Goal: Task Accomplishment & Management: Manage account settings

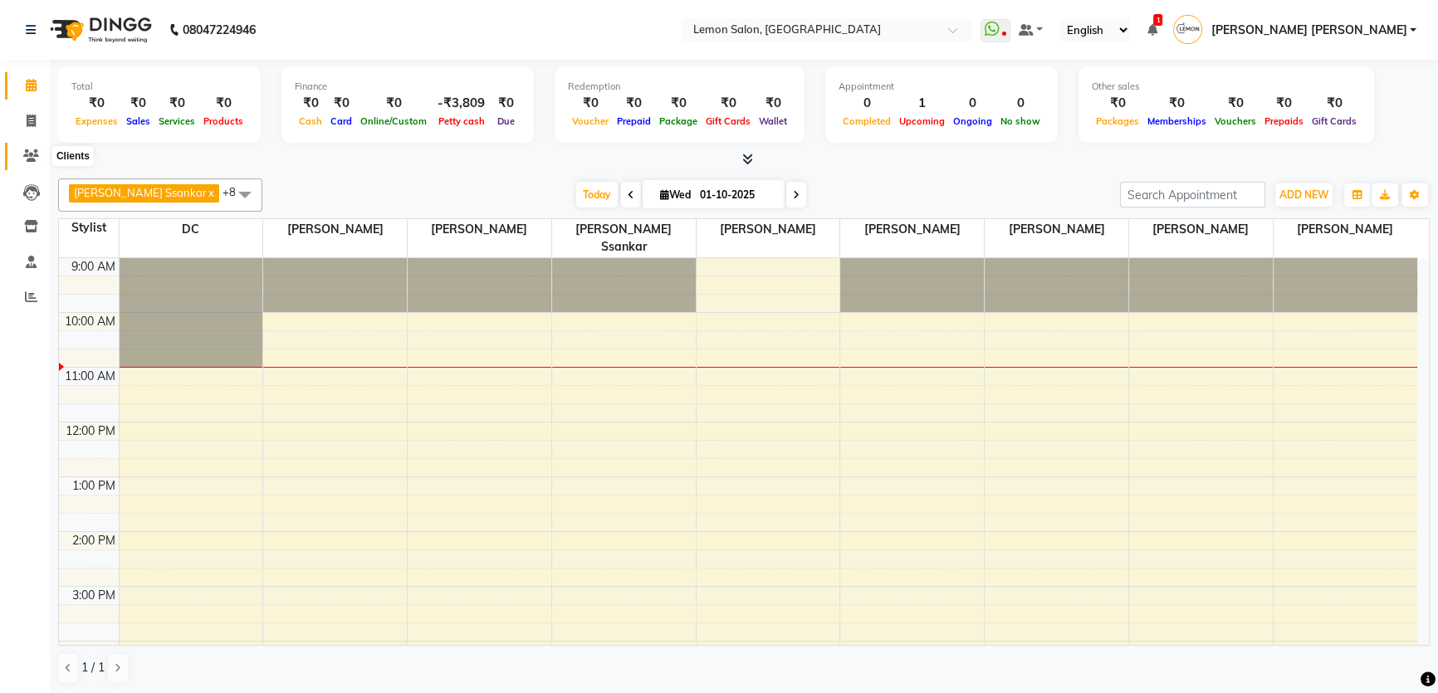
click at [24, 154] on icon at bounding box center [31, 155] width 16 height 12
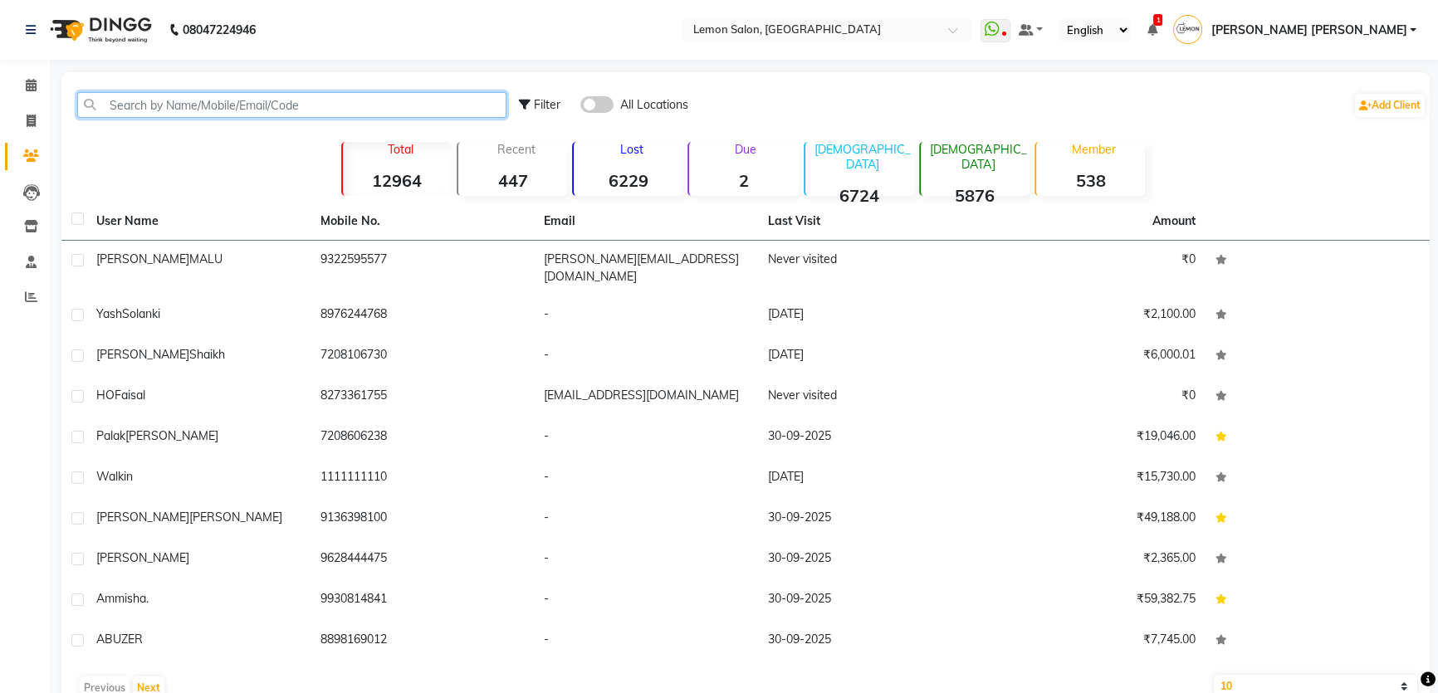
click at [160, 114] on input "text" at bounding box center [291, 105] width 429 height 26
click at [27, 126] on icon at bounding box center [31, 121] width 9 height 12
select select "568"
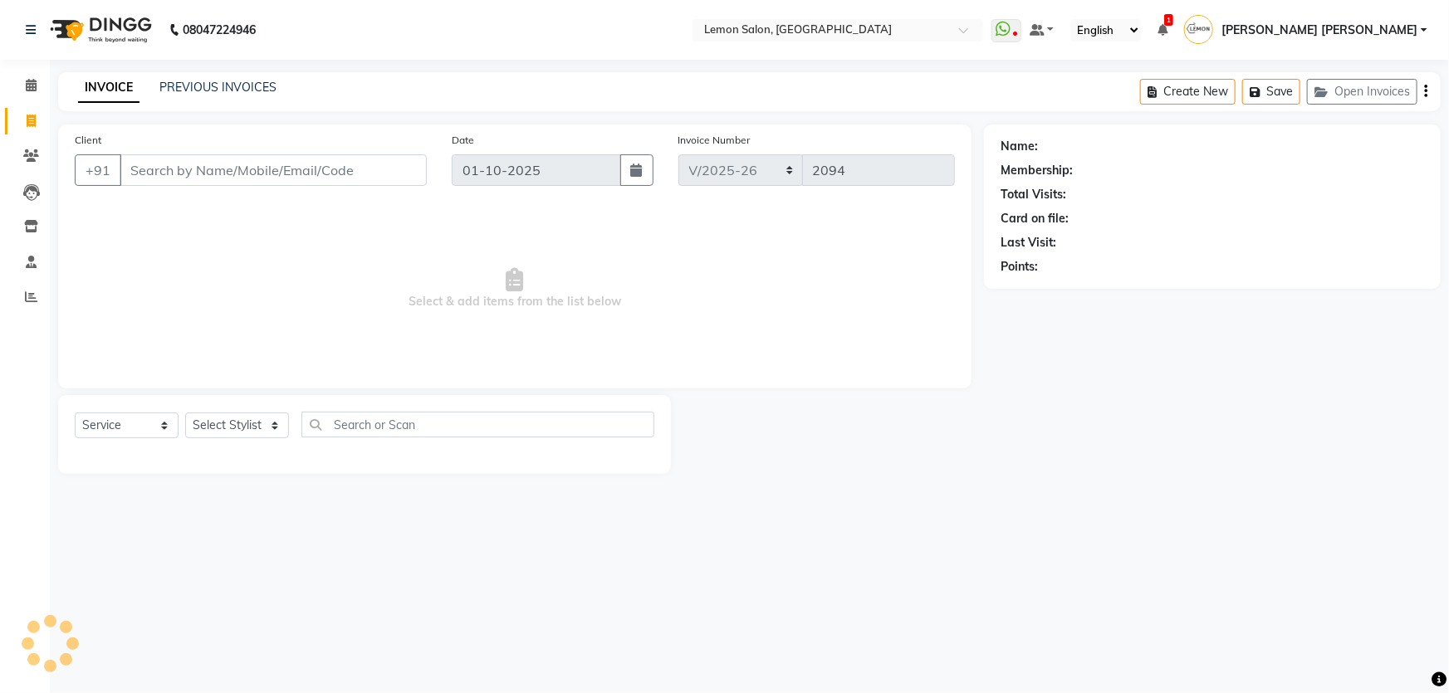
click at [224, 166] on input "Client" at bounding box center [273, 170] width 307 height 32
select select "membership"
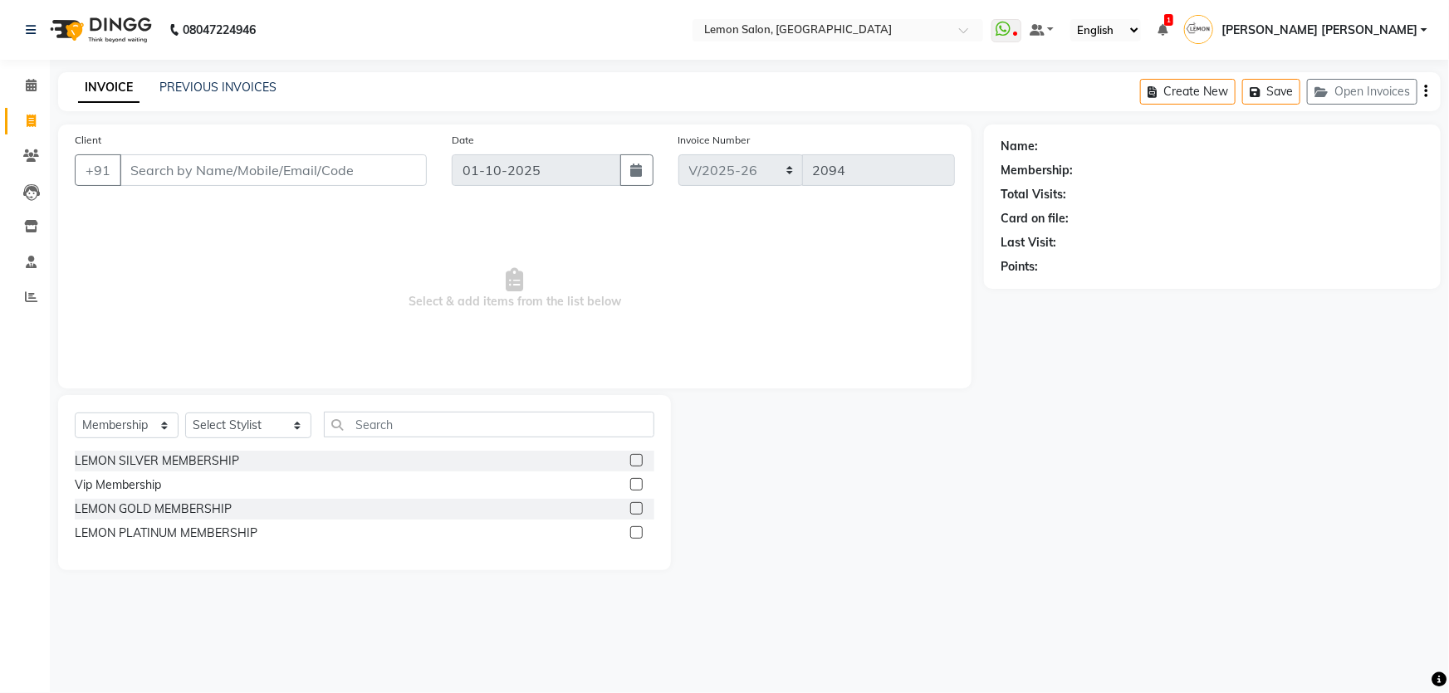
click at [436, 24] on nav "08047224946 Select Location × Lemon Salon, Mira Road WhatsApp Status ✕ Status: …" at bounding box center [724, 30] width 1449 height 60
click at [241, 414] on select "Select Stylist Adnan Shaikh Anamta Sayyed Apoorva Ssankar Arshad Shaikh DC Imra…" at bounding box center [248, 426] width 126 height 26
click at [363, 377] on div "Client +91 Date 01-10-2025 Invoice Number MRD/2025-26 V/2025 V/2025-26 2094 Sel…" at bounding box center [515, 257] width 914 height 264
click at [157, 166] on input "Client" at bounding box center [273, 170] width 307 height 32
click at [218, 161] on input "Client" at bounding box center [273, 170] width 307 height 32
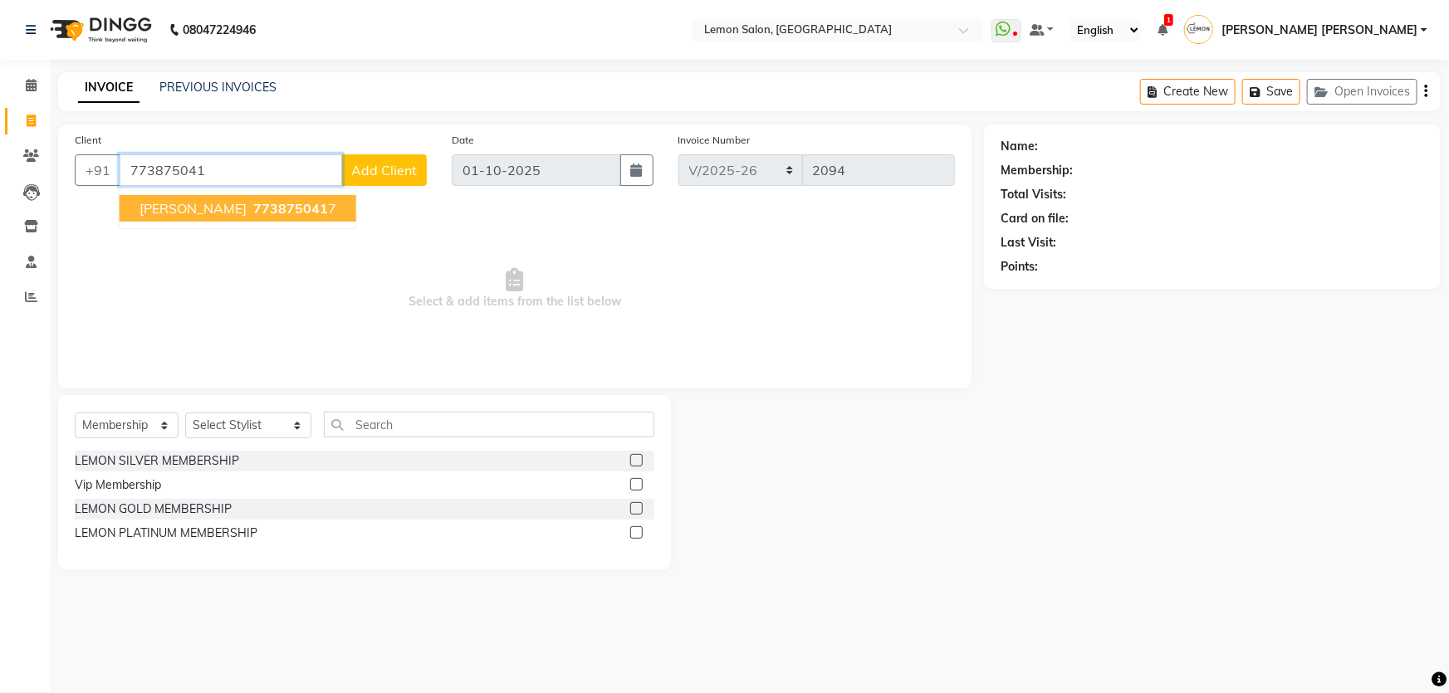
click at [253, 207] on span "773875041" at bounding box center [290, 208] width 75 height 17
type input "7738750417"
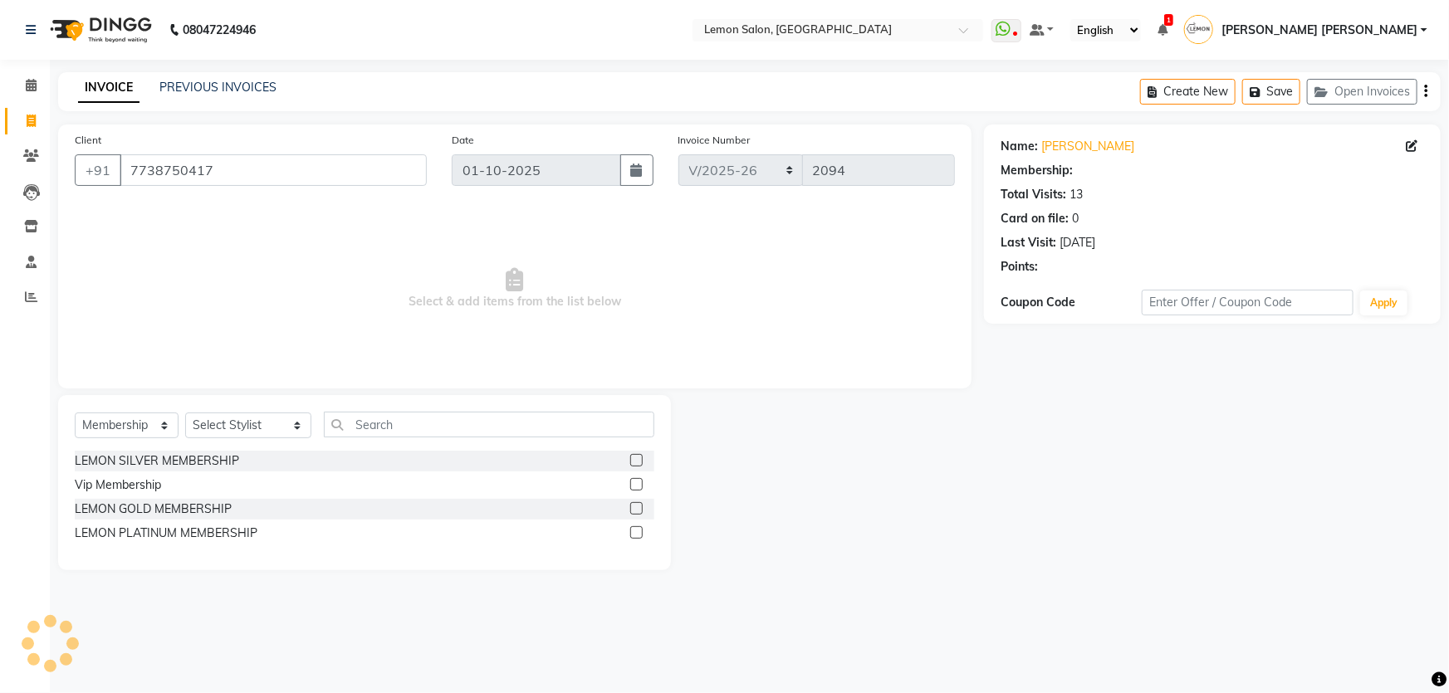
select select "1: Object"
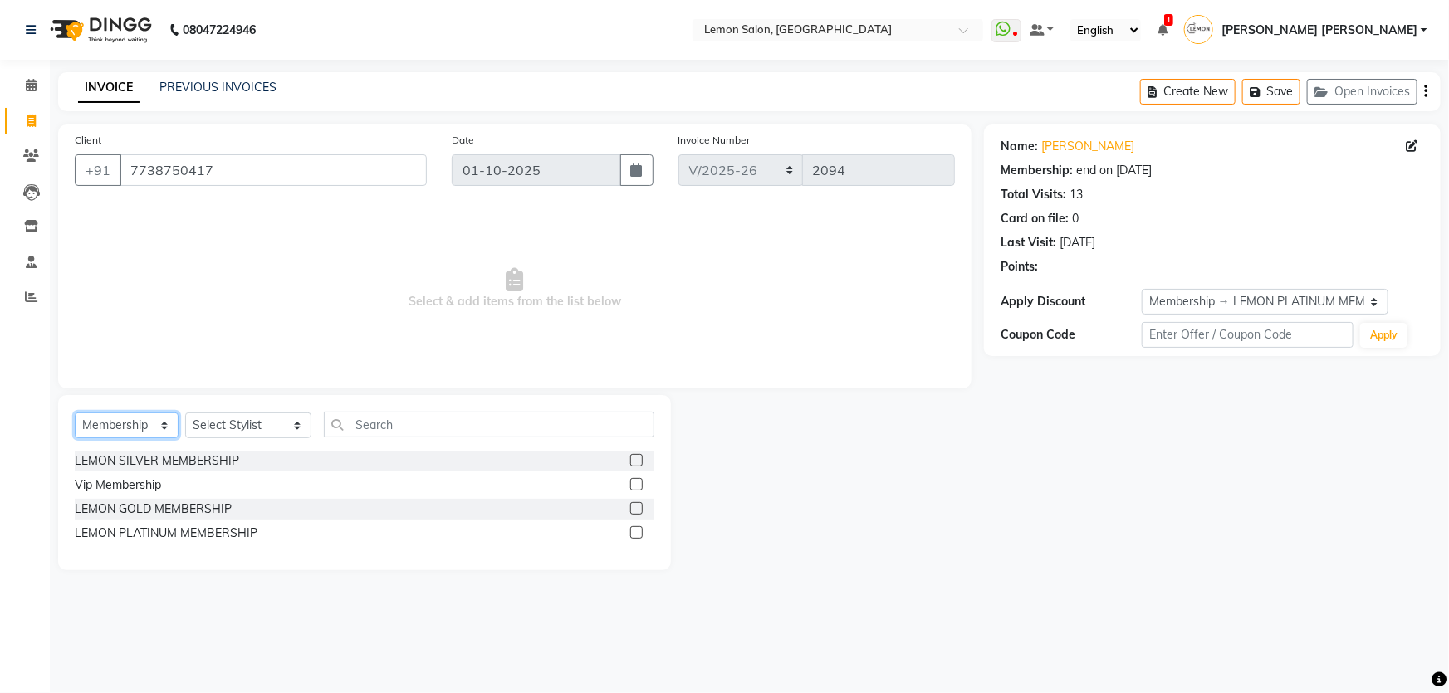
click at [134, 437] on select "Select Service Product Membership Package Voucher Prepaid Gift Card" at bounding box center [127, 426] width 104 height 26
select select "service"
click at [75, 413] on select "Select Service Product Membership Package Voucher Prepaid Gift Card" at bounding box center [127, 426] width 104 height 26
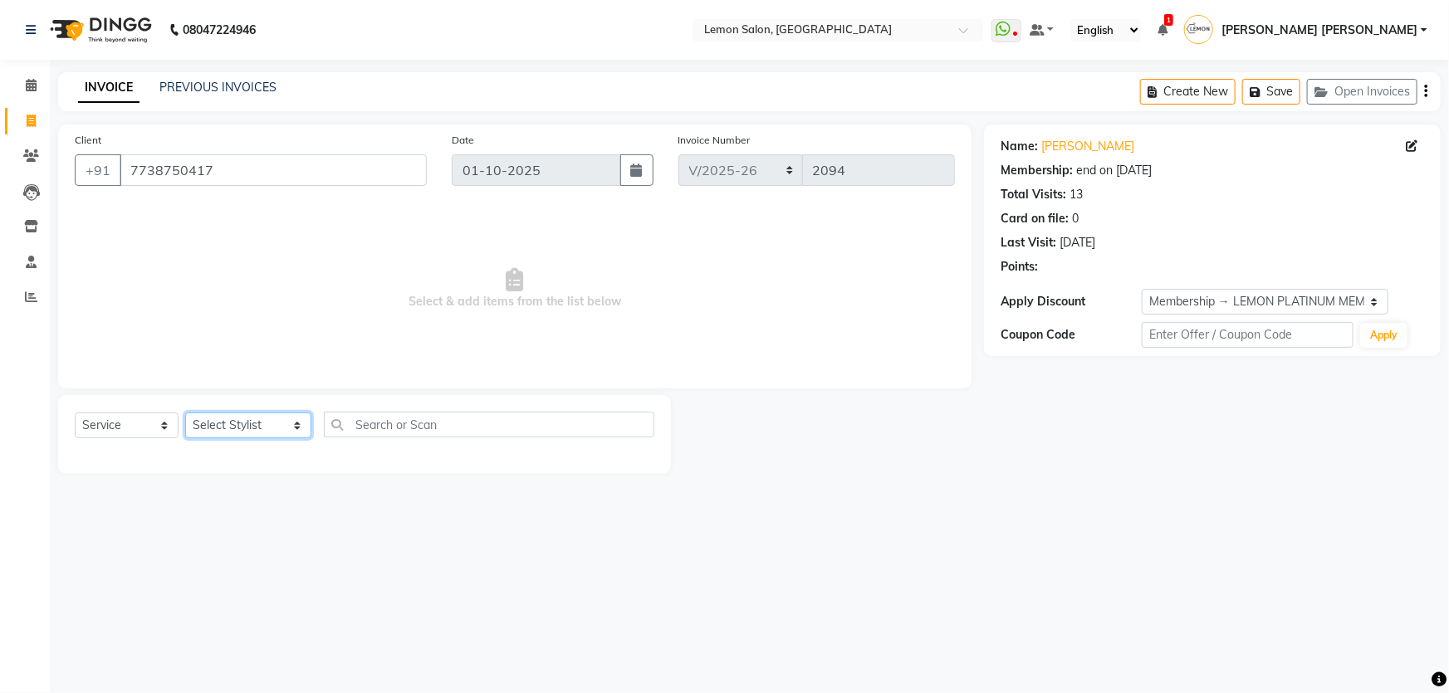
click at [264, 424] on select "Select Stylist Adnan Shaikh Anamta Sayyed Apoorva Ssankar Arshad Shaikh DC Imra…" at bounding box center [248, 426] width 126 height 26
select select "30692"
click at [185, 413] on select "Select Stylist Adnan Shaikh Anamta Sayyed Apoorva Ssankar Arshad Shaikh DC Imra…" at bounding box center [248, 426] width 126 height 26
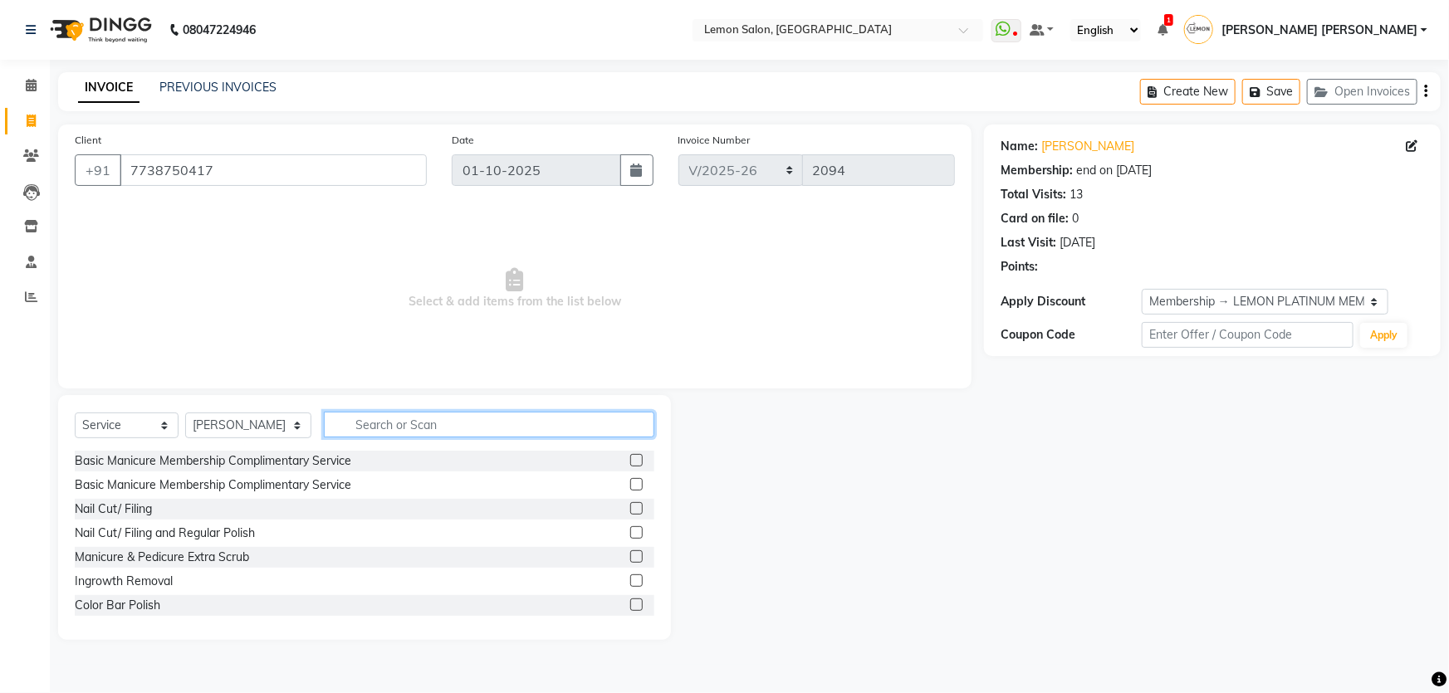
click at [395, 423] on input "text" at bounding box center [489, 425] width 331 height 26
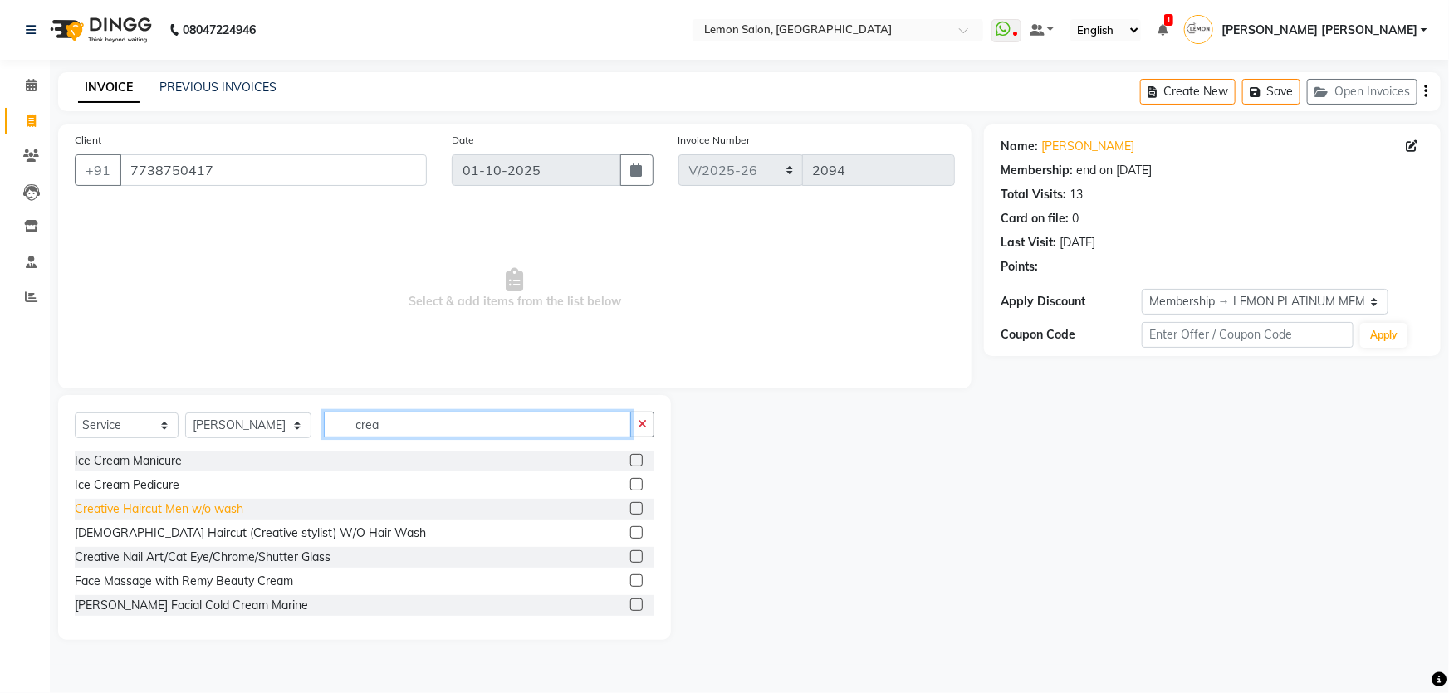
type input "crea"
click at [237, 507] on div "Creative Haircut Men w/o wash" at bounding box center [159, 509] width 169 height 17
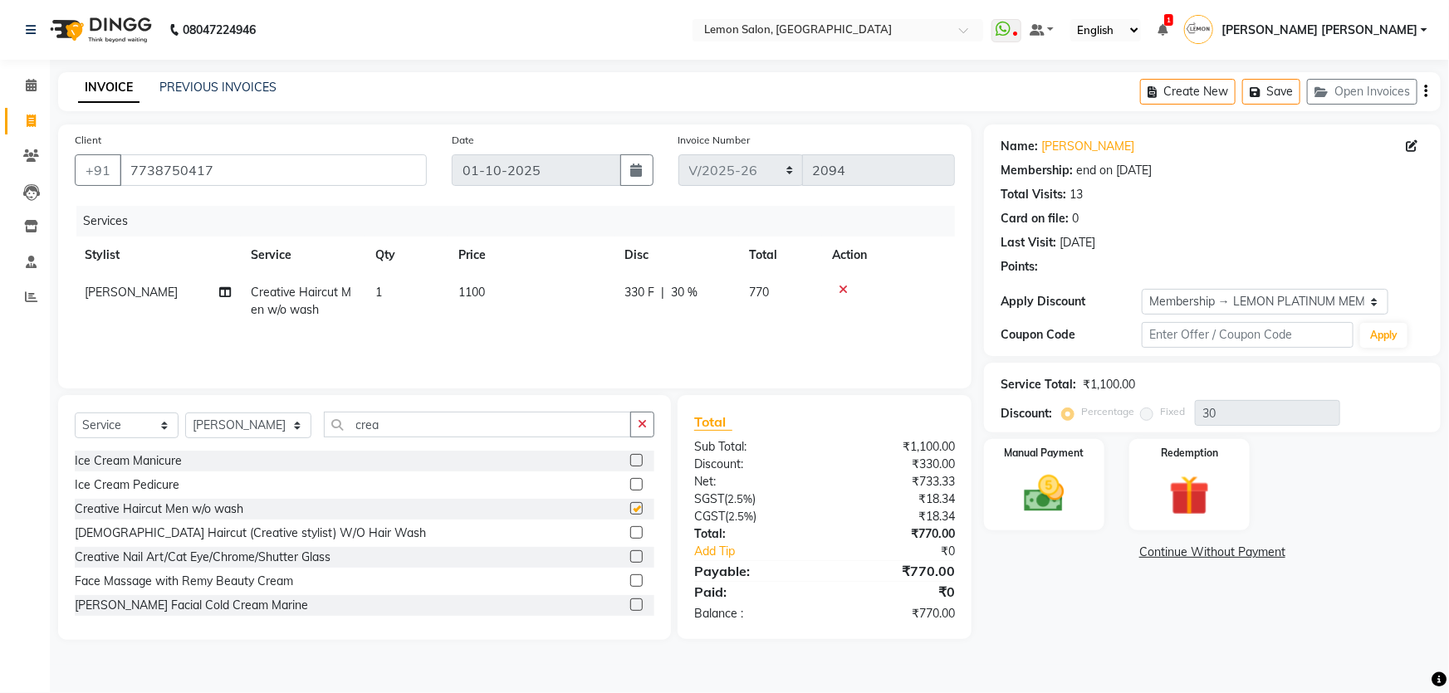
checkbox input "false"
click at [358, 420] on input "crea" at bounding box center [478, 425] width 308 height 26
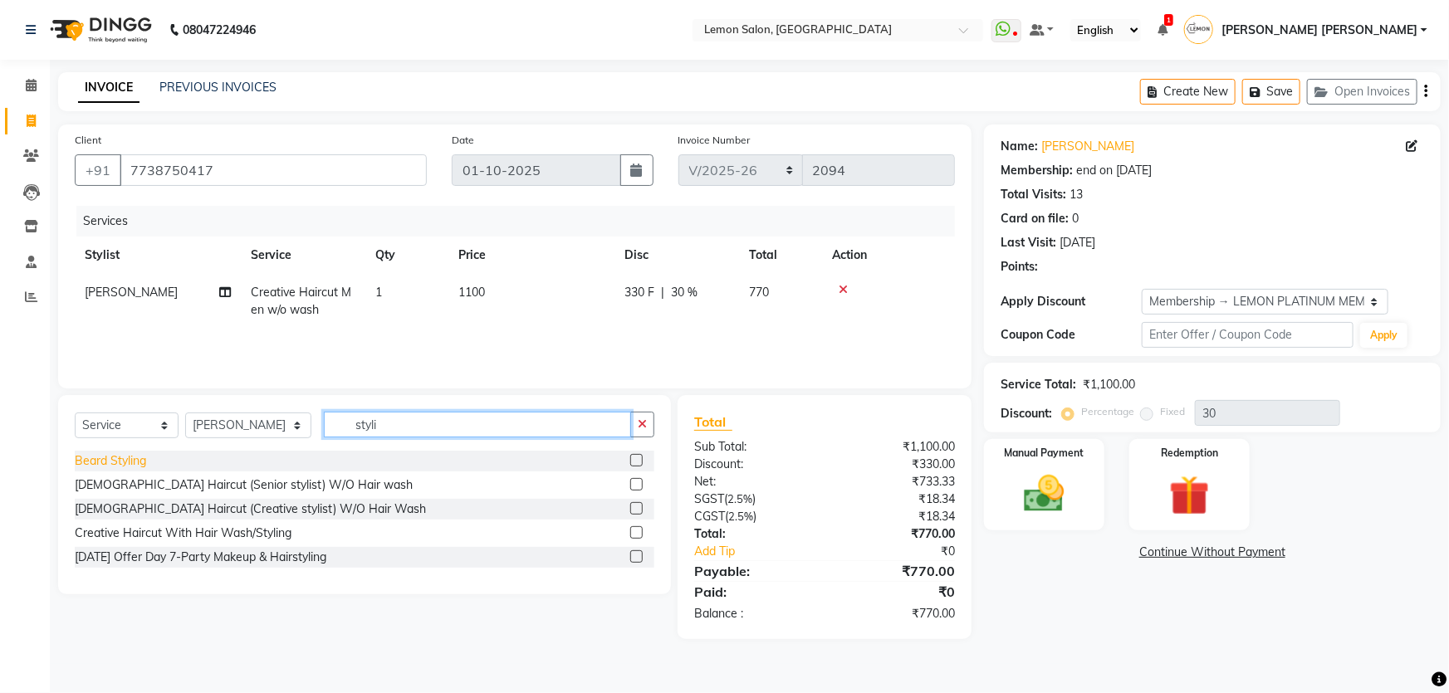
type input "styli"
click at [128, 458] on div "Beard Styling" at bounding box center [110, 461] width 71 height 17
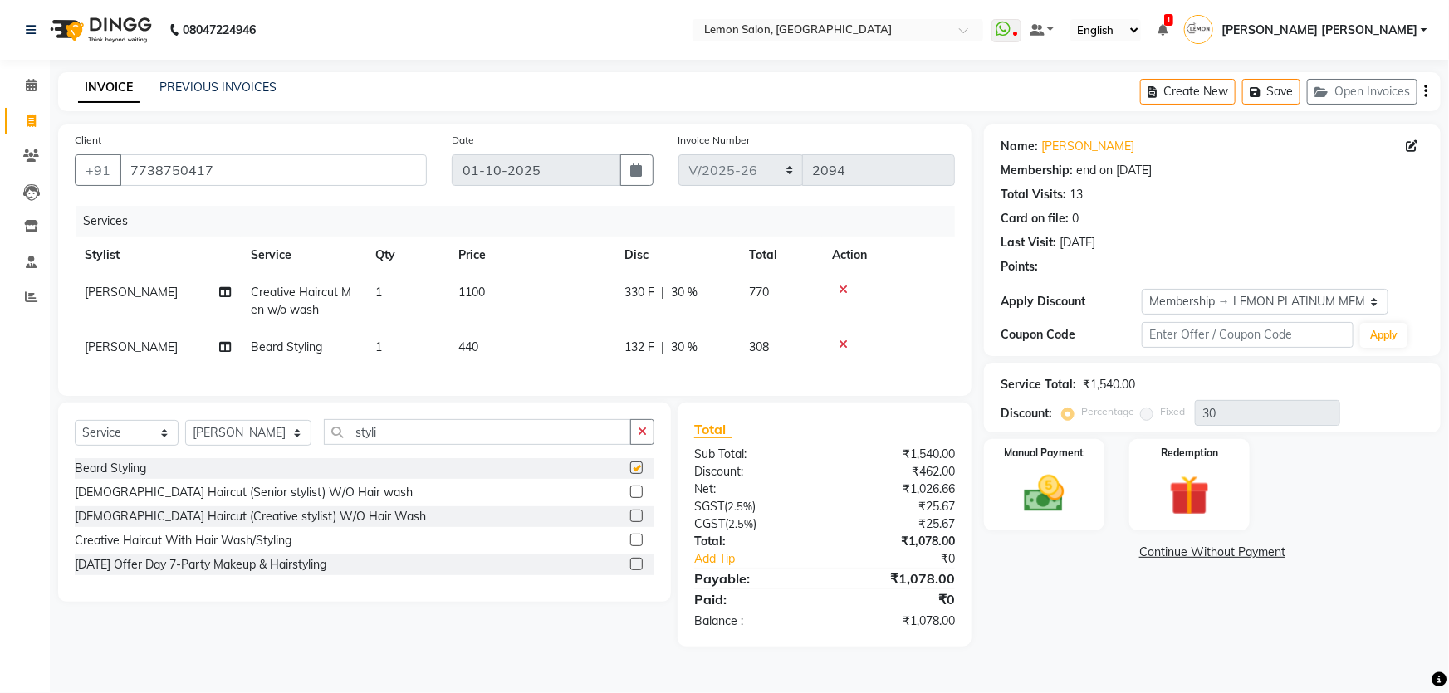
checkbox input "false"
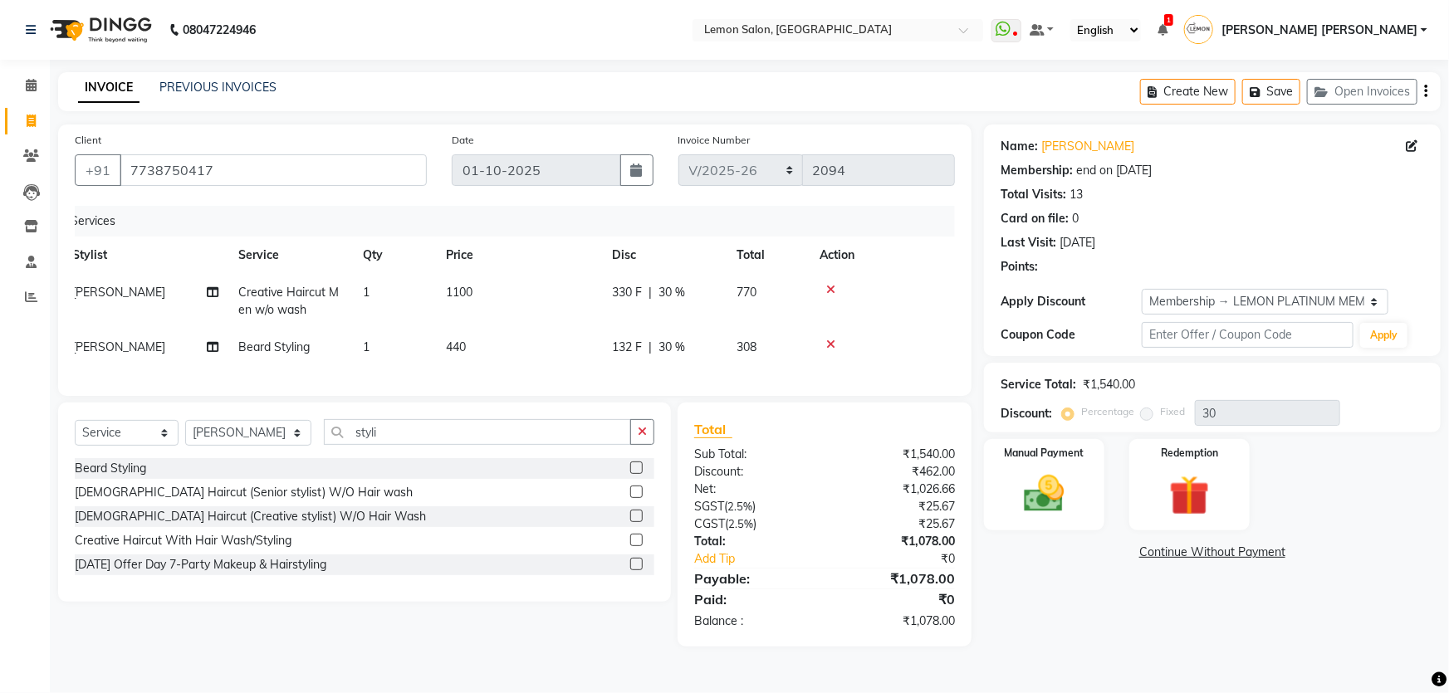
click at [882, 186] on div "Invoice Number MRD/2025-26 V/2025 V/2025-26 2094" at bounding box center [816, 165] width 301 height 68
drag, startPoint x: 744, startPoint y: 292, endPoint x: 780, endPoint y: 296, distance: 36.0
click at [780, 296] on td "770" at bounding box center [768, 301] width 83 height 55
select select "30692"
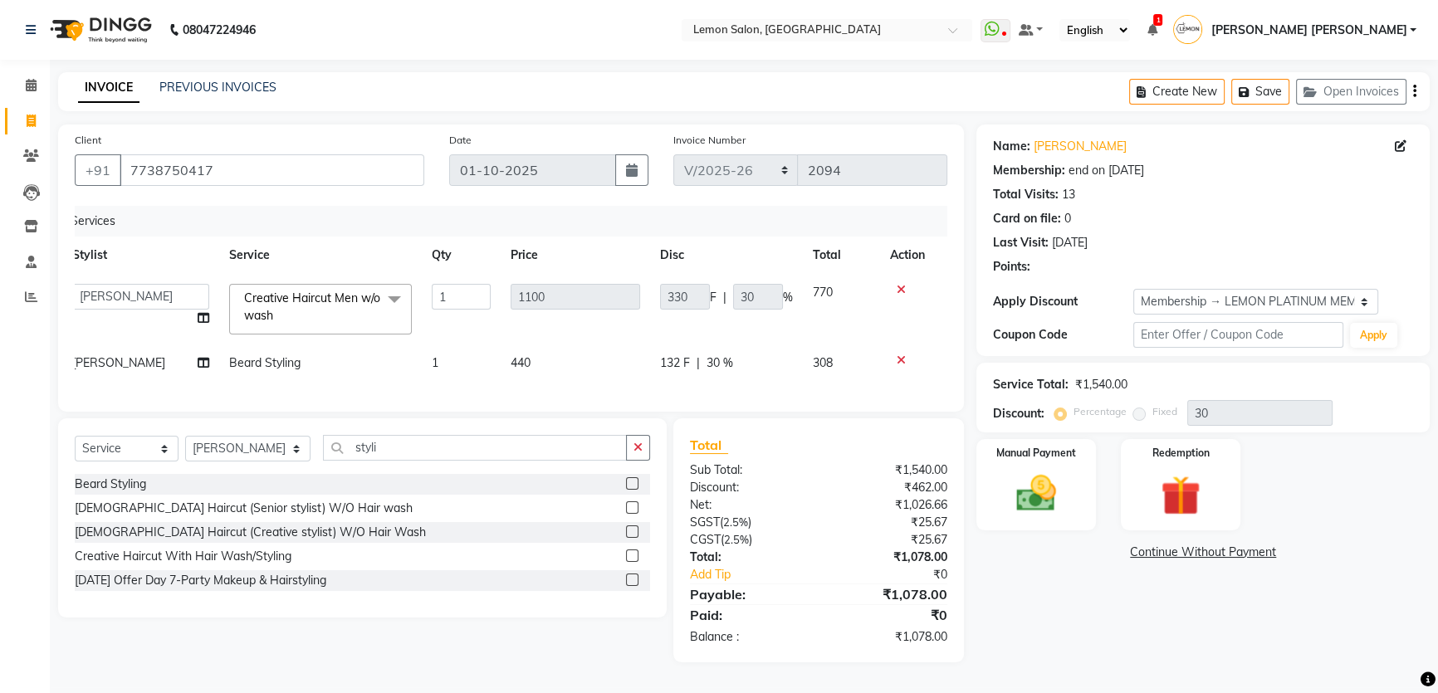
click at [763, 247] on th "Disc" at bounding box center [726, 255] width 153 height 37
click at [436, 118] on main "INVOICE PREVIOUS INVOICES Create New Save Open Invoices Client +91 7738750417 D…" at bounding box center [744, 379] width 1389 height 615
click at [1055, 146] on link "Heena" at bounding box center [1080, 146] width 93 height 17
click at [972, 68] on div "08047224946 Select Location × Lemon Salon, Mira Road WhatsApp Status ✕ Status: …" at bounding box center [719, 346] width 1438 height 693
click at [402, 460] on input "styli" at bounding box center [475, 448] width 304 height 26
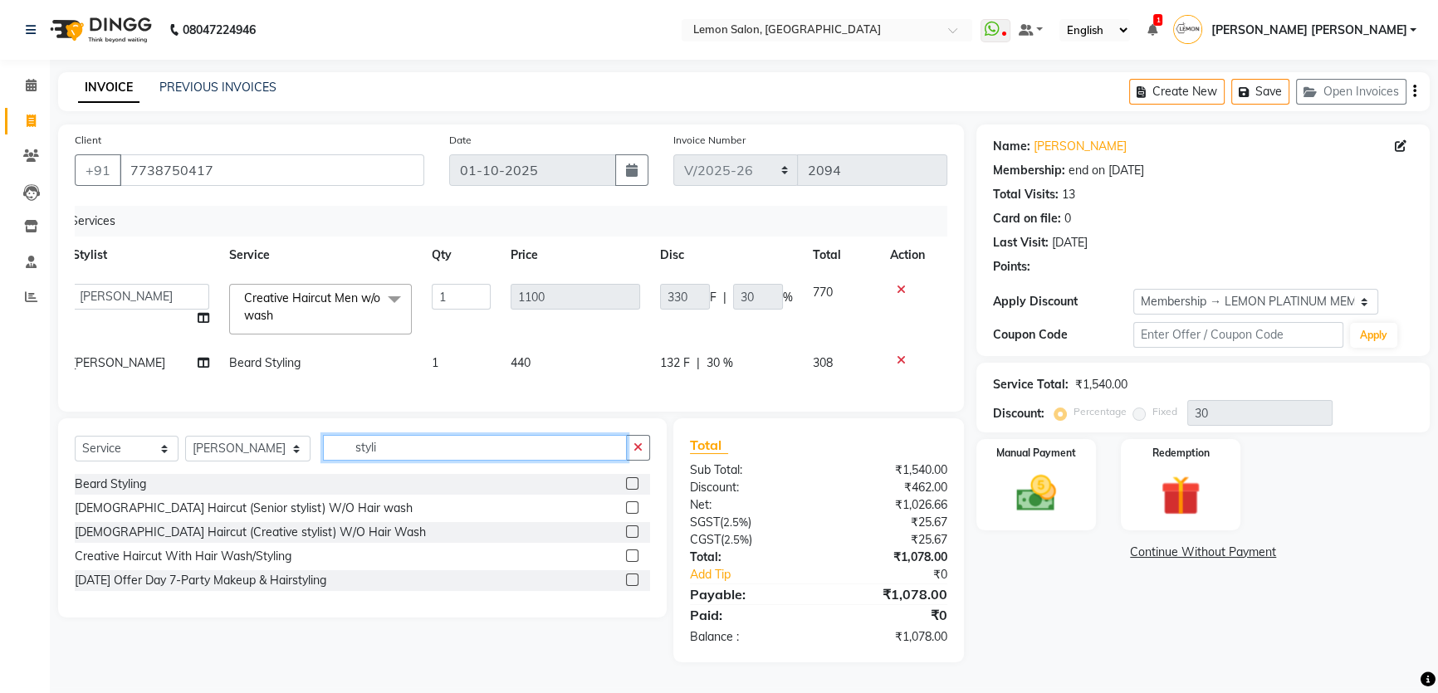
click at [402, 460] on input "styli" at bounding box center [475, 448] width 304 height 26
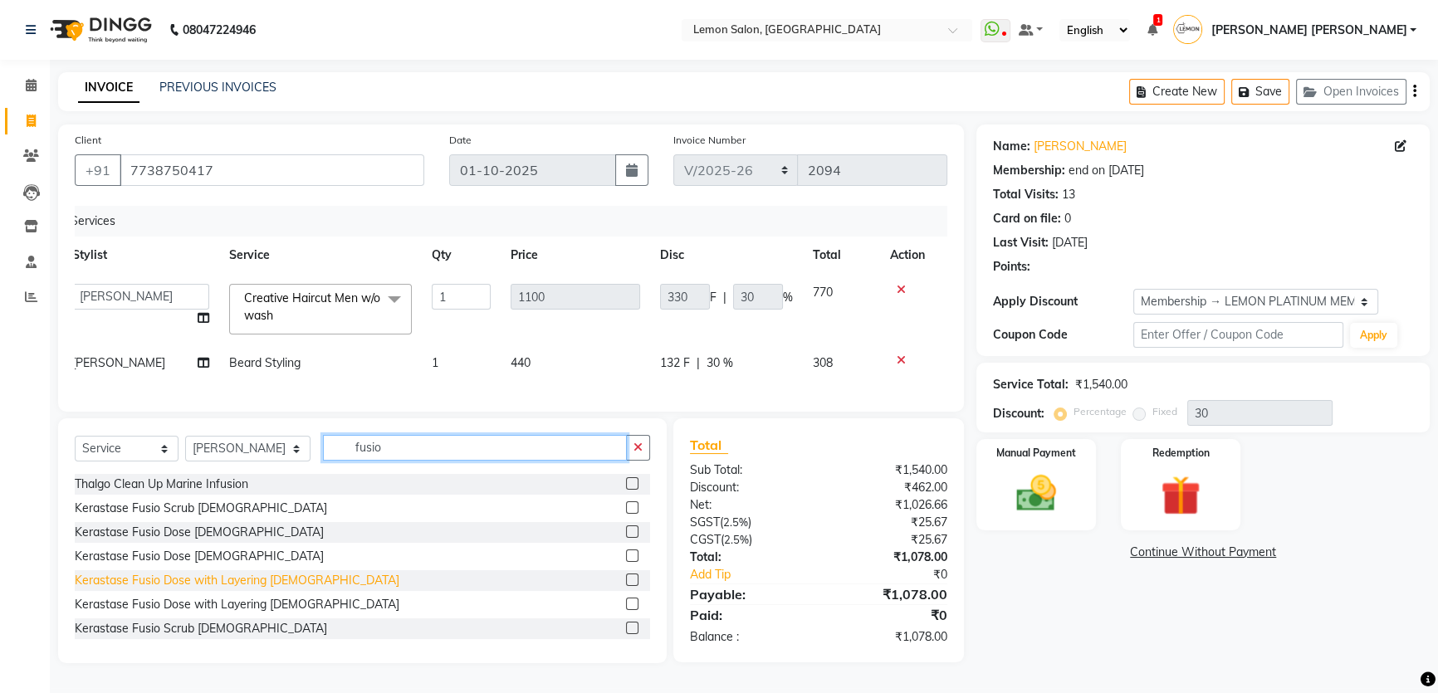
type input "fusio"
click at [220, 590] on div "Kerastase Fusio Dose with Layering Male" at bounding box center [237, 580] width 325 height 17
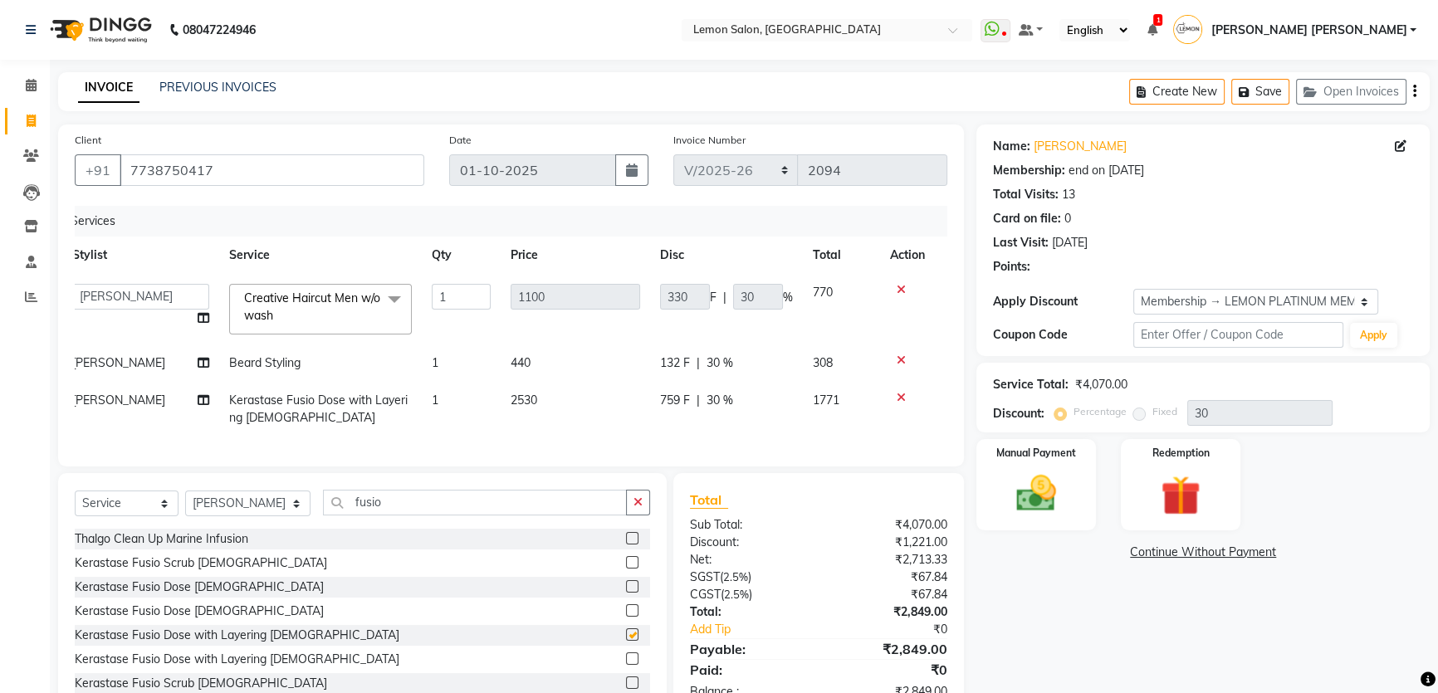
checkbox input "false"
click at [903, 403] on icon at bounding box center [901, 398] width 9 height 12
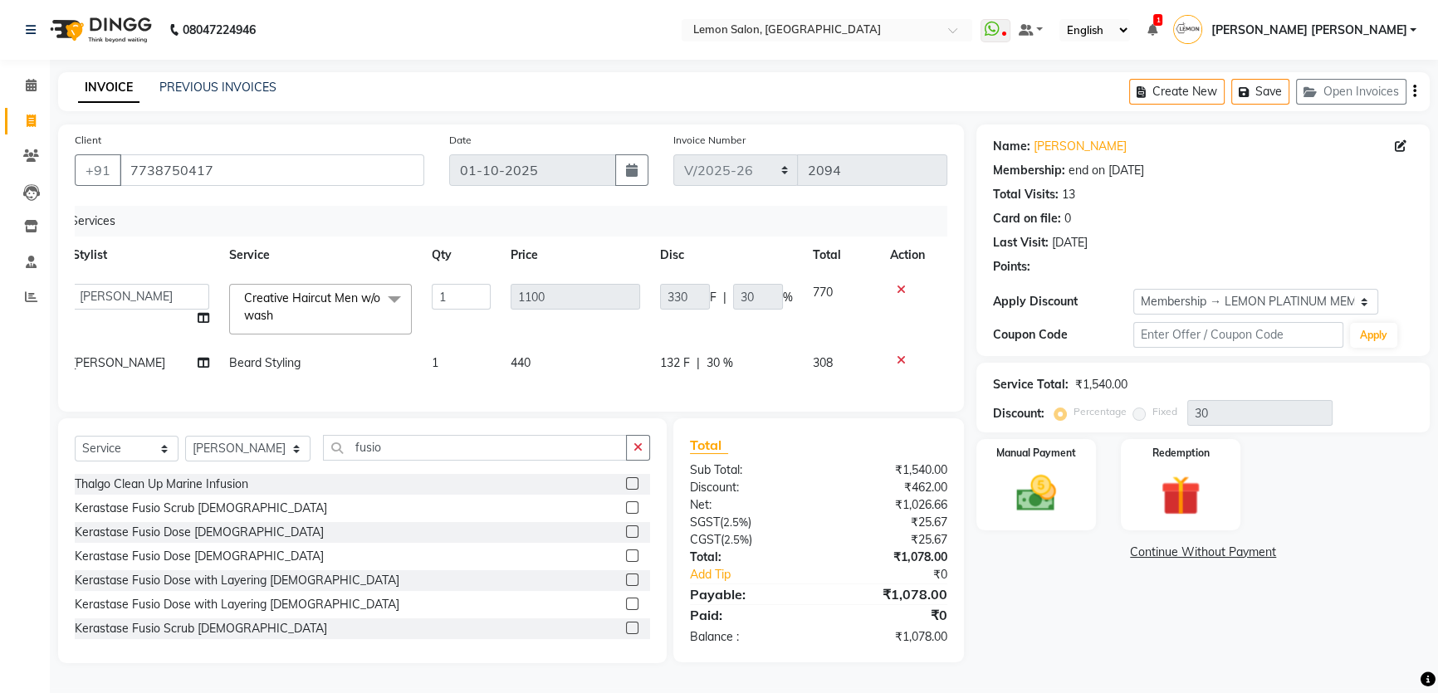
click at [718, 233] on div "Services" at bounding box center [506, 221] width 884 height 31
click at [661, 260] on th "Disc" at bounding box center [726, 255] width 153 height 37
click at [754, 268] on th "Disc" at bounding box center [726, 255] width 153 height 37
click at [390, 461] on input "fusio" at bounding box center [475, 448] width 304 height 26
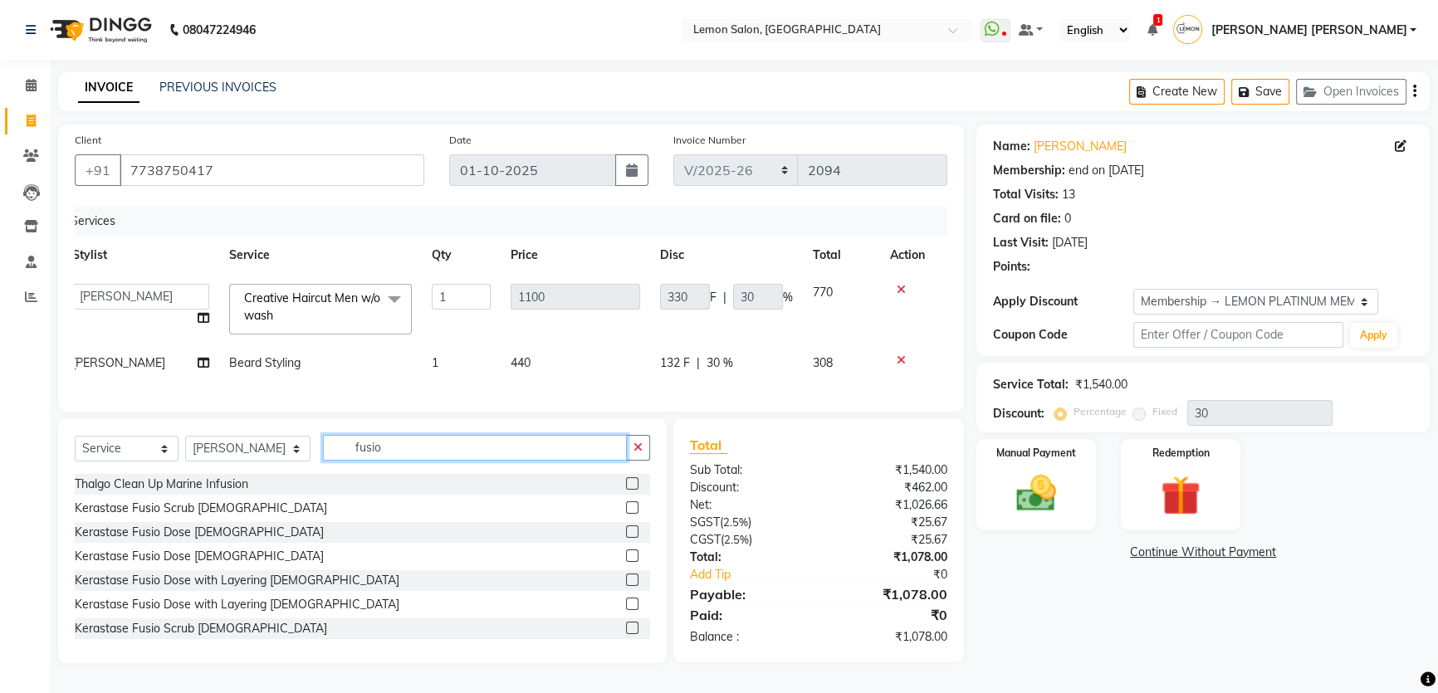
click at [390, 461] on input "fusio" at bounding box center [475, 448] width 304 height 26
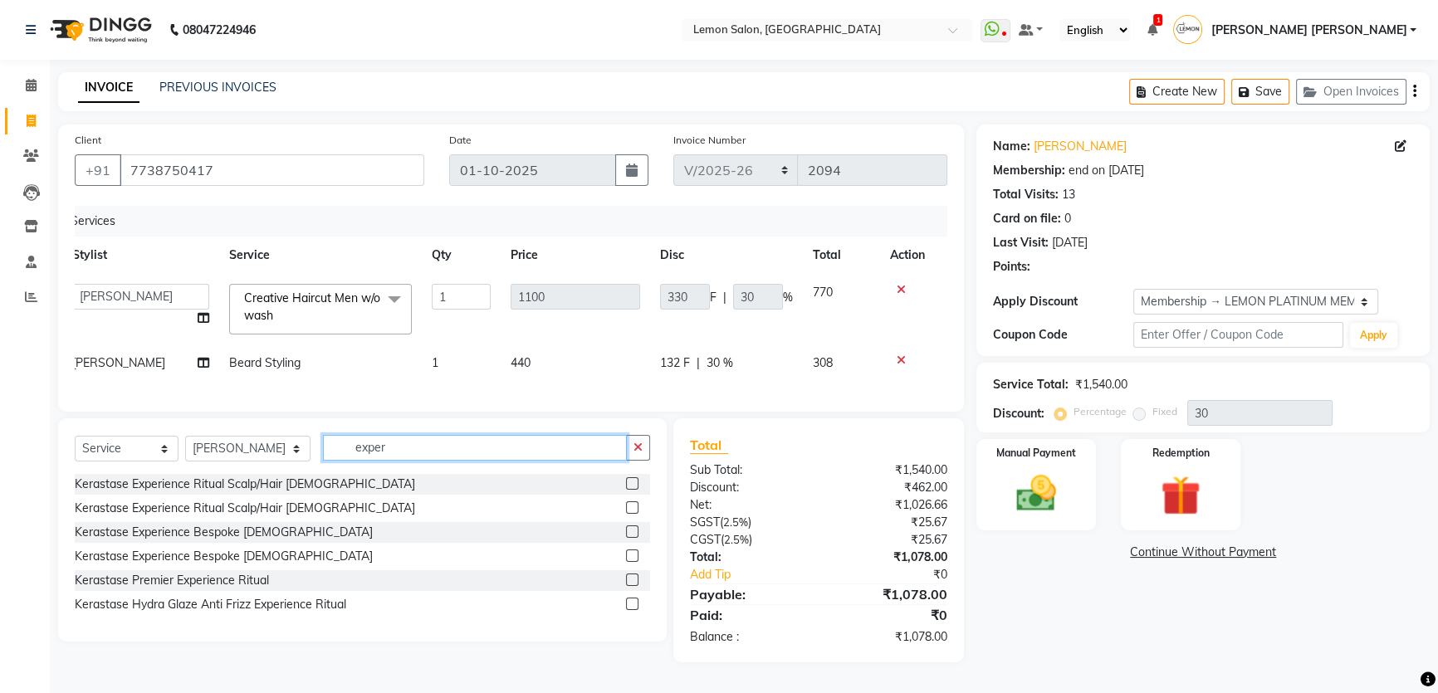
scroll to position [5, 0]
type input "exper"
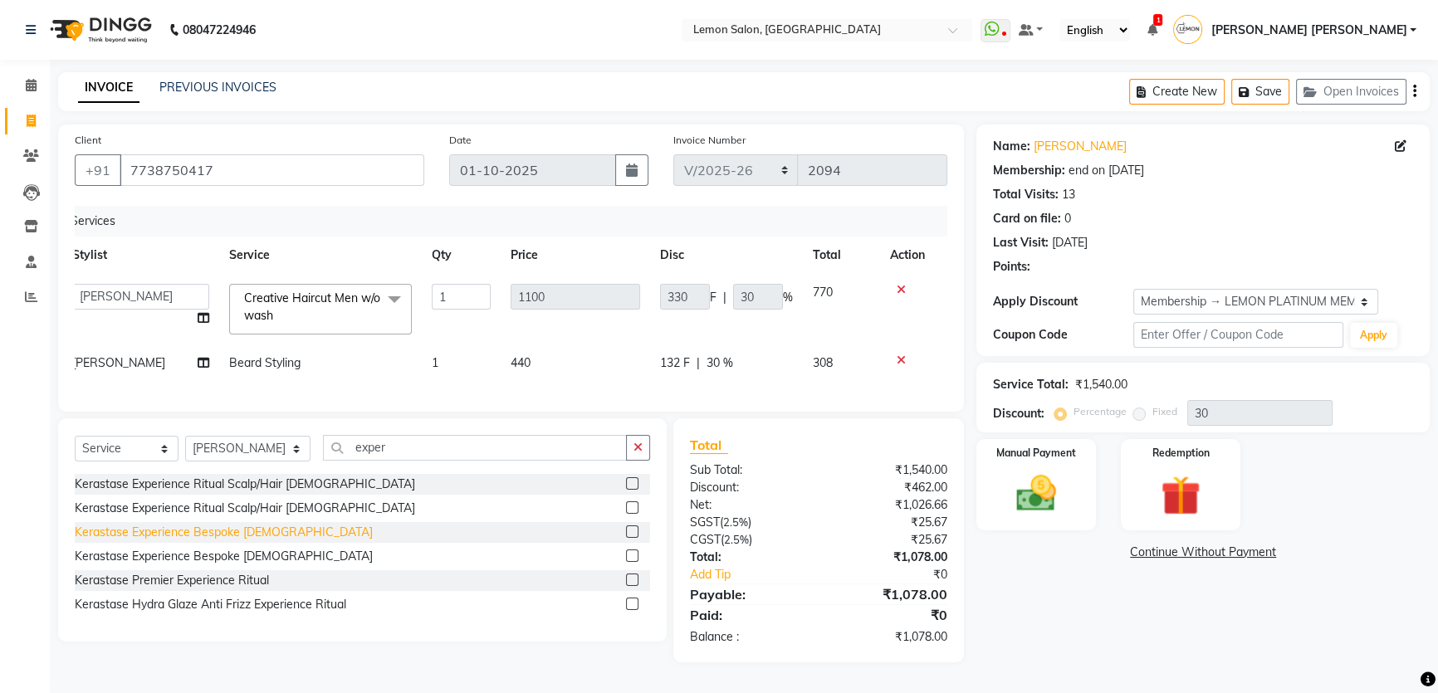
click at [252, 531] on div "Kerastase Experience Bespoke Male" at bounding box center [224, 532] width 298 height 17
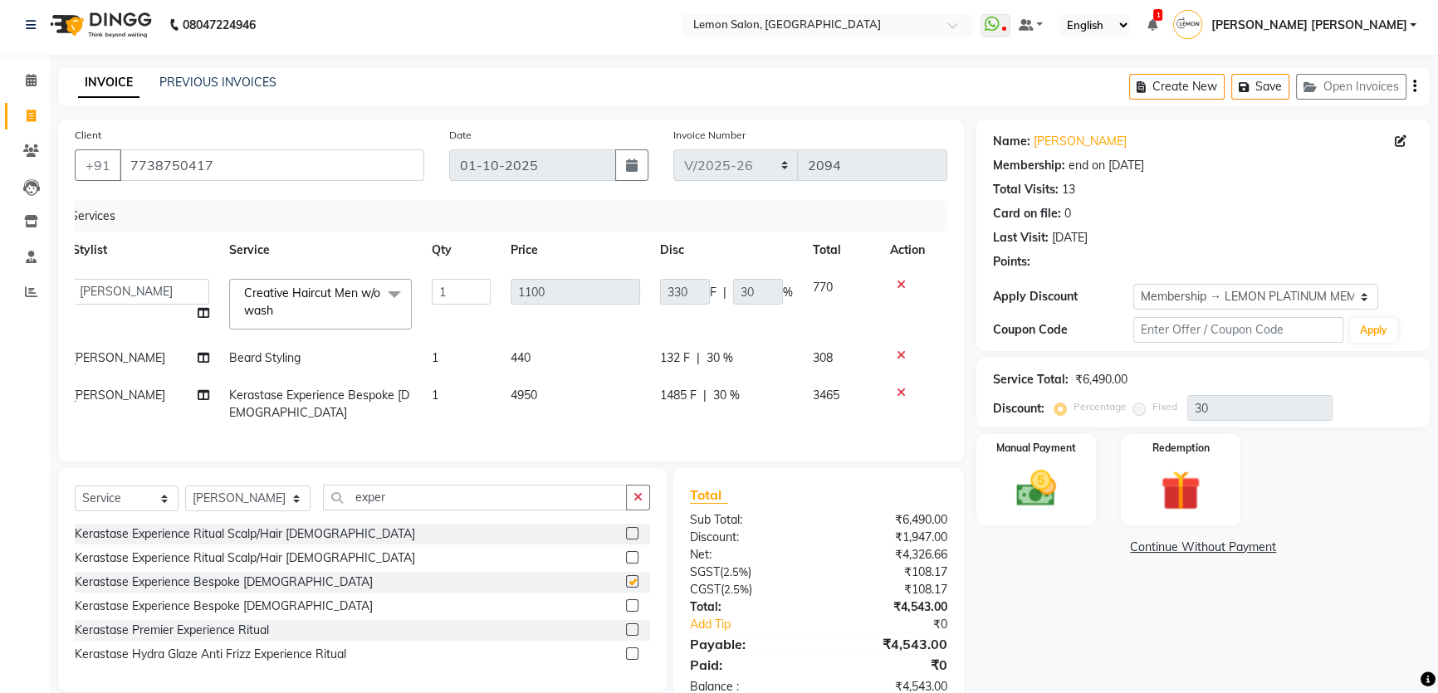
checkbox input "false"
click at [477, 511] on input "exper" at bounding box center [475, 498] width 304 height 26
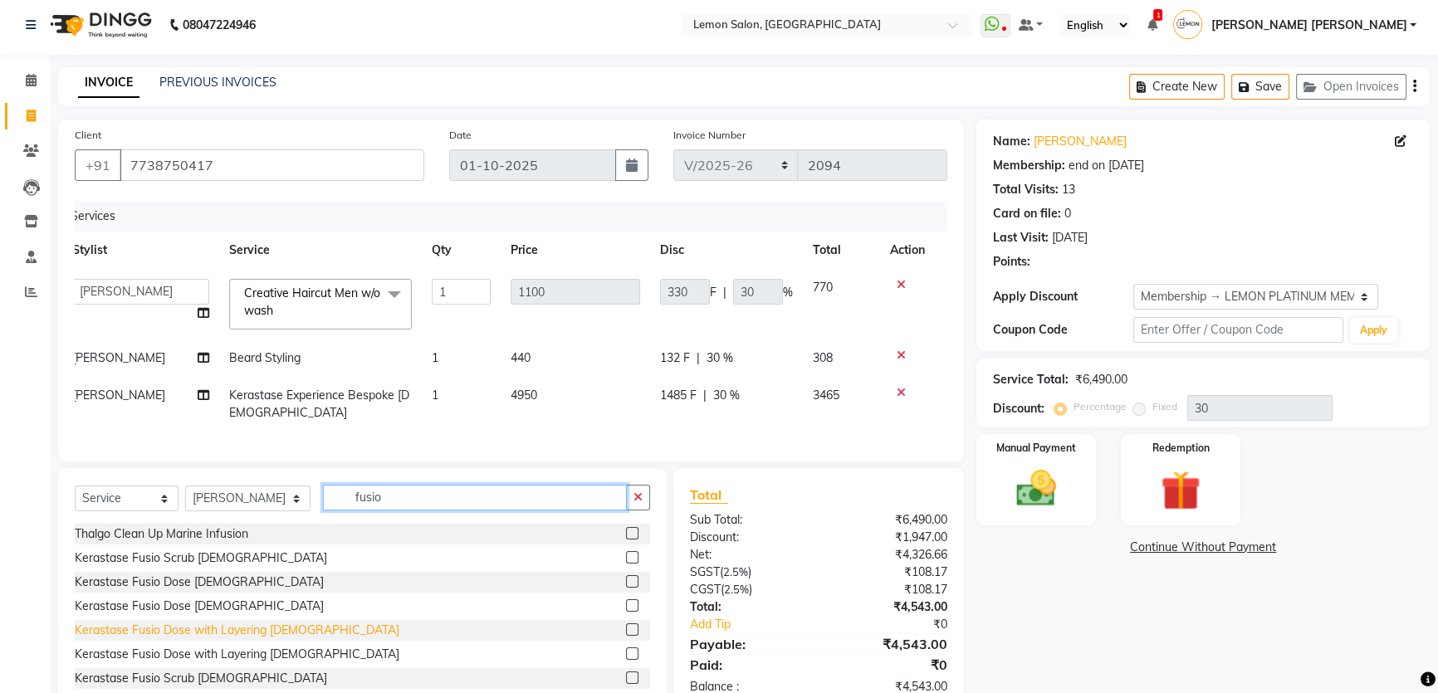
type input "fusio"
click at [229, 637] on div "Kerastase Fusio Dose with Layering Male" at bounding box center [237, 630] width 325 height 17
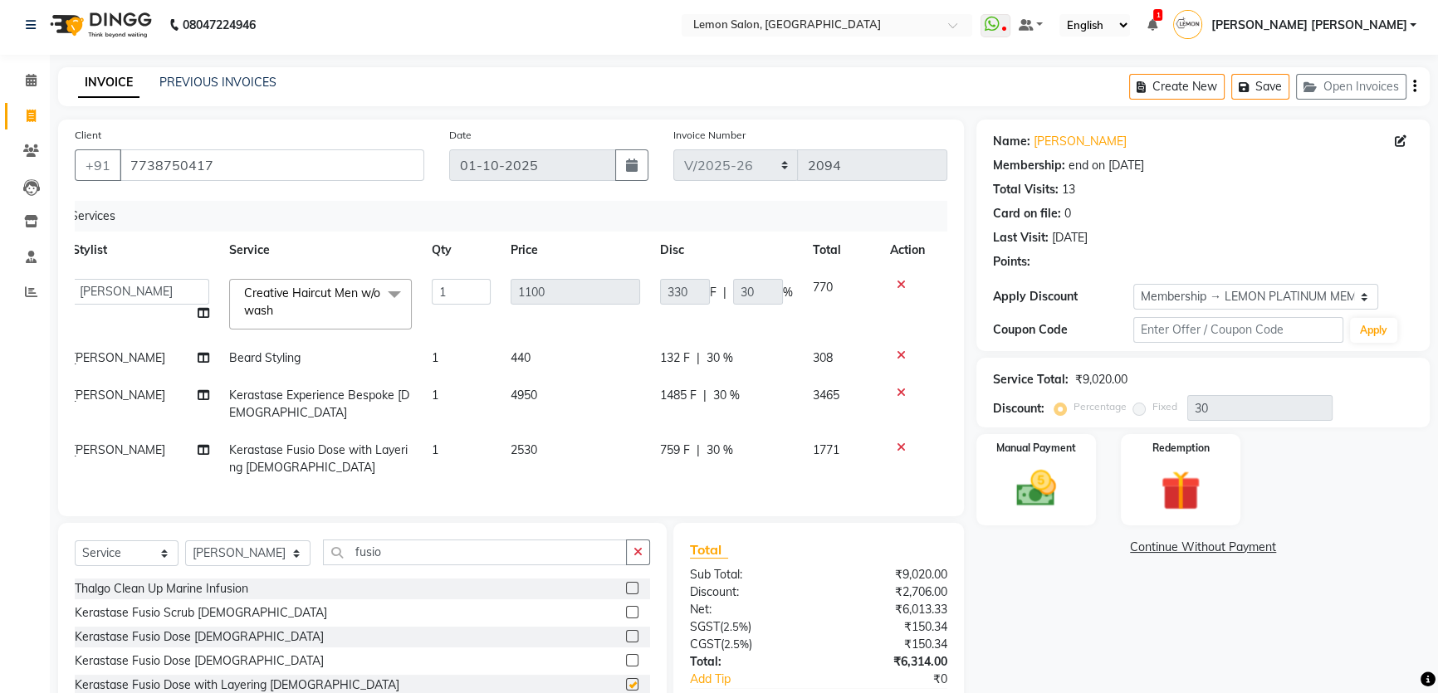
checkbox input "false"
drag, startPoint x: 503, startPoint y: 452, endPoint x: 539, endPoint y: 450, distance: 35.7
click at [539, 450] on td "2530" at bounding box center [575, 459] width 149 height 55
select select "30692"
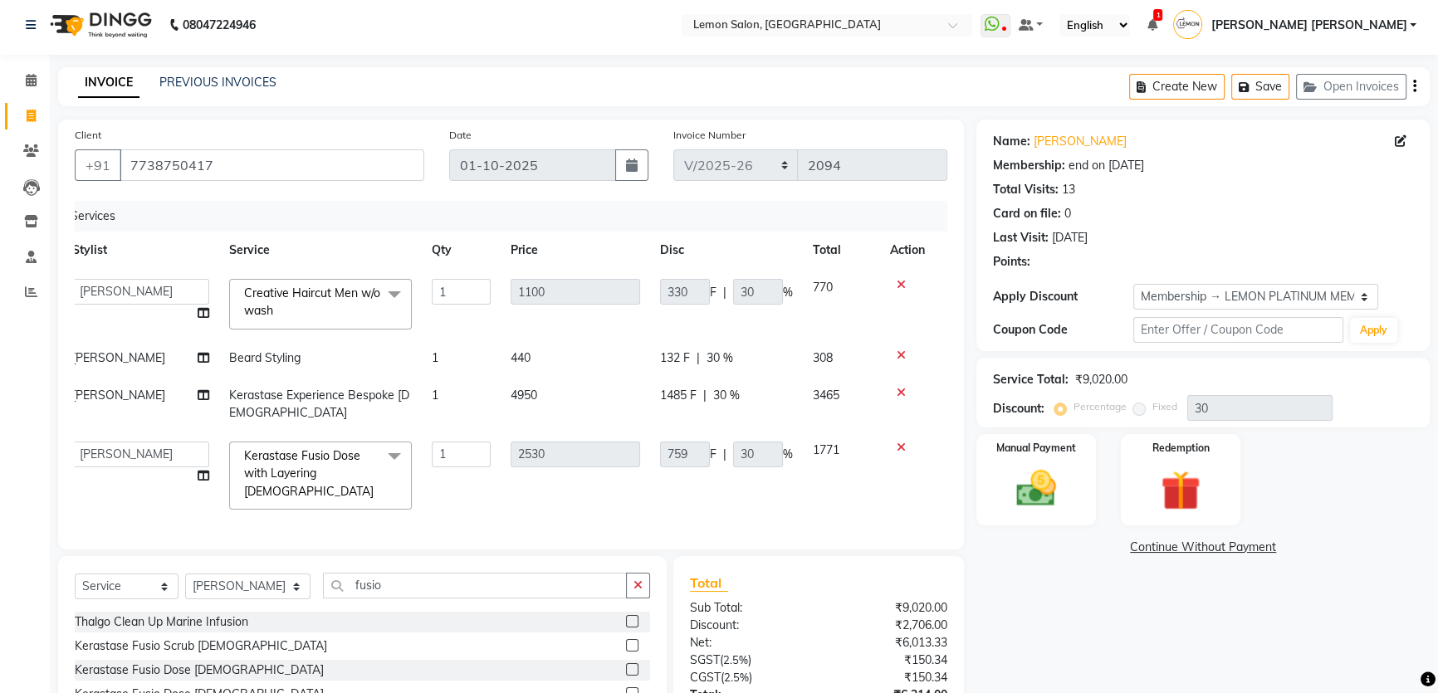
click at [558, 471] on td "2530" at bounding box center [575, 476] width 149 height 88
click at [676, 483] on td "759 F | 30 %" at bounding box center [726, 476] width 153 height 88
click at [688, 454] on tr "Adnan Shaikh Anamta Sayyed Apoorva Ssankar Arshad Shaikh DC Imran shaikh Javed …" at bounding box center [498, 476] width 873 height 88
click at [673, 471] on td "759 F | 30 %" at bounding box center [726, 476] width 153 height 88
click at [897, 448] on icon at bounding box center [901, 448] width 9 height 12
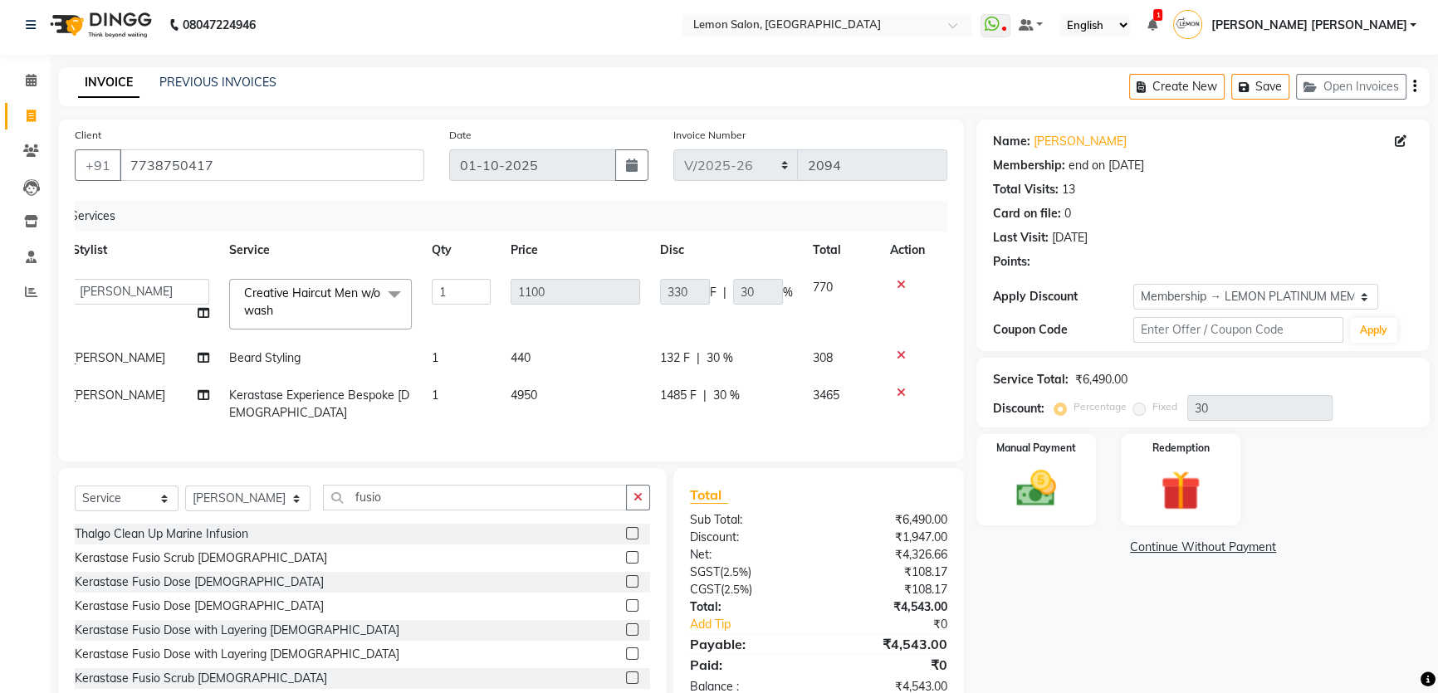
scroll to position [0, 0]
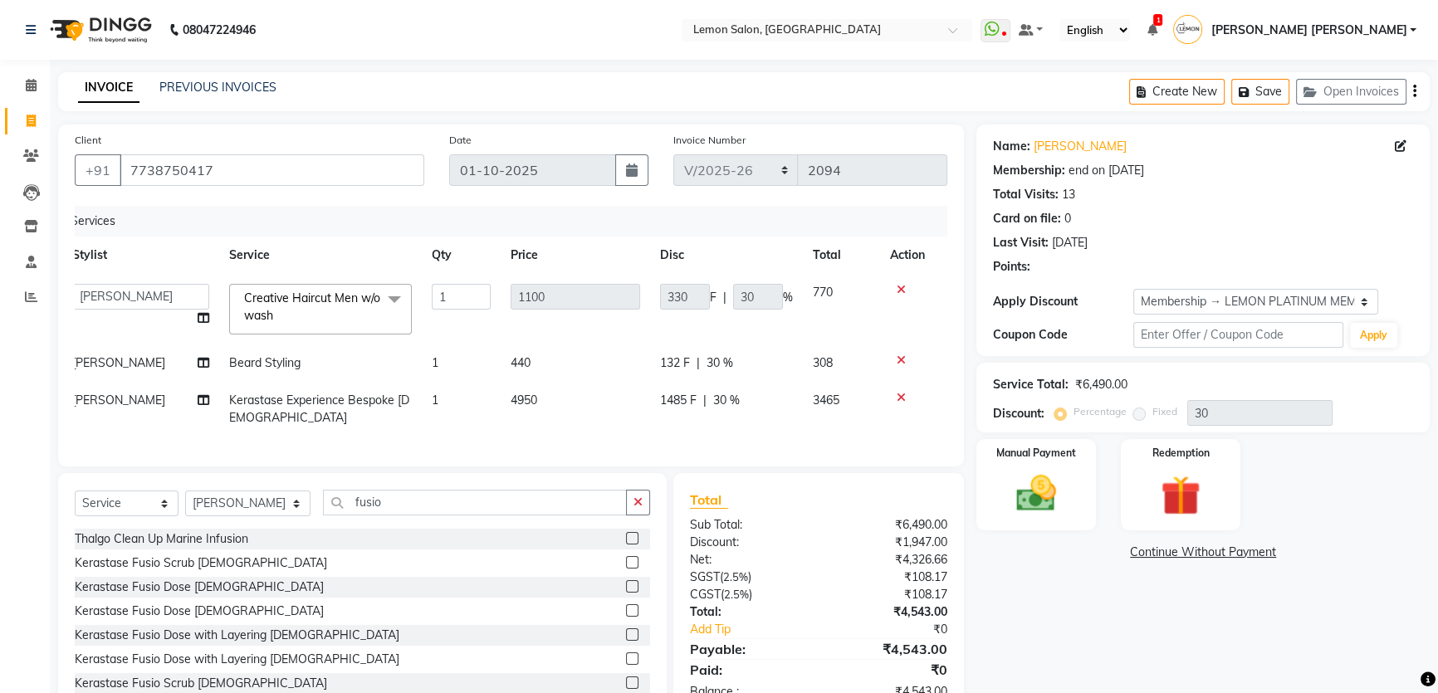
click at [379, 320] on span "Creative Haircut Men w/o wash x" at bounding box center [313, 308] width 146 height 36
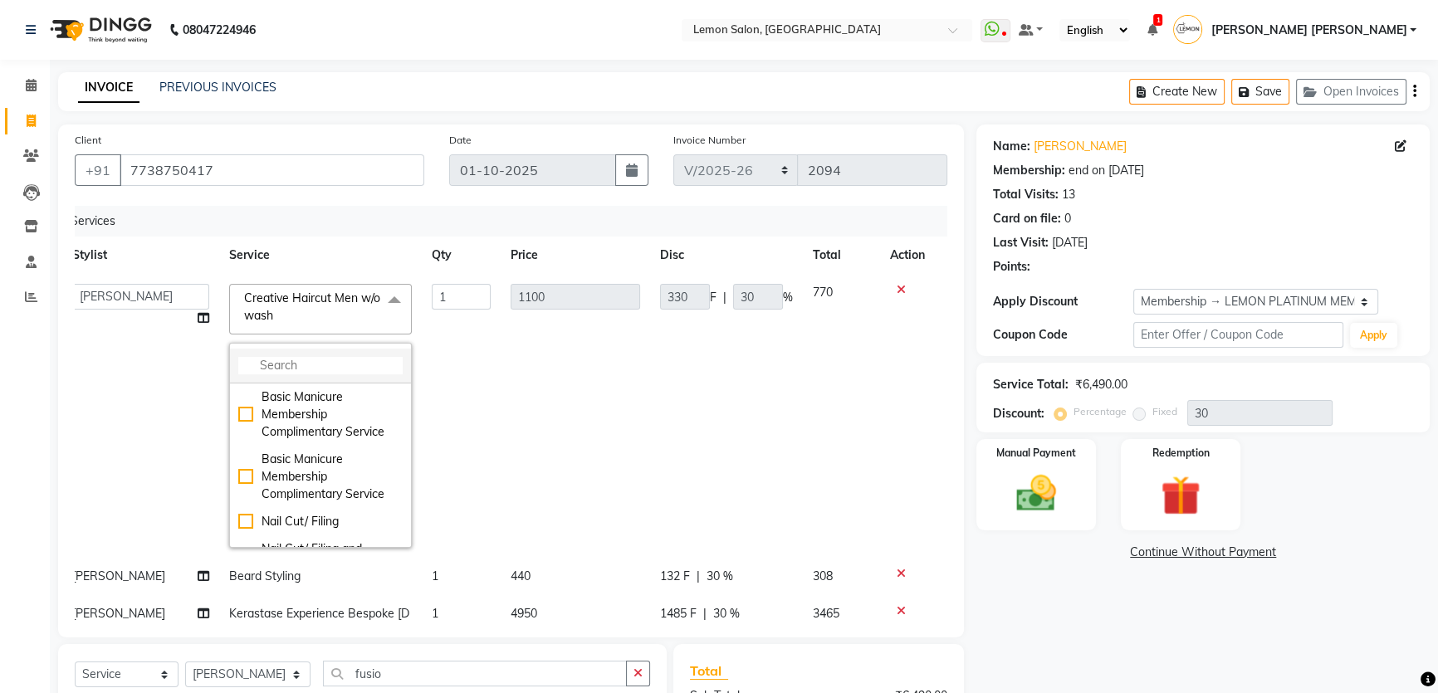
click at [326, 363] on input "multiselect-search" at bounding box center [320, 365] width 164 height 17
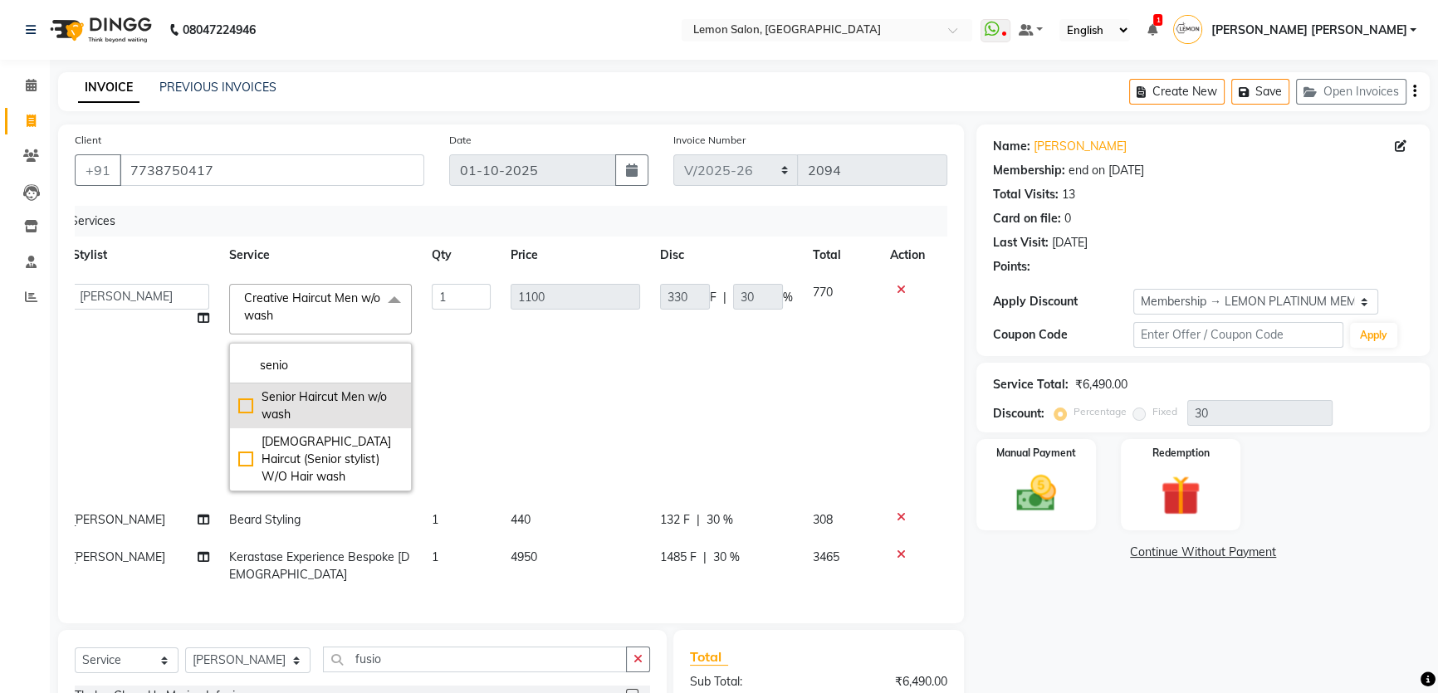
type input "senio"
click at [340, 410] on div "Senior Haircut Men w/o wash" at bounding box center [320, 406] width 164 height 35
checkbox input "true"
type input "880"
type input "264"
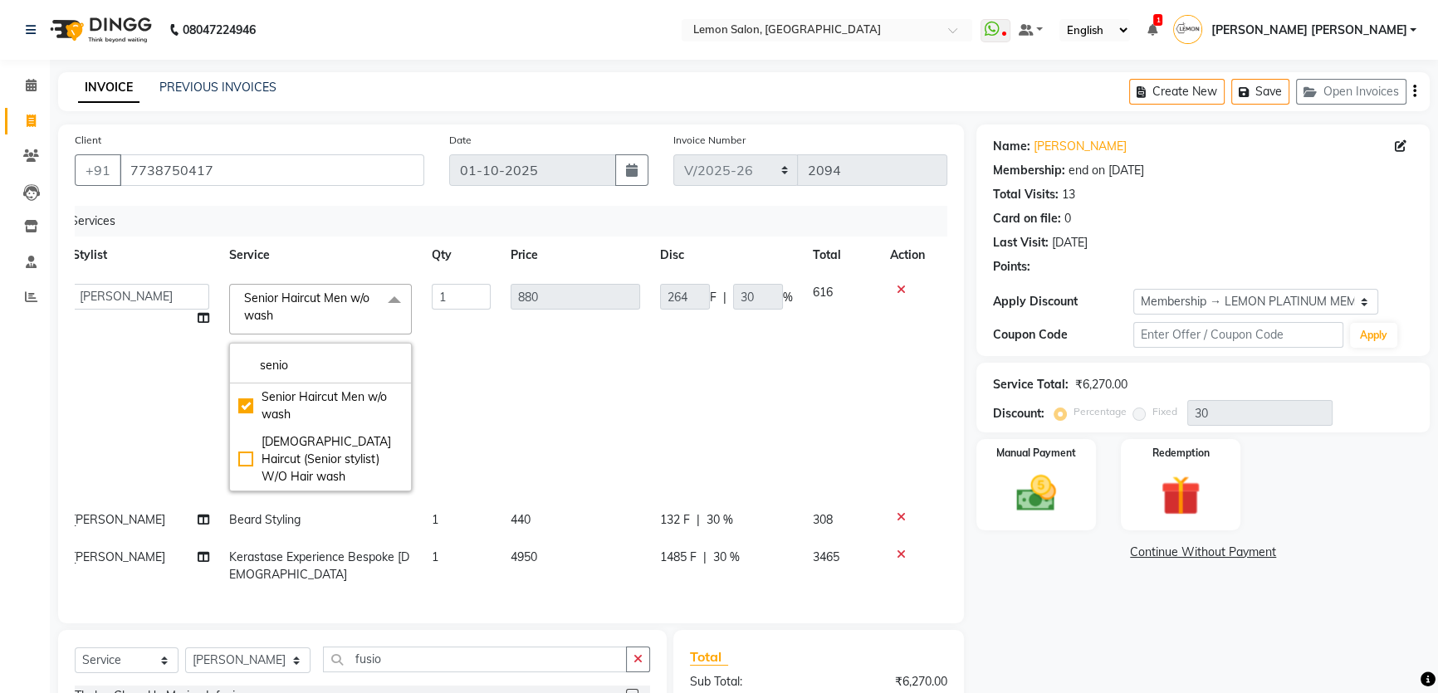
click at [660, 368] on td "264 F | 30 %" at bounding box center [726, 388] width 153 height 228
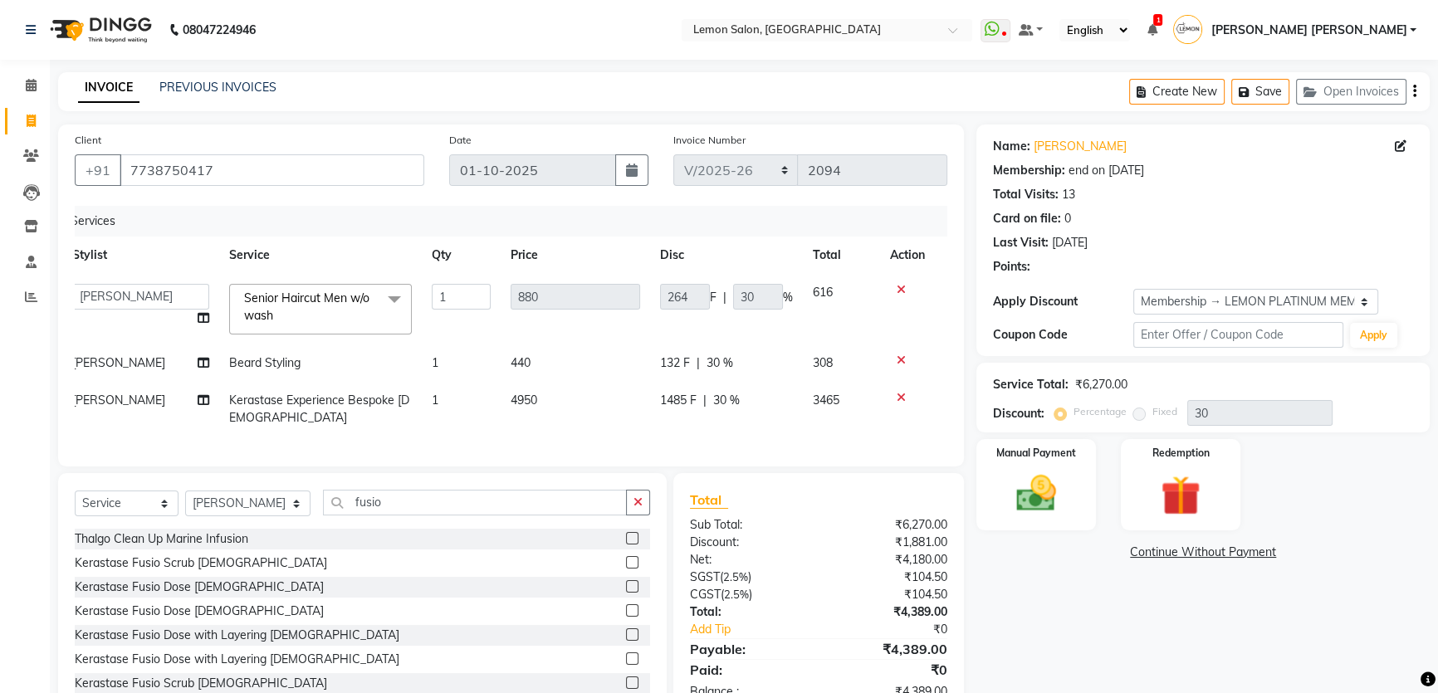
click at [1018, 621] on div "Name: Heena Membership: end on 05-06-2026 Total Visits: 13 Card on file: 0 Last…" at bounding box center [1210, 422] width 466 height 594
click at [897, 292] on icon at bounding box center [901, 290] width 9 height 12
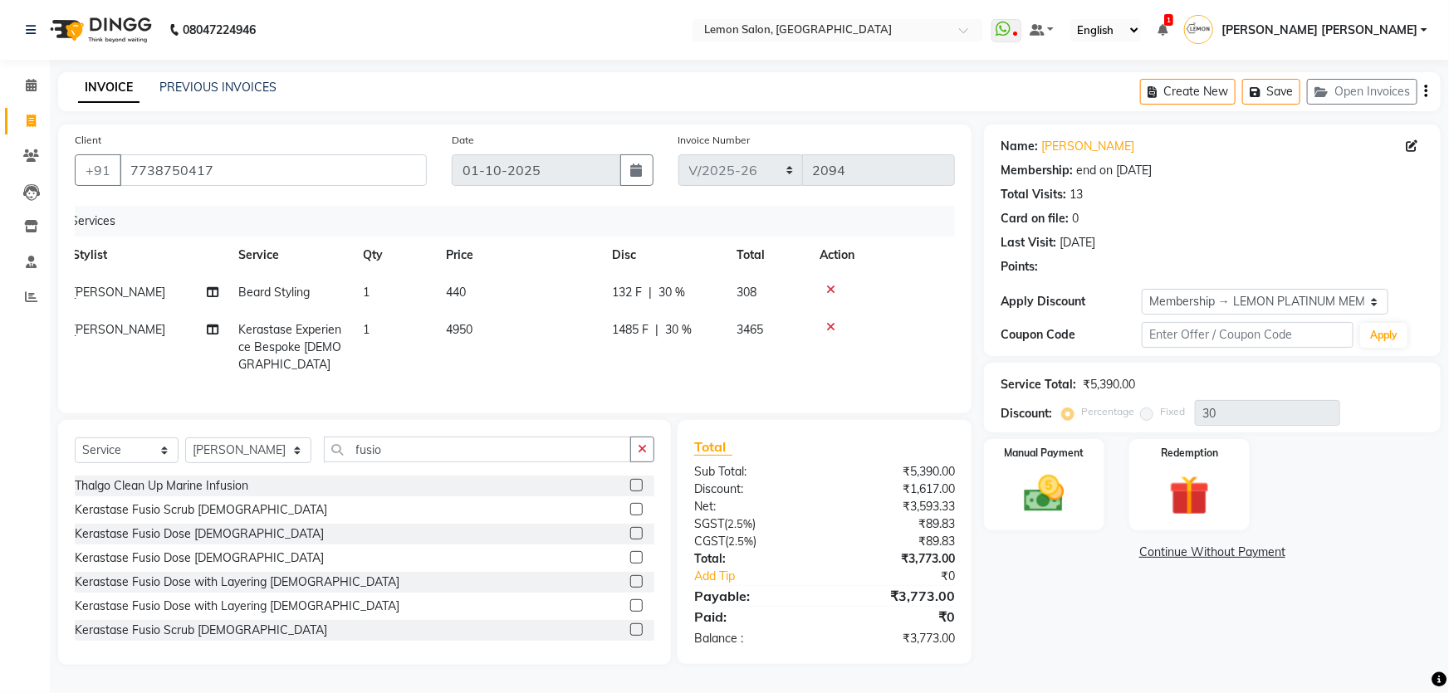
click at [1054, 639] on div "Name: Heena Membership: end on 05-06-2026 Total Visits: 13 Card on file: 0 Last…" at bounding box center [1218, 395] width 469 height 541
click at [1070, 143] on link "Heena" at bounding box center [1087, 146] width 93 height 17
click at [1056, 138] on link "Heena" at bounding box center [1087, 146] width 93 height 17
click at [331, 163] on input "7738750417" at bounding box center [273, 170] width 307 height 32
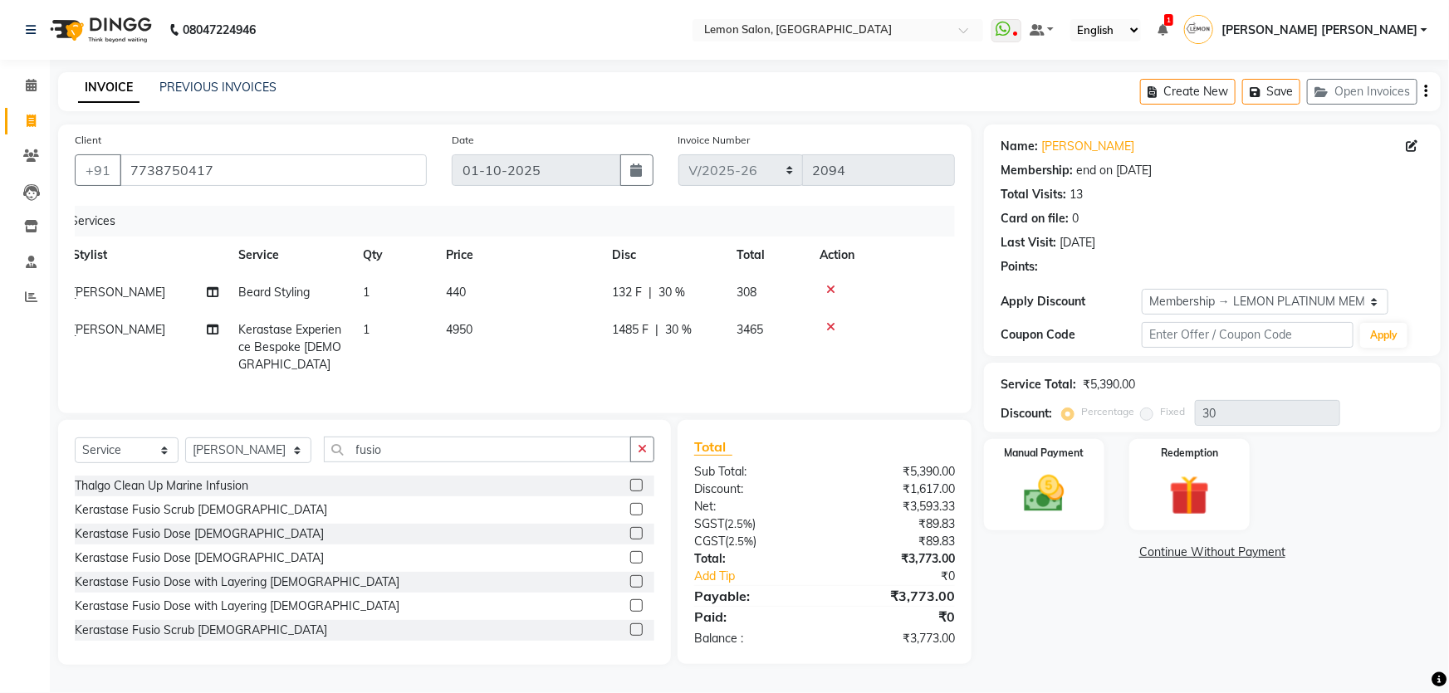
click at [372, 430] on div "Select Service Product Membership Package Voucher Prepaid Gift Card Select Styl…" at bounding box center [364, 542] width 613 height 245
click at [826, 327] on icon at bounding box center [830, 327] width 9 height 12
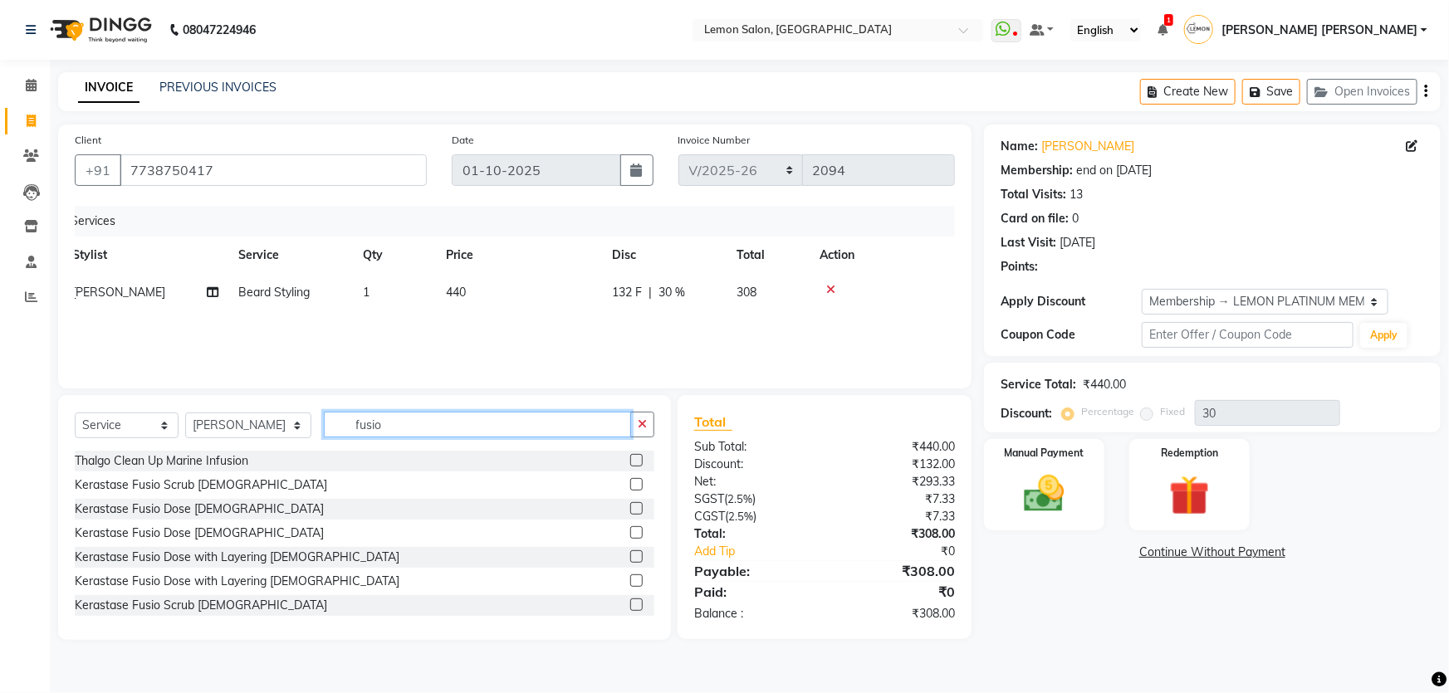
click at [459, 427] on input "fusio" at bounding box center [478, 425] width 308 height 26
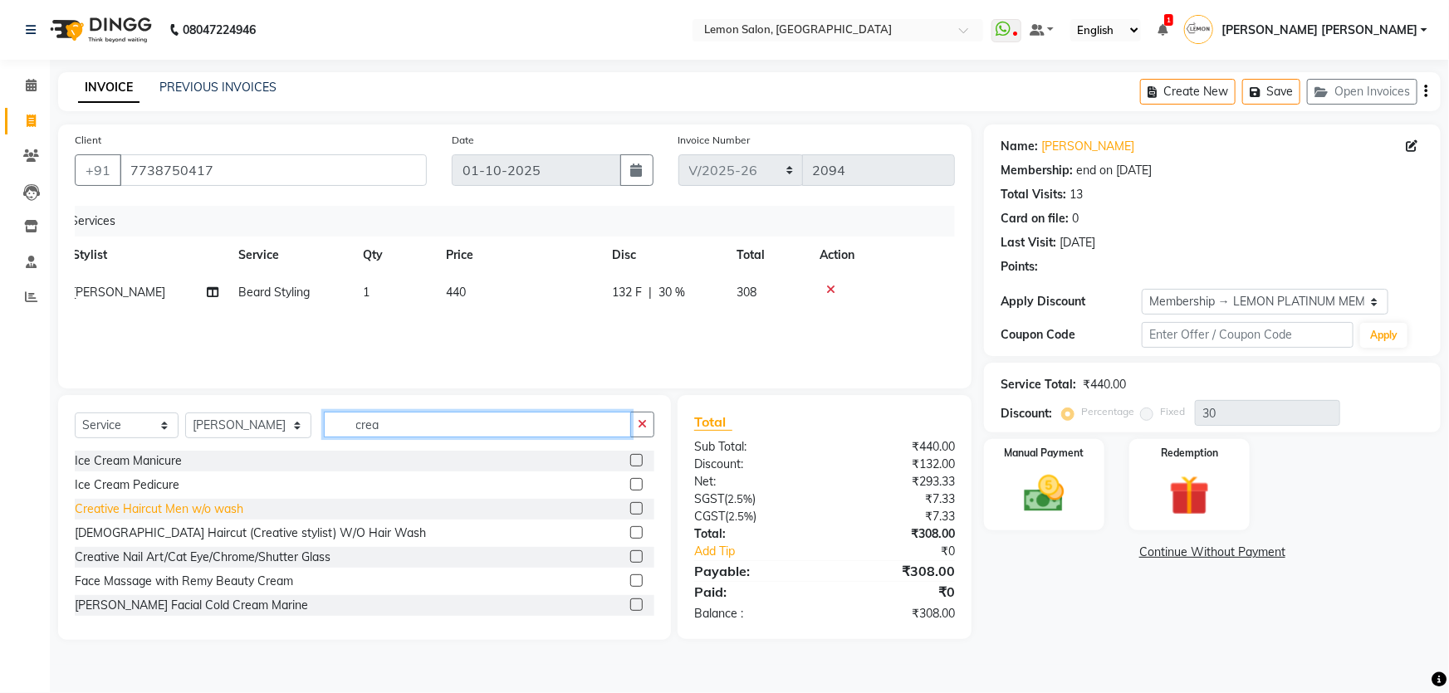
type input "crea"
click at [203, 507] on div "Creative Haircut Men w/o wash" at bounding box center [159, 509] width 169 height 17
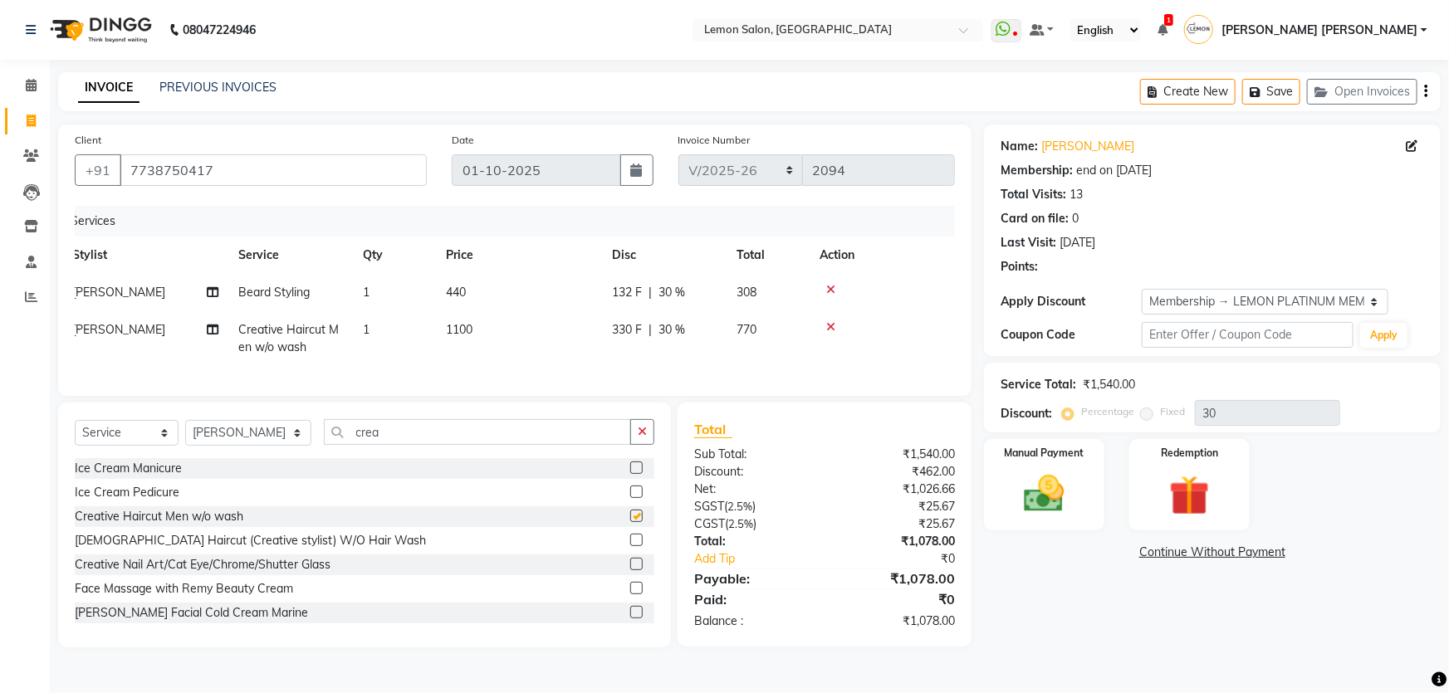
checkbox input "false"
click at [1002, 573] on div "Name: Heena Membership: end on 05-06-2026 Total Visits: 13 Card on file: 0 Last…" at bounding box center [1218, 386] width 469 height 523
click at [409, 436] on input "crea" at bounding box center [478, 432] width 308 height 26
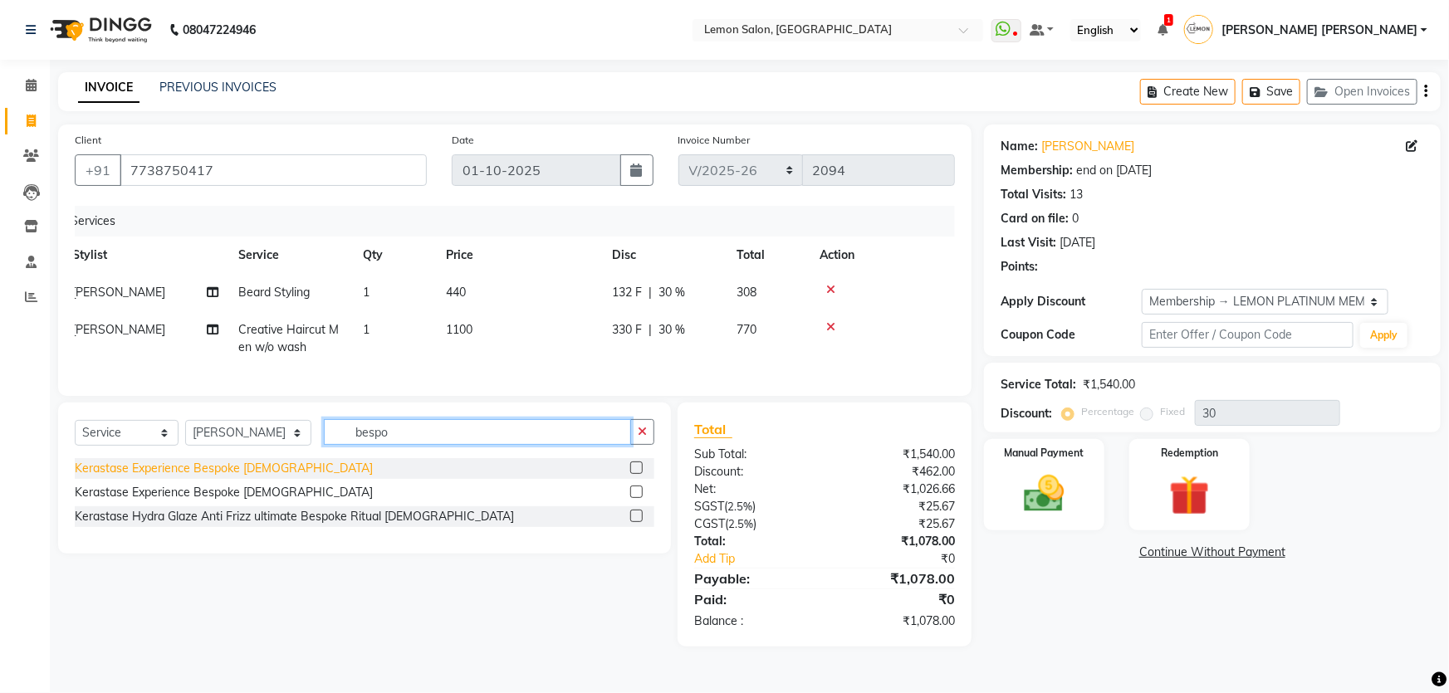
type input "bespo"
click at [228, 478] on div "Kerastase Experience Bespoke Male" at bounding box center [224, 468] width 298 height 17
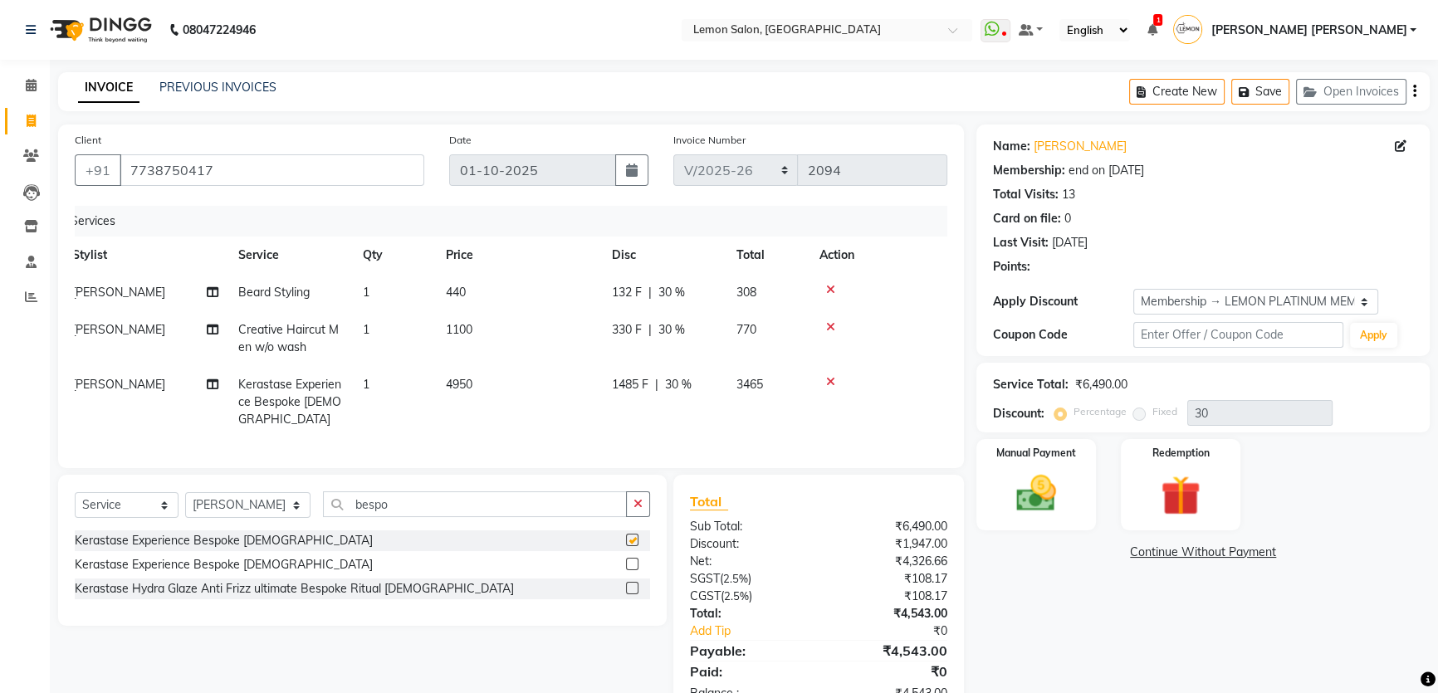
checkbox input "false"
click at [830, 330] on icon at bounding box center [830, 327] width 9 height 12
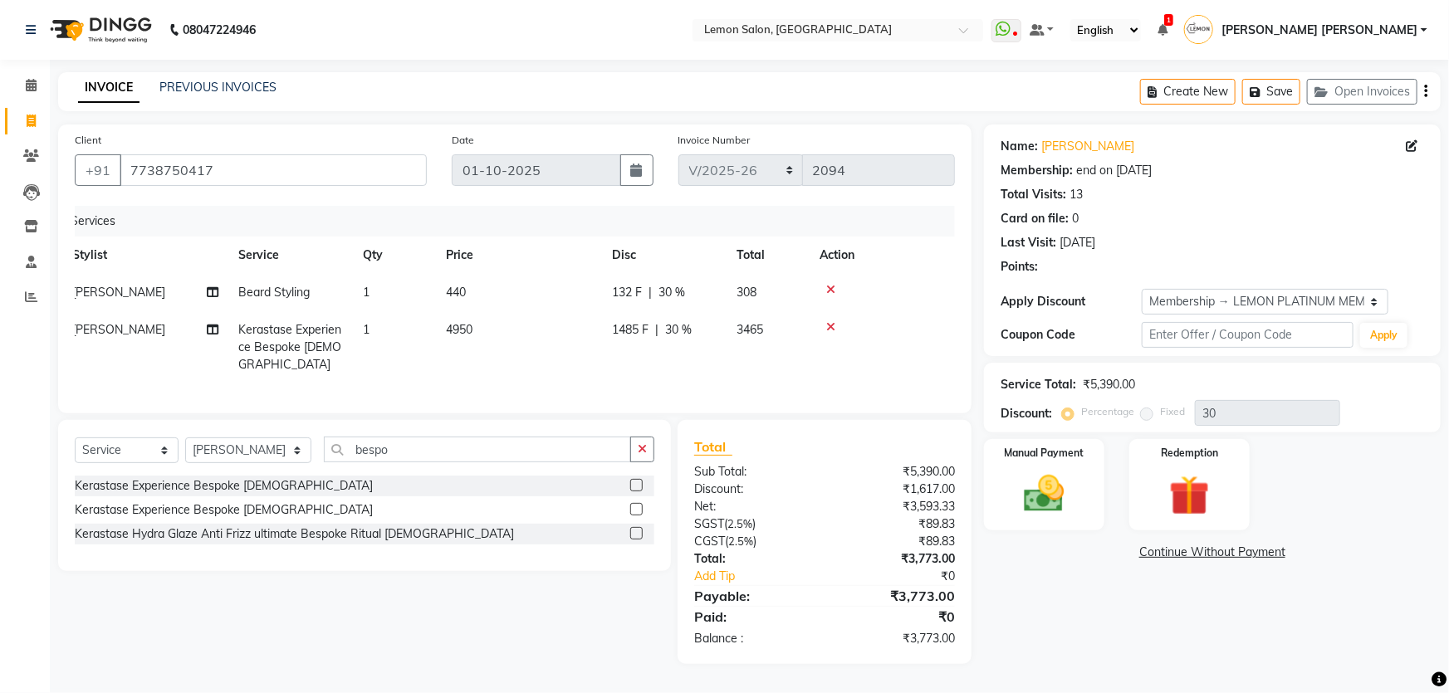
click at [1011, 611] on div "Name: Heena Membership: end on 05-06-2026 Total Visits: 13 Card on file: 0 Last…" at bounding box center [1218, 395] width 469 height 540
click at [826, 324] on icon at bounding box center [830, 327] width 9 height 12
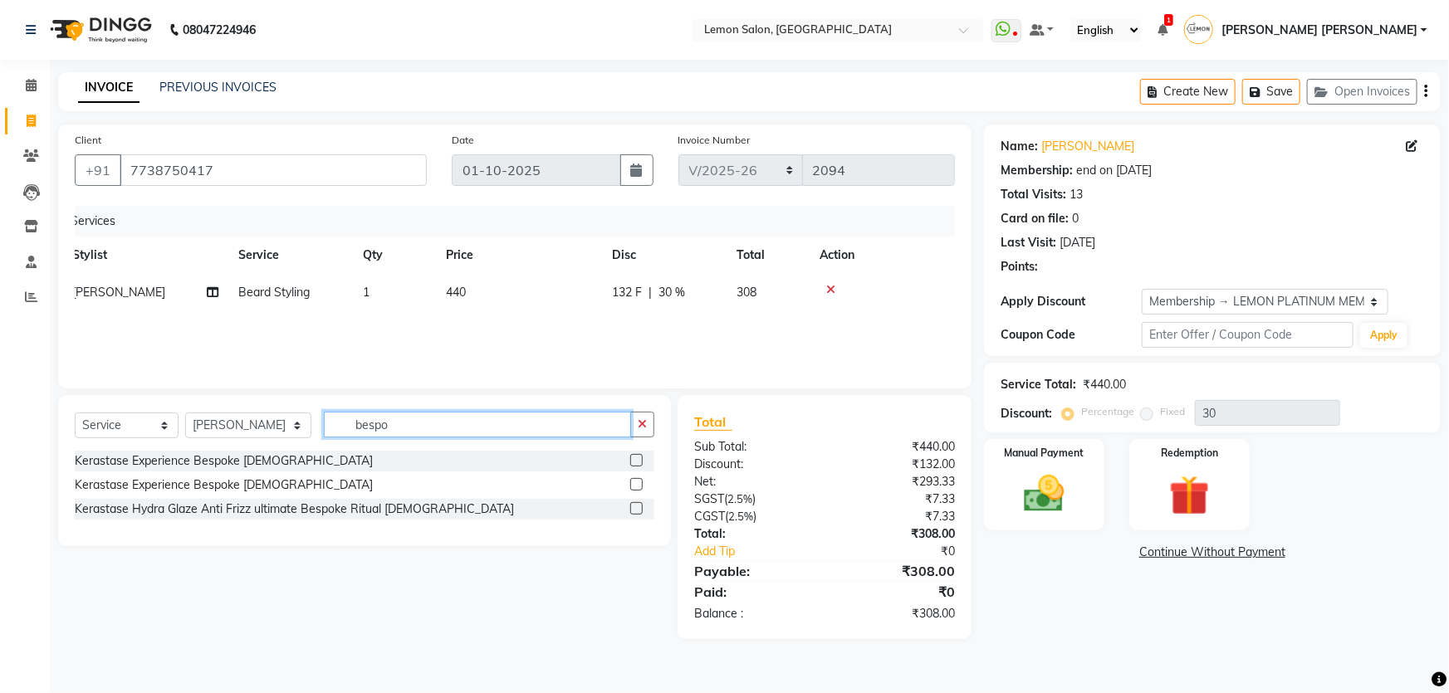
click at [427, 414] on input "bespo" at bounding box center [478, 425] width 308 height 26
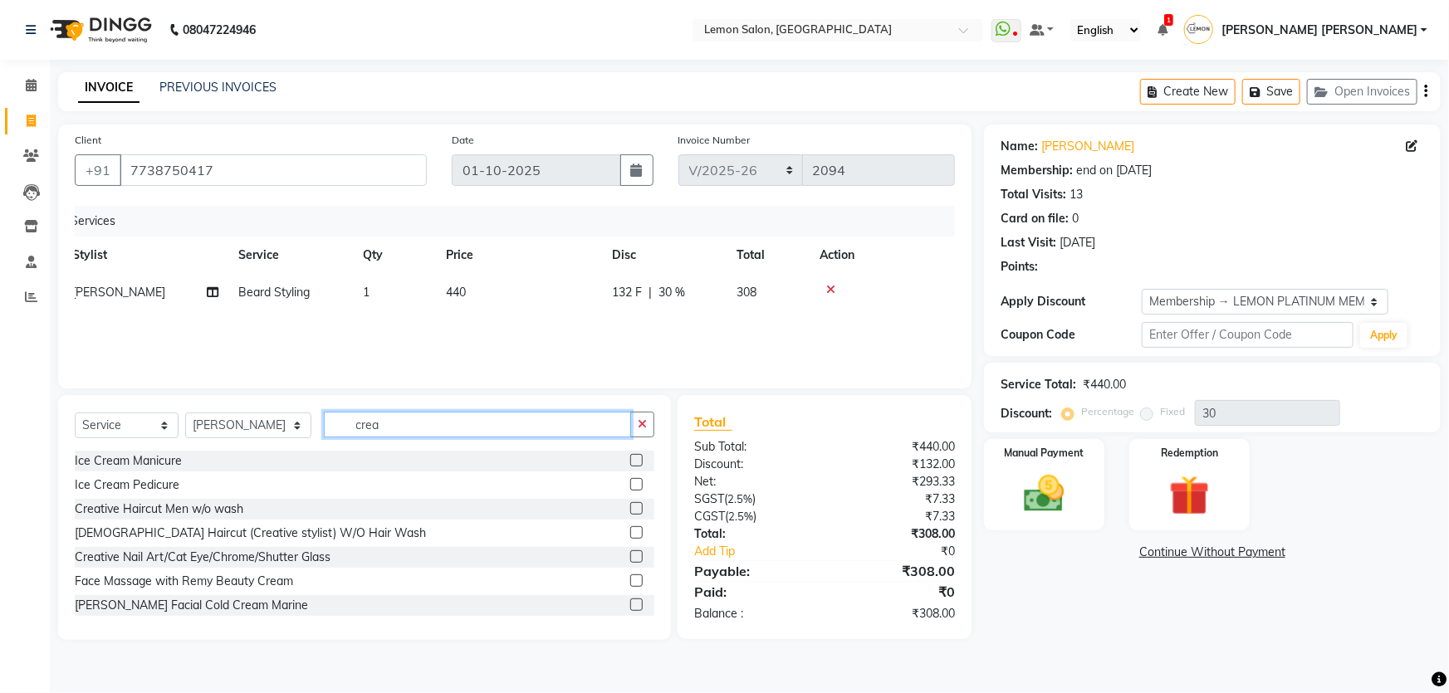
type input "crea"
click at [233, 518] on div "Creative Haircut Men w/o wash" at bounding box center [365, 509] width 580 height 21
click at [232, 507] on div "Creative Haircut Men w/o wash" at bounding box center [159, 509] width 169 height 17
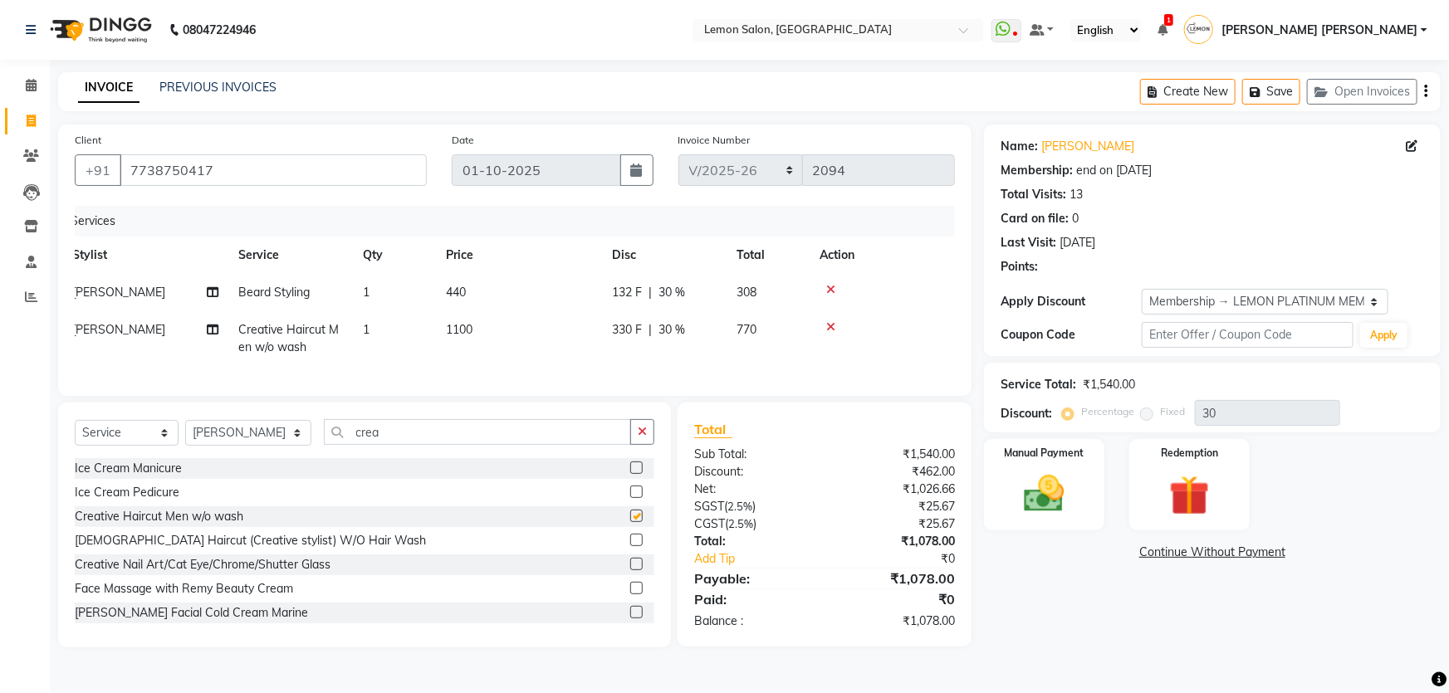
checkbox input "false"
click at [1075, 648] on div "Name: Heena Membership: end on 05-06-2026 Total Visits: 13 Card on file: 0 Last…" at bounding box center [1218, 386] width 469 height 523
click at [919, 314] on td at bounding box center [876, 338] width 133 height 55
click at [429, 445] on input "crea" at bounding box center [478, 432] width 308 height 26
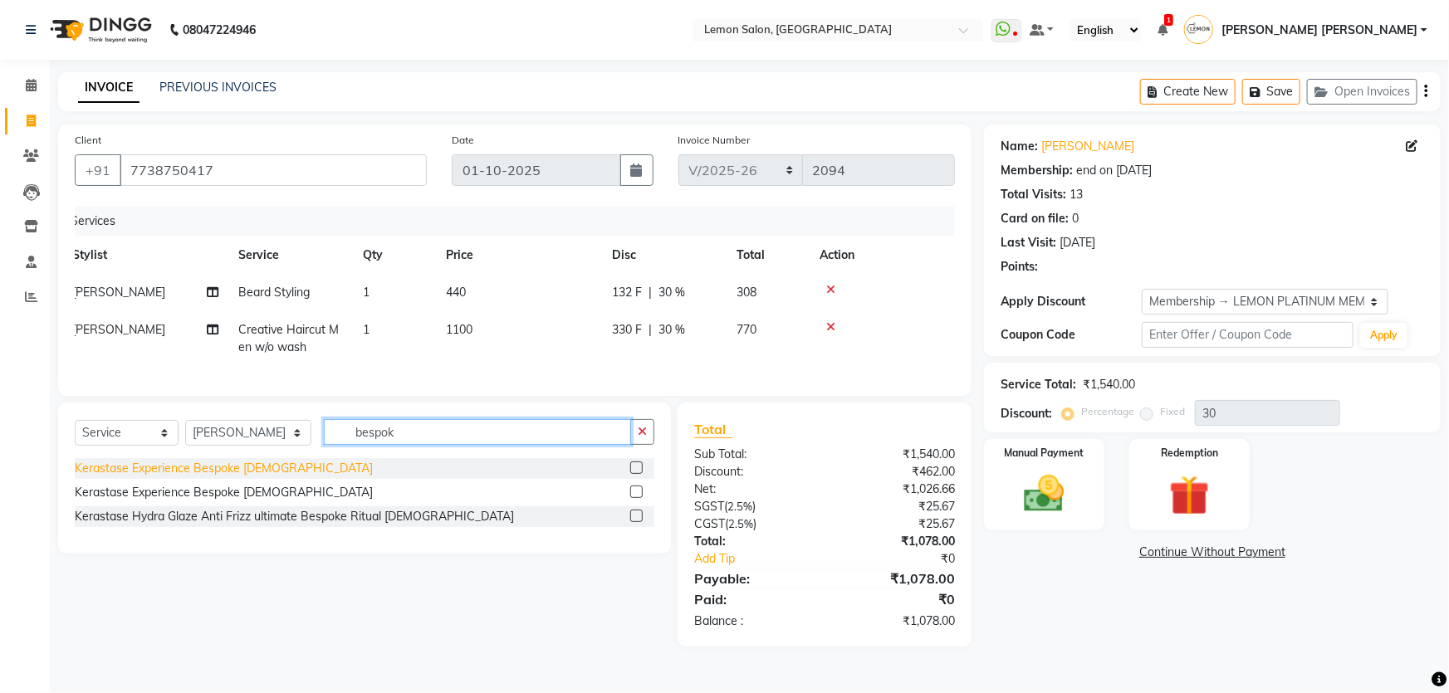
type input "bespok"
click at [256, 478] on div "Kerastase Experience Bespoke Male" at bounding box center [224, 468] width 298 height 17
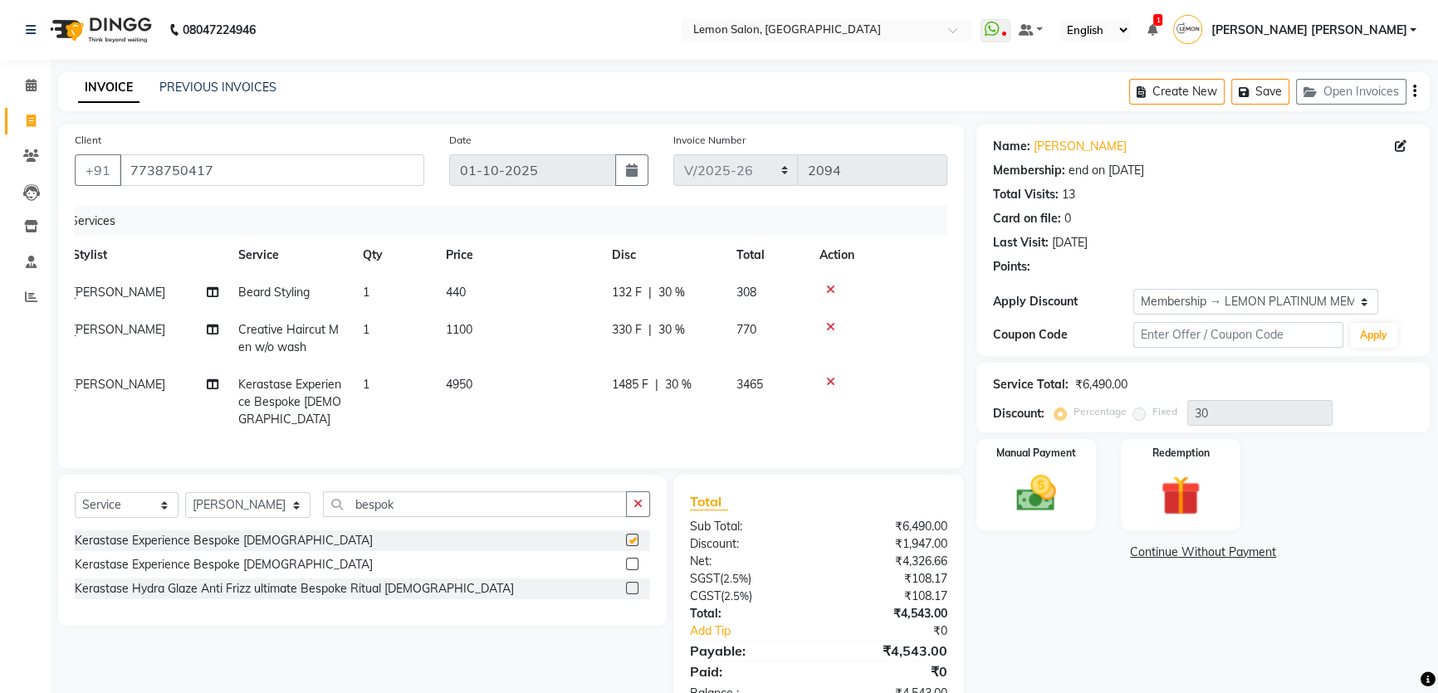
checkbox input "false"
click at [824, 325] on div at bounding box center [872, 327] width 105 height 12
click at [830, 325] on icon at bounding box center [830, 327] width 9 height 12
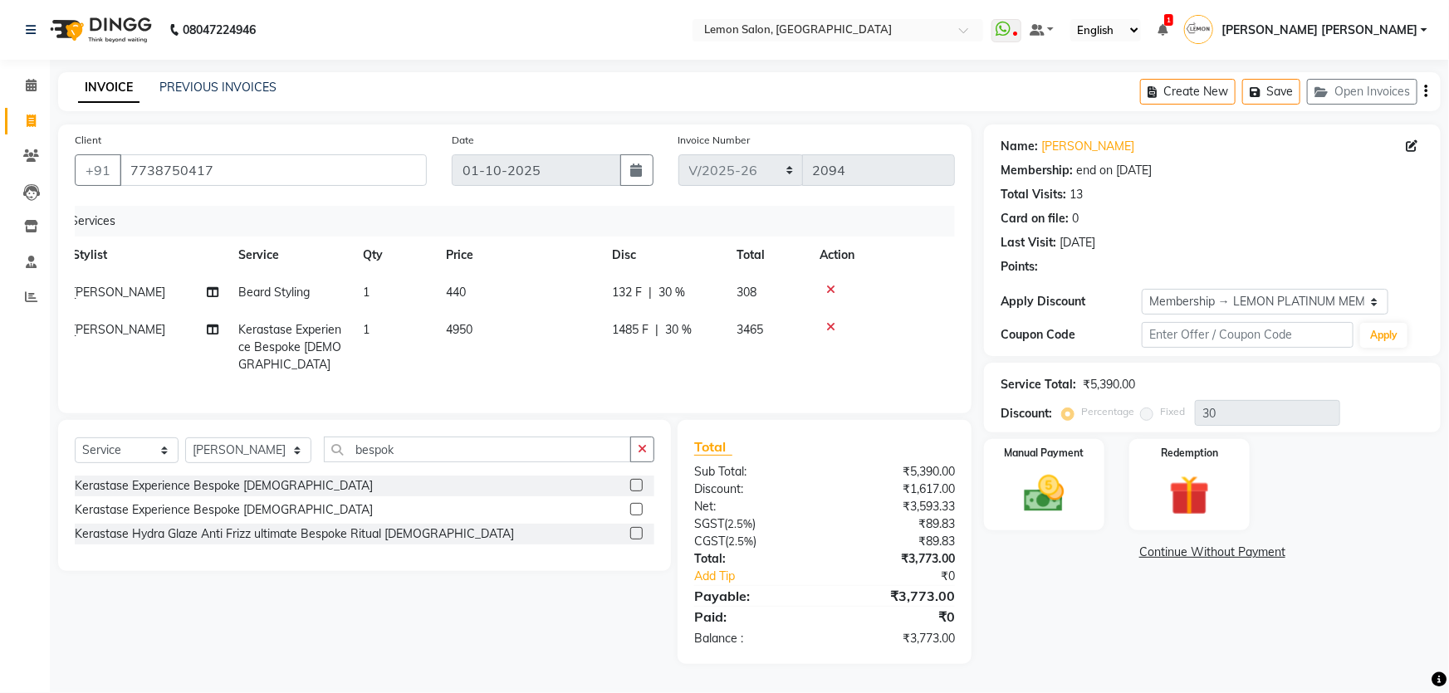
click at [1007, 598] on div "Name: Heena Membership: end on 05-06-2026 Total Visits: 13 Card on file: 0 Last…" at bounding box center [1218, 395] width 469 height 540
drag, startPoint x: 899, startPoint y: 589, endPoint x: 992, endPoint y: 589, distance: 92.2
click at [992, 589] on div "Client +91 7738750417 Date 01-10-2025 Invoice Number MRD/2025-26 V/2025 V/2025-…" at bounding box center [750, 395] width 1408 height 540
click at [992, 589] on div "Name: Heena Membership: end on 05-06-2026 Total Visits: 13 Card on file: 0 Last…" at bounding box center [1218, 395] width 469 height 540
click at [830, 323] on icon at bounding box center [830, 327] width 9 height 12
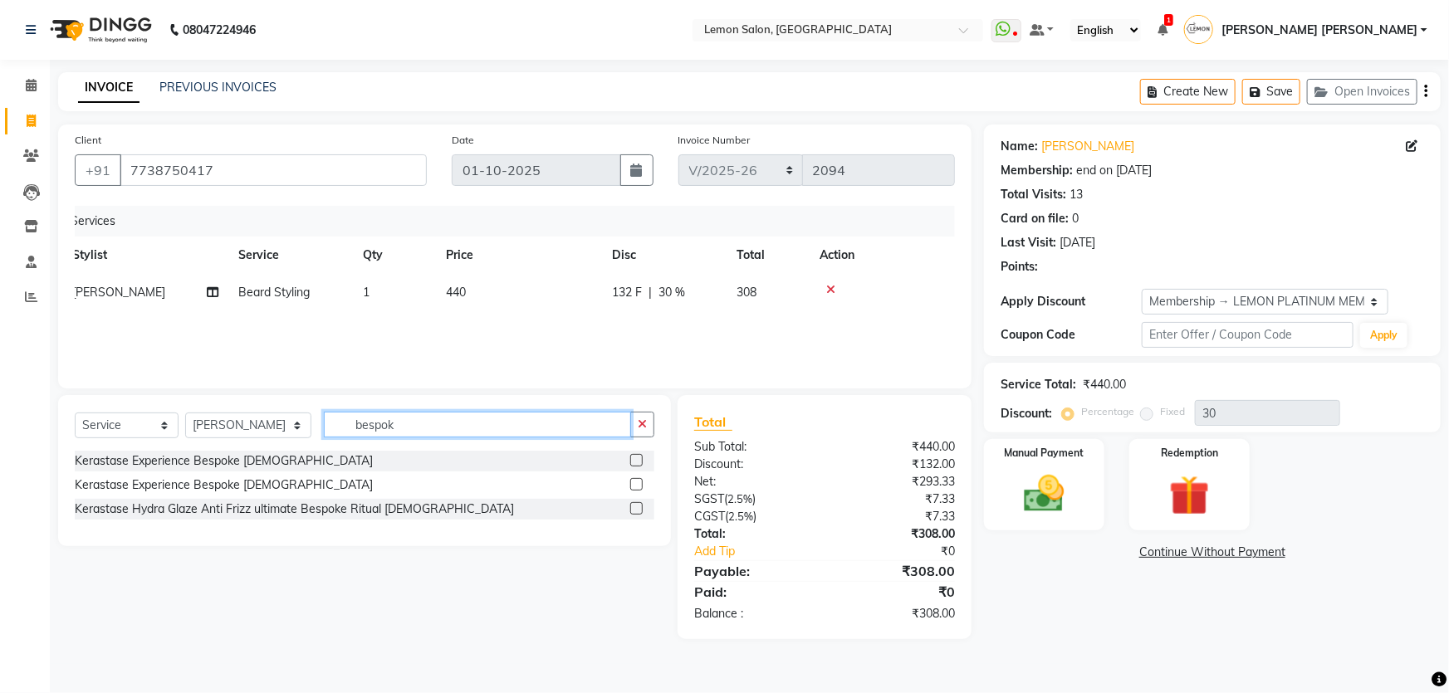
click at [433, 427] on input "bespok" at bounding box center [478, 425] width 308 height 26
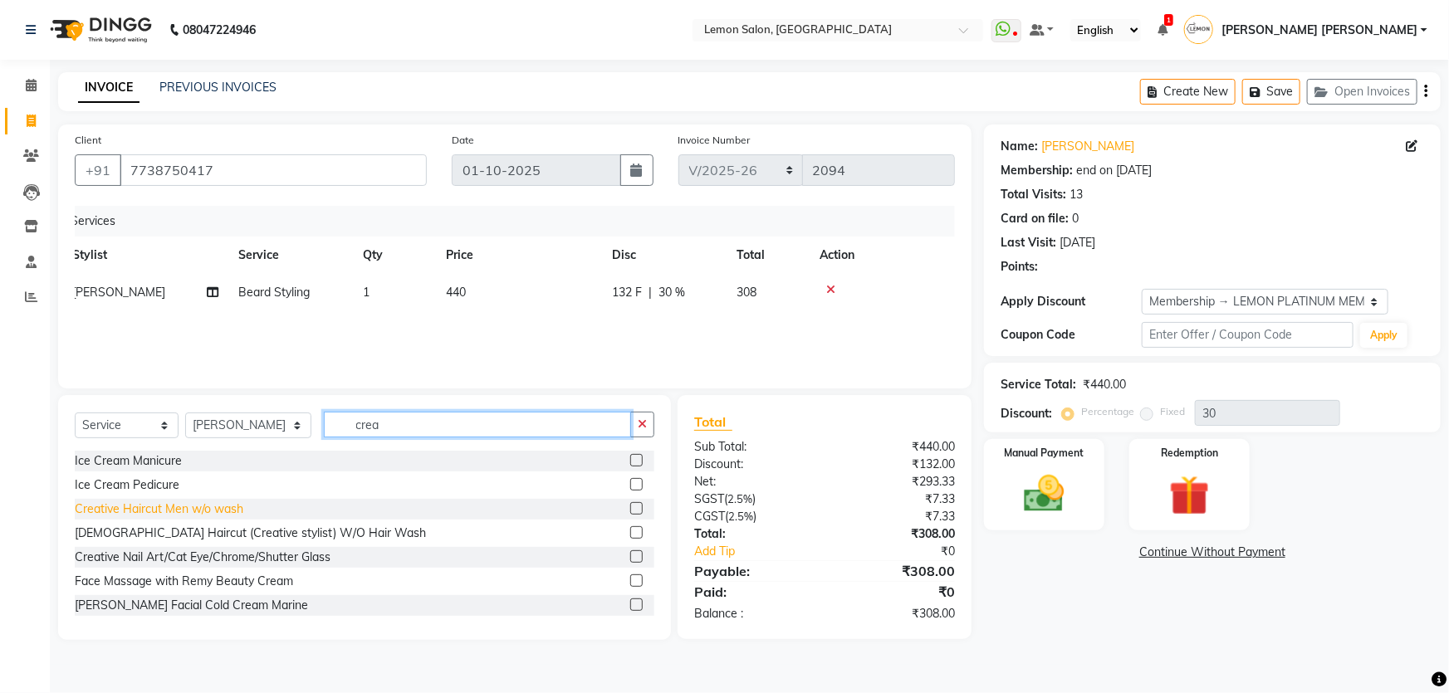
type input "crea"
click at [201, 506] on div "Creative Haircut Men w/o wash" at bounding box center [159, 509] width 169 height 17
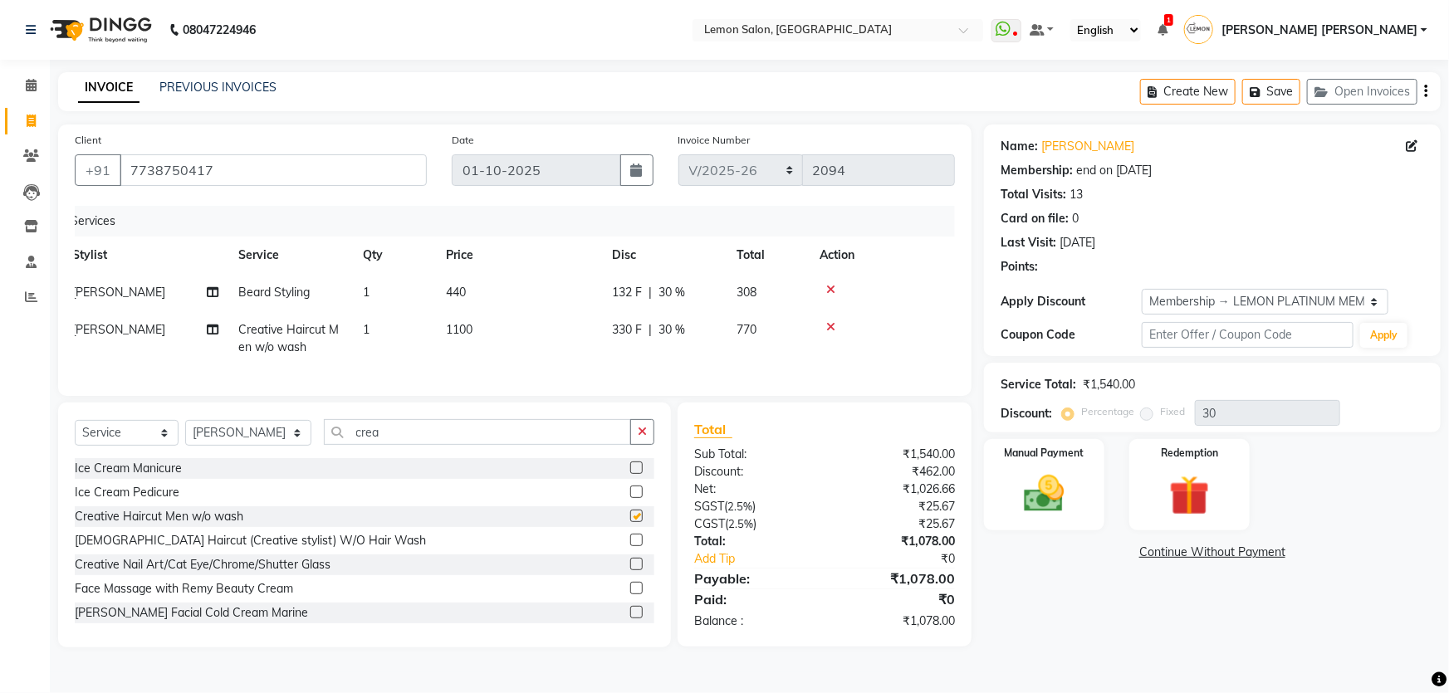
checkbox input "false"
click at [1173, 273] on div "Points:" at bounding box center [1213, 266] width 424 height 17
click at [1037, 498] on img at bounding box center [1045, 494] width 68 height 48
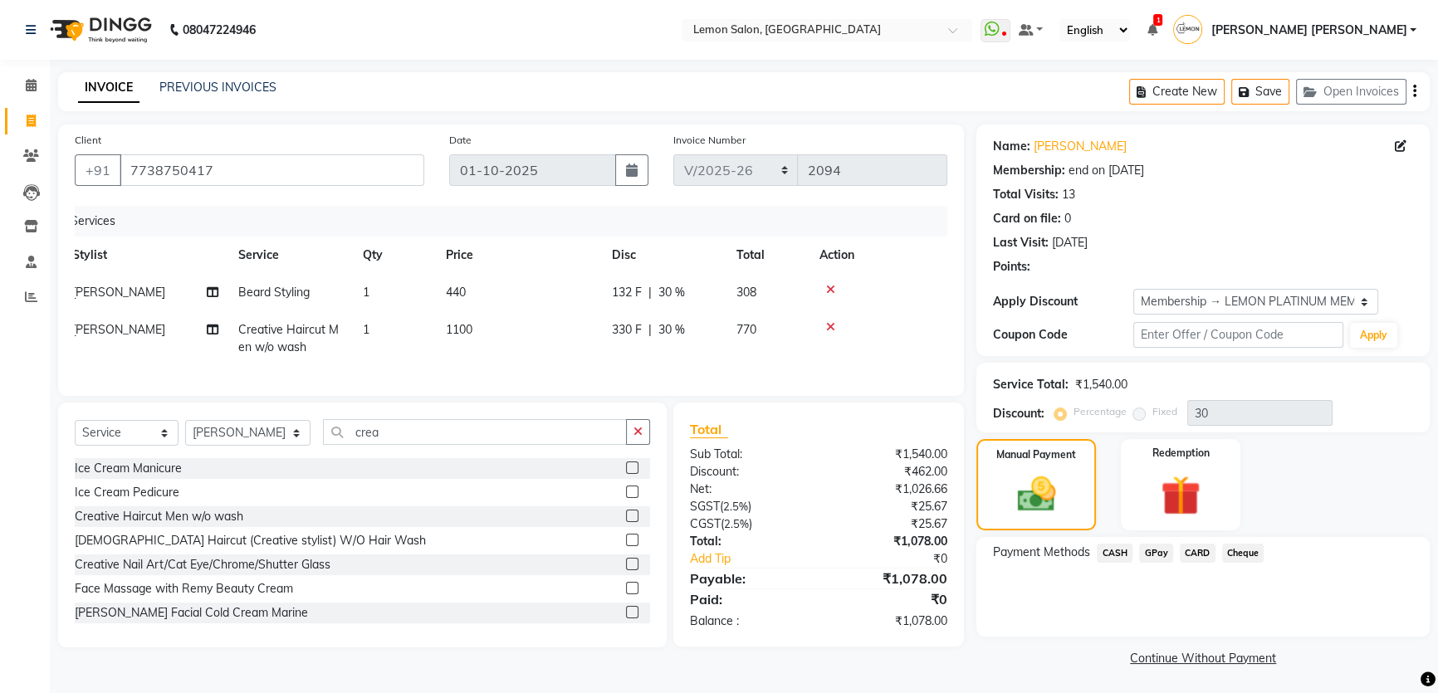
click at [1157, 551] on span "GPay" at bounding box center [1156, 553] width 34 height 19
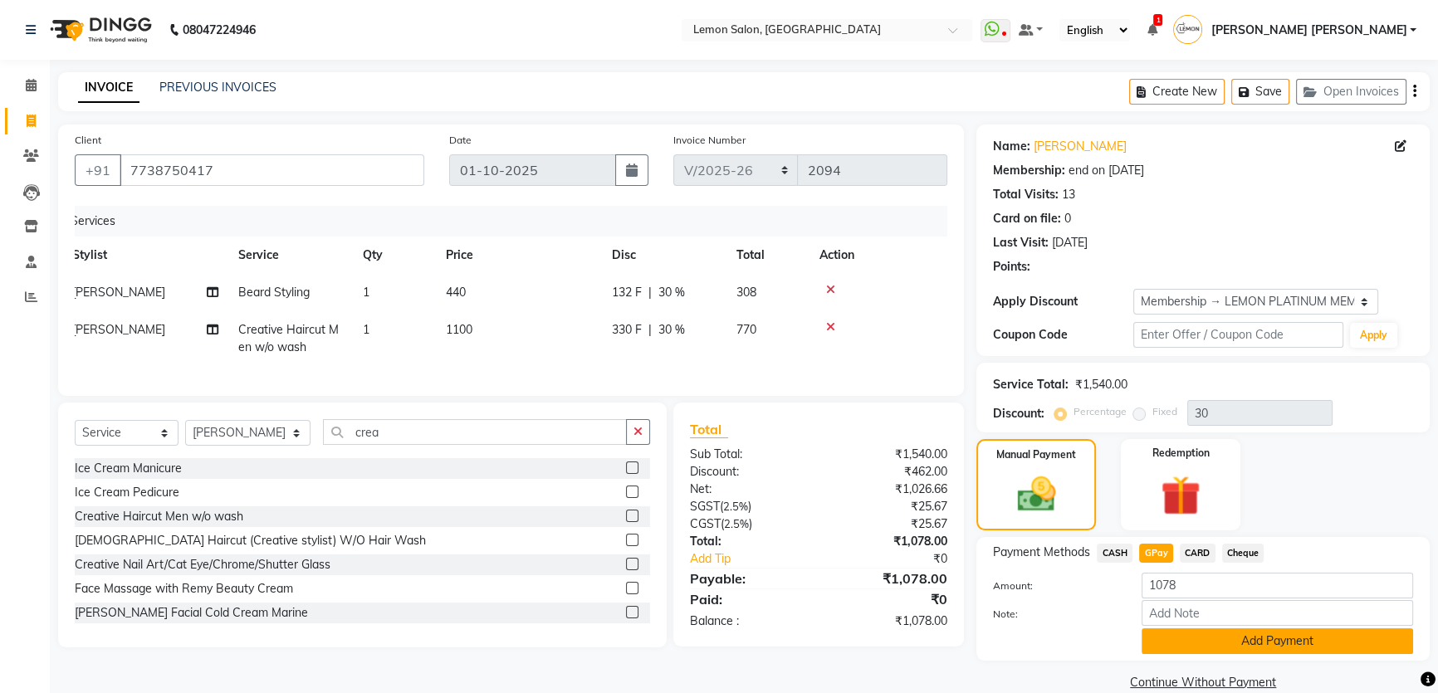
click at [1176, 638] on button "Add Payment" at bounding box center [1278, 642] width 272 height 26
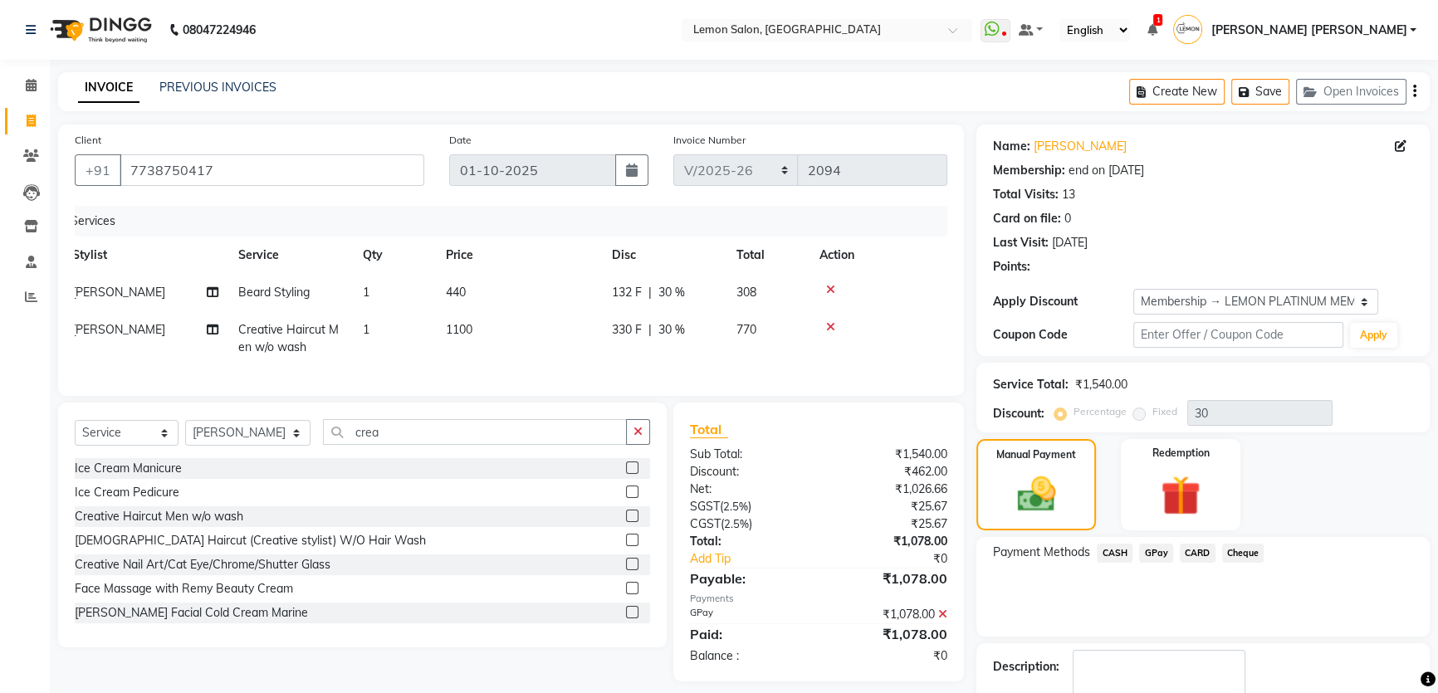
scroll to position [95, 0]
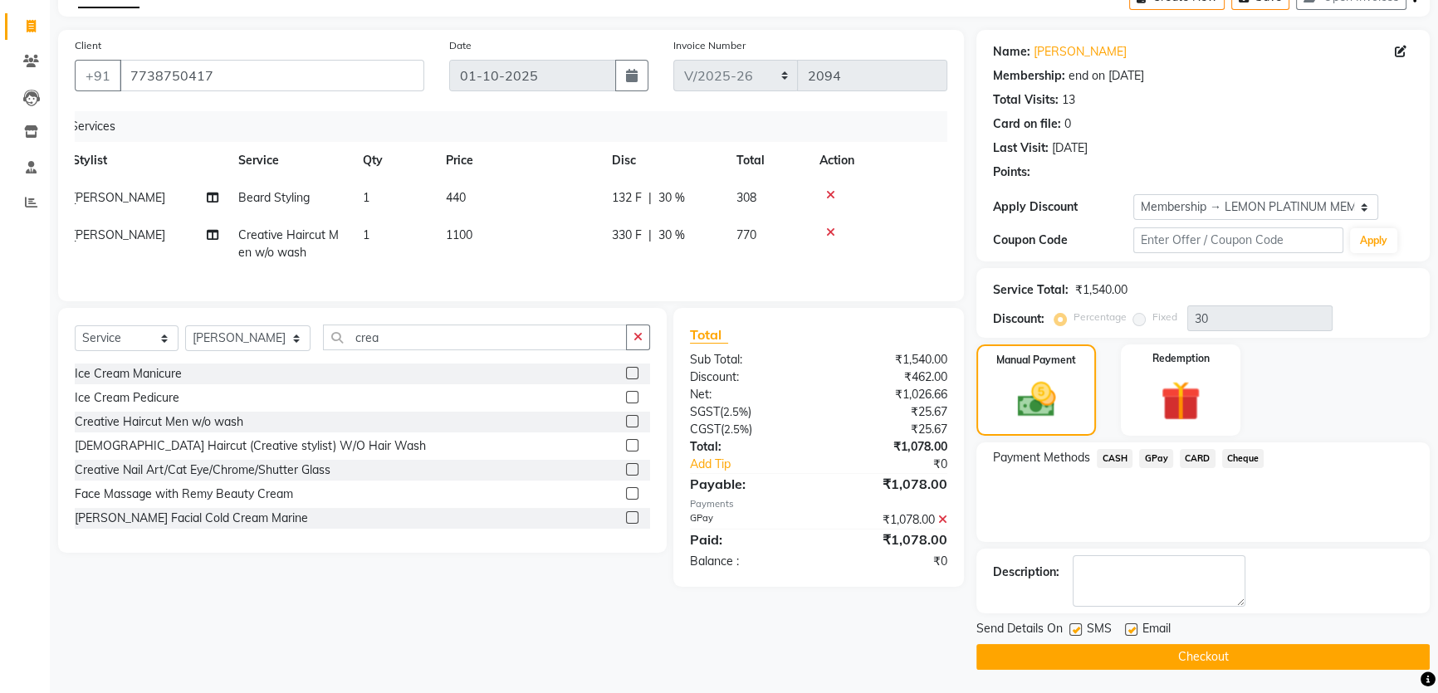
click at [1070, 624] on label at bounding box center [1076, 630] width 12 height 12
click at [1070, 625] on input "checkbox" at bounding box center [1075, 630] width 11 height 11
checkbox input "false"
click at [1128, 630] on label at bounding box center [1131, 630] width 12 height 12
click at [1128, 630] on input "checkbox" at bounding box center [1130, 630] width 11 height 11
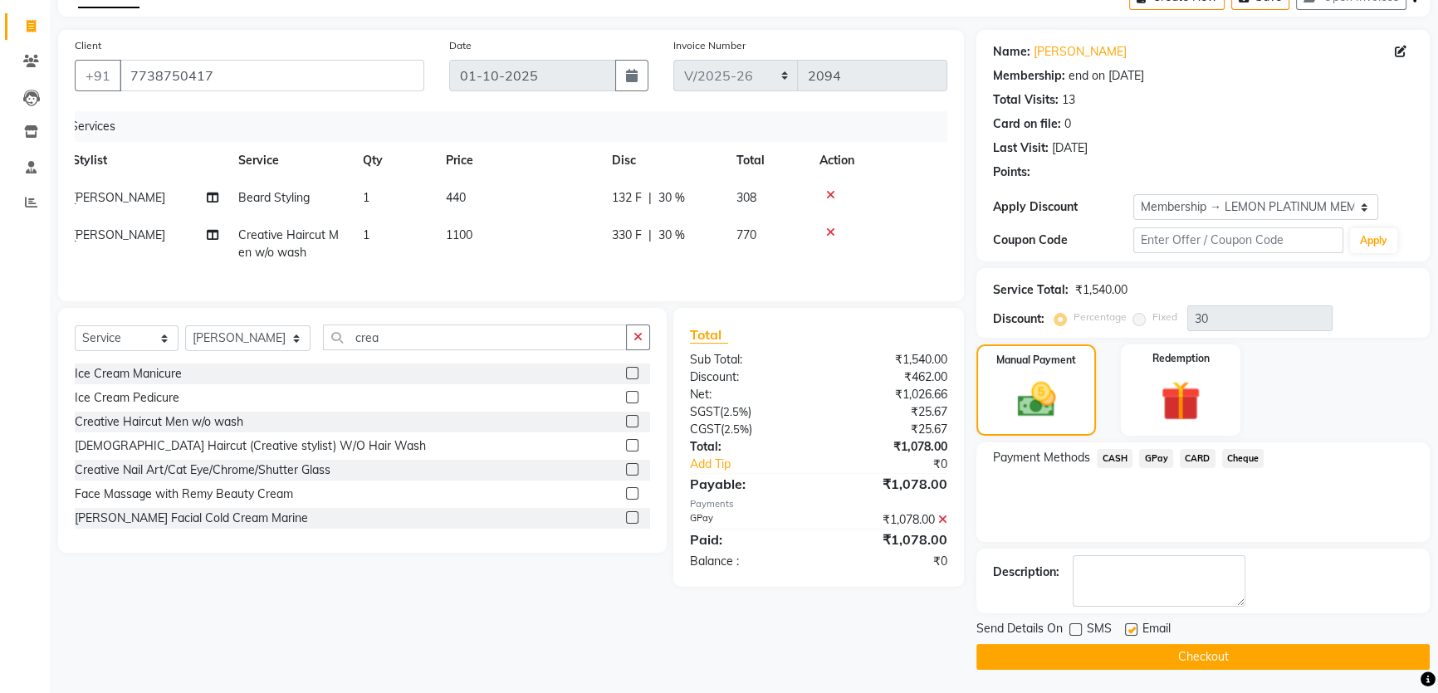
checkbox input "false"
click at [1204, 656] on button "Checkout" at bounding box center [1203, 657] width 453 height 26
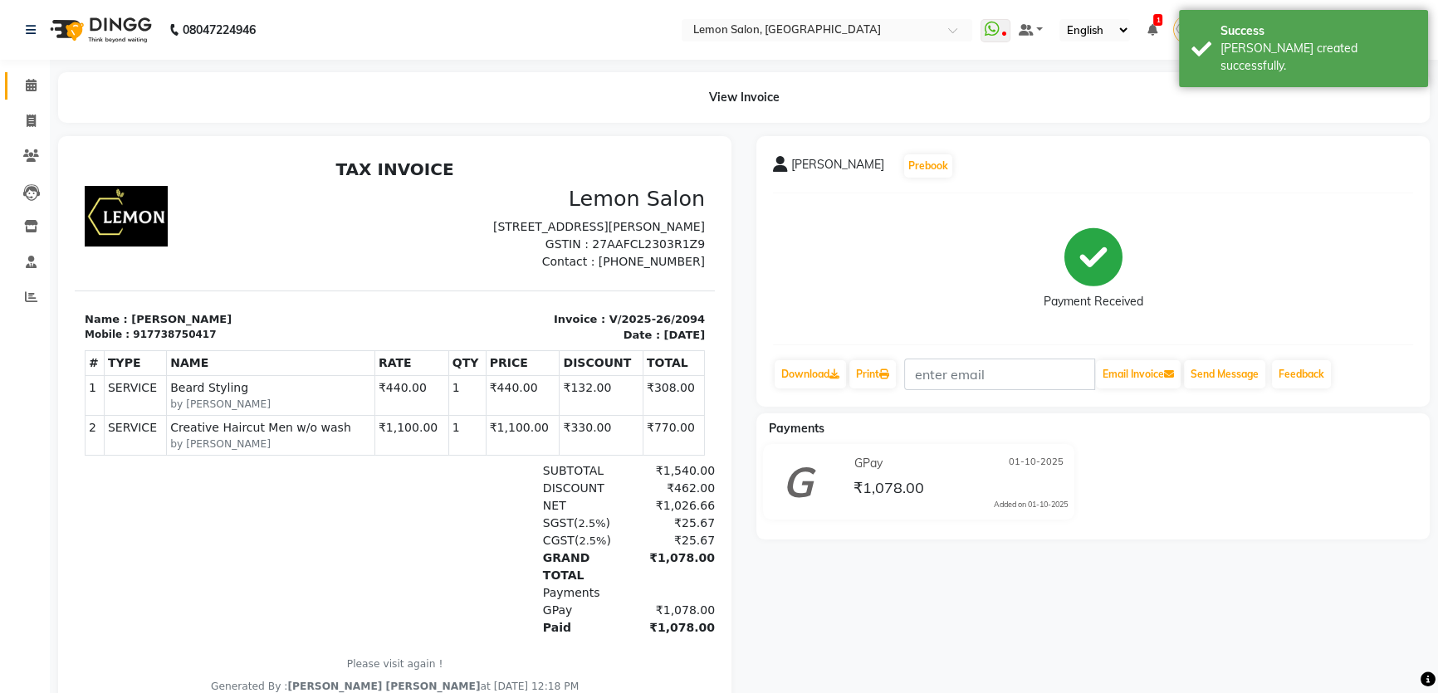
click at [15, 85] on link "Calendar" at bounding box center [25, 85] width 40 height 27
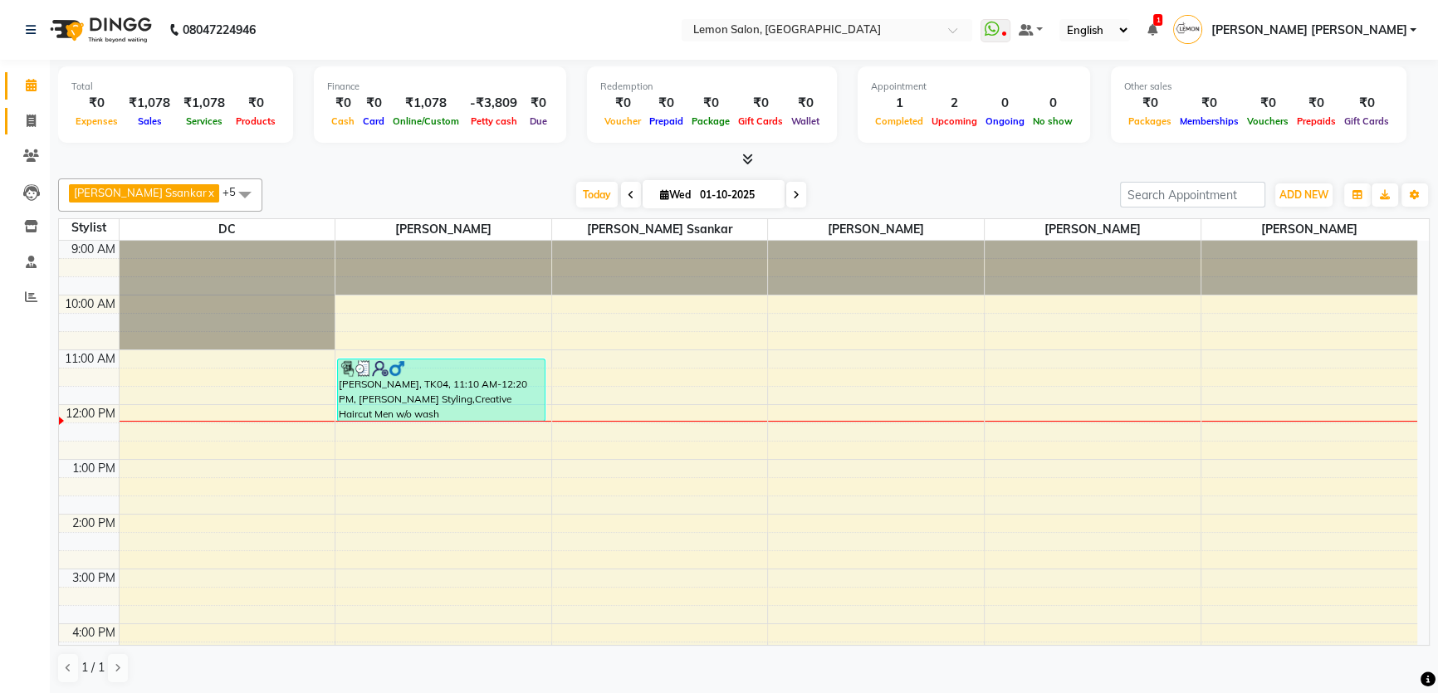
click at [17, 130] on link "Invoice" at bounding box center [25, 121] width 40 height 27
select select "568"
select select "service"
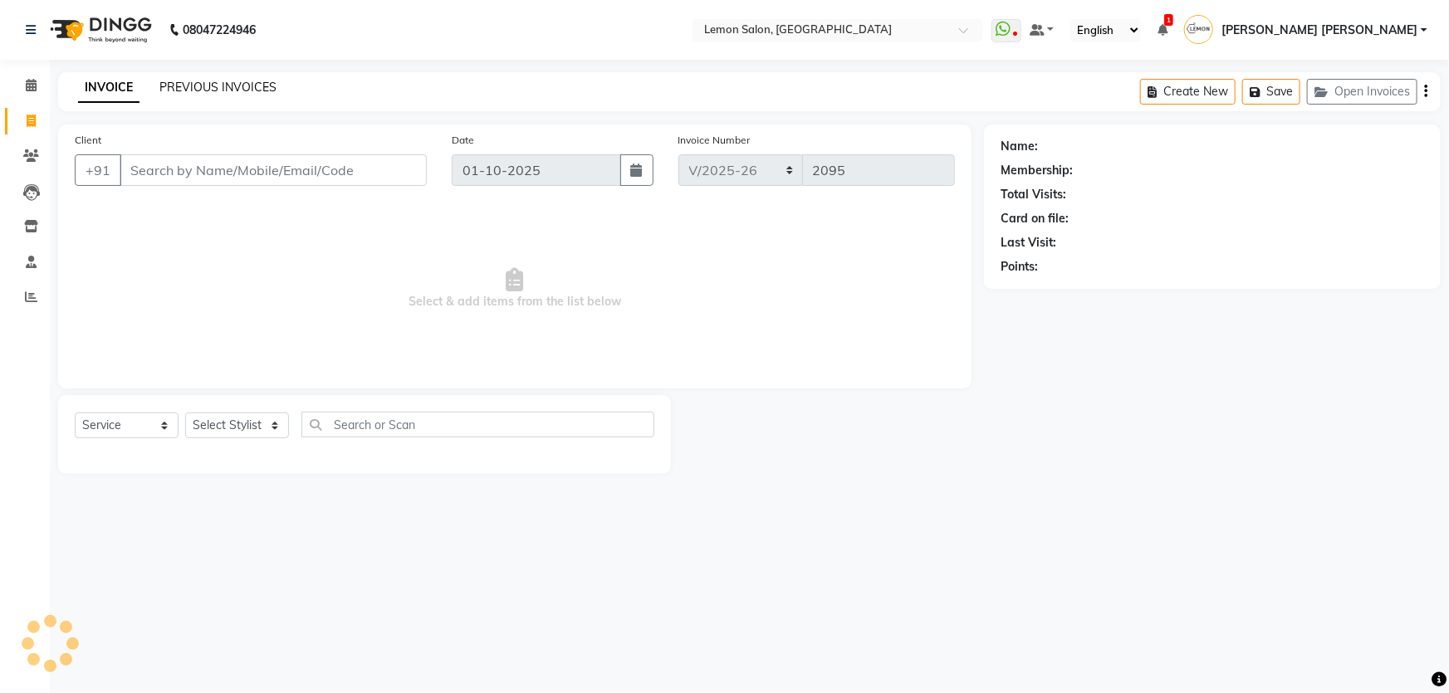
click at [223, 80] on link "PREVIOUS INVOICES" at bounding box center [217, 87] width 117 height 15
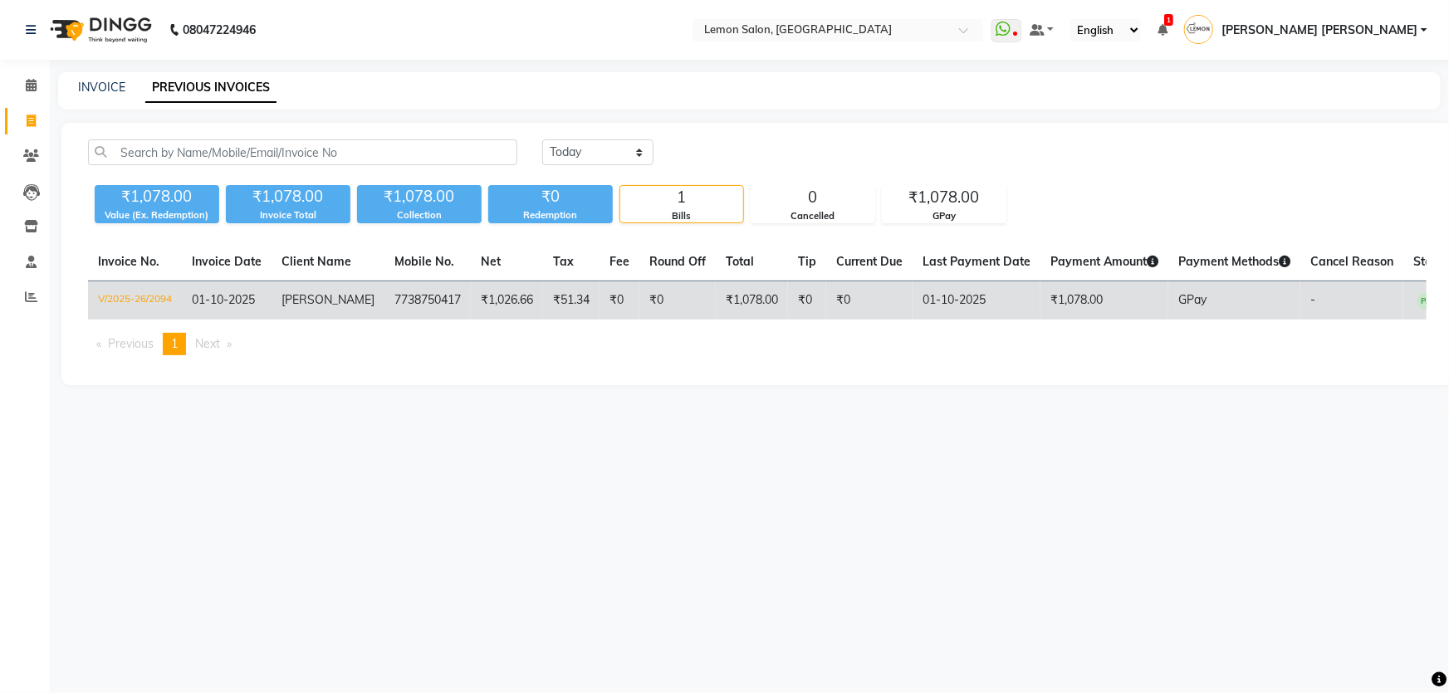
click at [744, 292] on td "₹1,078.00" at bounding box center [752, 301] width 72 height 39
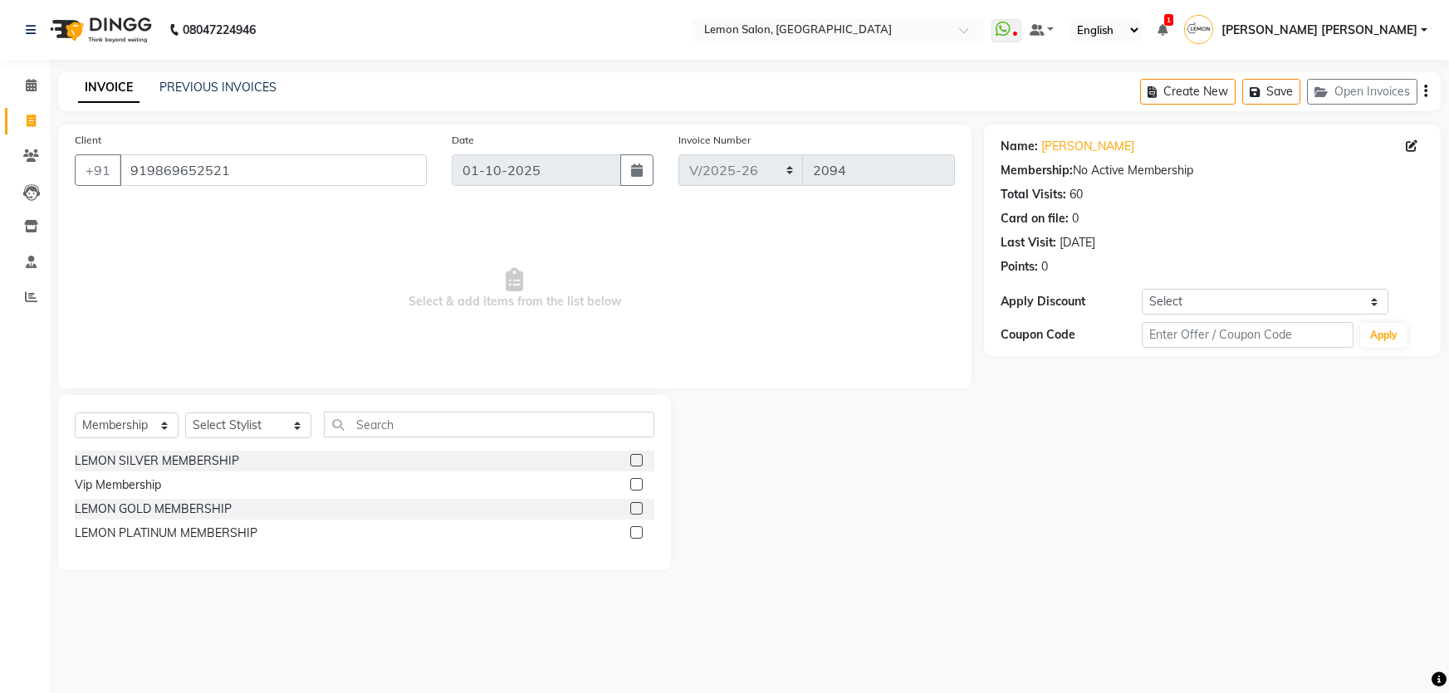
select select "568"
select select "membership"
click at [39, 78] on span at bounding box center [31, 85] width 29 height 19
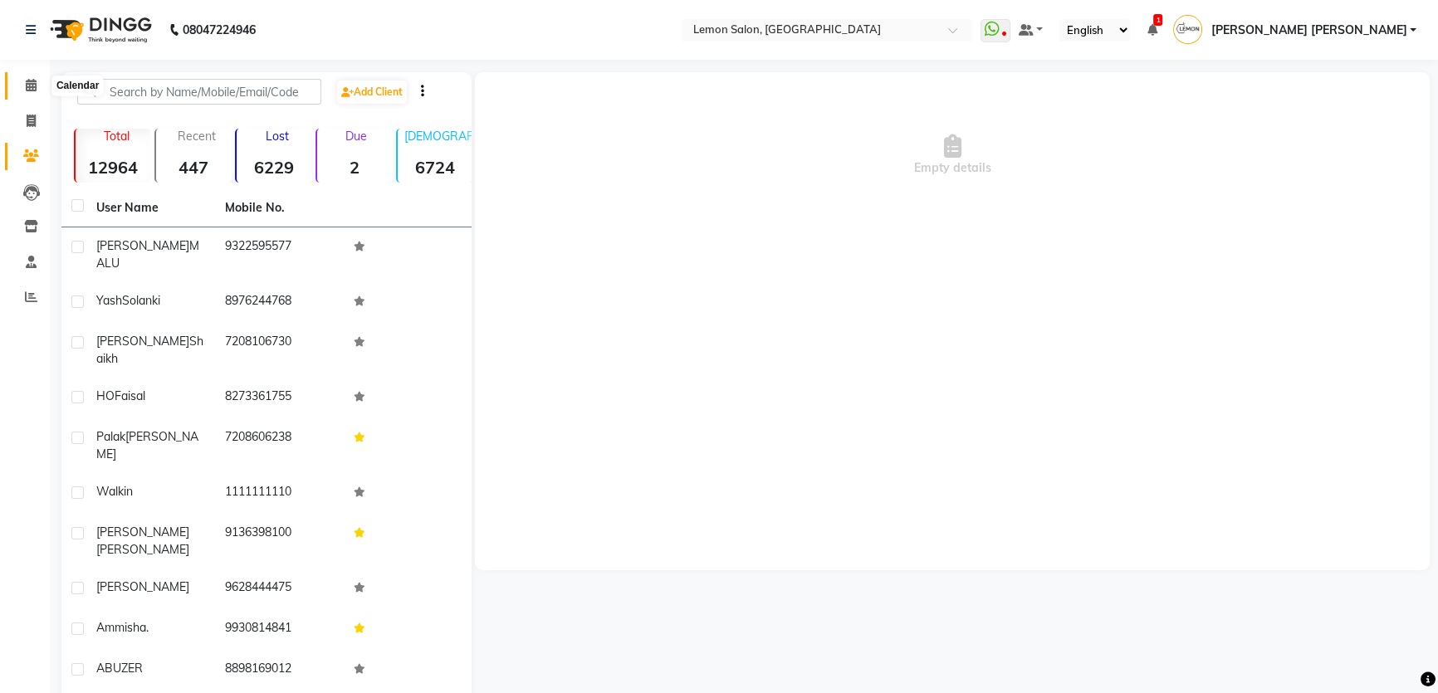
click at [37, 86] on span at bounding box center [31, 85] width 29 height 19
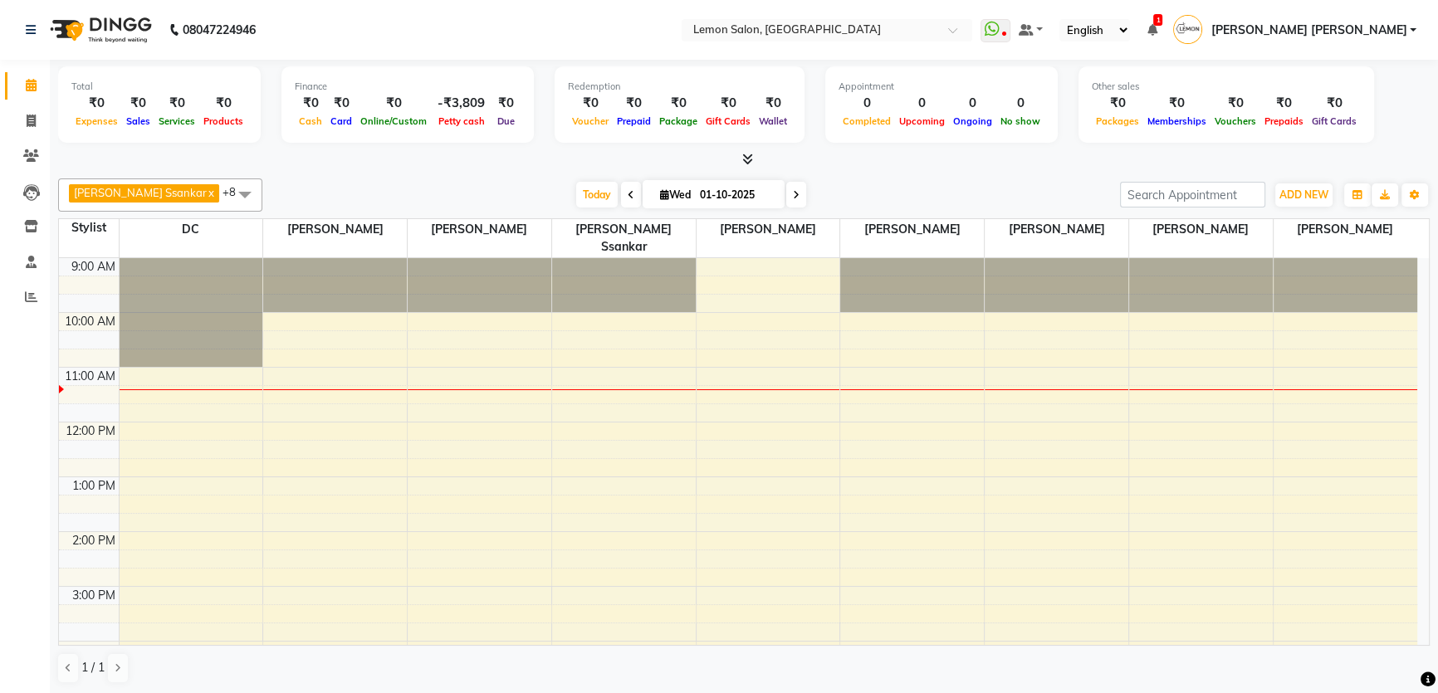
click at [936, 195] on div "Today Wed 01-10-2025" at bounding box center [691, 195] width 841 height 25
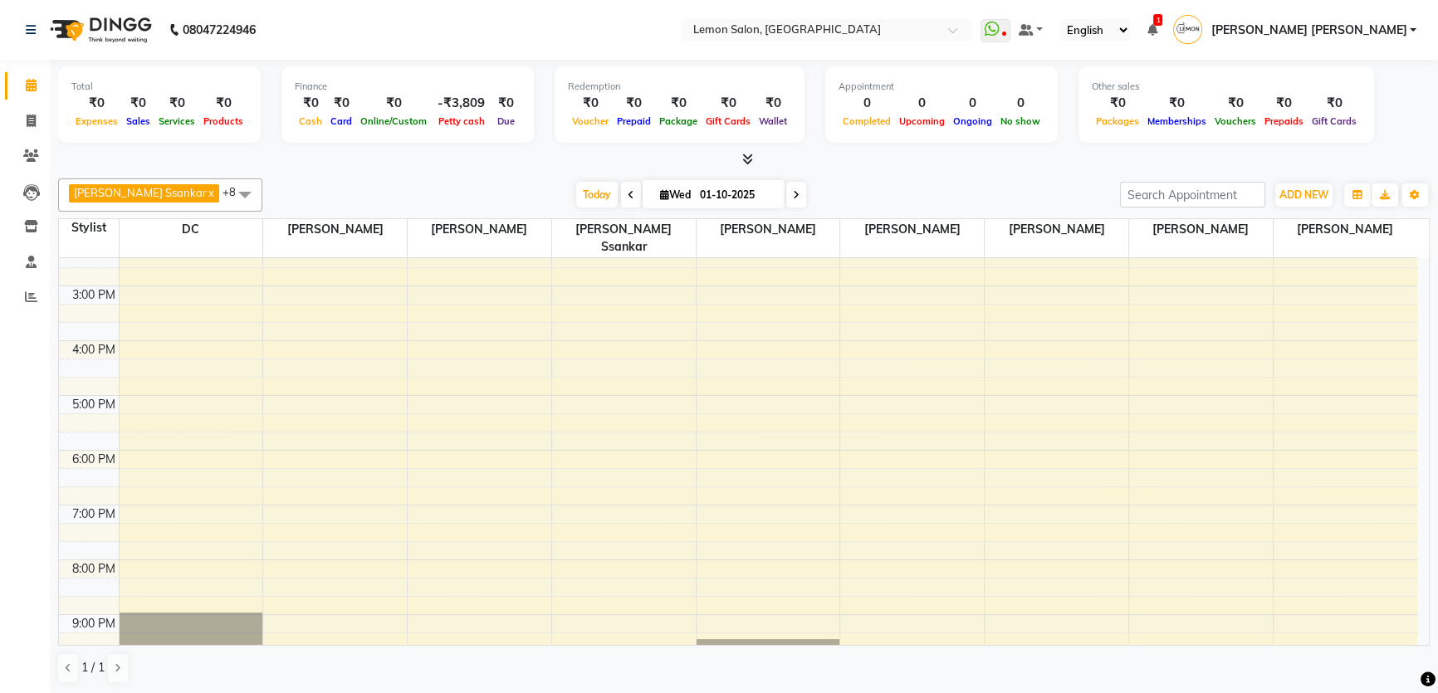
scroll to position [359, 0]
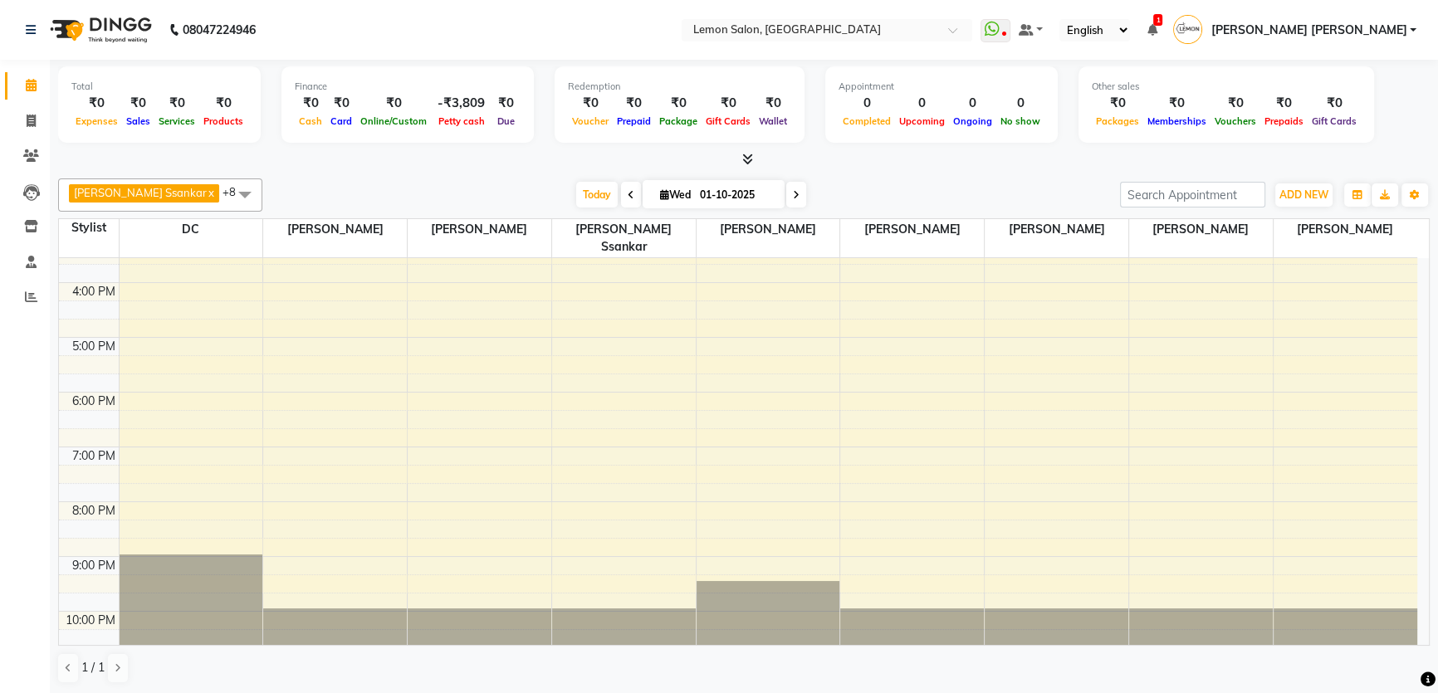
click at [920, 324] on div "9:00 AM 10:00 AM 11:00 AM 12:00 PM 1:00 PM 2:00 PM 3:00 PM 4:00 PM 5:00 PM 6:00…" at bounding box center [738, 283] width 1359 height 767
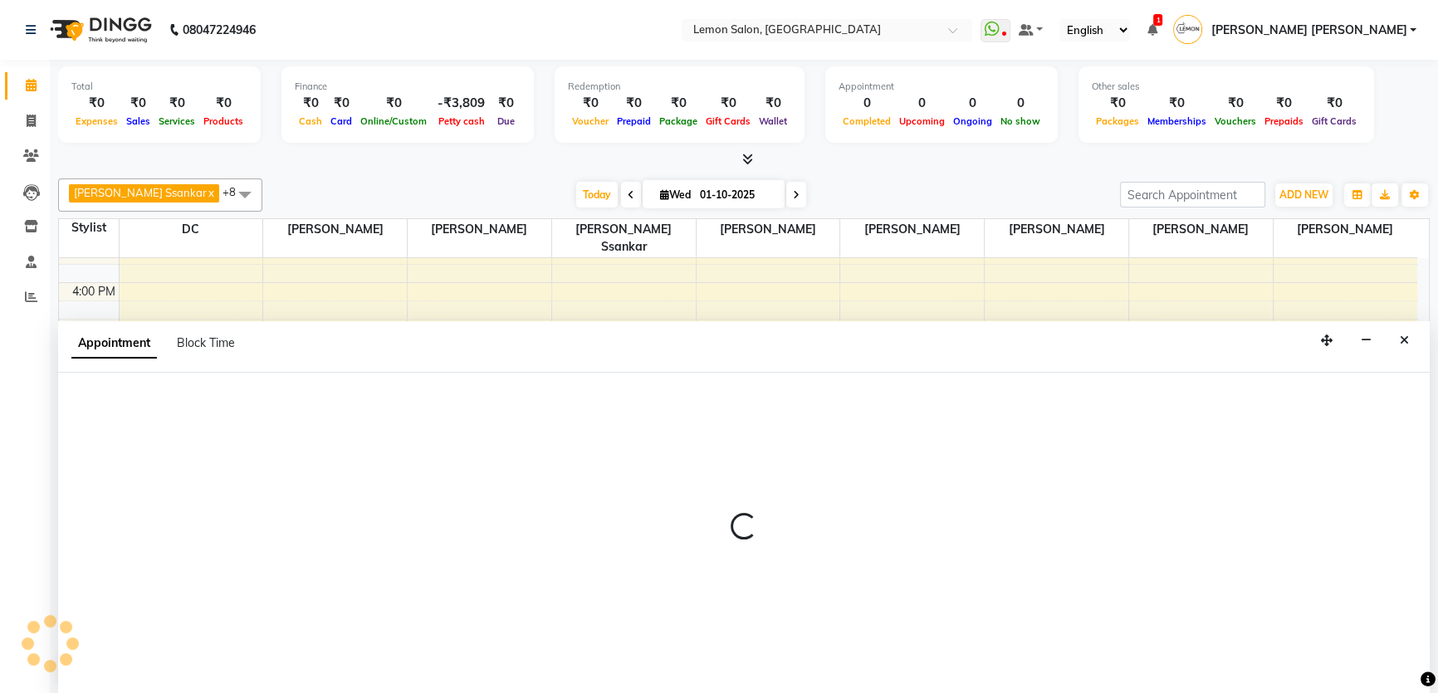
scroll to position [0, 0]
select select "28907"
select select "tentative"
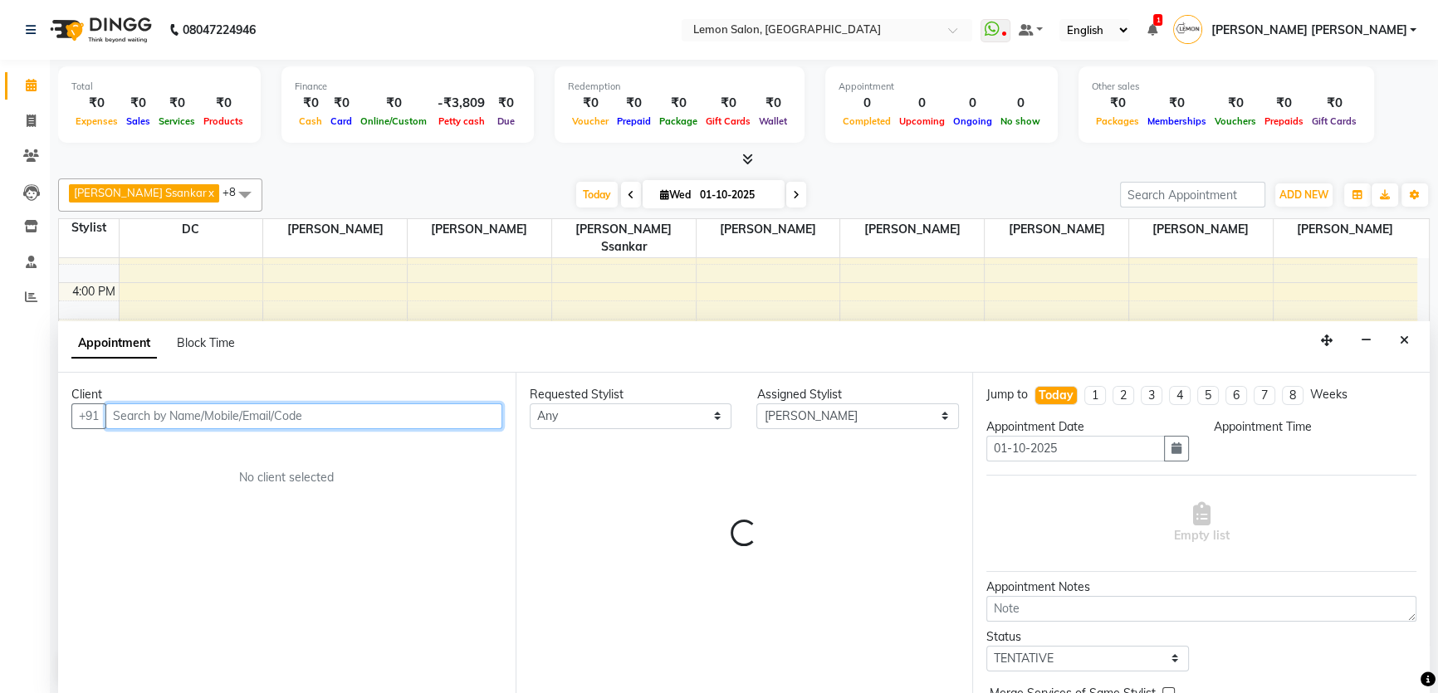
select select "1020"
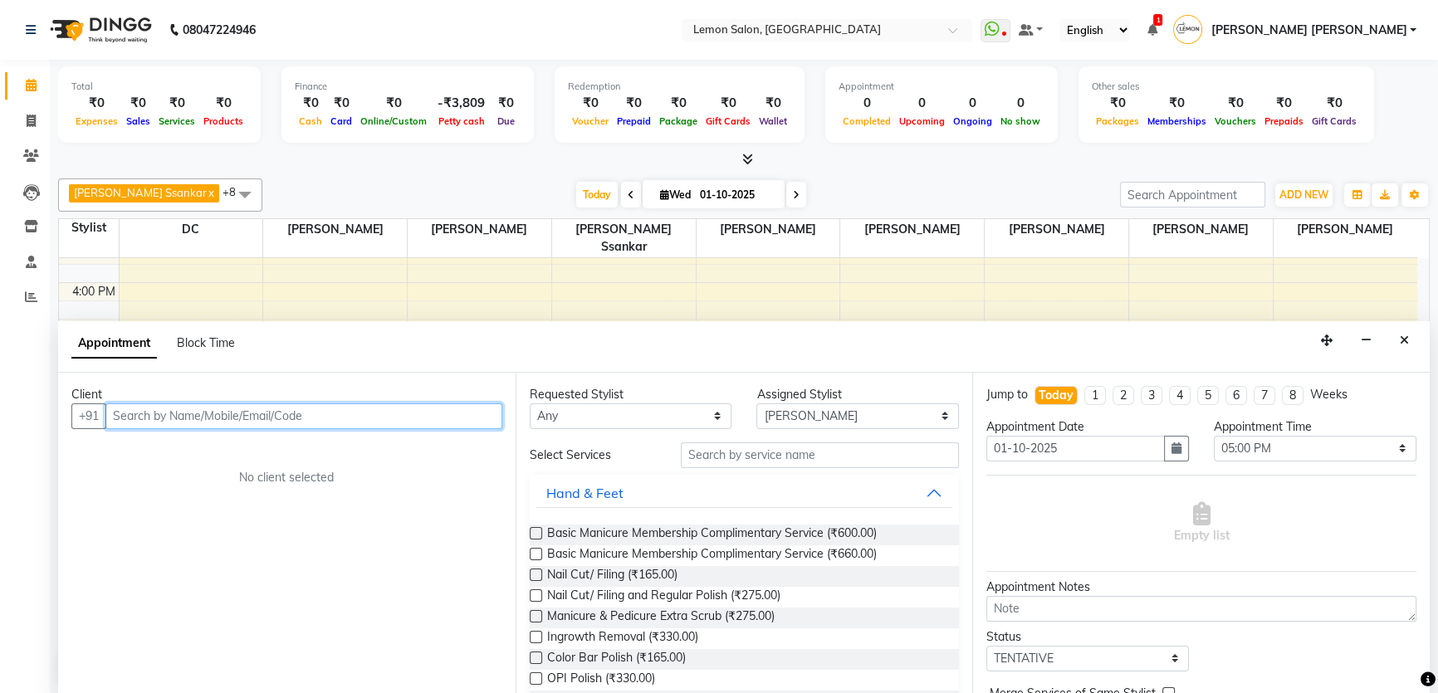
click at [161, 406] on input "text" at bounding box center [303, 417] width 397 height 26
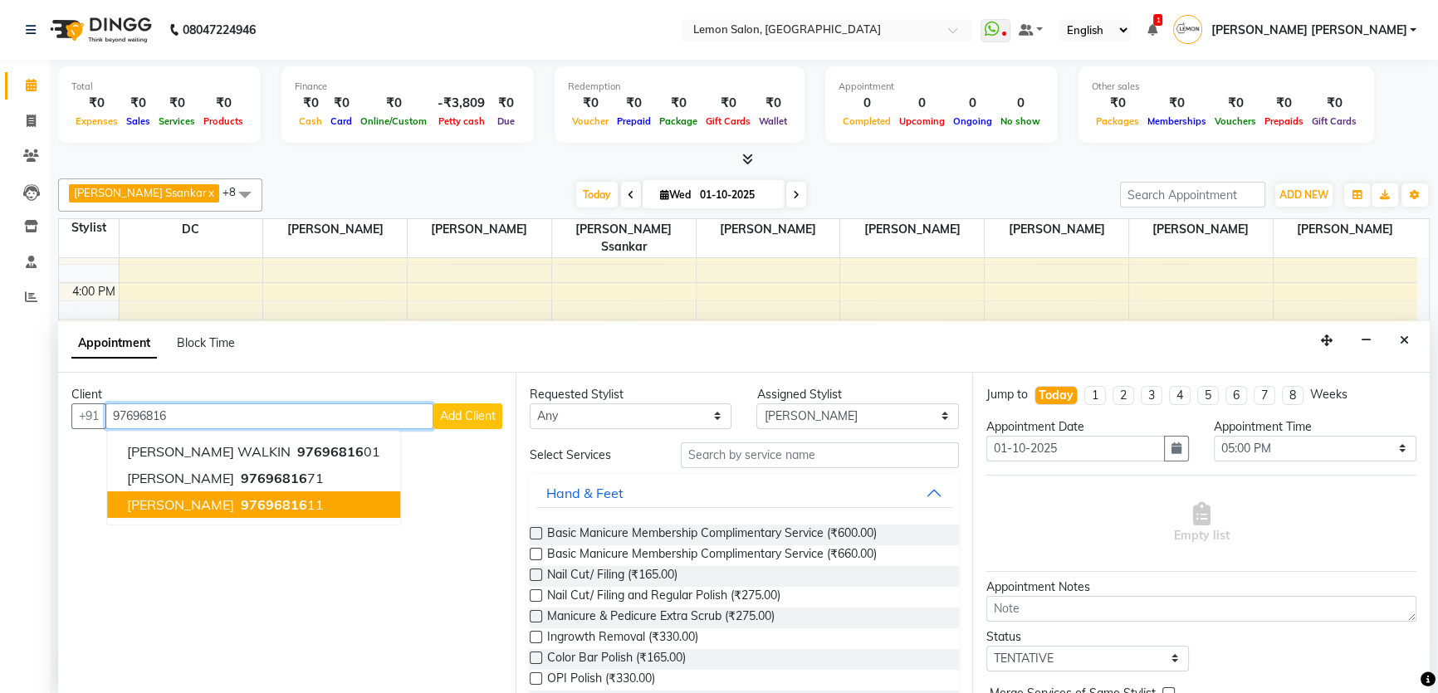
click at [217, 505] on span "[PERSON_NAME]" at bounding box center [180, 505] width 107 height 17
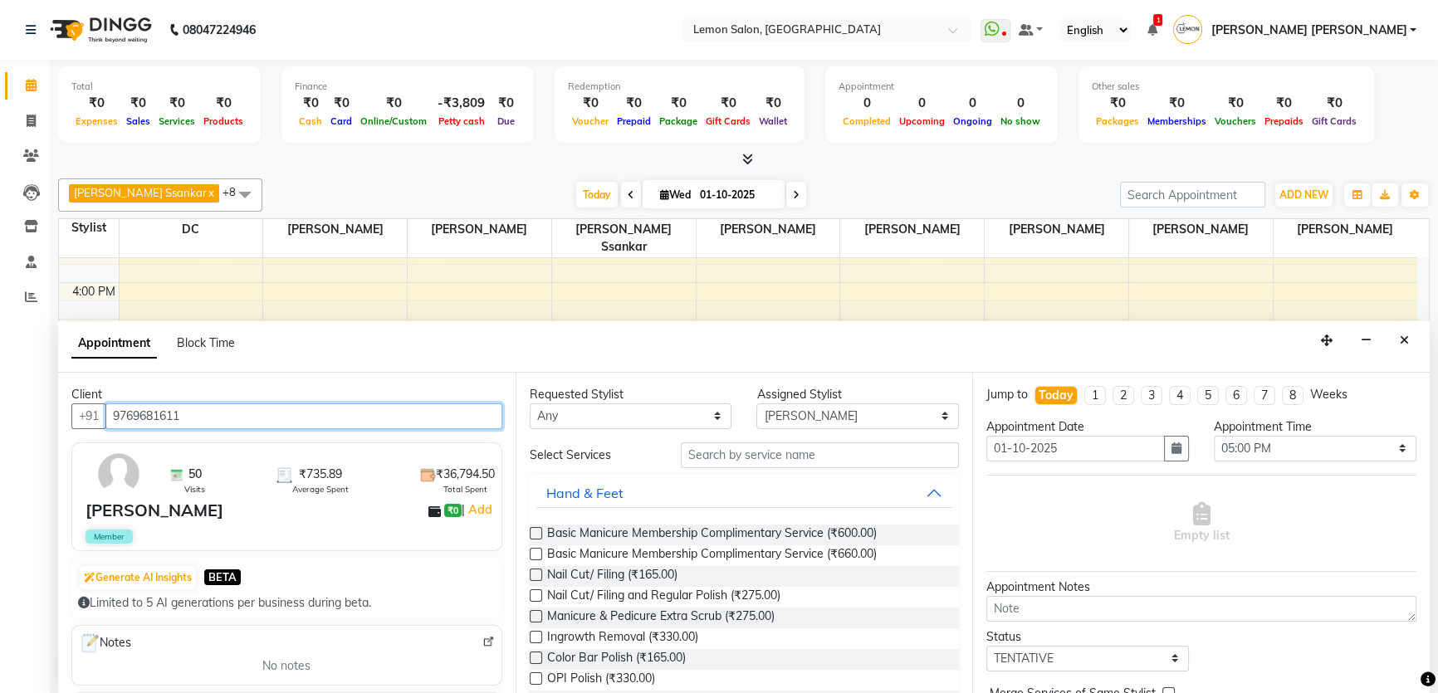
type input "9769681611"
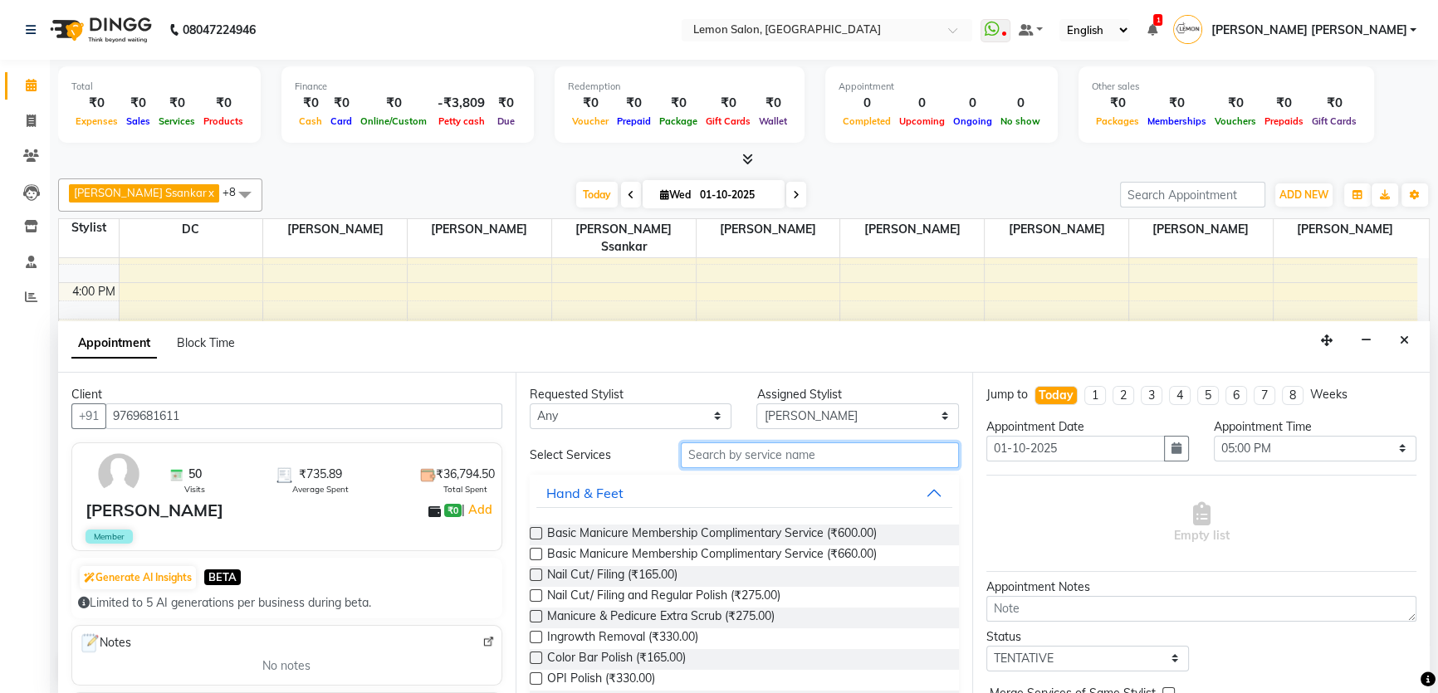
click at [730, 461] on input "text" at bounding box center [820, 456] width 278 height 26
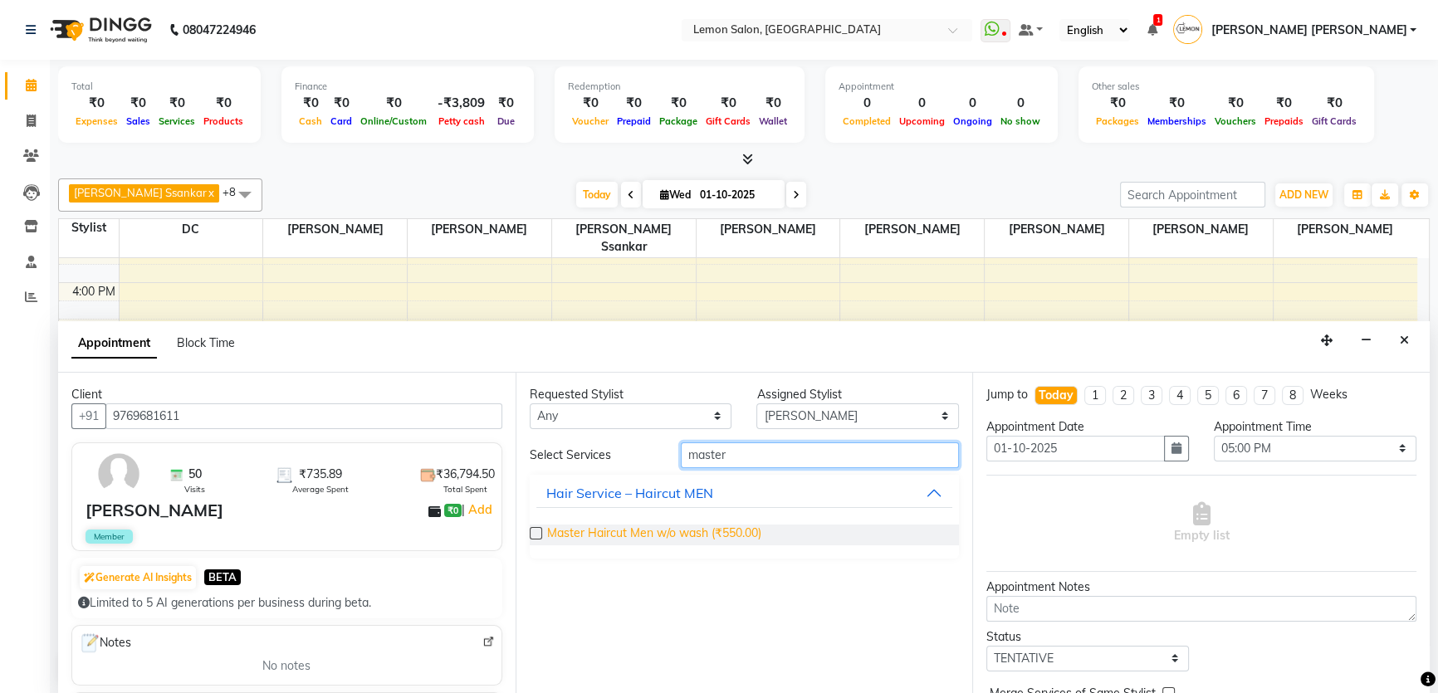
type input "master"
click at [738, 531] on span "Master Haircut Men w/o wash (₹550.00)" at bounding box center [654, 535] width 214 height 21
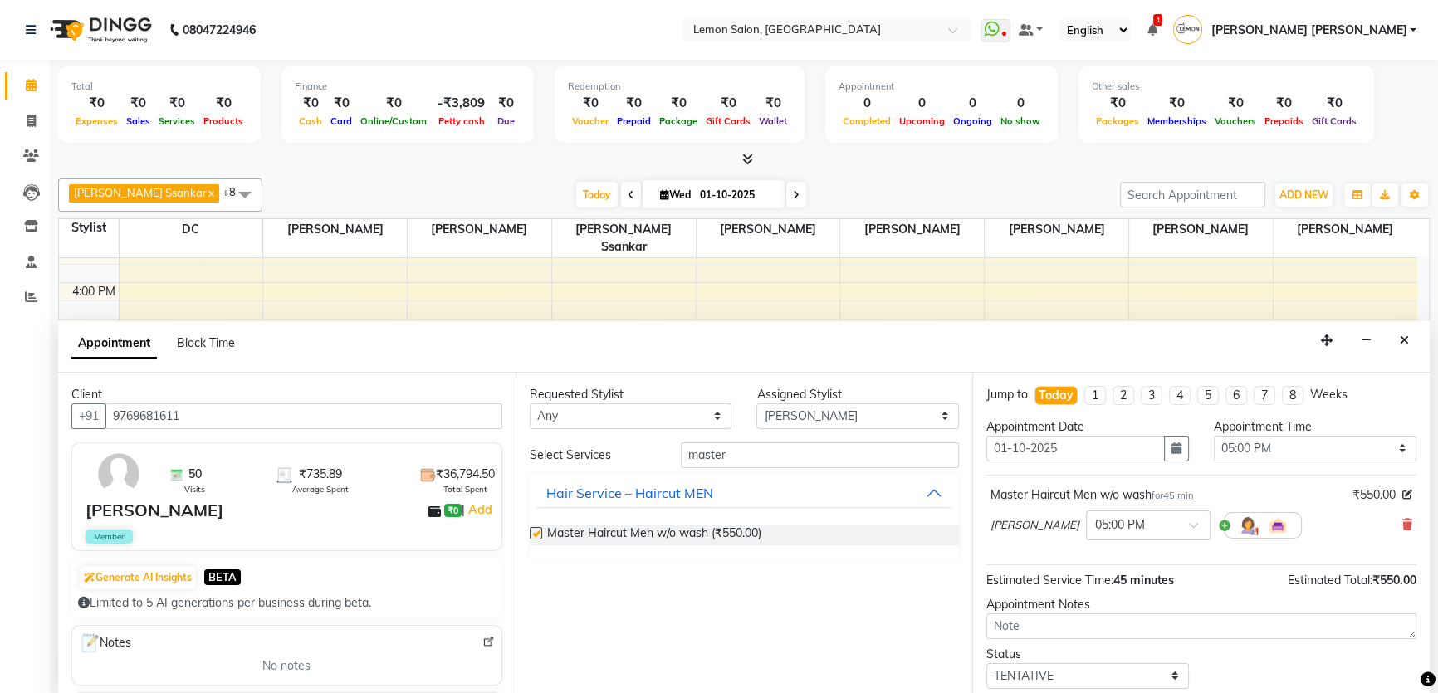
checkbox input "false"
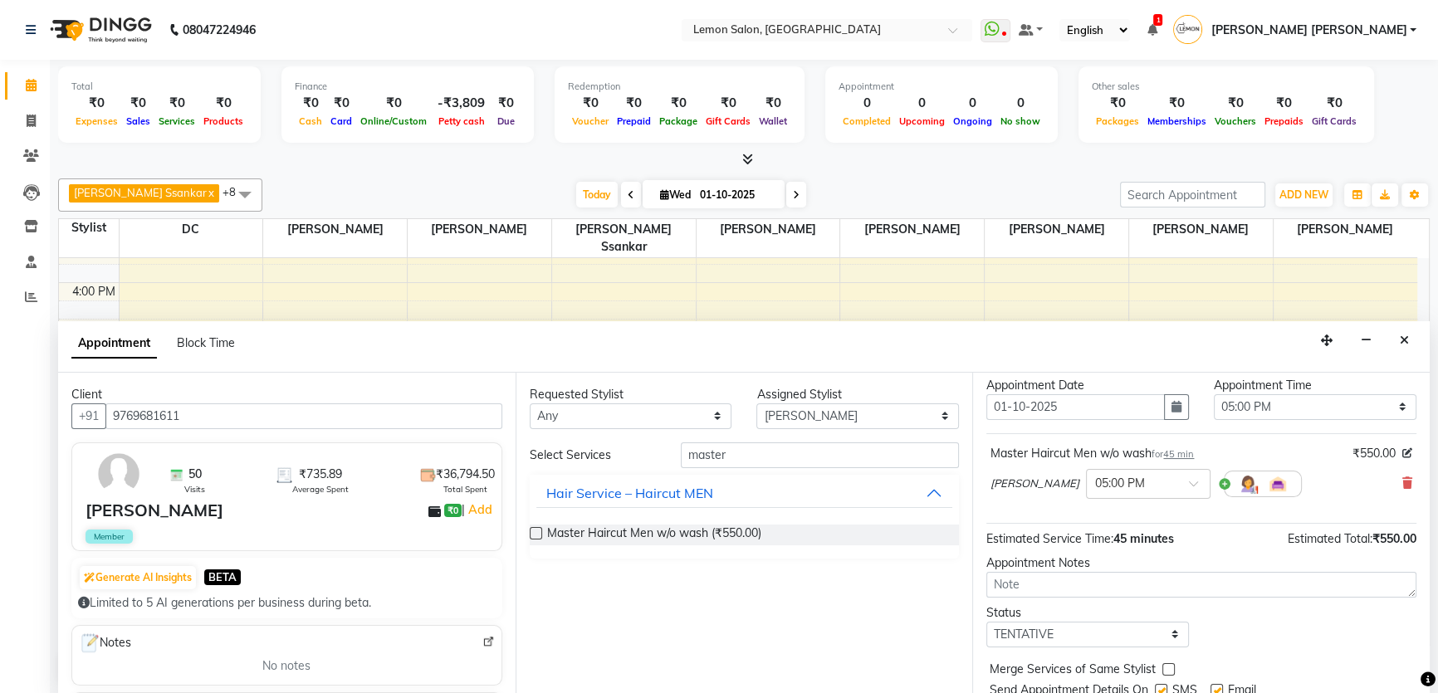
scroll to position [98, 0]
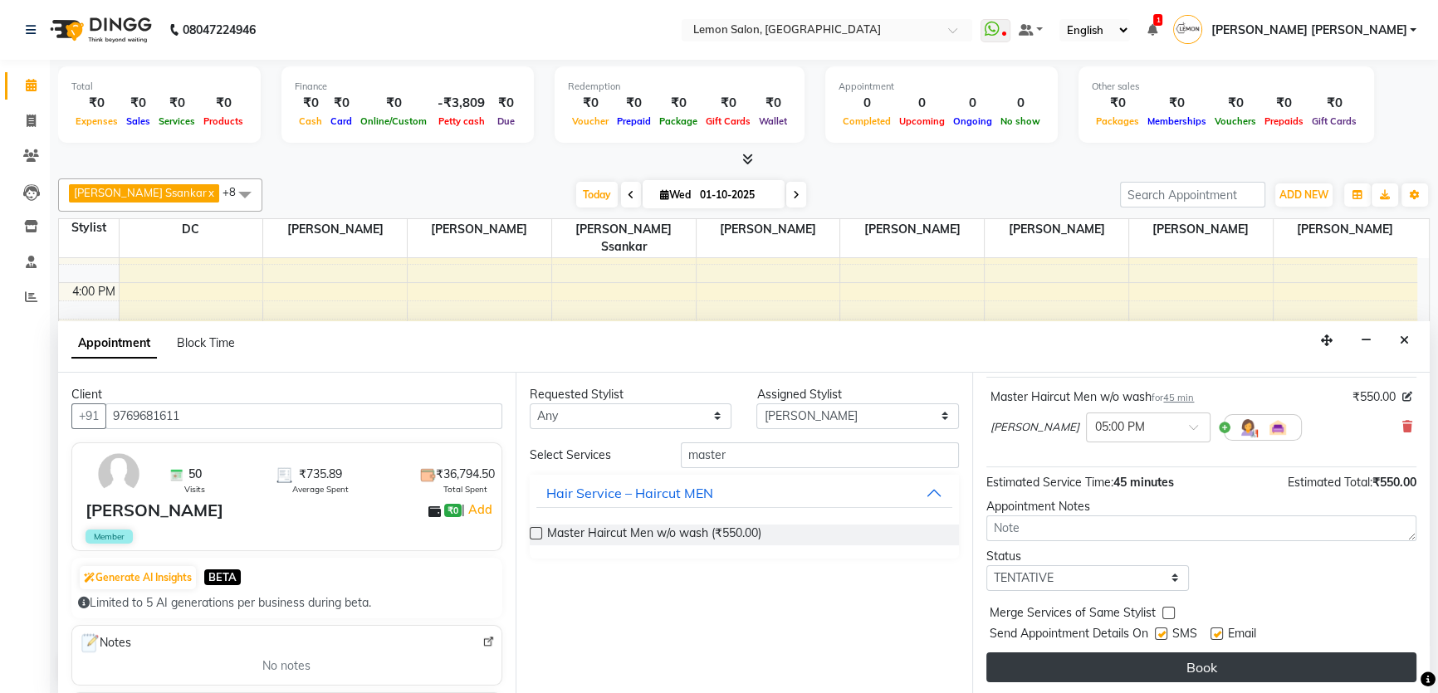
click at [1096, 672] on button "Book" at bounding box center [1202, 668] width 430 height 30
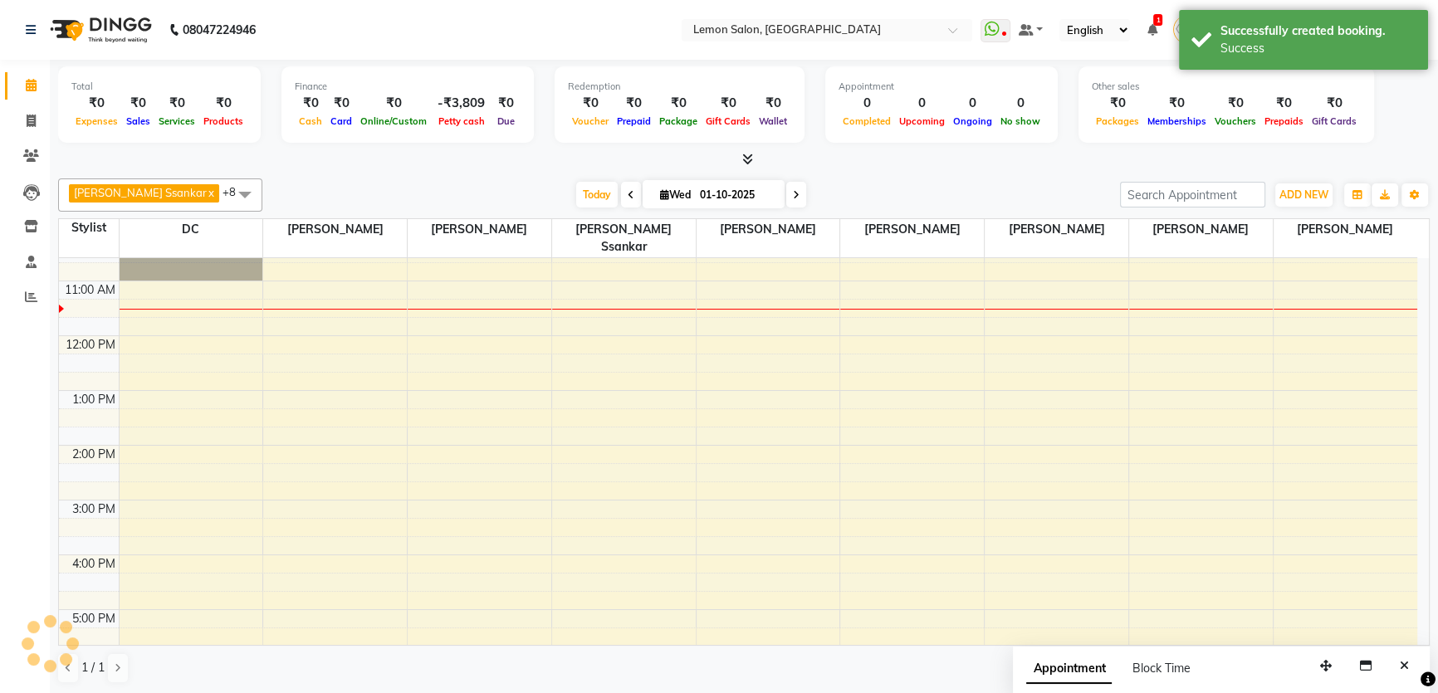
scroll to position [0, 0]
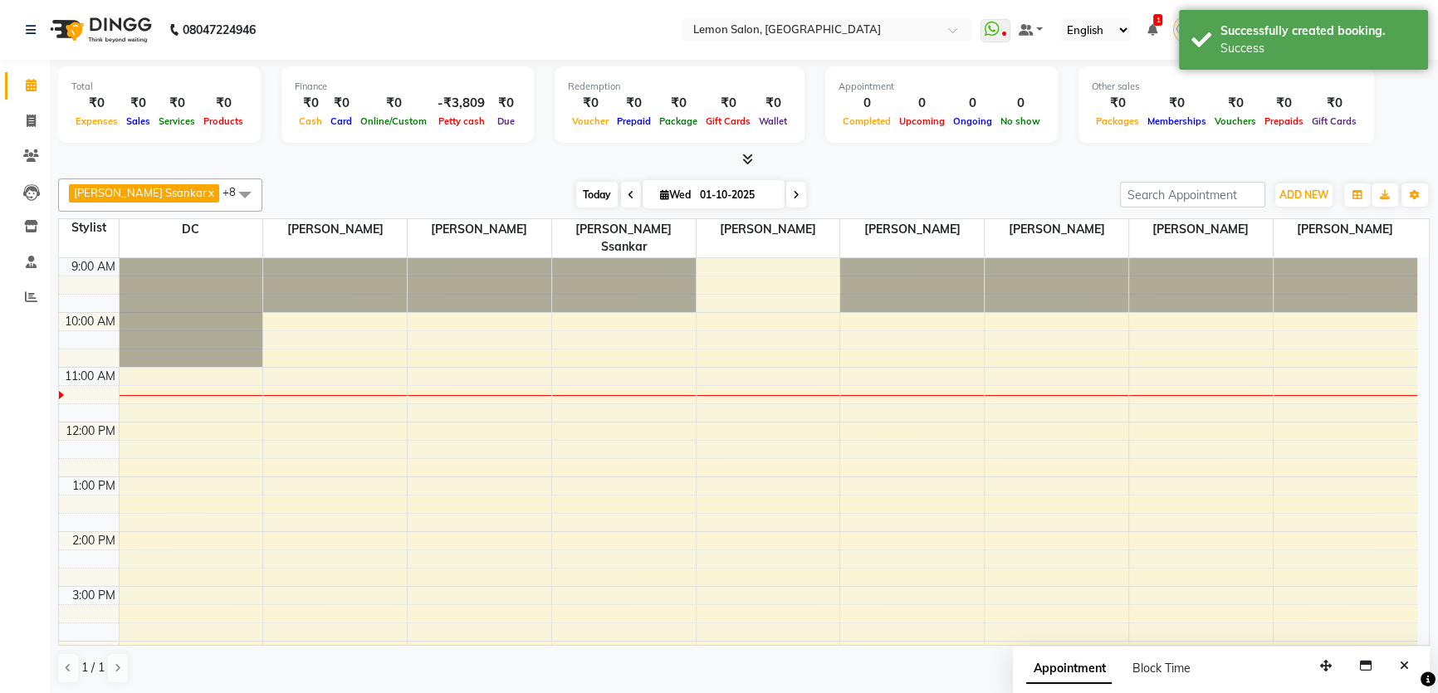
click at [576, 188] on span "Today" at bounding box center [597, 195] width 42 height 26
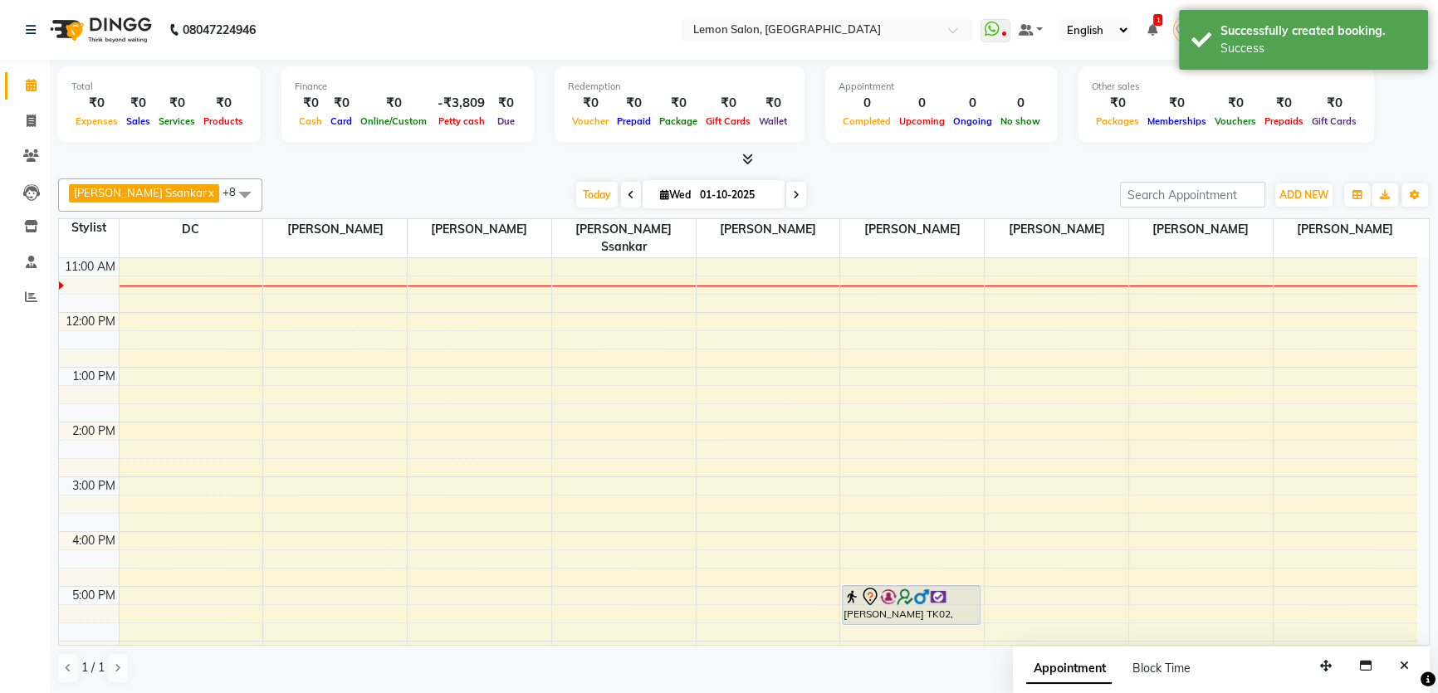
click at [223, 198] on span "+8" at bounding box center [237, 192] width 29 height 17
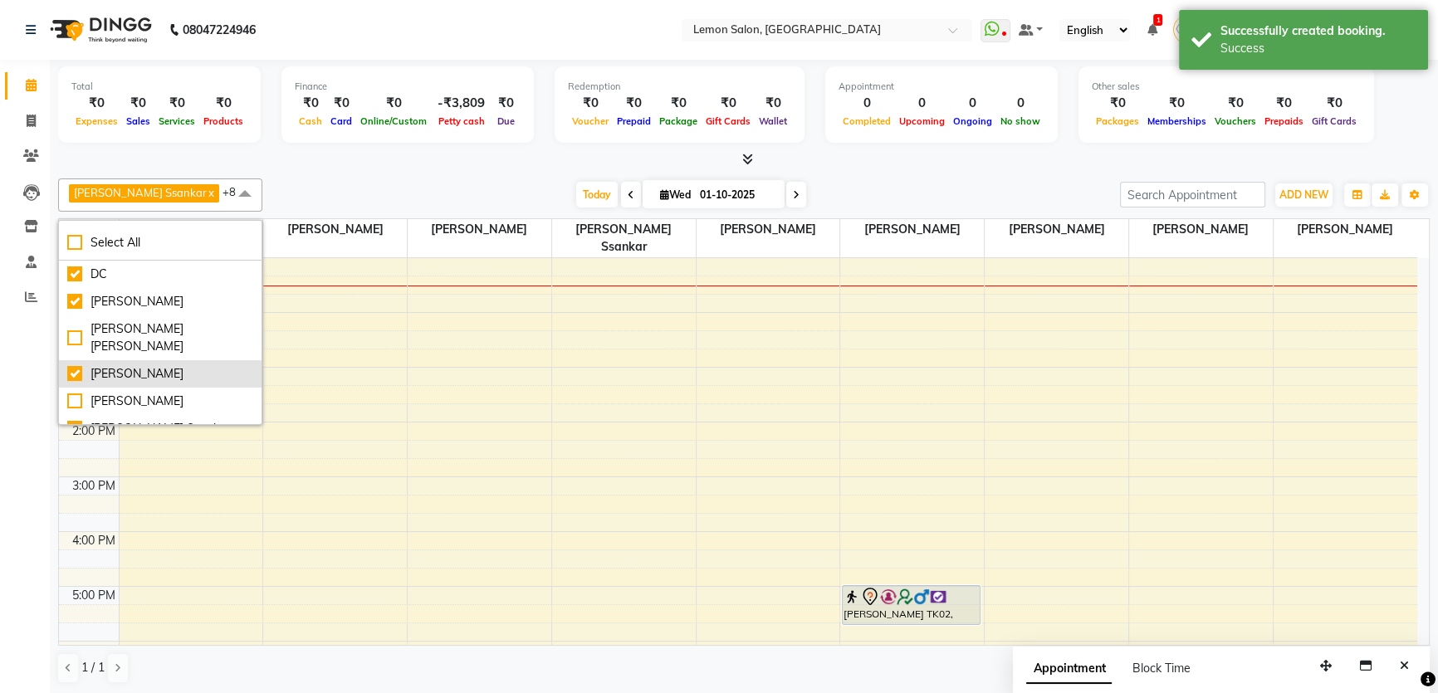
scroll to position [75, 0]
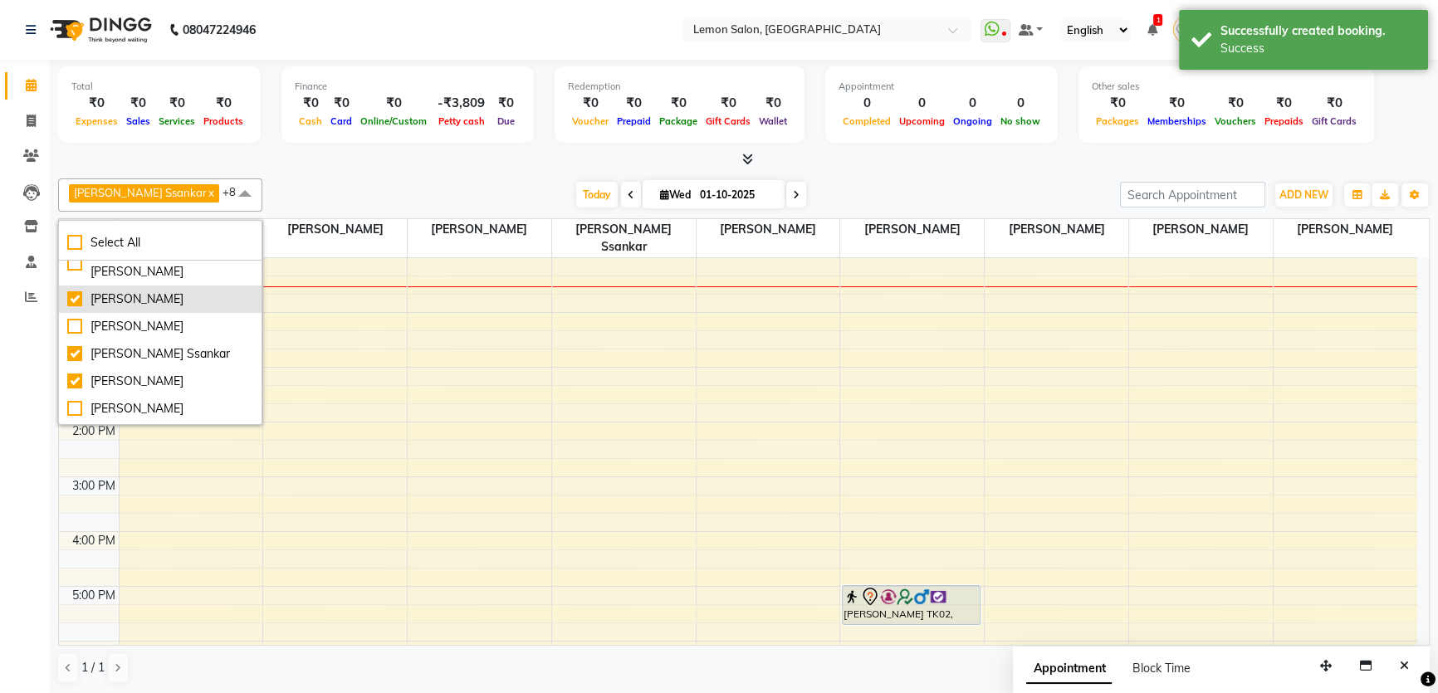
click at [154, 294] on div "[PERSON_NAME]" at bounding box center [160, 299] width 186 height 17
checkbox input "false"
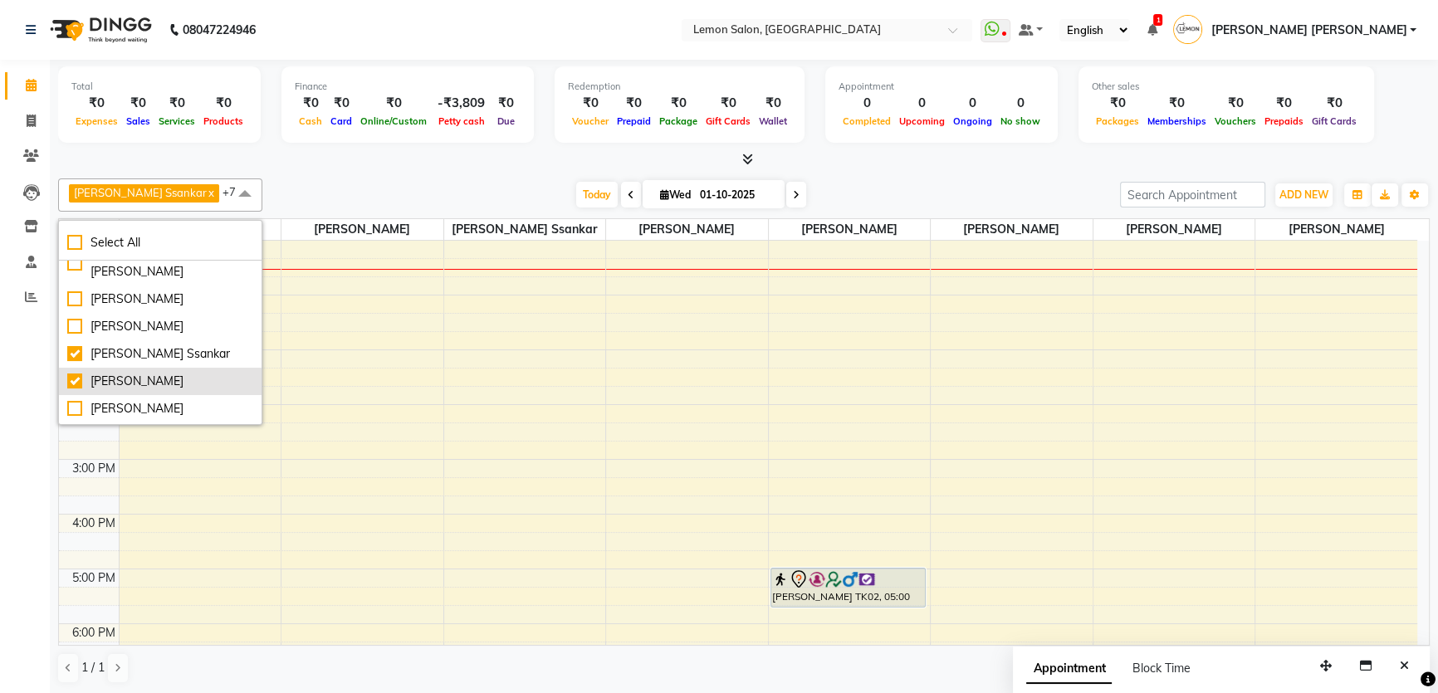
click at [135, 373] on div "[PERSON_NAME]" at bounding box center [160, 381] width 186 height 17
checkbox input "false"
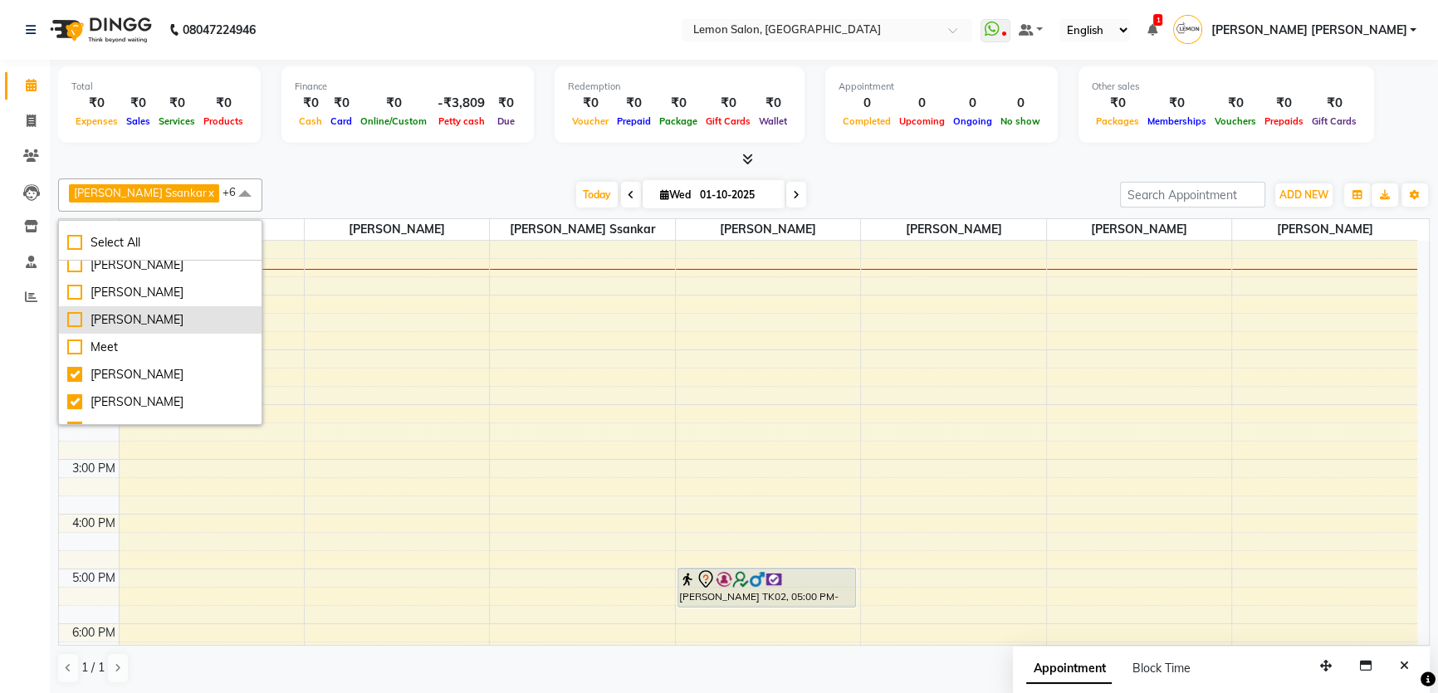
scroll to position [226, 0]
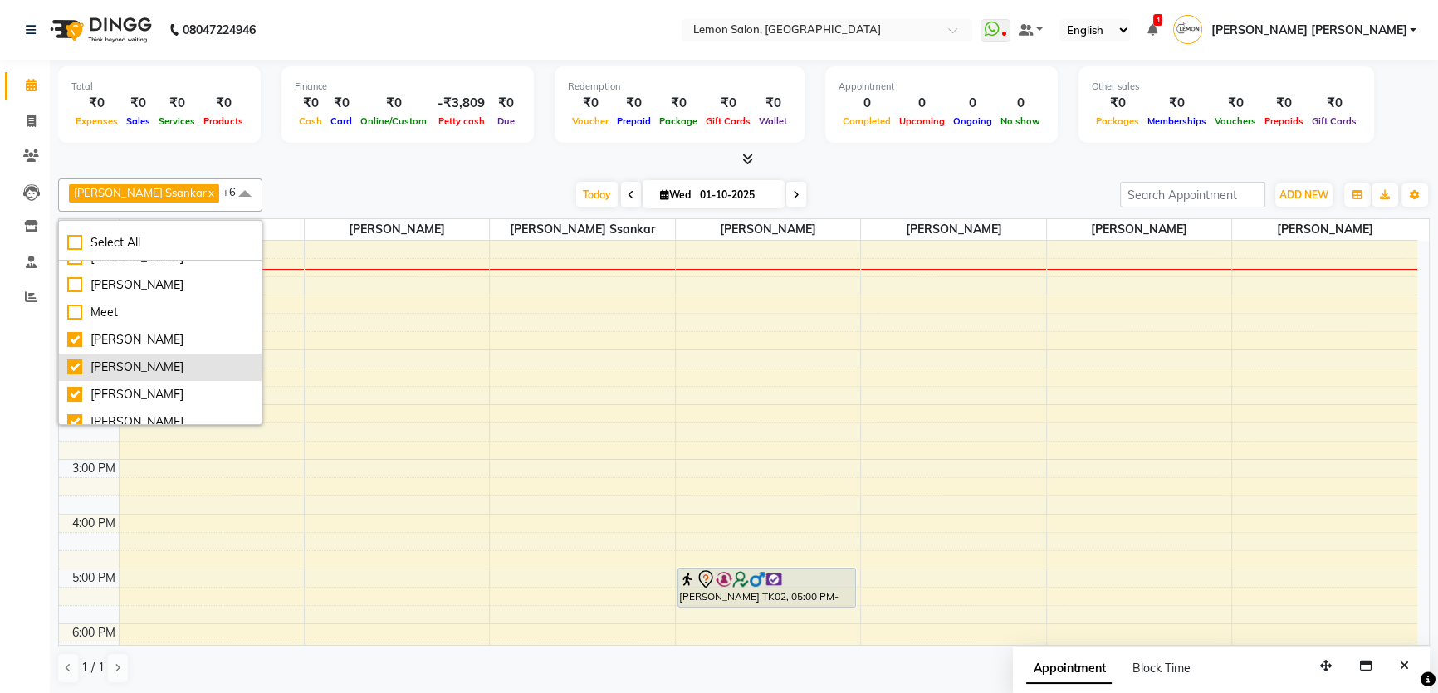
click at [138, 365] on div "[PERSON_NAME]" at bounding box center [160, 367] width 186 height 17
checkbox input "false"
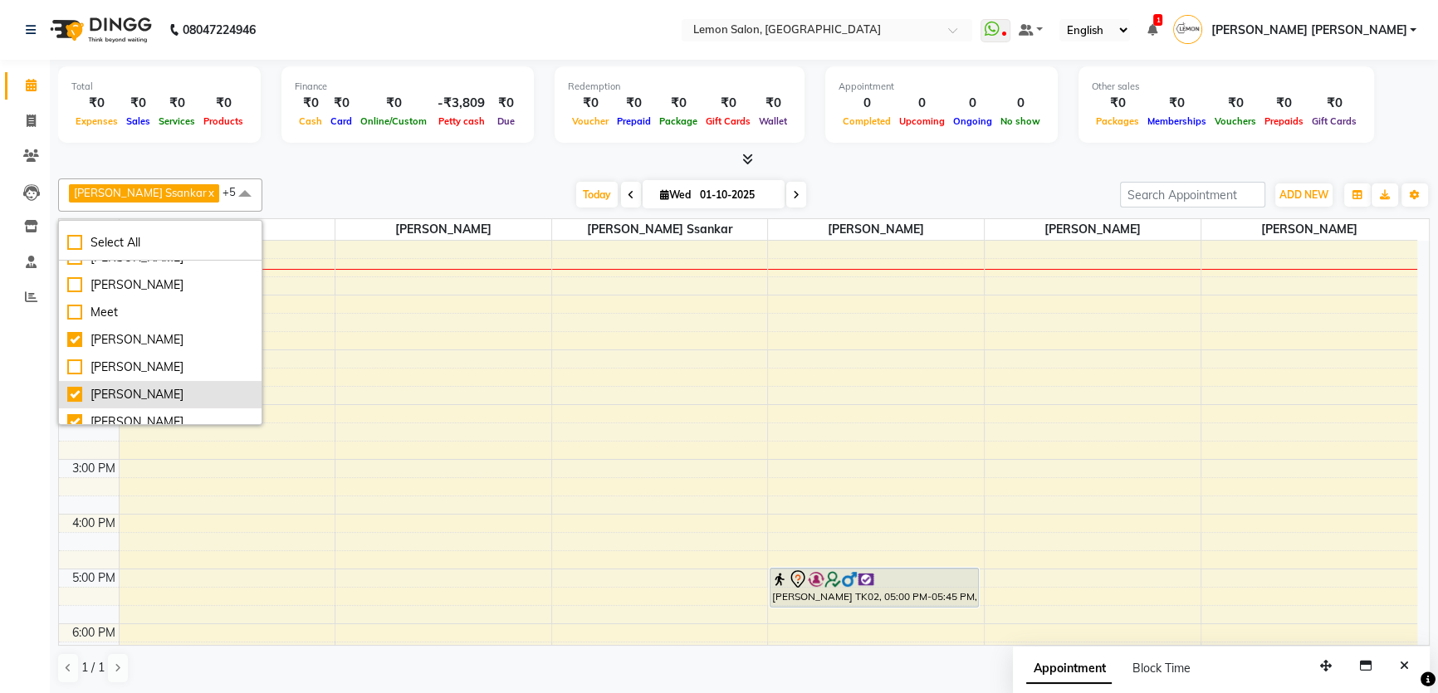
scroll to position [237, 0]
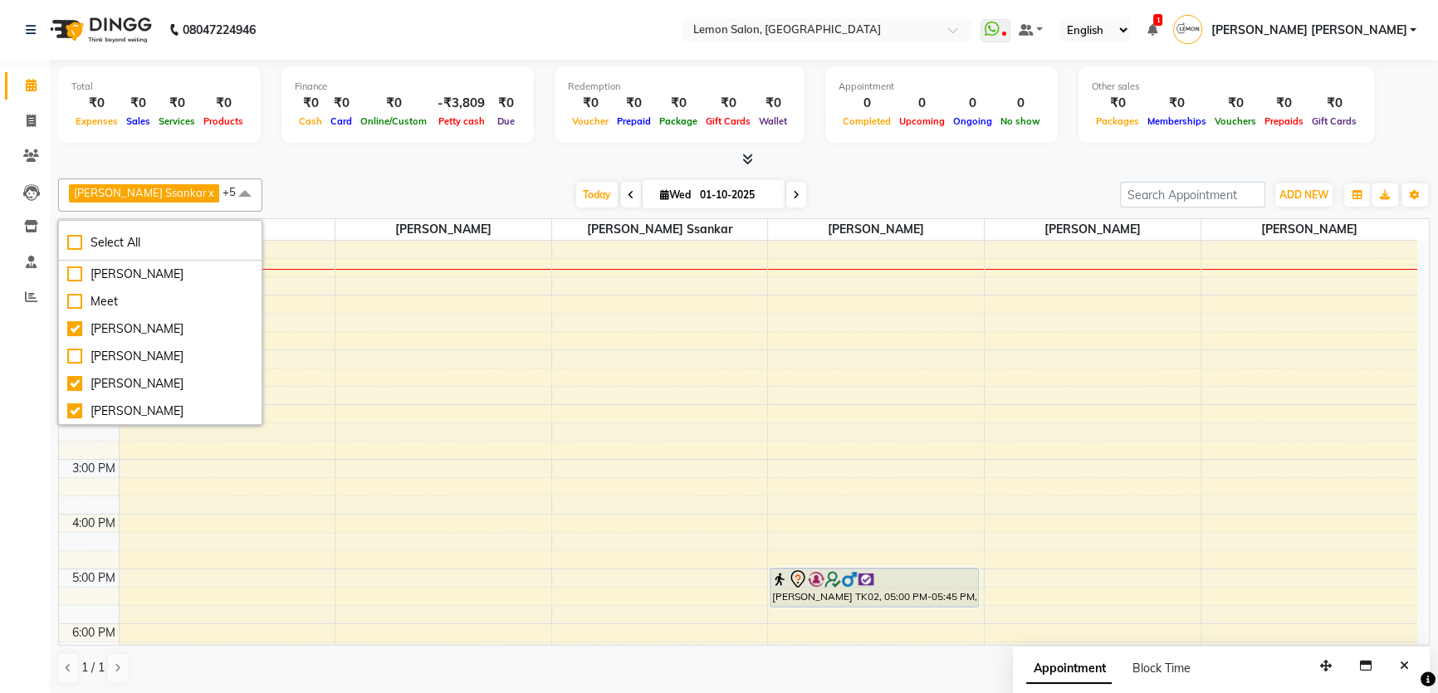
click at [317, 188] on div "Today Wed 01-10-2025" at bounding box center [691, 195] width 841 height 25
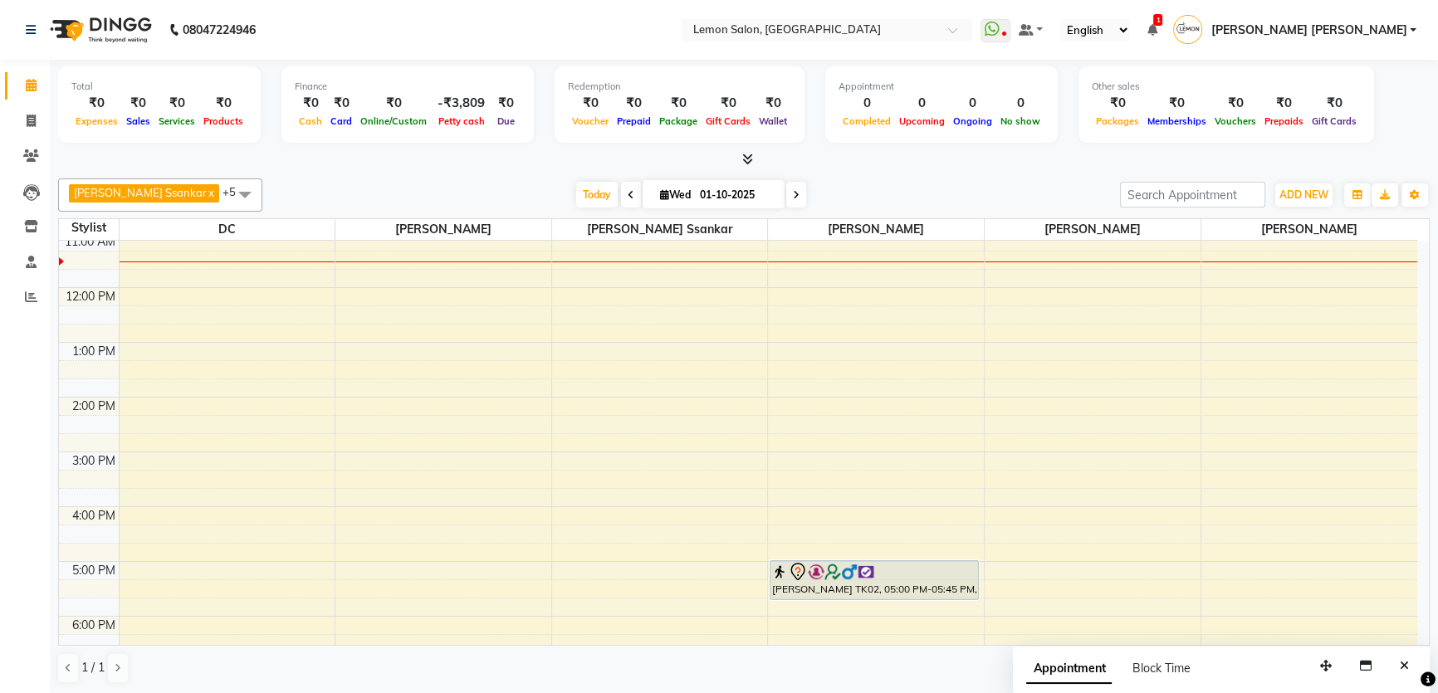
scroll to position [57, 0]
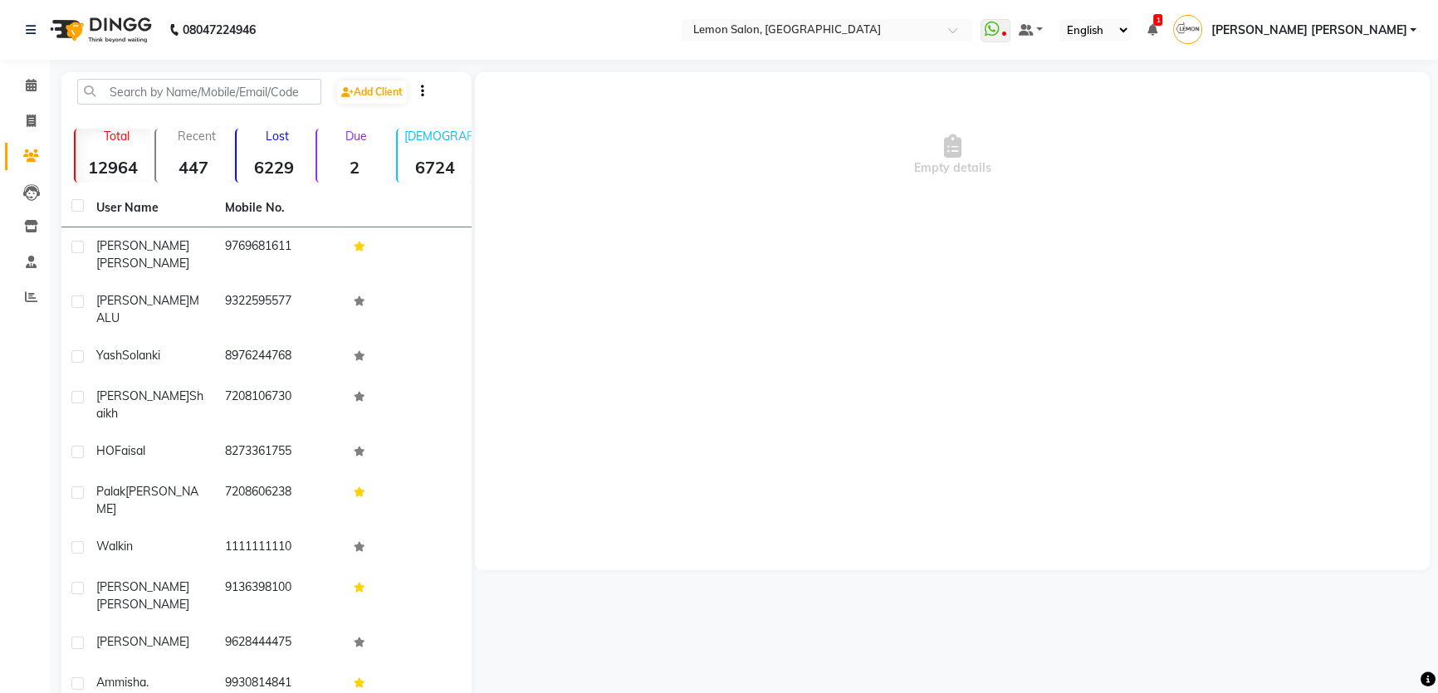
click at [679, 249] on div "Empty details" at bounding box center [952, 321] width 955 height 498
click at [219, 92] on input "text" at bounding box center [199, 92] width 244 height 26
click at [254, 85] on input "text" at bounding box center [199, 92] width 244 height 26
paste input "7738750417"
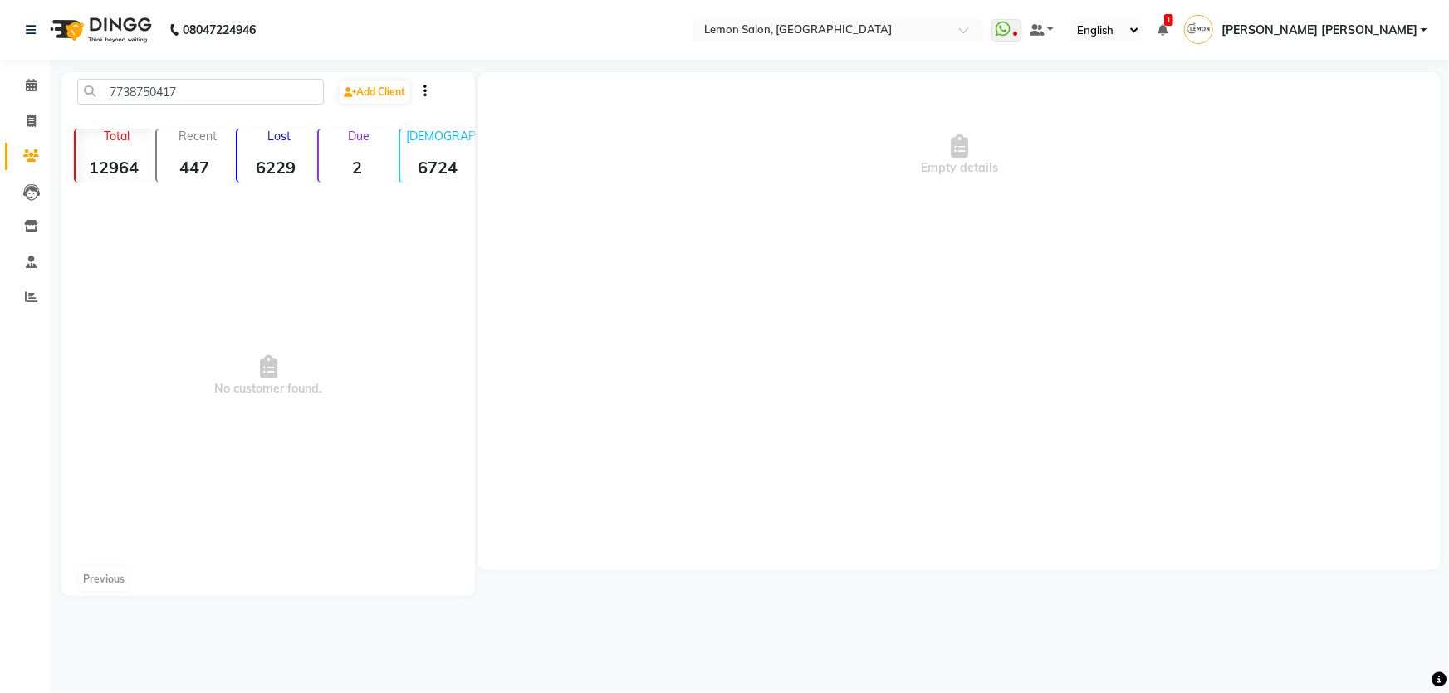
click at [427, 91] on icon "button" at bounding box center [425, 91] width 3 height 1
click at [389, 126] on span at bounding box center [394, 126] width 33 height 17
click at [394, 129] on input "checkbox" at bounding box center [394, 129] width 0 height 0
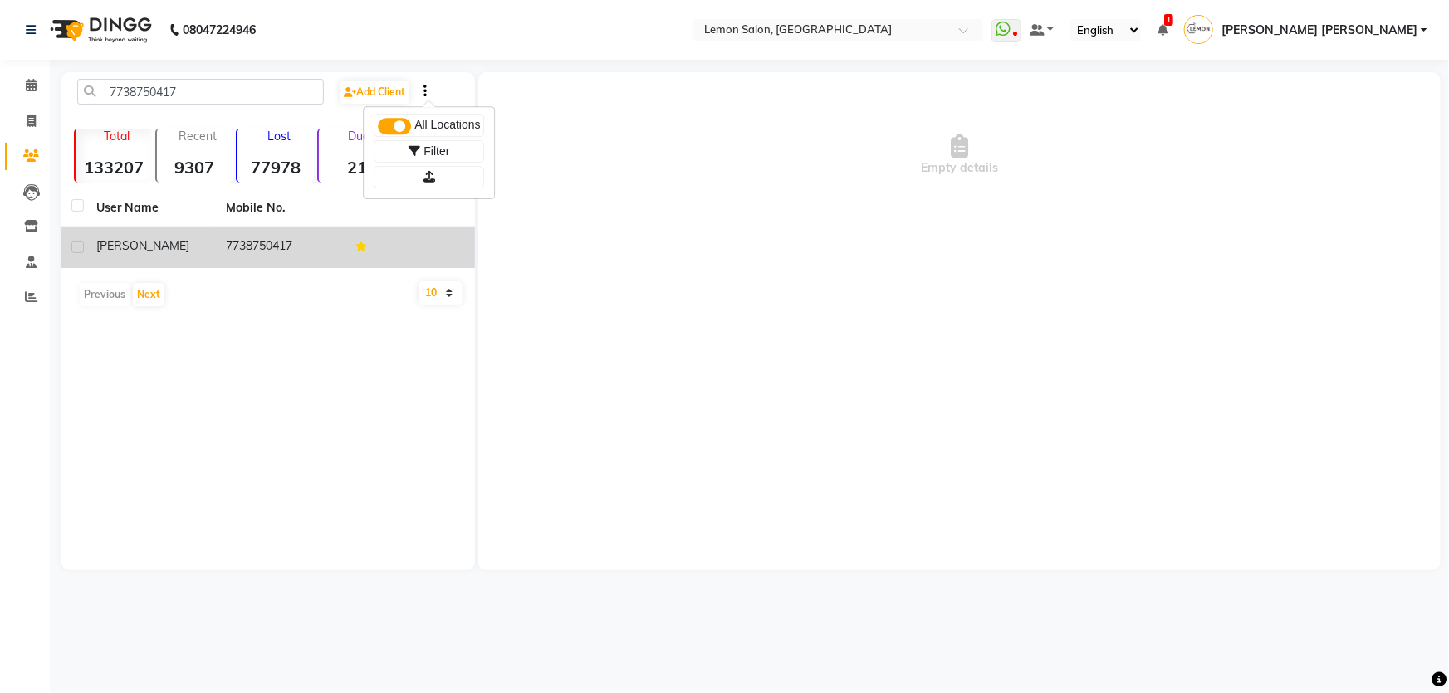
click at [124, 249] on span "Heena" at bounding box center [142, 245] width 93 height 15
click at [118, 241] on span "Heena" at bounding box center [142, 245] width 93 height 15
click at [129, 243] on span "Heena" at bounding box center [142, 245] width 93 height 15
drag, startPoint x: 129, startPoint y: 243, endPoint x: 307, endPoint y: 261, distance: 179.5
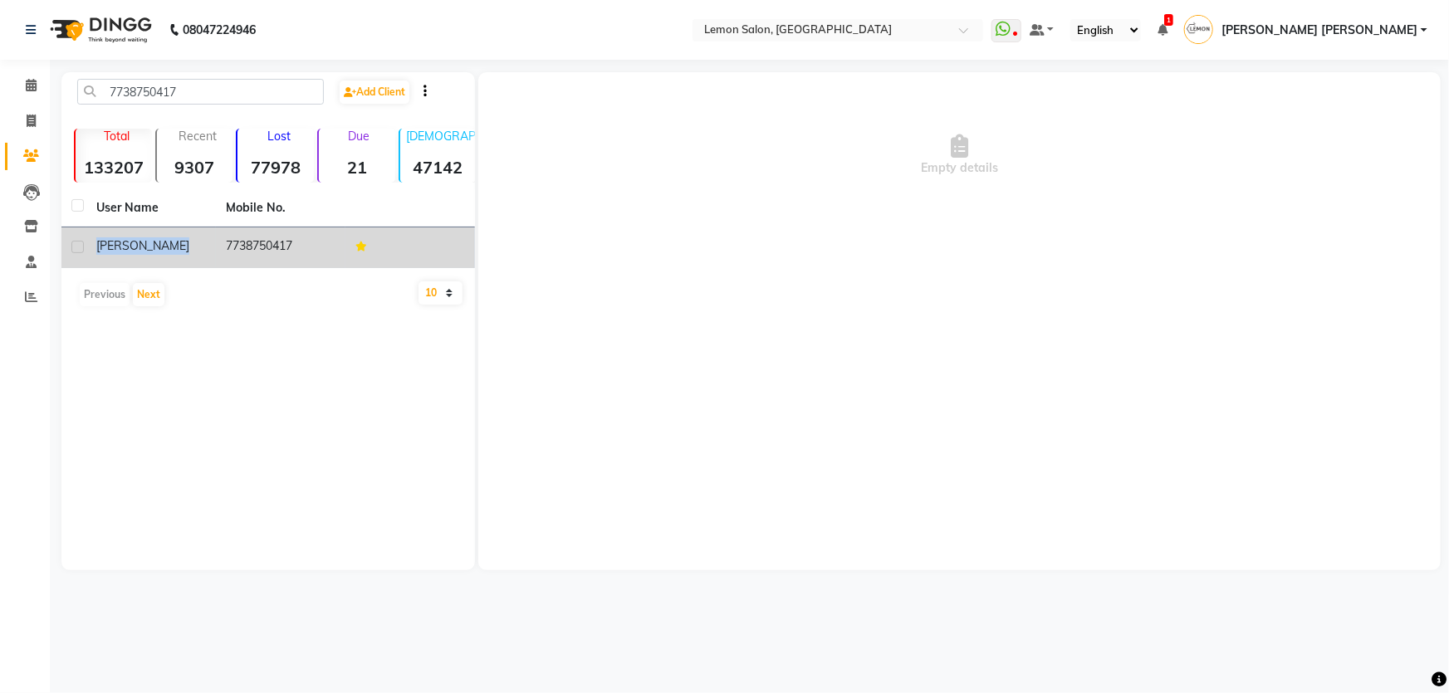
click at [137, 245] on div "Heena" at bounding box center [151, 246] width 110 height 17
click at [307, 261] on td "7738750417" at bounding box center [281, 248] width 130 height 41
click at [259, 247] on td "7738750417" at bounding box center [281, 248] width 130 height 41
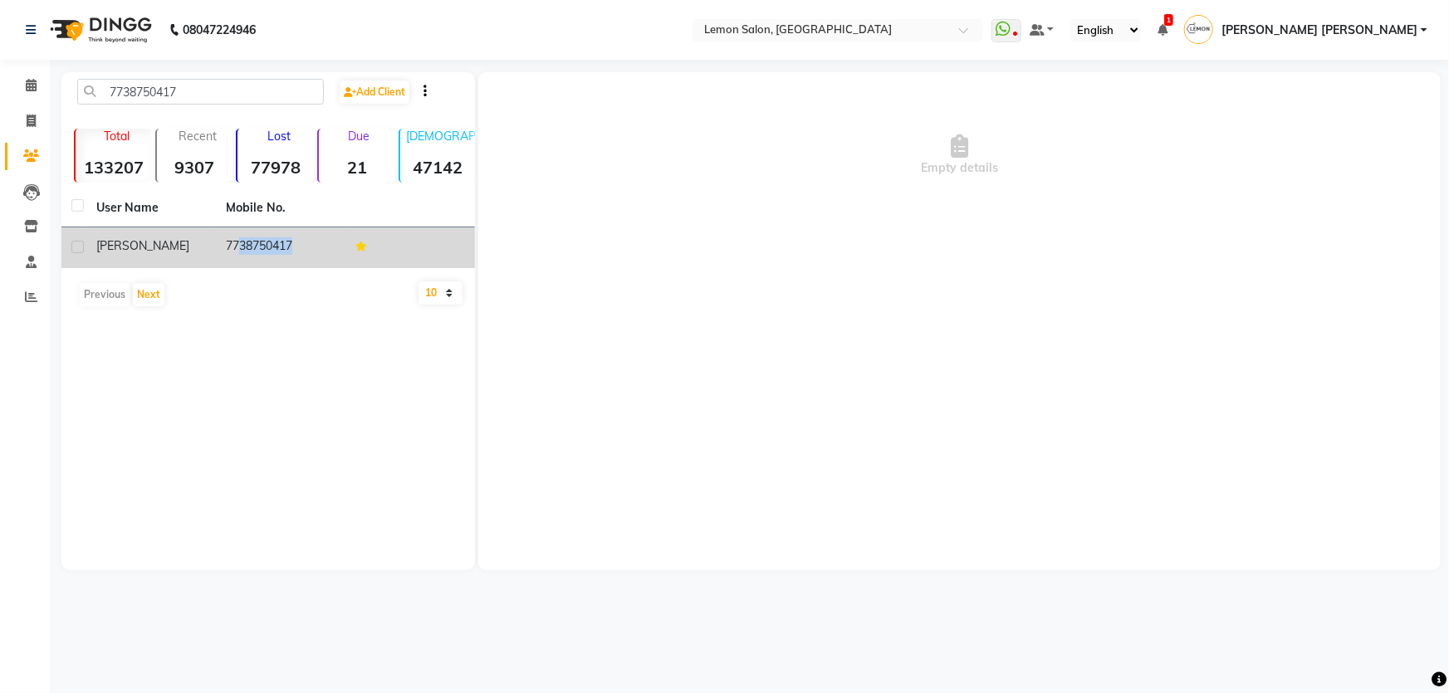
click at [258, 247] on td "7738750417" at bounding box center [281, 248] width 130 height 41
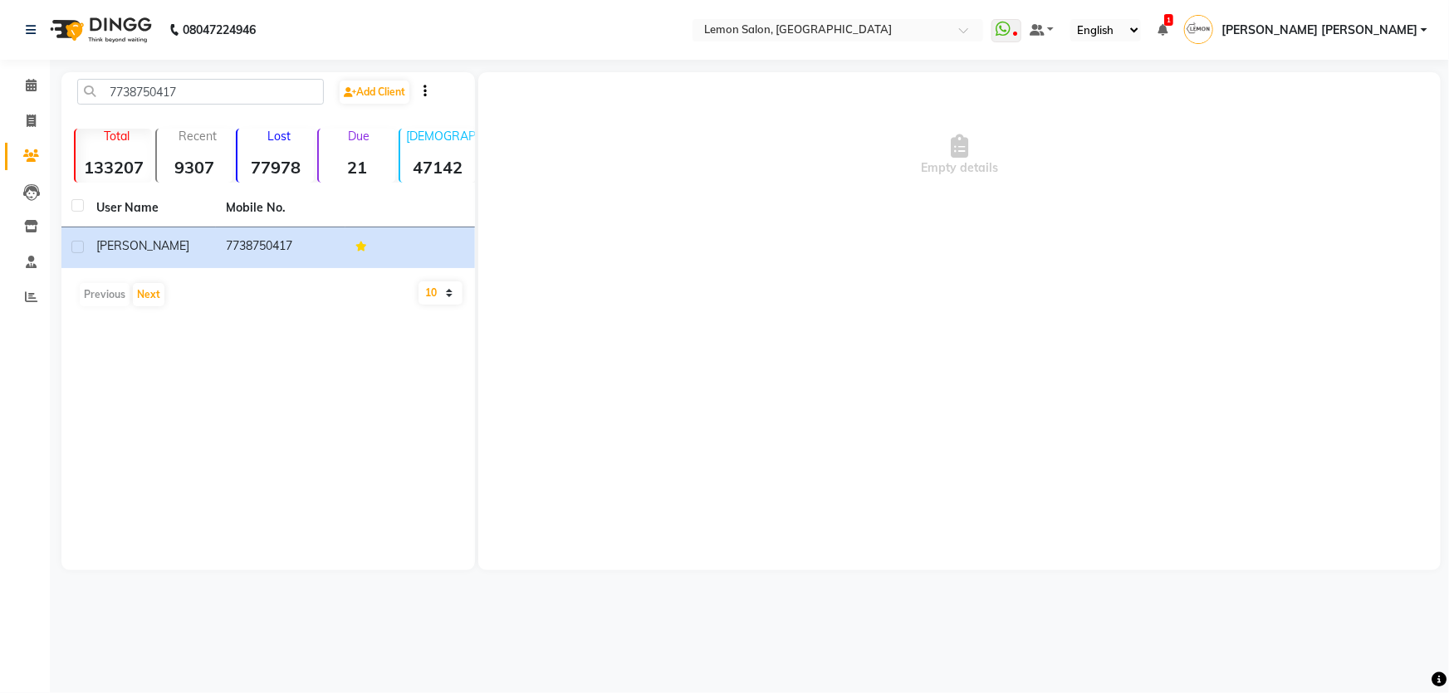
click at [233, 316] on div "7738750417 Add Client Total 133207 Recent 9307 Lost 77978 Due 21 Male 47142 Fem…" at bounding box center [268, 321] width 414 height 498
click at [154, 298] on button "Next" at bounding box center [149, 294] width 32 height 23
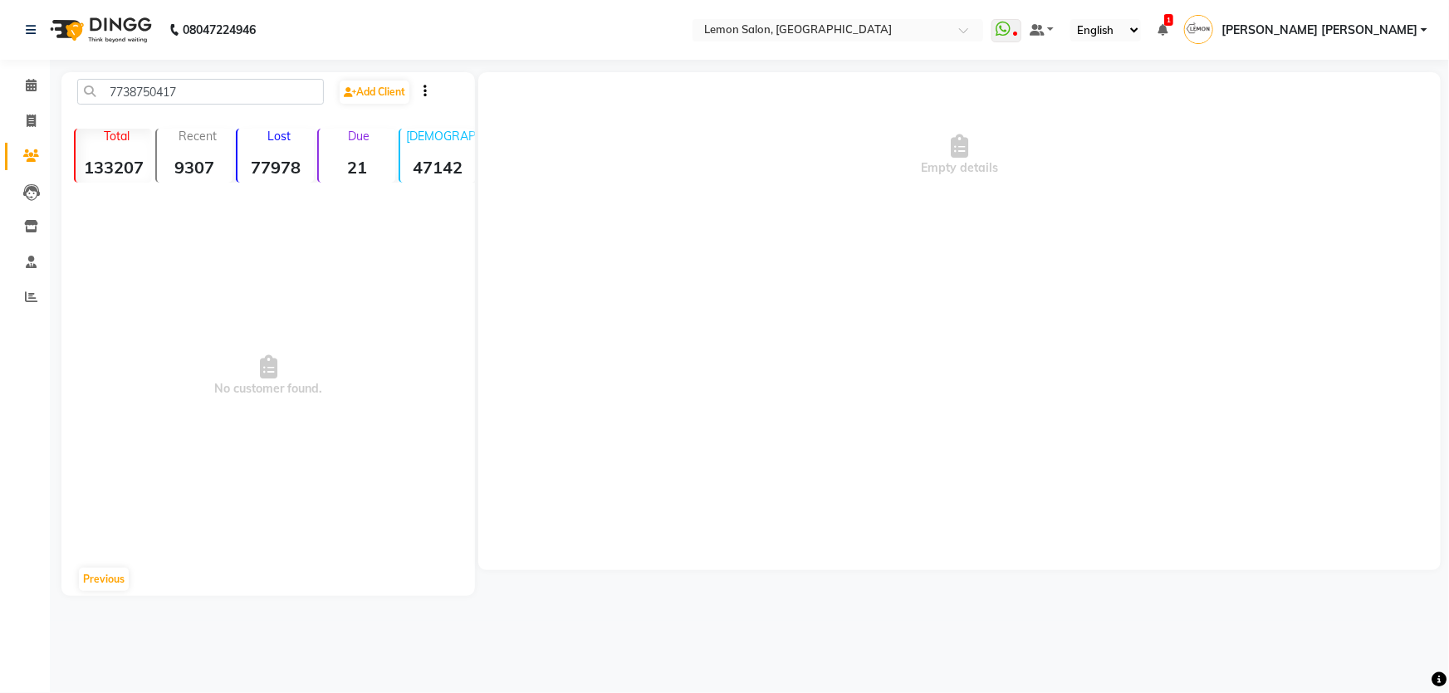
click at [110, 251] on span "No customer found." at bounding box center [268, 376] width 414 height 374
click at [211, 94] on input "7738750417" at bounding box center [200, 92] width 247 height 26
type input "773875041"
click at [439, 93] on div at bounding box center [425, 90] width 28 height 17
click at [420, 96] on div at bounding box center [425, 90] width 28 height 17
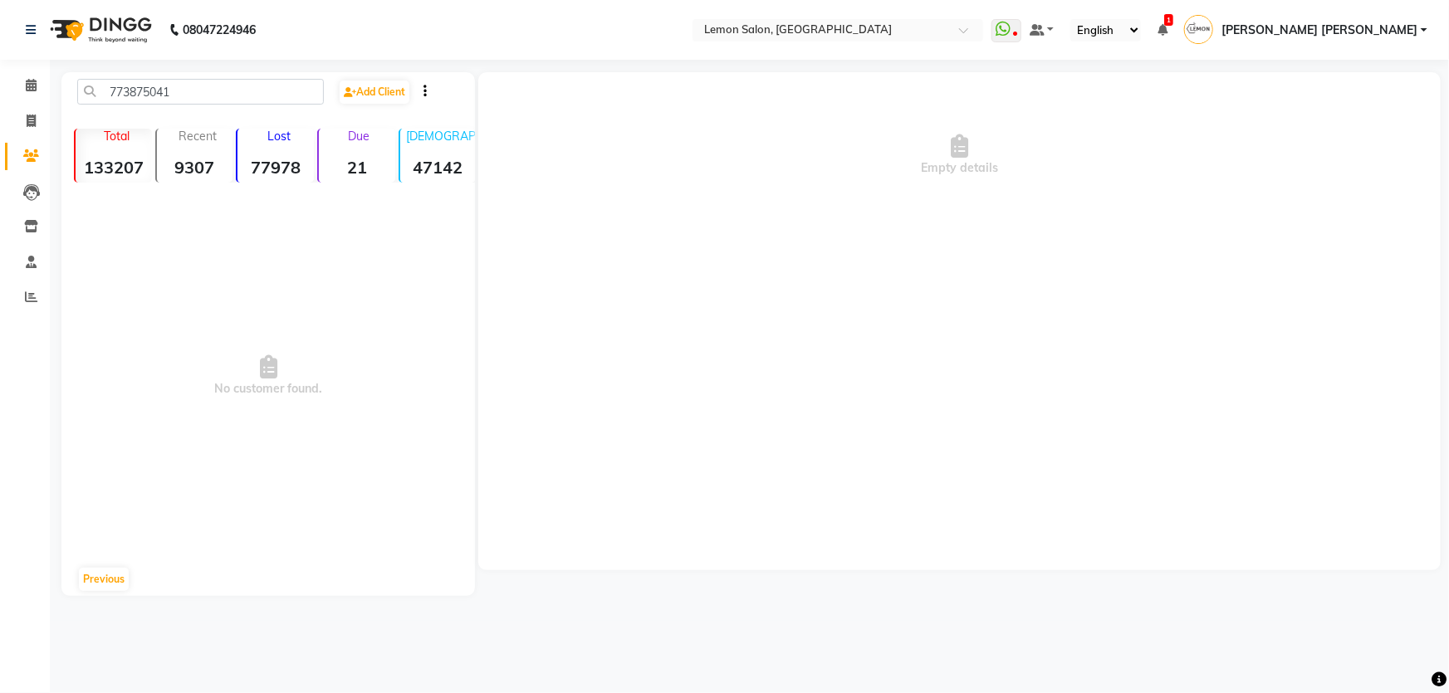
click at [427, 91] on icon "button" at bounding box center [425, 91] width 3 height 1
click at [425, 120] on span "All Locations" at bounding box center [447, 124] width 66 height 17
click at [438, 164] on div "All Locations Filter" at bounding box center [429, 152] width 130 height 91
click at [440, 158] on span "Filter" at bounding box center [437, 151] width 26 height 13
select select "1000000"
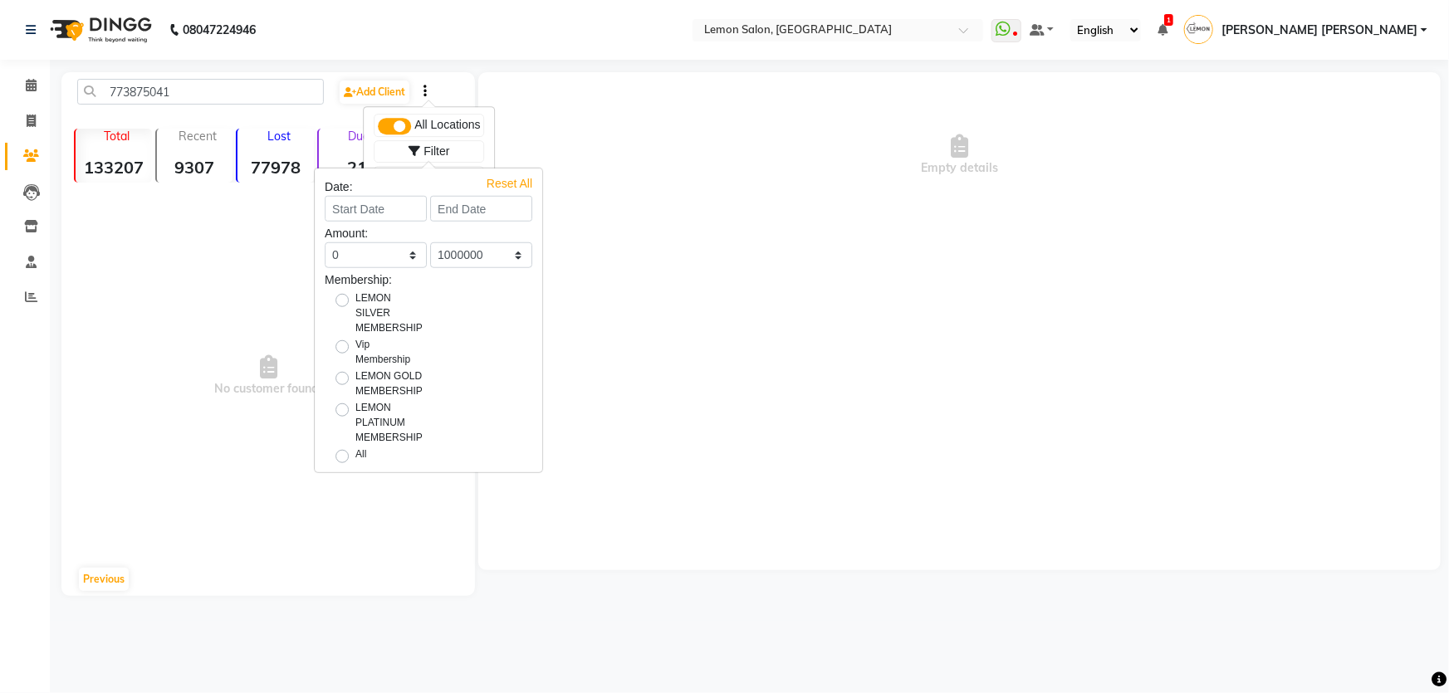
click at [634, 155] on div "Empty details" at bounding box center [959, 155] width 963 height 166
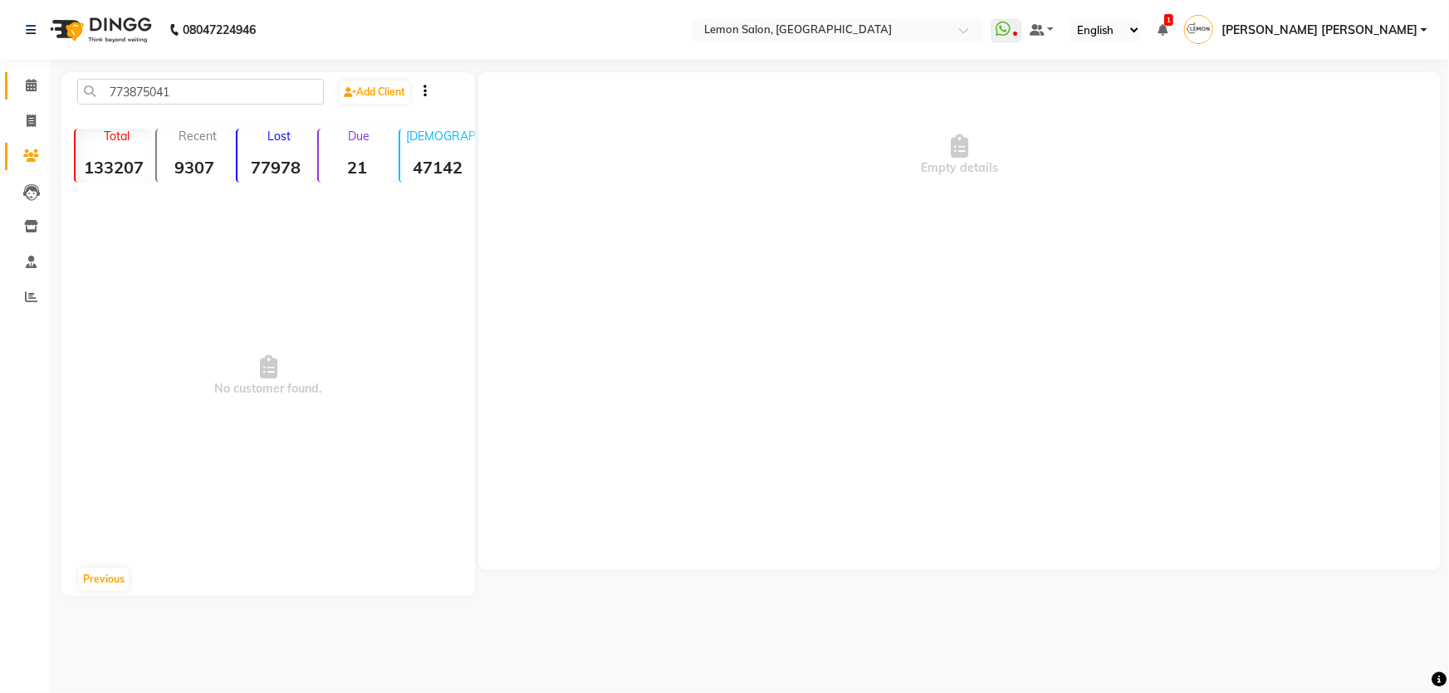
click at [34, 86] on icon at bounding box center [31, 85] width 11 height 12
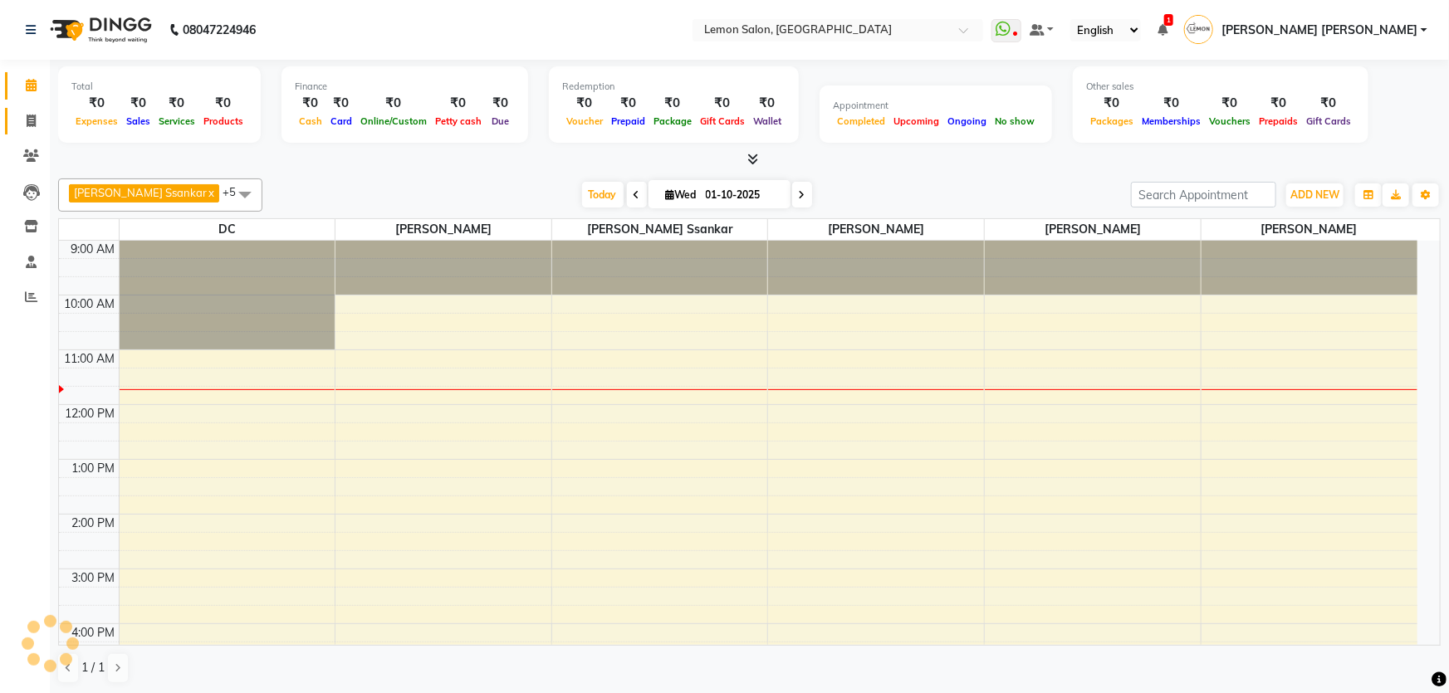
click at [24, 133] on link "Invoice" at bounding box center [25, 121] width 40 height 27
select select "568"
select select "service"
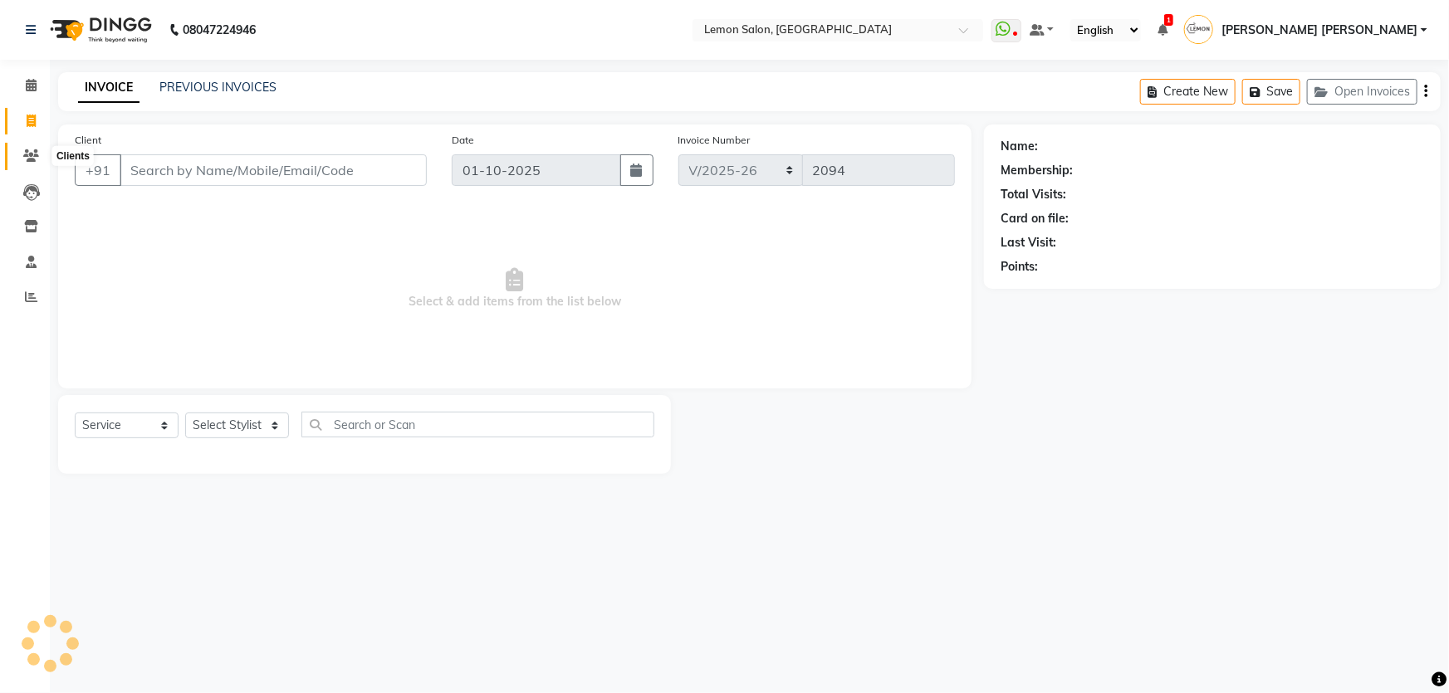
click at [35, 158] on icon at bounding box center [31, 155] width 16 height 12
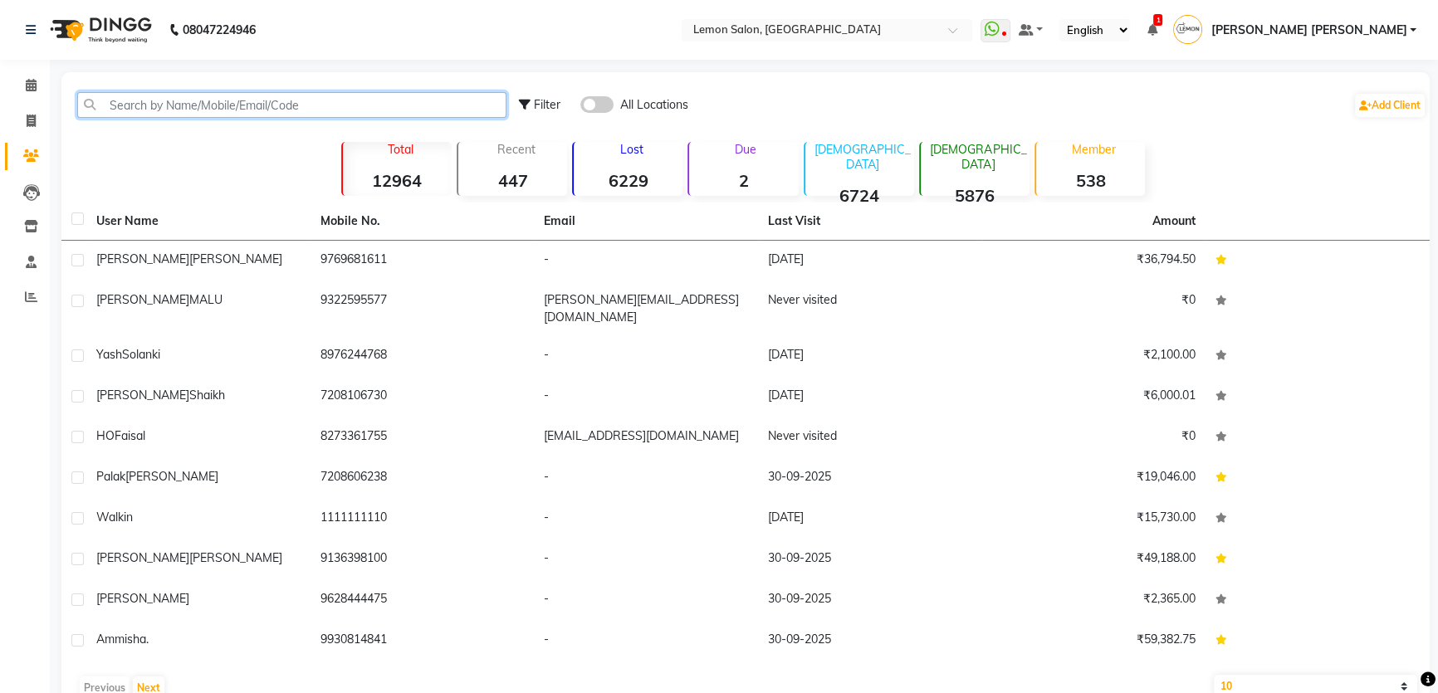
click at [140, 113] on input "text" at bounding box center [291, 105] width 429 height 26
paste input "7738750417"
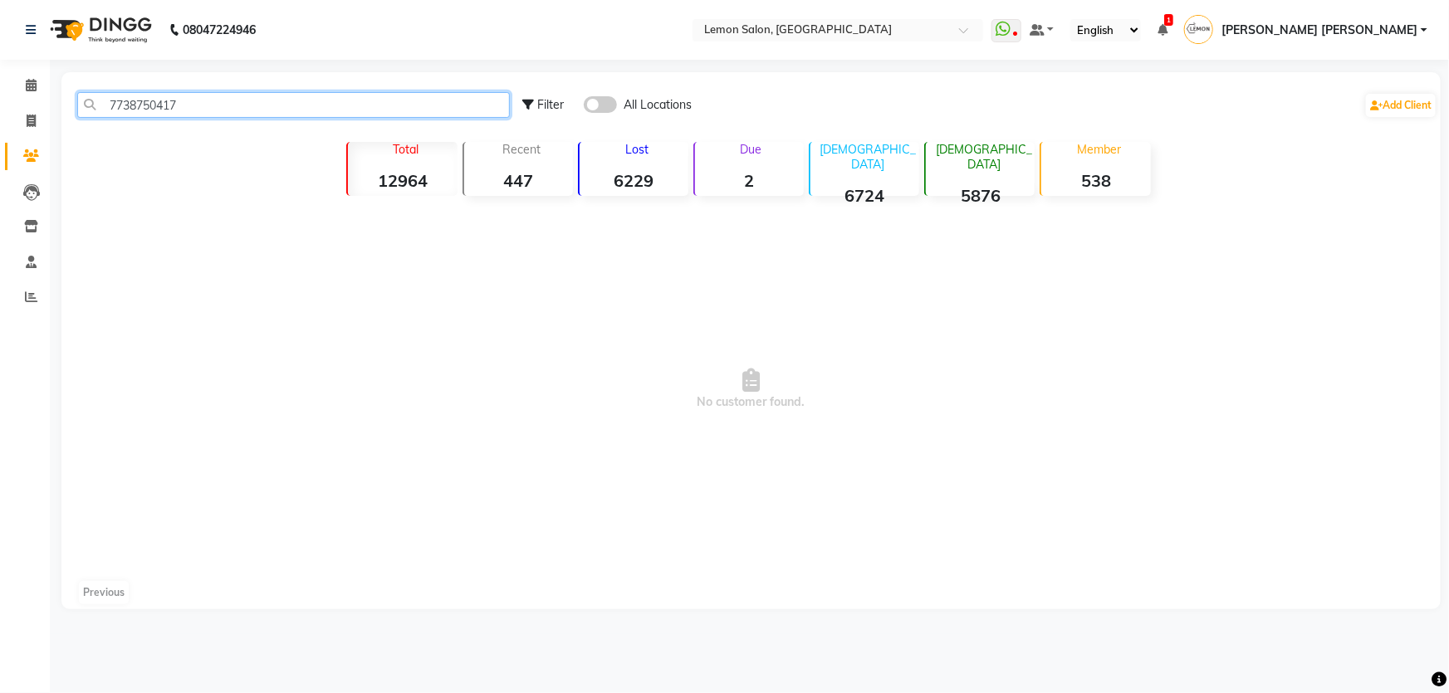
type input "7738750417"
click at [598, 107] on span at bounding box center [600, 104] width 33 height 17
click at [584, 107] on input "checkbox" at bounding box center [584, 107] width 0 height 0
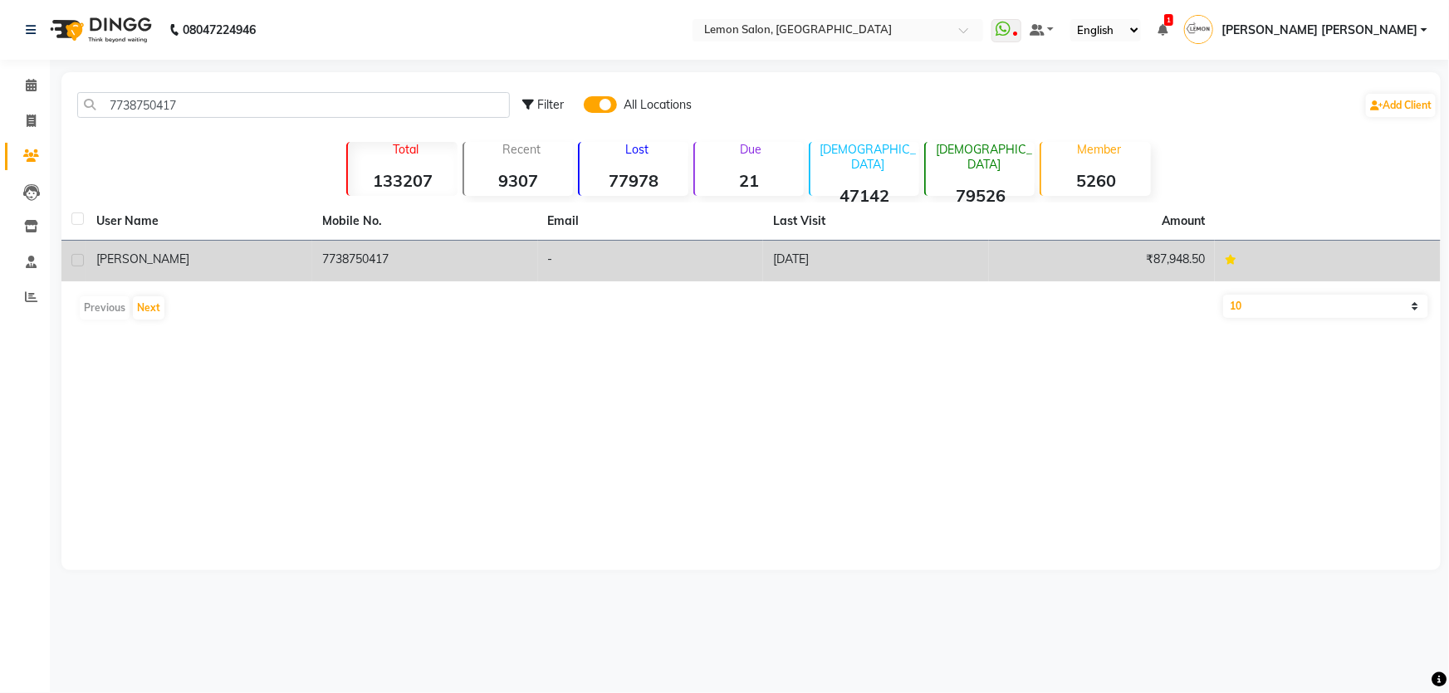
click at [129, 257] on span "Heena" at bounding box center [142, 259] width 93 height 15
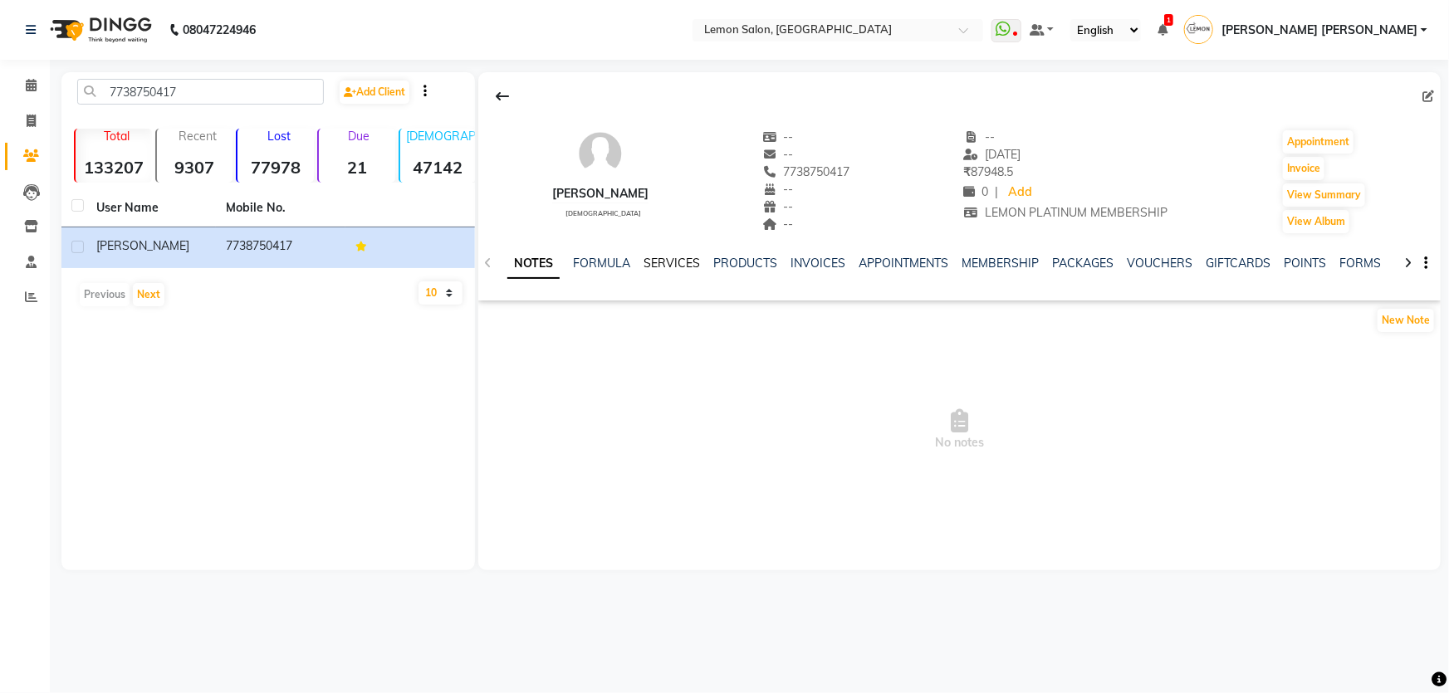
click at [659, 259] on link "SERVICES" at bounding box center [672, 263] width 56 height 15
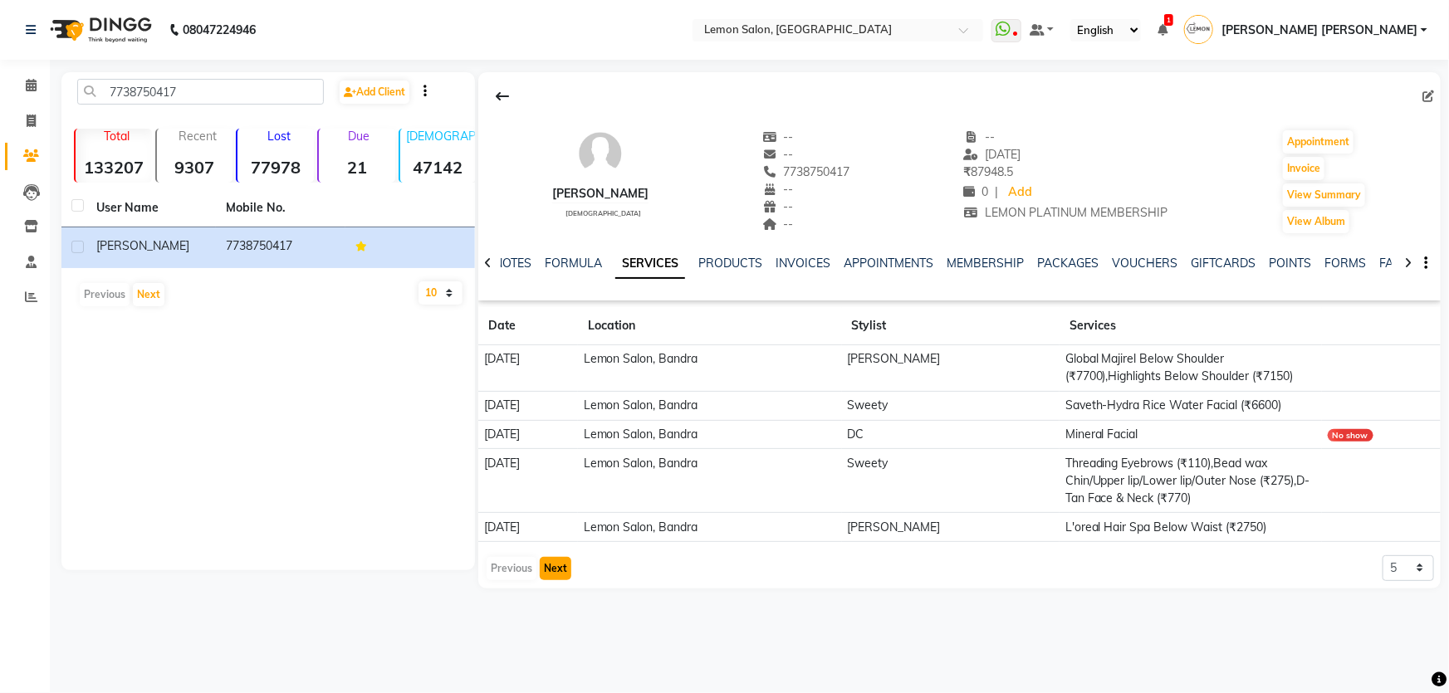
click at [554, 581] on button "Next" at bounding box center [556, 568] width 32 height 23
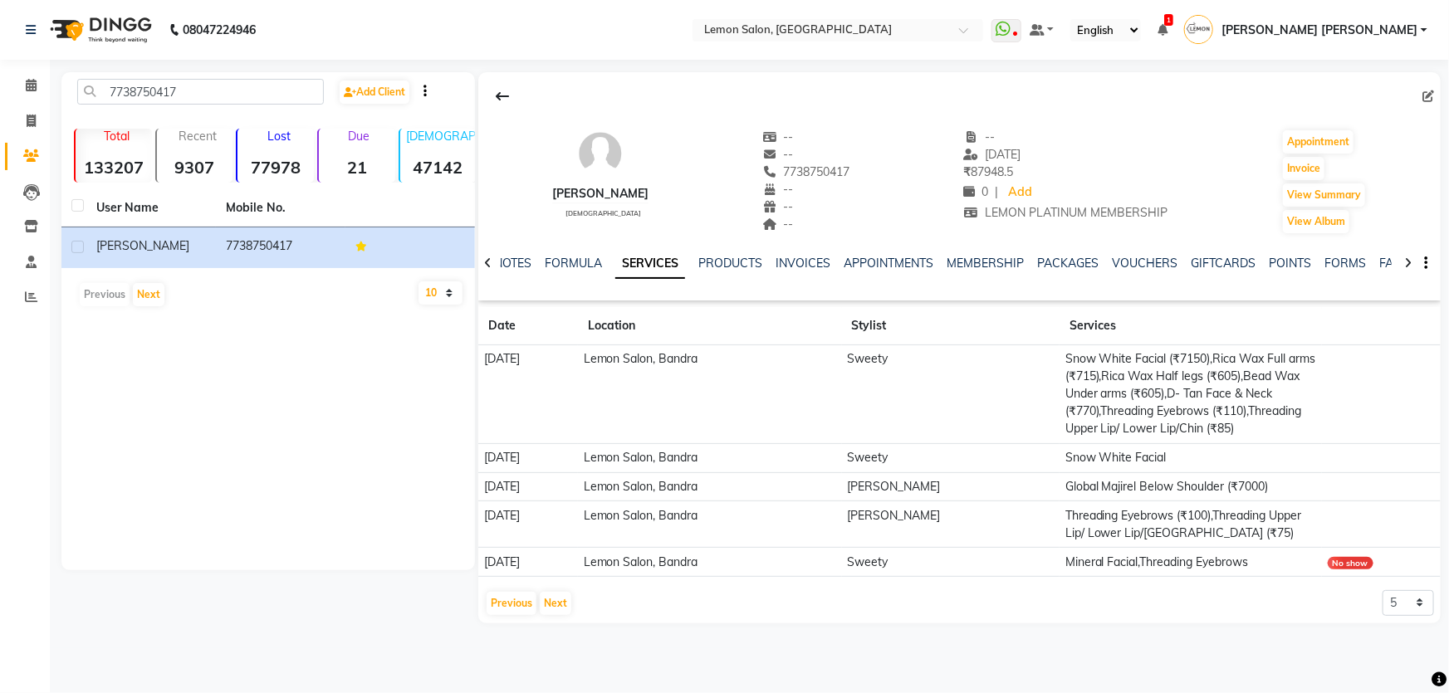
click at [502, 577] on td "30-03-2025" at bounding box center [528, 562] width 100 height 29
click at [502, 615] on button "Previous" at bounding box center [512, 603] width 50 height 23
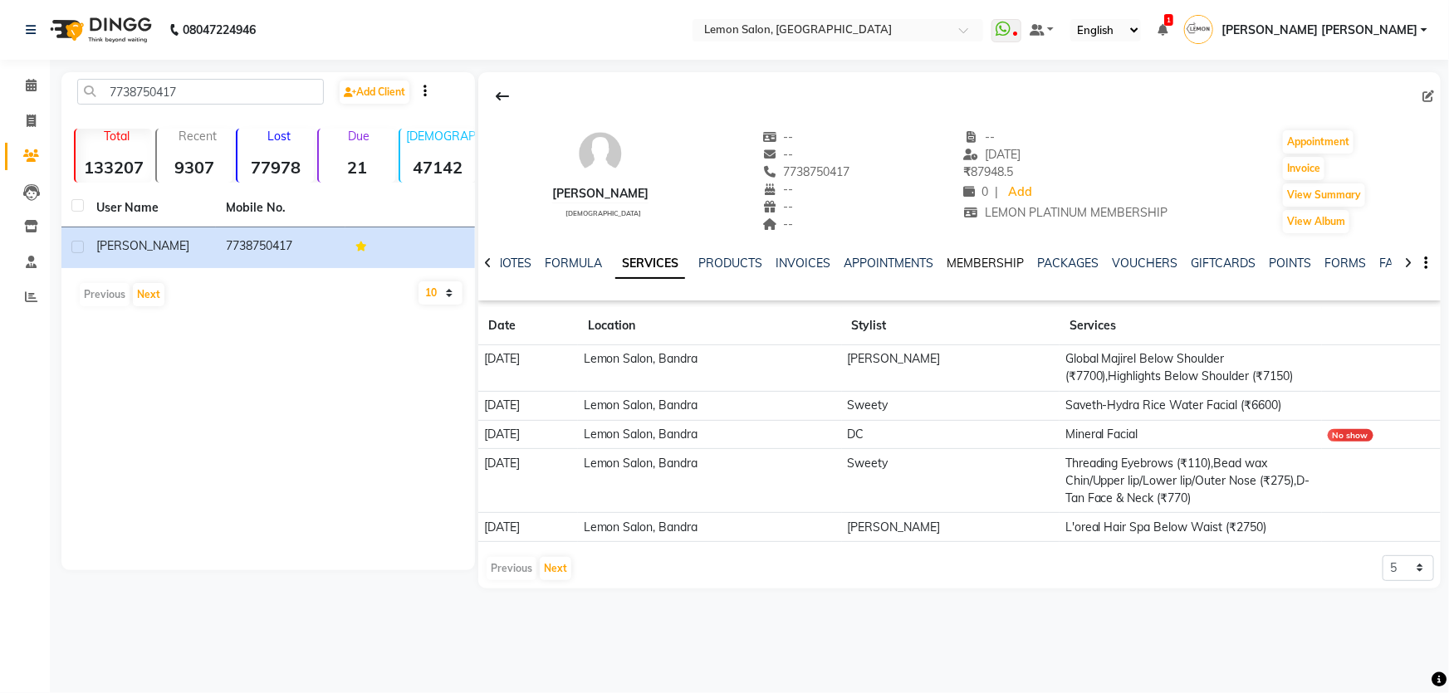
click at [972, 265] on link "MEMBERSHIP" at bounding box center [985, 263] width 77 height 15
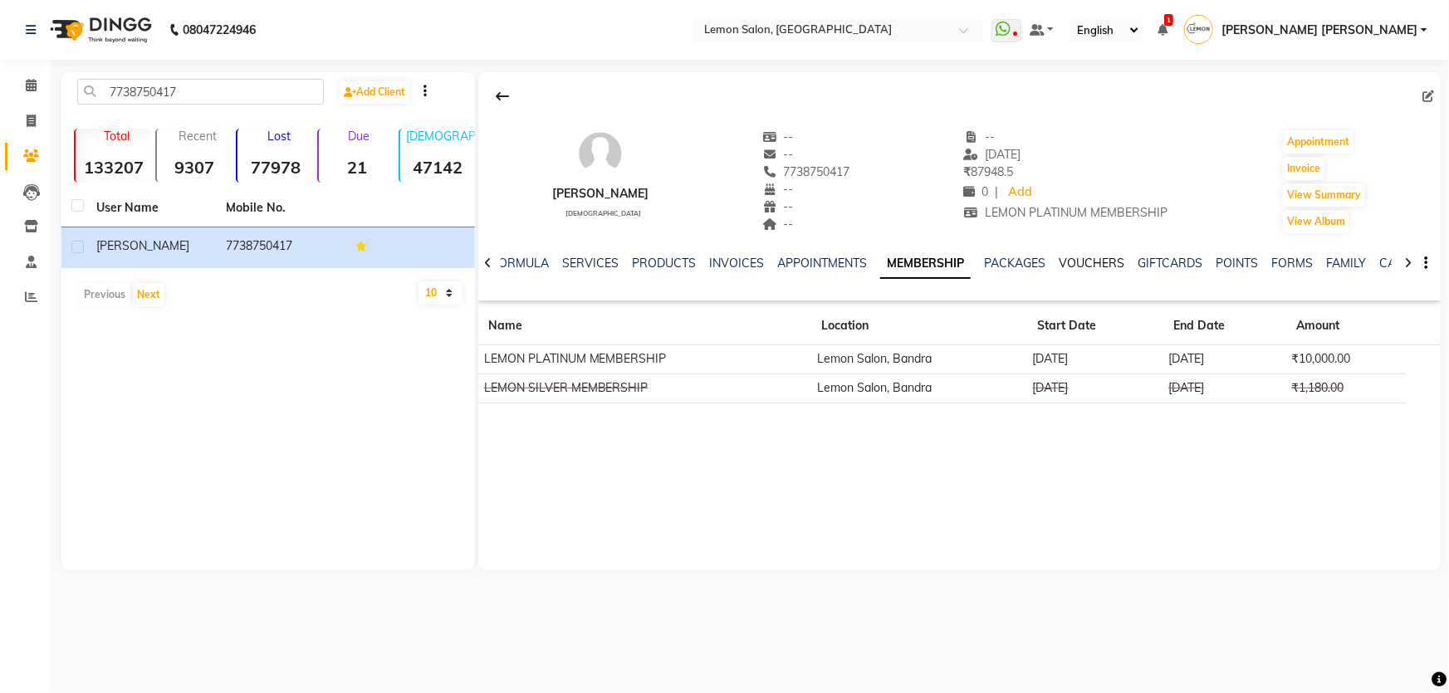
click at [1107, 265] on link "VOUCHERS" at bounding box center [1092, 263] width 66 height 15
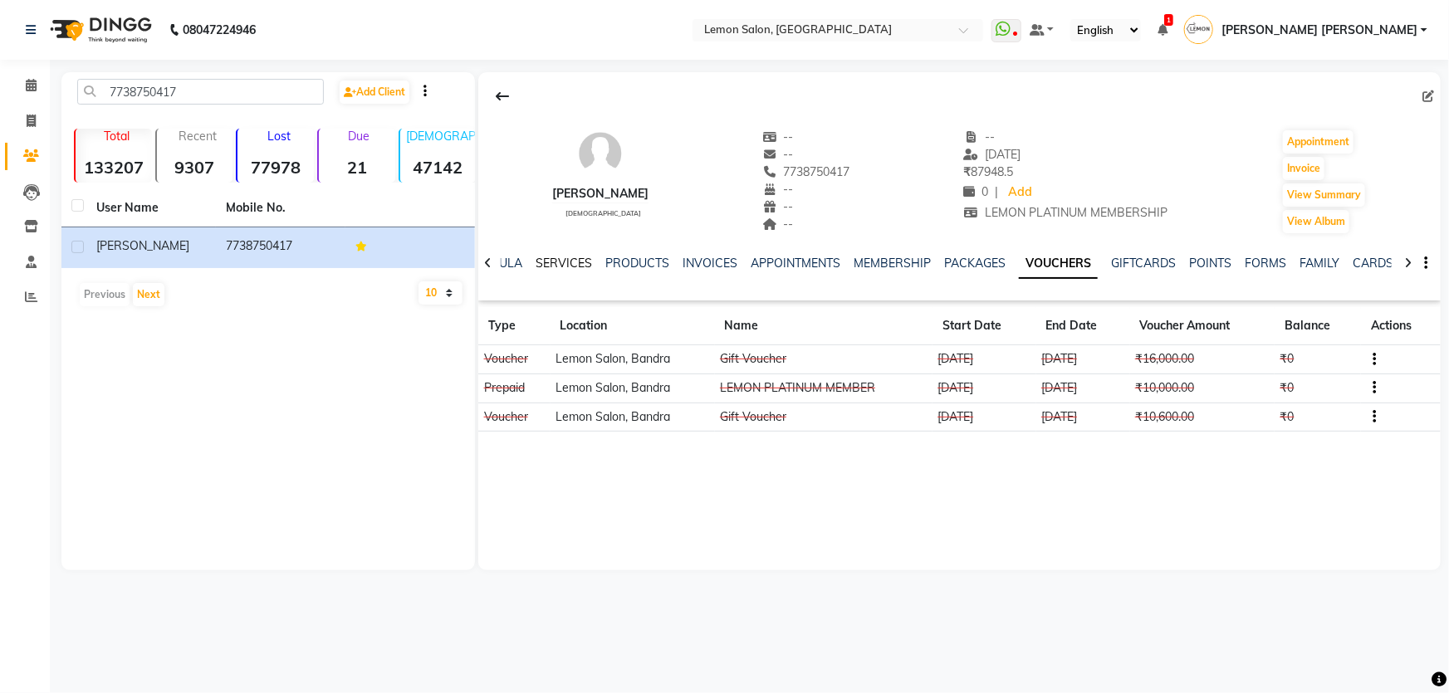
click at [556, 262] on link "SERVICES" at bounding box center [564, 263] width 56 height 15
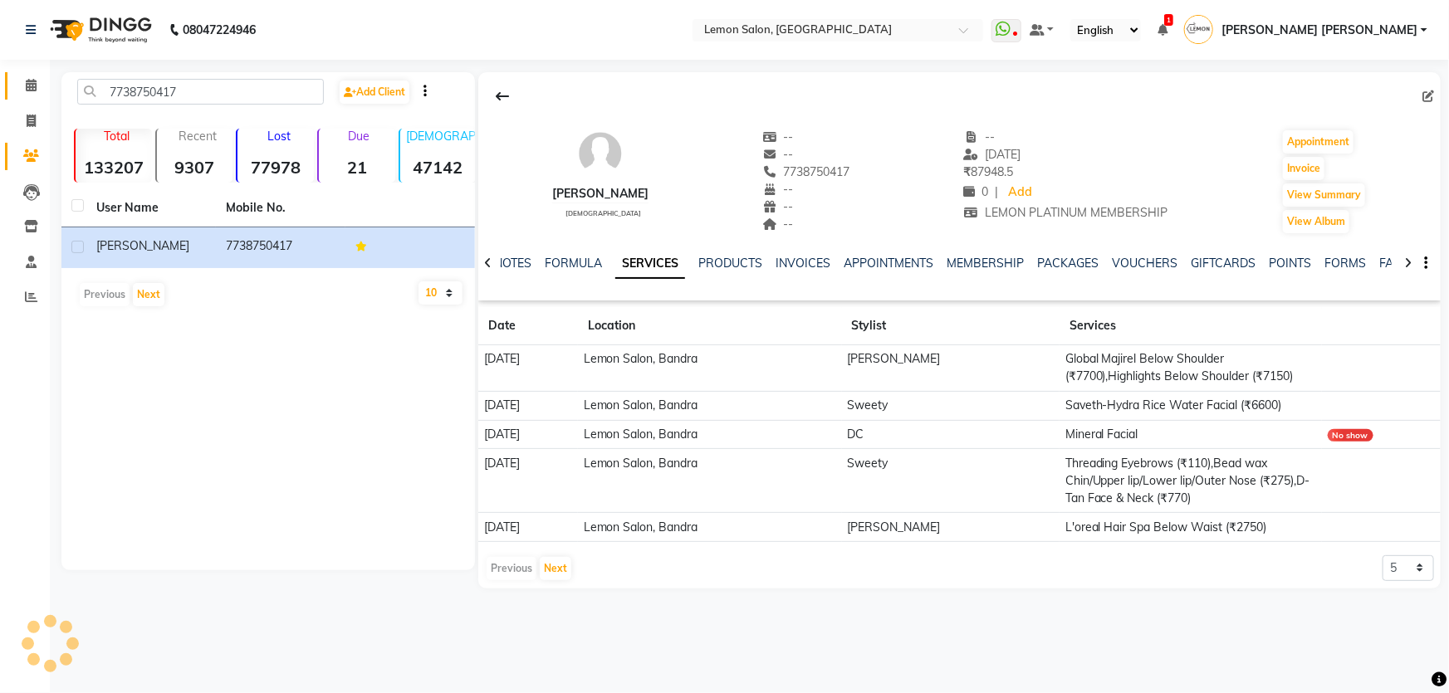
click at [42, 90] on span at bounding box center [31, 85] width 29 height 19
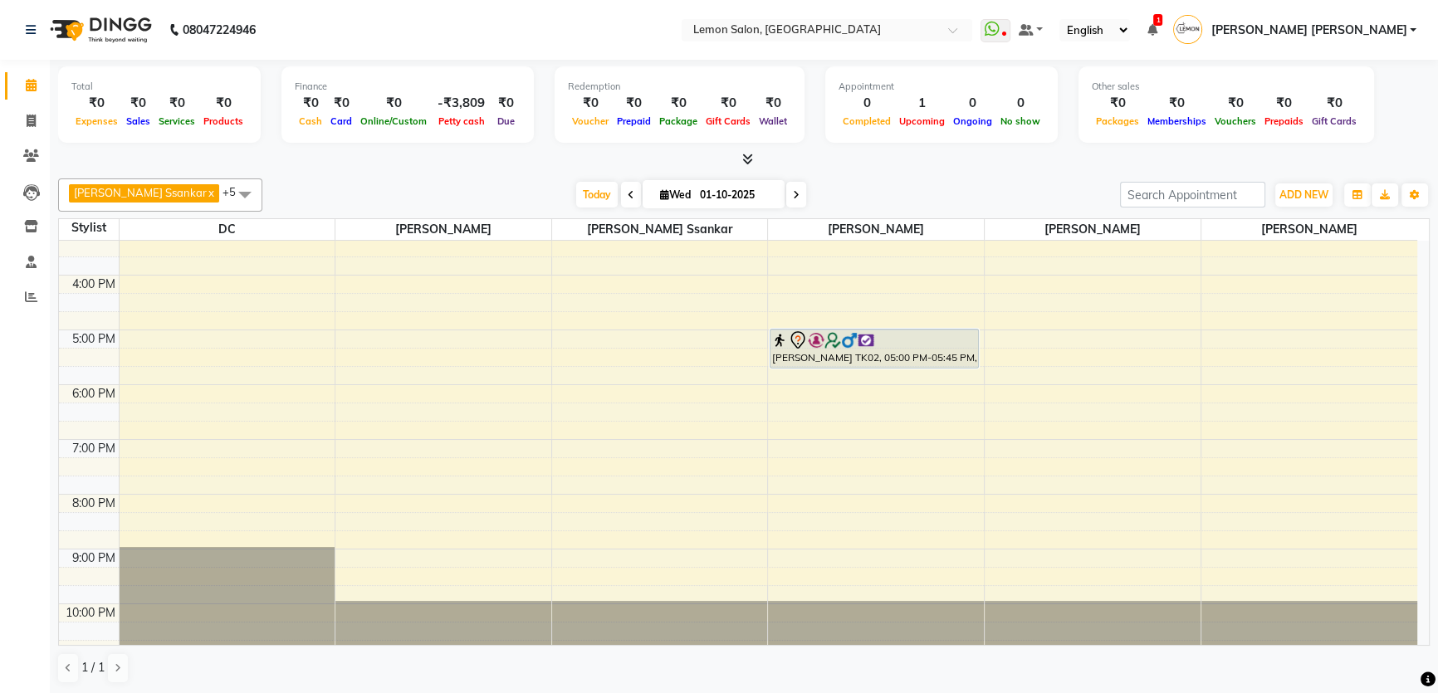
scroll to position [359, 0]
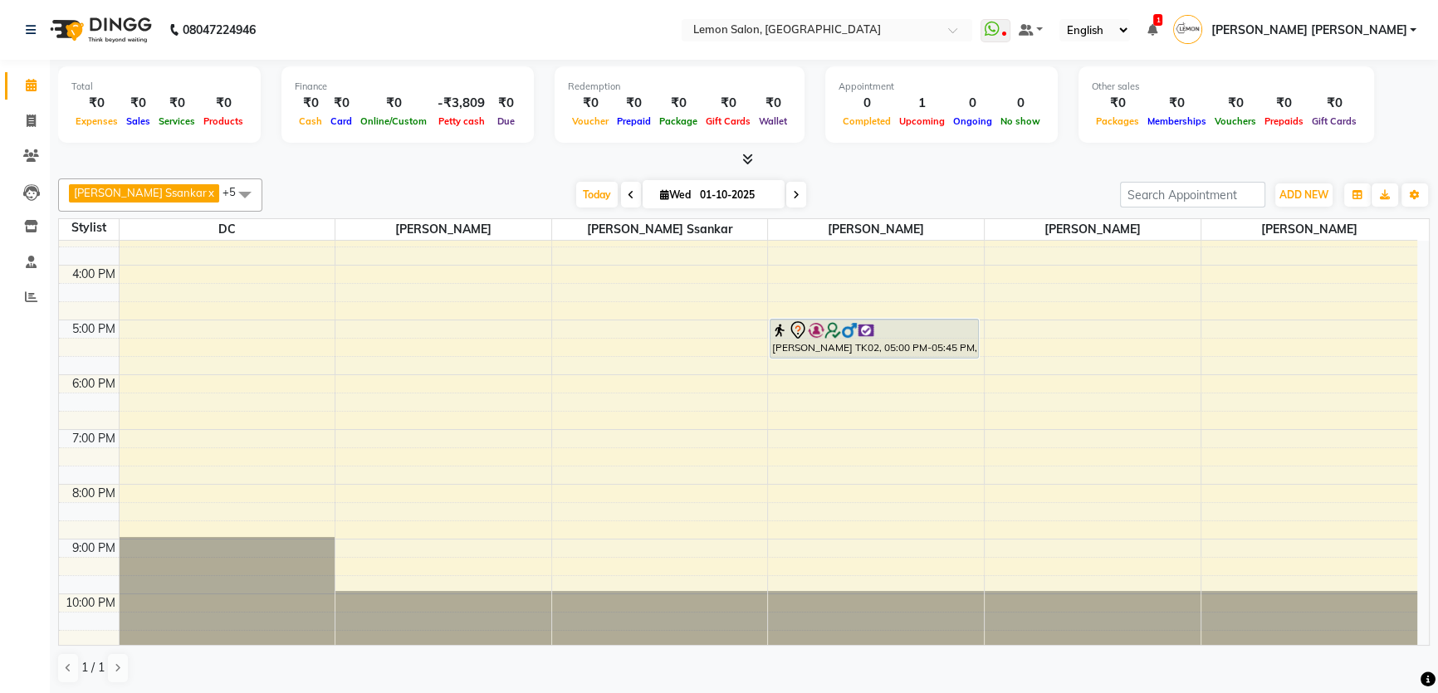
click at [821, 486] on div "9:00 AM 10:00 AM 11:00 AM 12:00 PM 1:00 PM 2:00 PM 3:00 PM 4:00 PM 5:00 PM 6:00…" at bounding box center [738, 265] width 1359 height 767
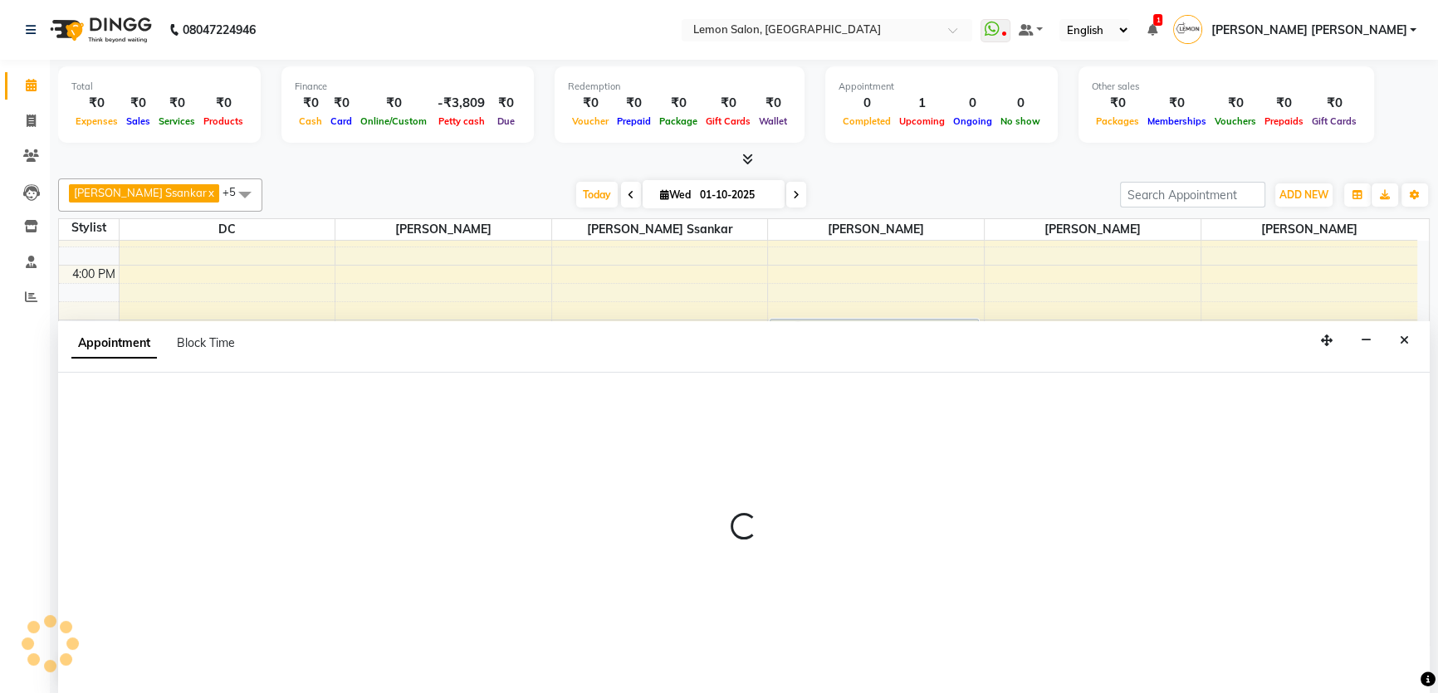
scroll to position [0, 0]
select select "28907"
select select "1200"
select select "tentative"
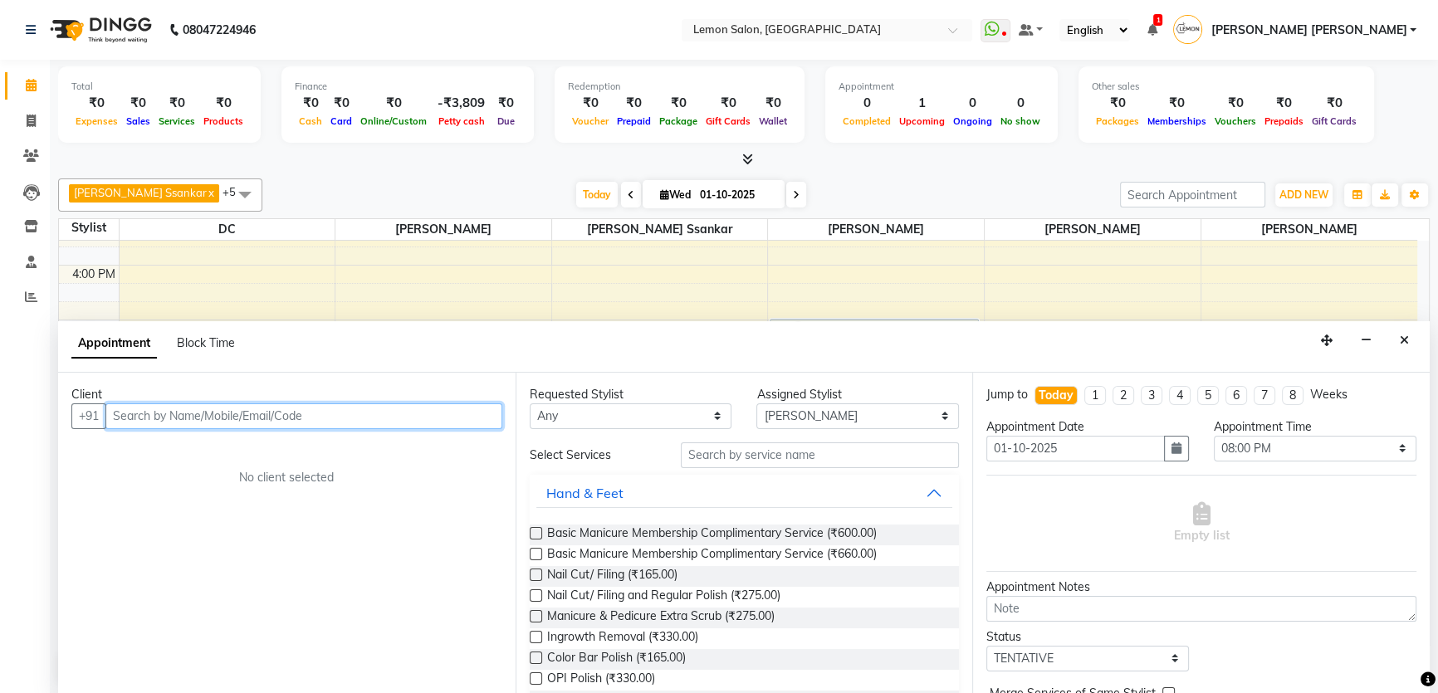
click at [134, 423] on input "text" at bounding box center [303, 417] width 397 height 26
click at [135, 414] on input "text" at bounding box center [303, 417] width 397 height 26
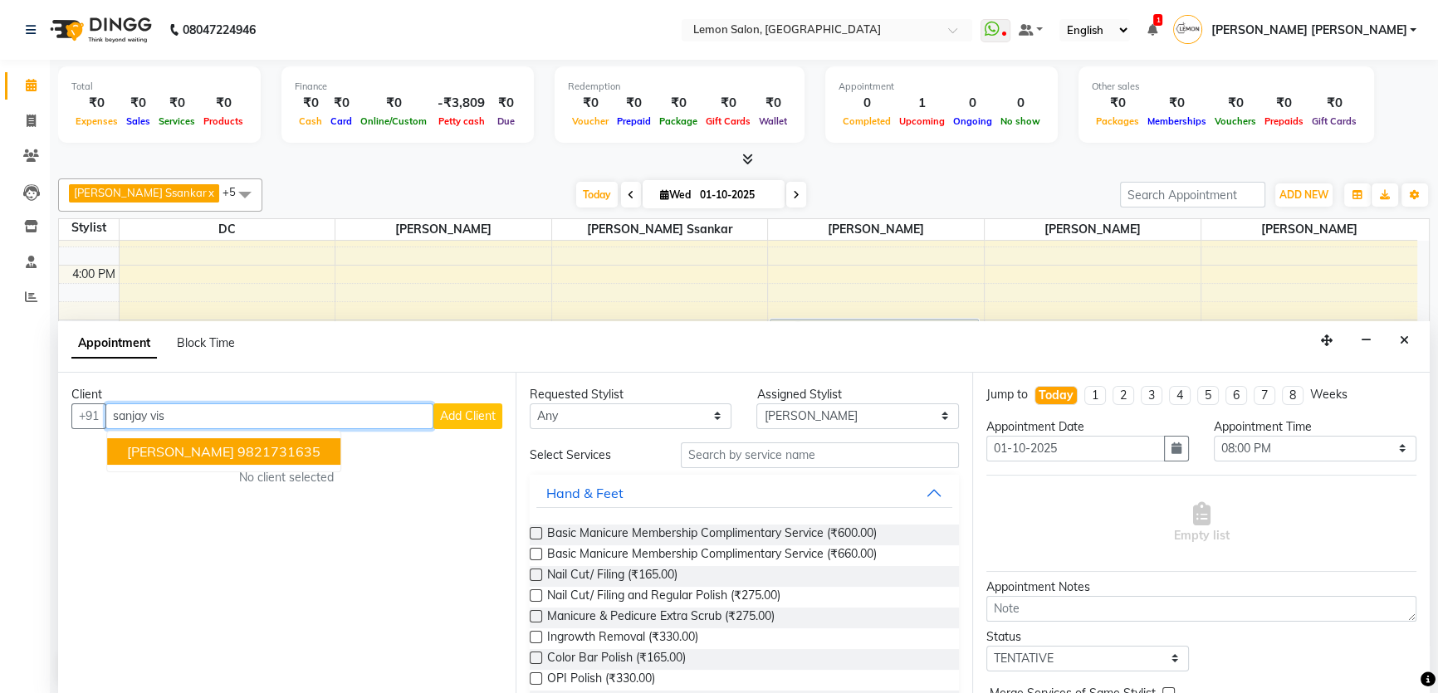
click at [203, 446] on span "Sanjay vishwakarma" at bounding box center [180, 451] width 107 height 17
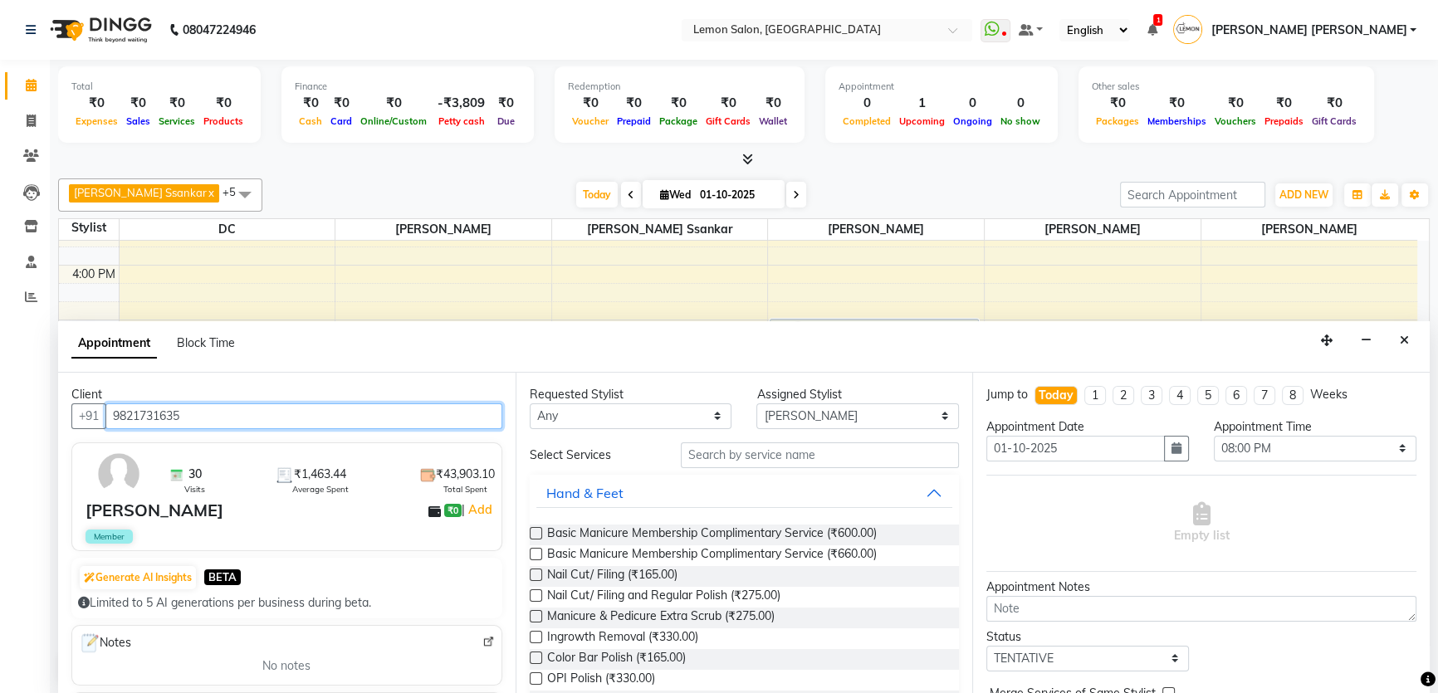
type input "9821731635"
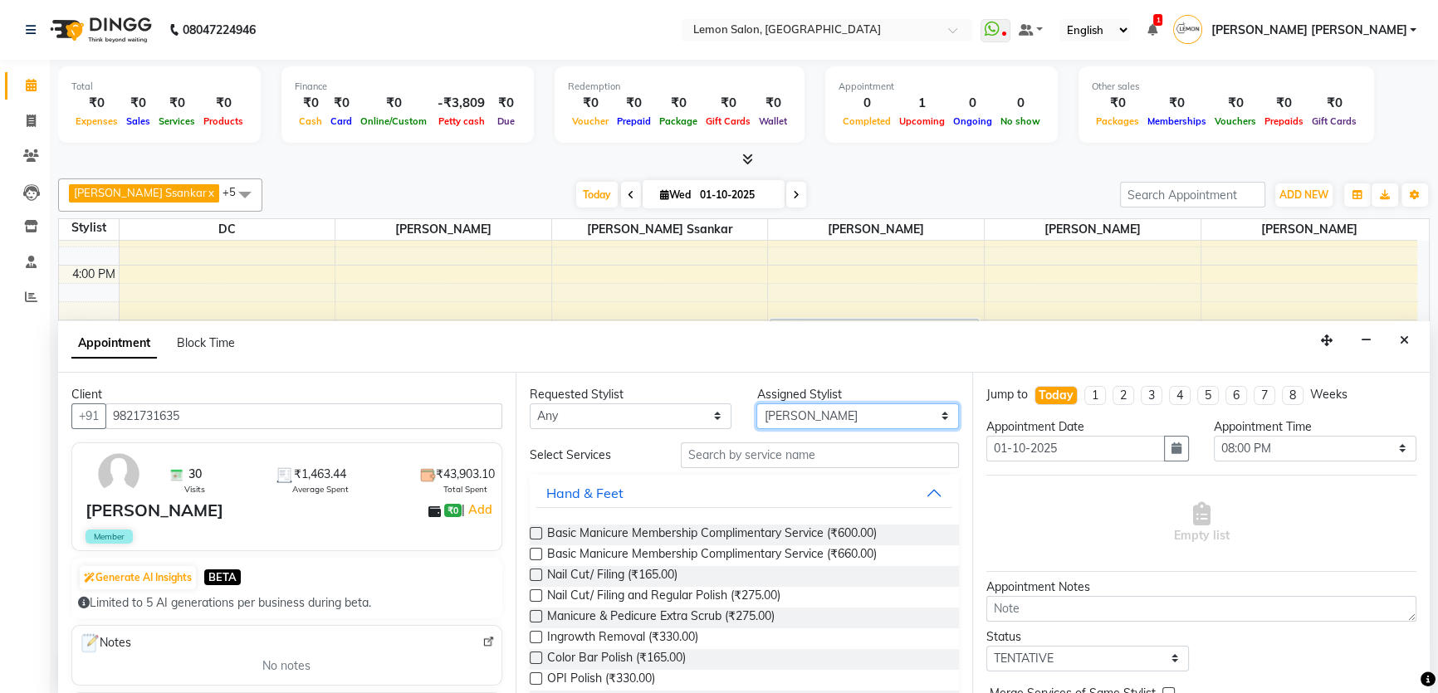
click at [820, 413] on select "Select Adnan Shaikh Anamta Sayyed Apoorva Ssankar Arshad Shaikh DC Imran shaikh…" at bounding box center [858, 417] width 203 height 26
click at [772, 423] on select "Select Adnan Shaikh Anamta Sayyed Apoorva Ssankar Arshad Shaikh DC Imran shaikh…" at bounding box center [858, 417] width 203 height 26
click at [757, 404] on select "Select Adnan Shaikh Anamta Sayyed Apoorva Ssankar Arshad Shaikh DC Imran shaikh…" at bounding box center [858, 417] width 203 height 26
click at [809, 404] on select "Select Adnan Shaikh Anamta Sayyed Apoorva Ssankar Arshad Shaikh DC Imran shaikh…" at bounding box center [858, 417] width 203 height 26
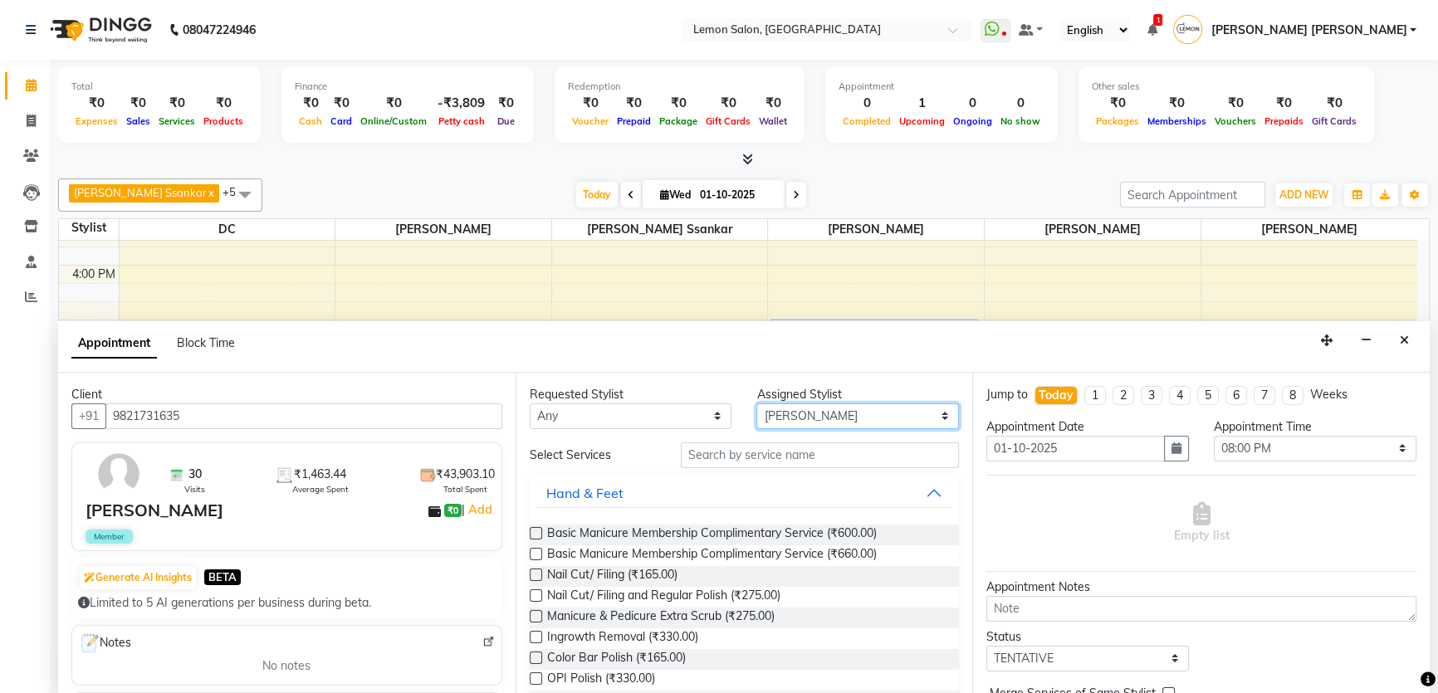
select select "28907"
click at [757, 404] on select "Select Adnan Shaikh Anamta Sayyed Apoorva Ssankar Arshad Shaikh DC Imran shaikh…" at bounding box center [858, 417] width 203 height 26
click at [727, 462] on input "text" at bounding box center [820, 456] width 278 height 26
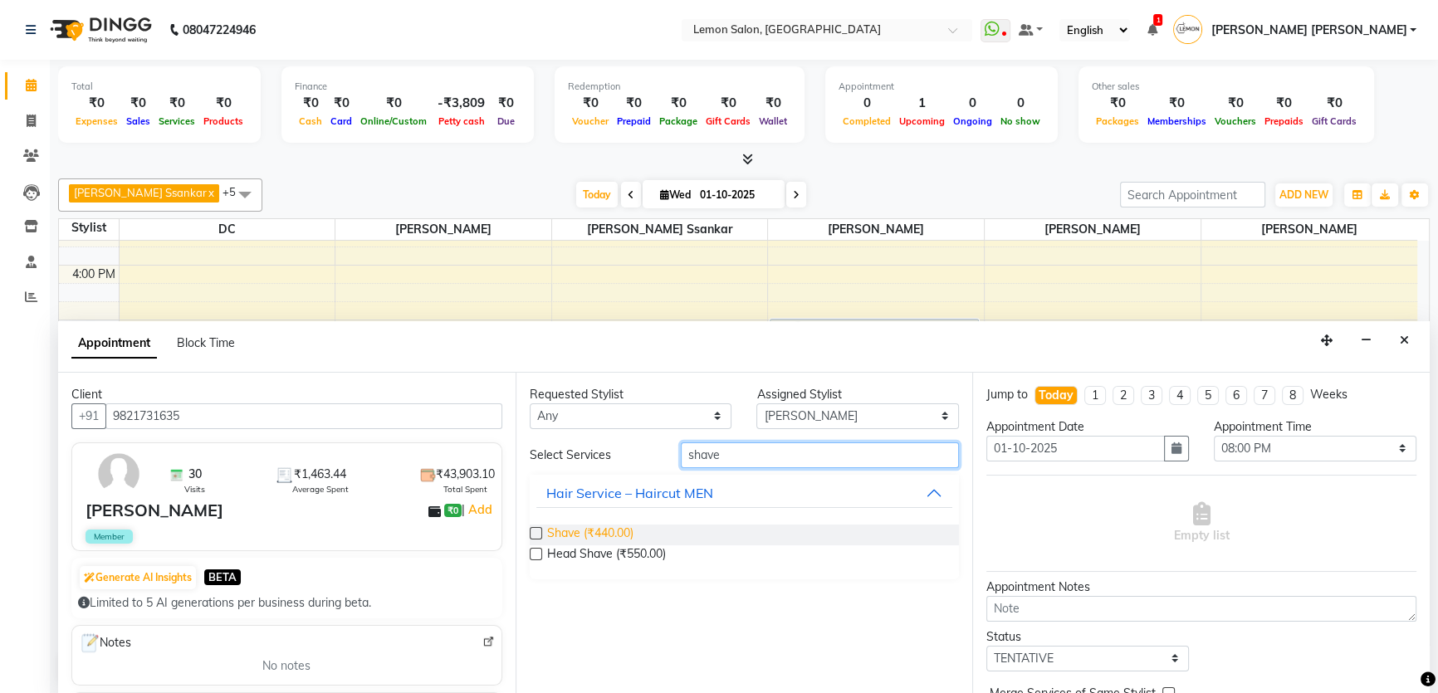
type input "shave"
click at [607, 527] on span "Shave (₹440.00)" at bounding box center [590, 535] width 86 height 21
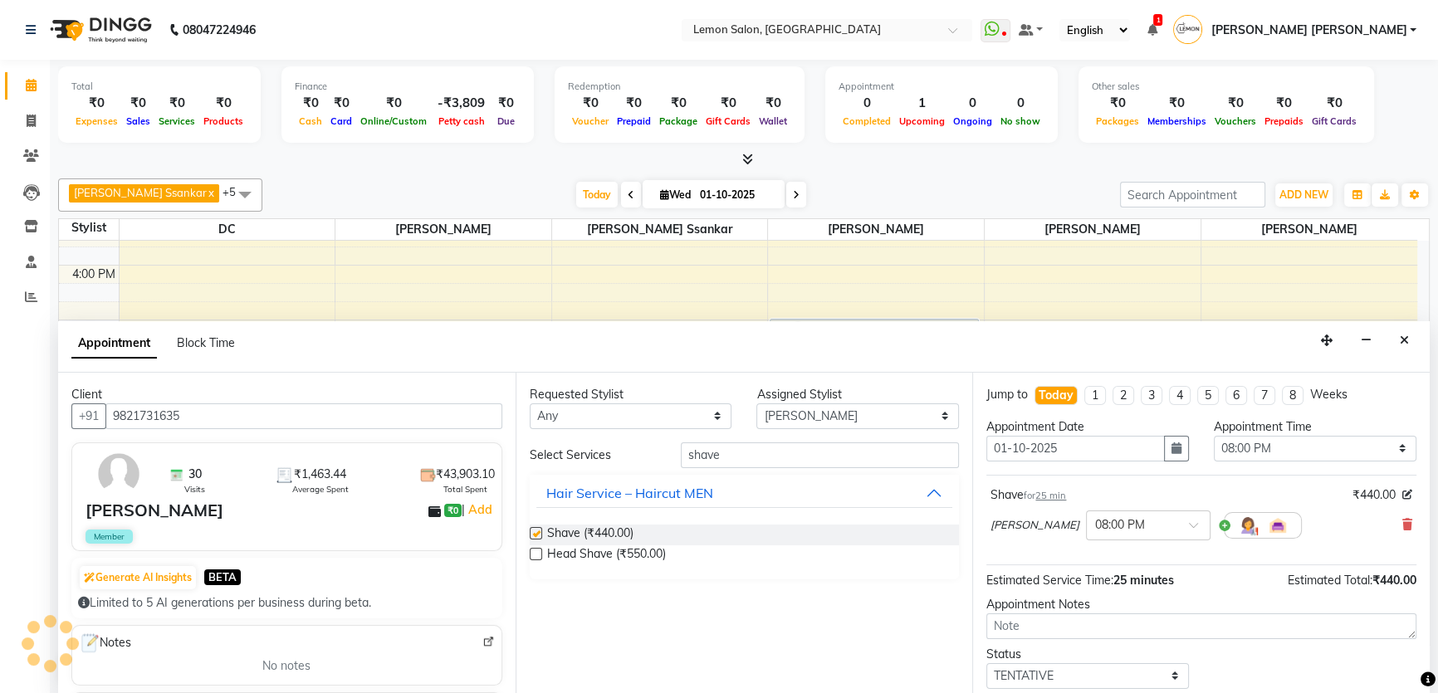
checkbox input "false"
click at [1061, 348] on div "Appointment Block Time" at bounding box center [744, 346] width 1372 height 51
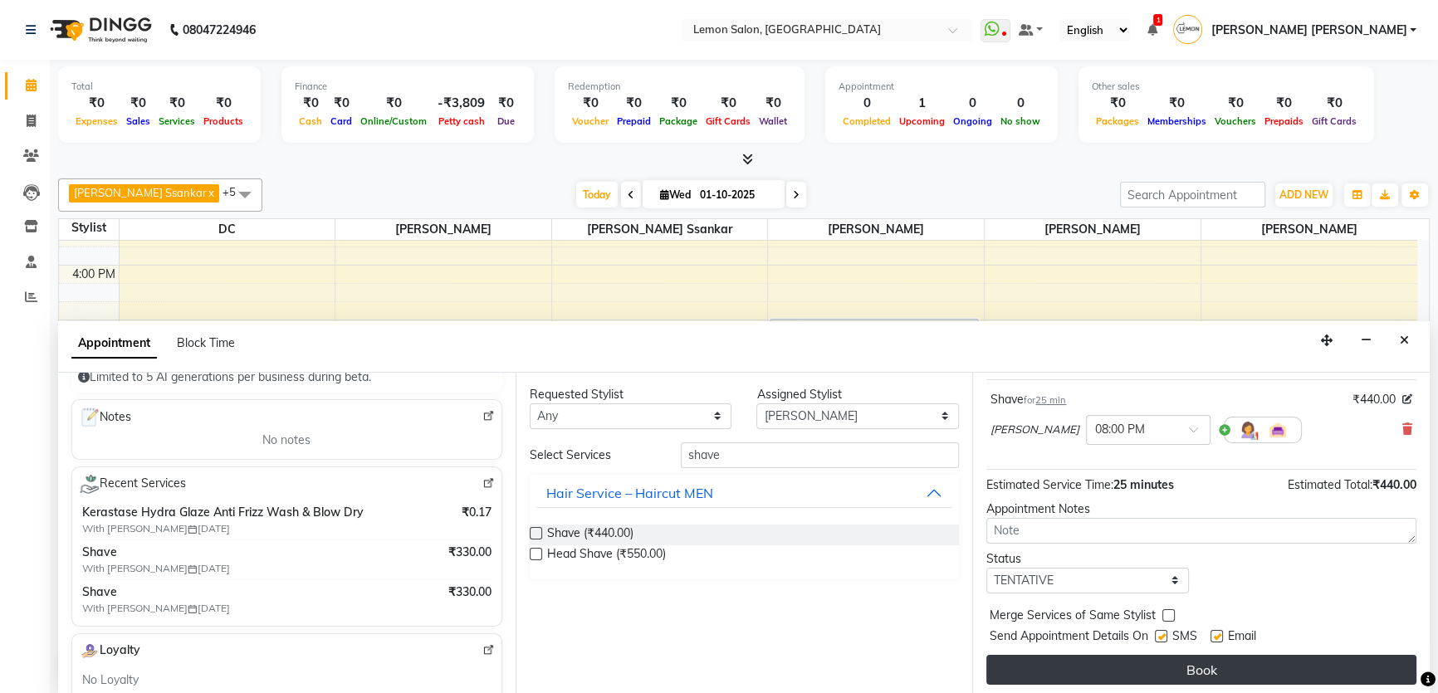
scroll to position [98, 0]
click at [1133, 668] on button "Book" at bounding box center [1202, 668] width 430 height 30
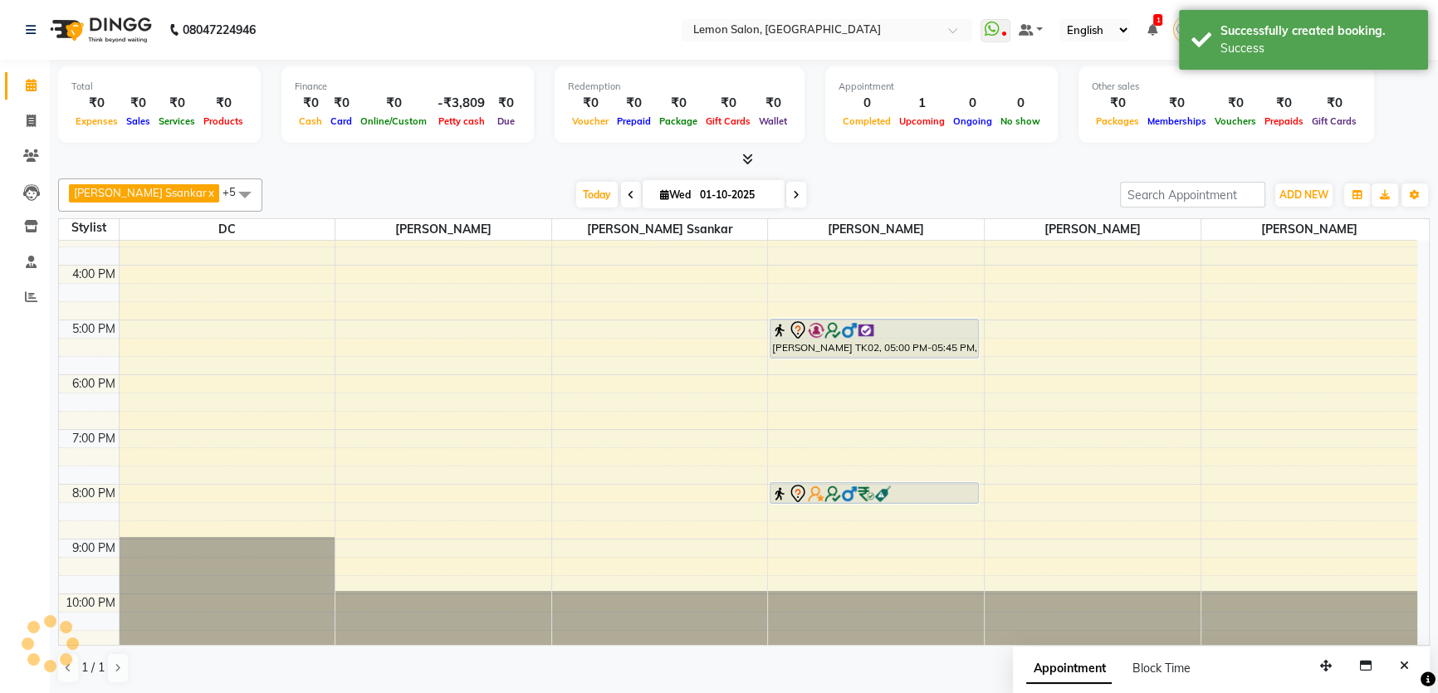
scroll to position [0, 0]
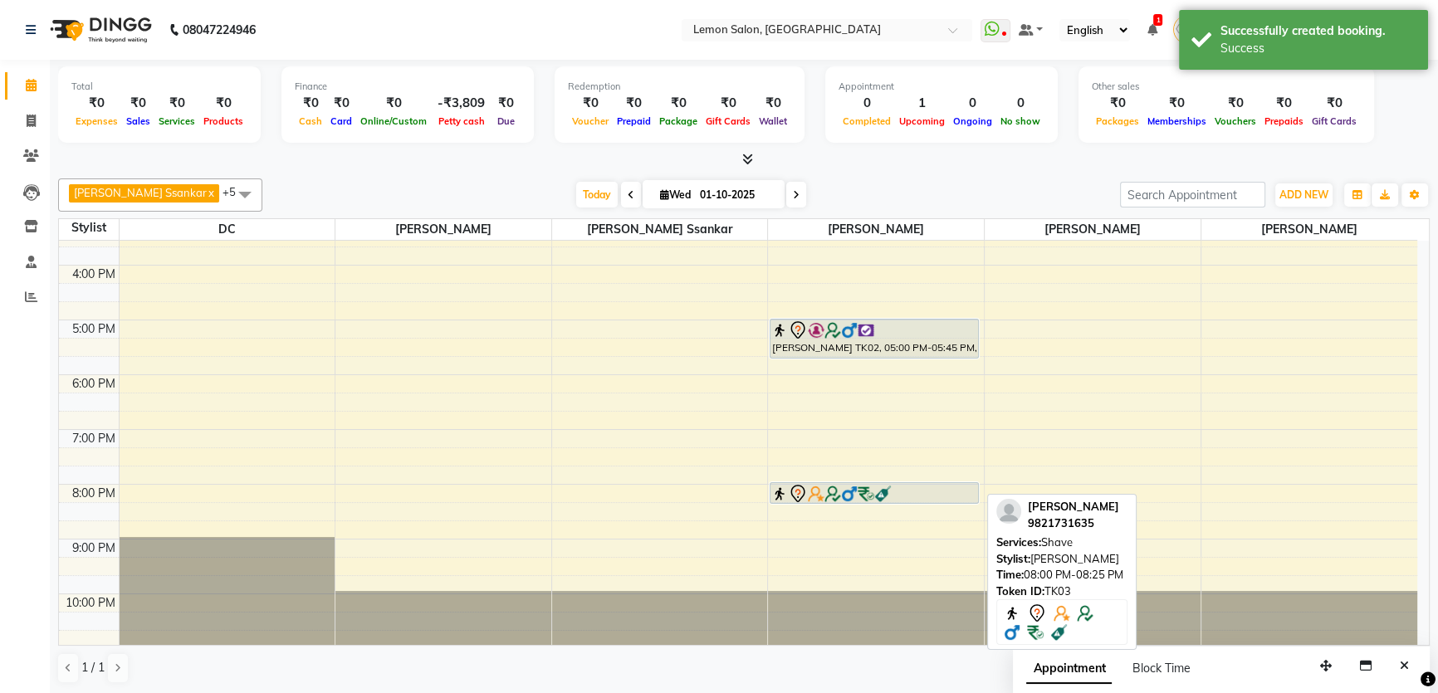
drag, startPoint x: 868, startPoint y: 500, endPoint x: 865, endPoint y: 512, distance: 11.9
click at [865, 512] on div "9:00 AM 10:00 AM 11:00 AM 12:00 PM 1:00 PM 2:00 PM 3:00 PM 4:00 PM 5:00 PM 6:00…" at bounding box center [738, 265] width 1359 height 767
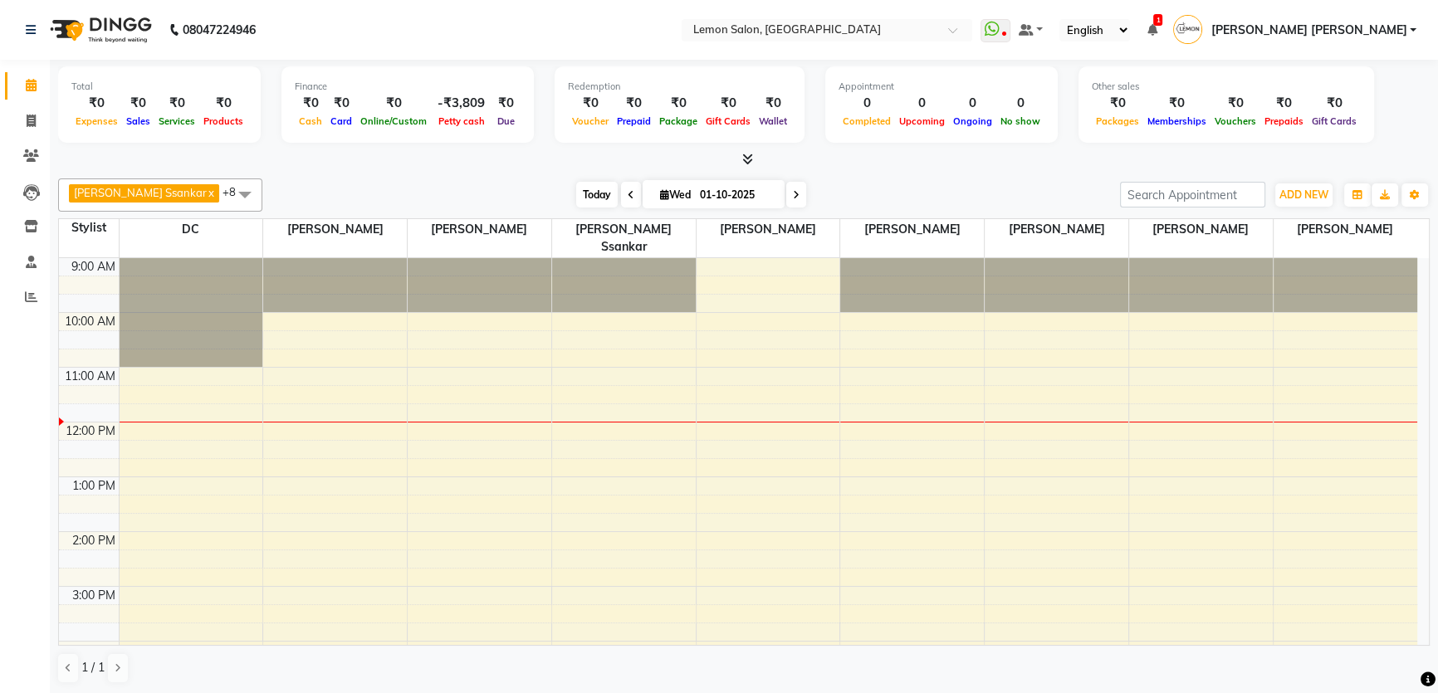
click at [576, 189] on span "Today" at bounding box center [597, 195] width 42 height 26
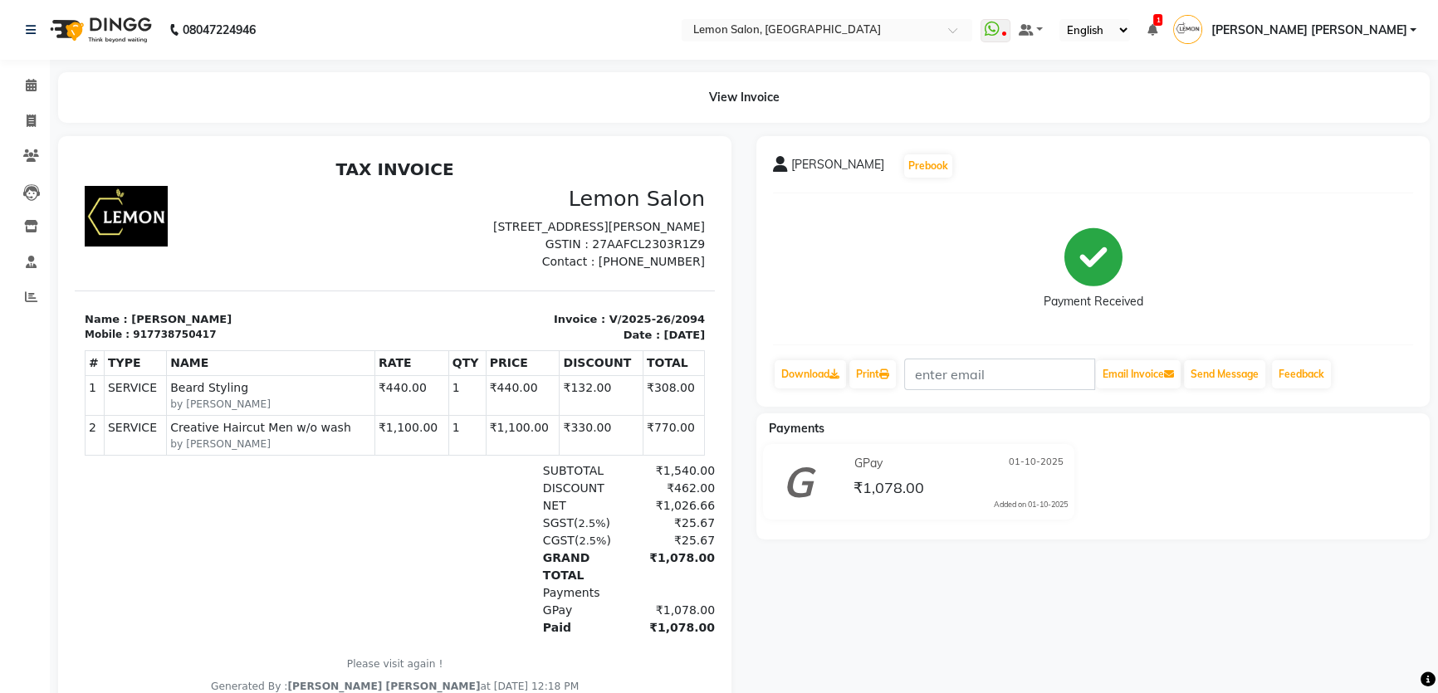
drag, startPoint x: 629, startPoint y: 444, endPoint x: 697, endPoint y: 448, distance: 68.2
click at [697, 448] on html "TAX INVOICE Lemon Salon [STREET_ADDRESS][PERSON_NAME] GSTIN : 27AAFCL2303R1Z9 N…" at bounding box center [395, 427] width 640 height 548
drag, startPoint x: 634, startPoint y: 407, endPoint x: 694, endPoint y: 409, distance: 59.8
click at [694, 409] on html "TAX INVOICE Lemon Salon [STREET_ADDRESS][PERSON_NAME] GSTIN : 27AAFCL2303R1Z9 N…" at bounding box center [395, 427] width 640 height 548
click at [689, 413] on div "TAX INVOICE Lemon Salon [STREET_ADDRESS][PERSON_NAME] GSTIN : 27AAFCL2303R1Z9 N…" at bounding box center [395, 426] width 640 height 535
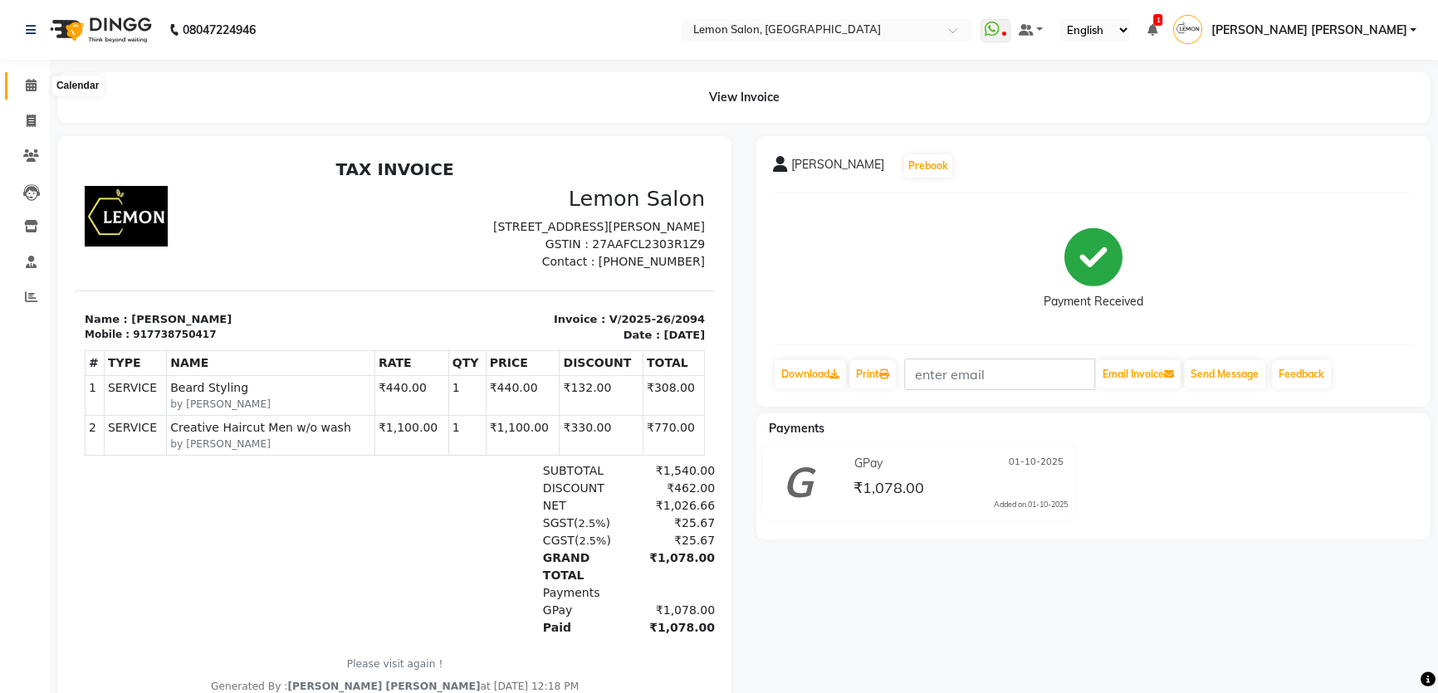
click at [34, 91] on icon at bounding box center [31, 85] width 11 height 12
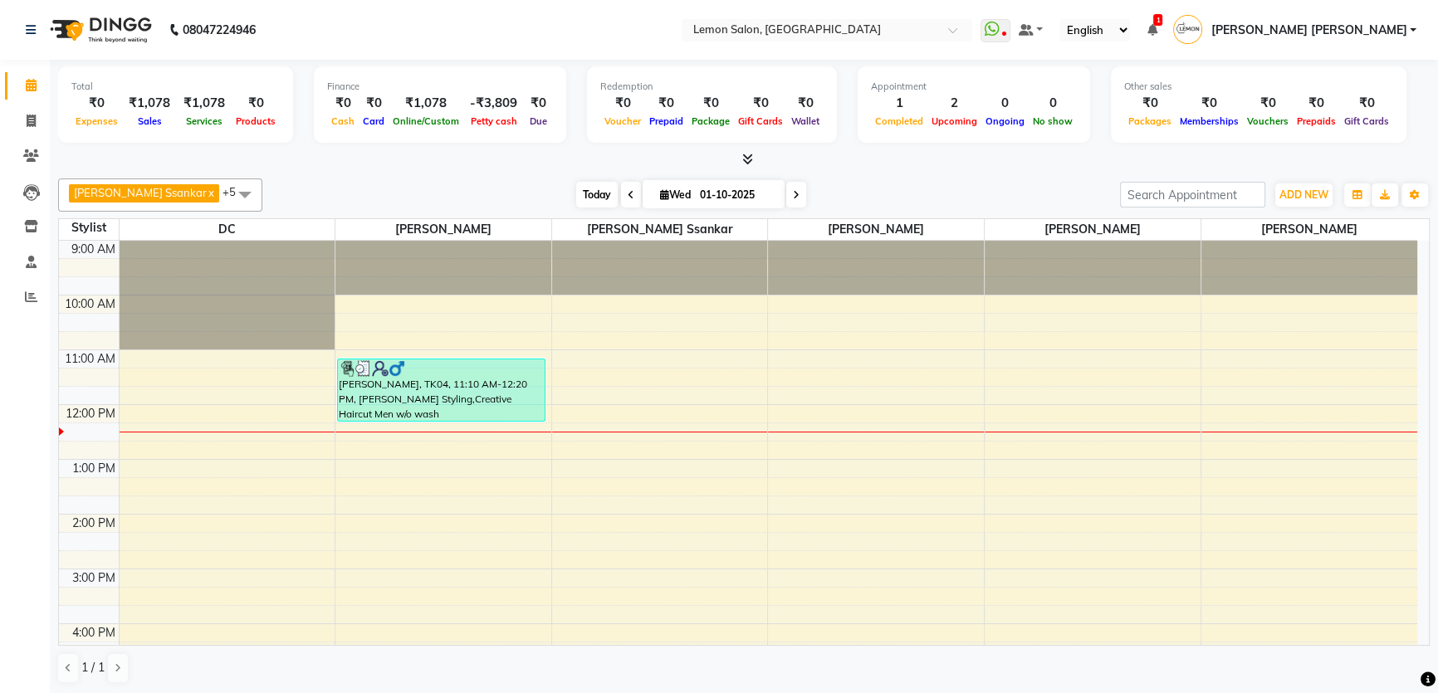
click at [576, 189] on span "Today" at bounding box center [597, 195] width 42 height 26
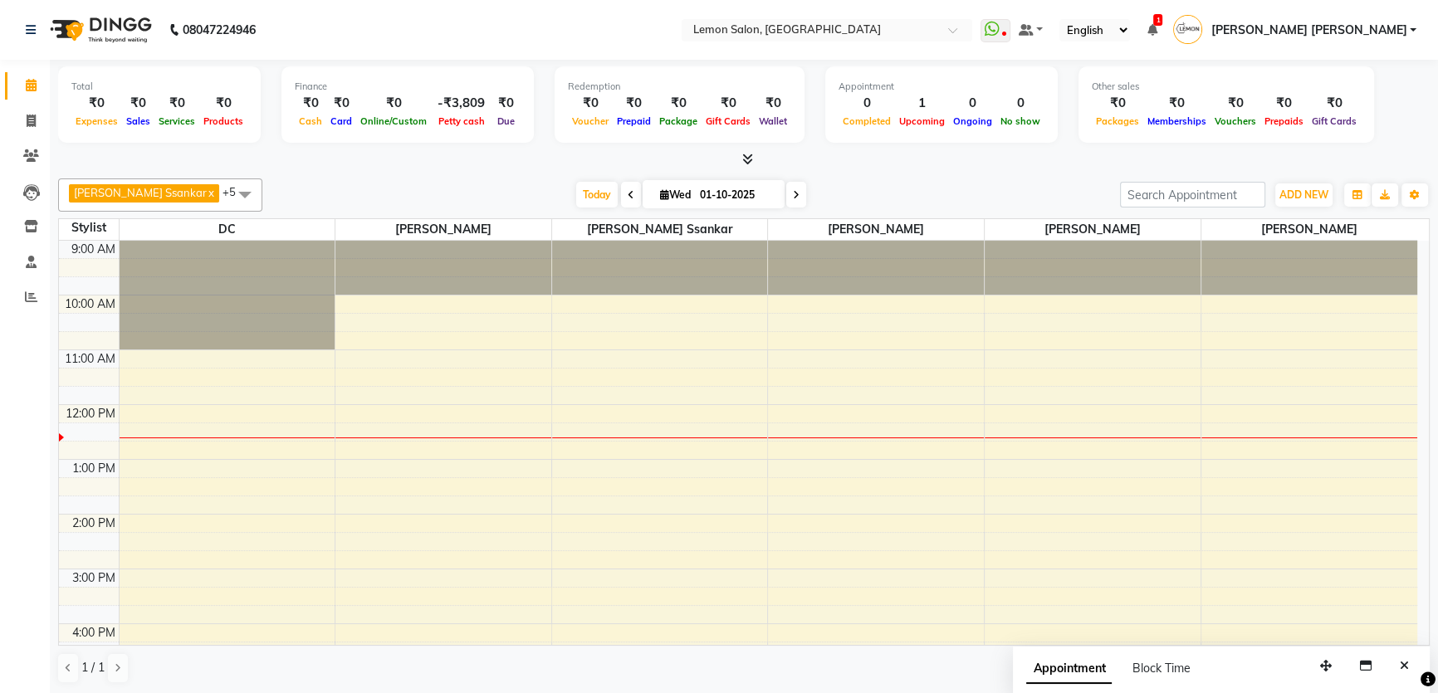
scroll to position [359, 0]
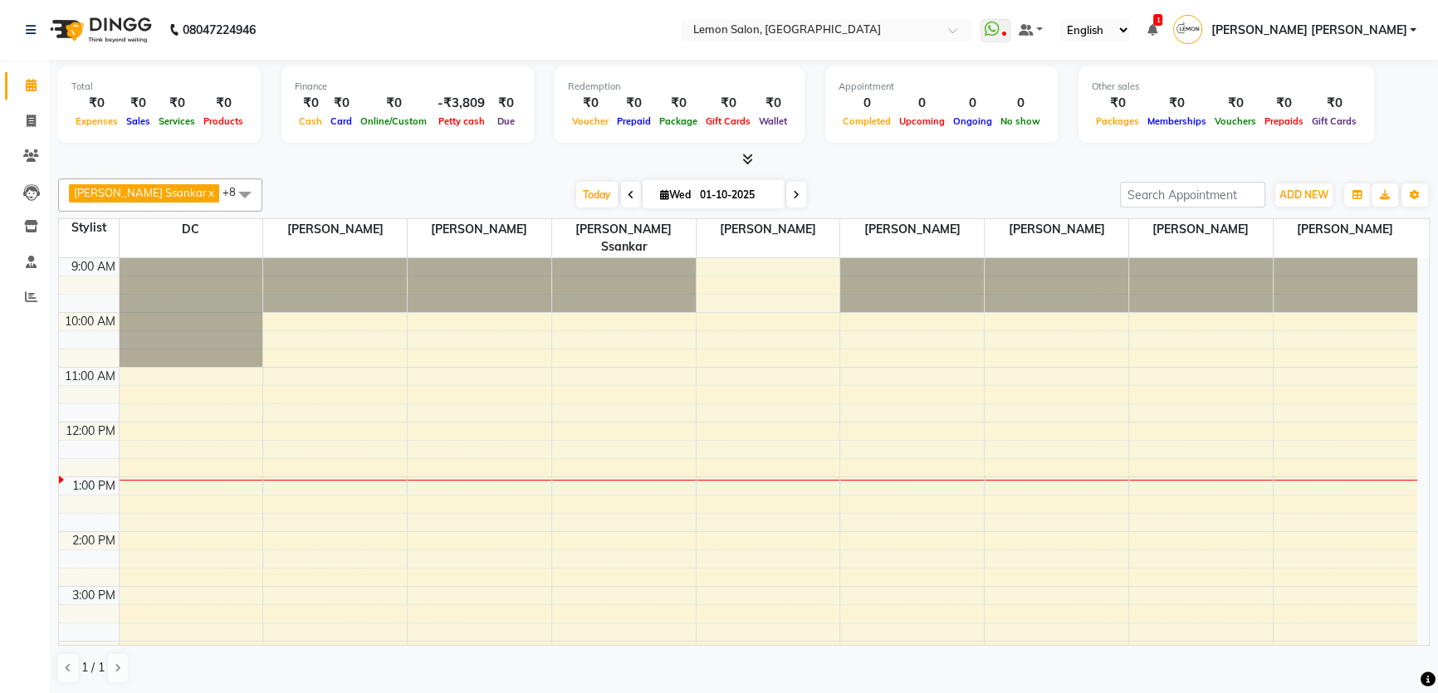
click at [878, 214] on div "[PERSON_NAME] Ssankar x DC x [PERSON_NAME] x [PERSON_NAME] x [PERSON_NAME] x [P…" at bounding box center [744, 431] width 1372 height 519
click at [860, 203] on div "[DATE] [DATE]" at bounding box center [691, 195] width 841 height 25
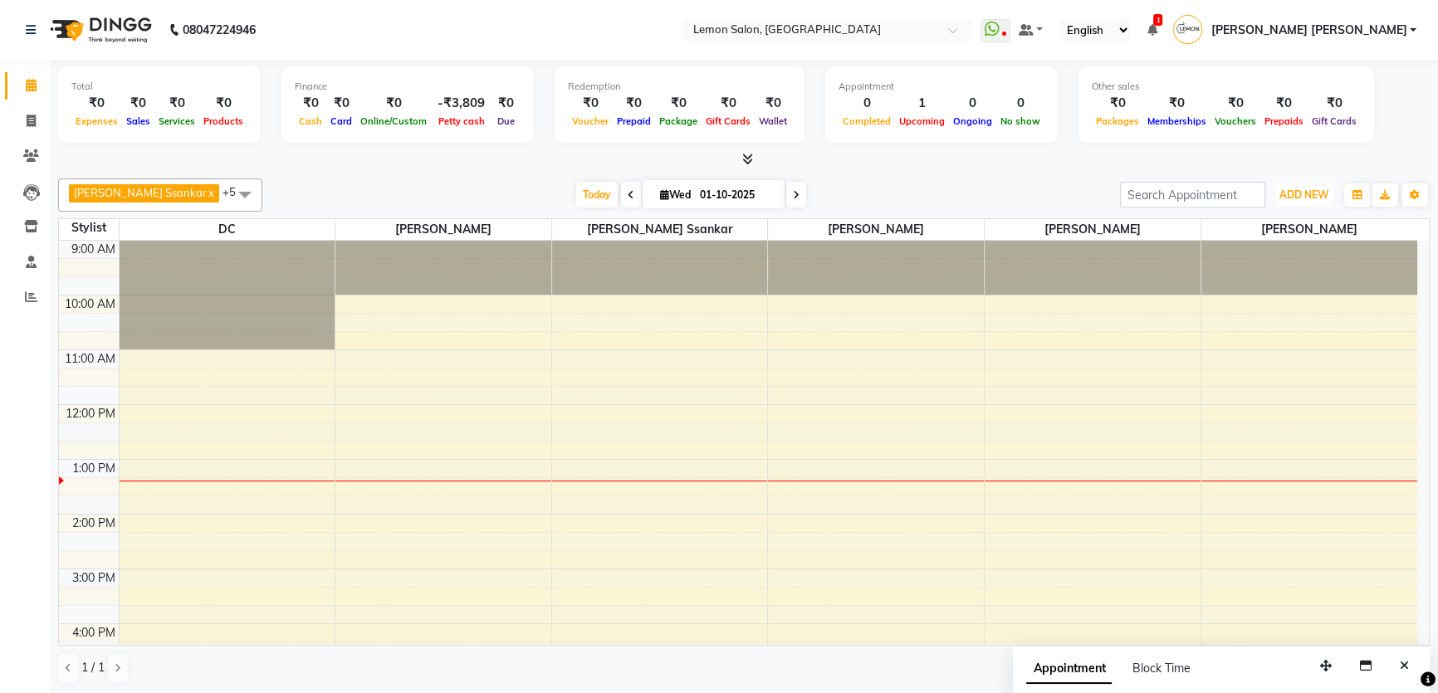
click at [1305, 199] on button "ADD NEW Toggle Dropdown" at bounding box center [1304, 195] width 57 height 23
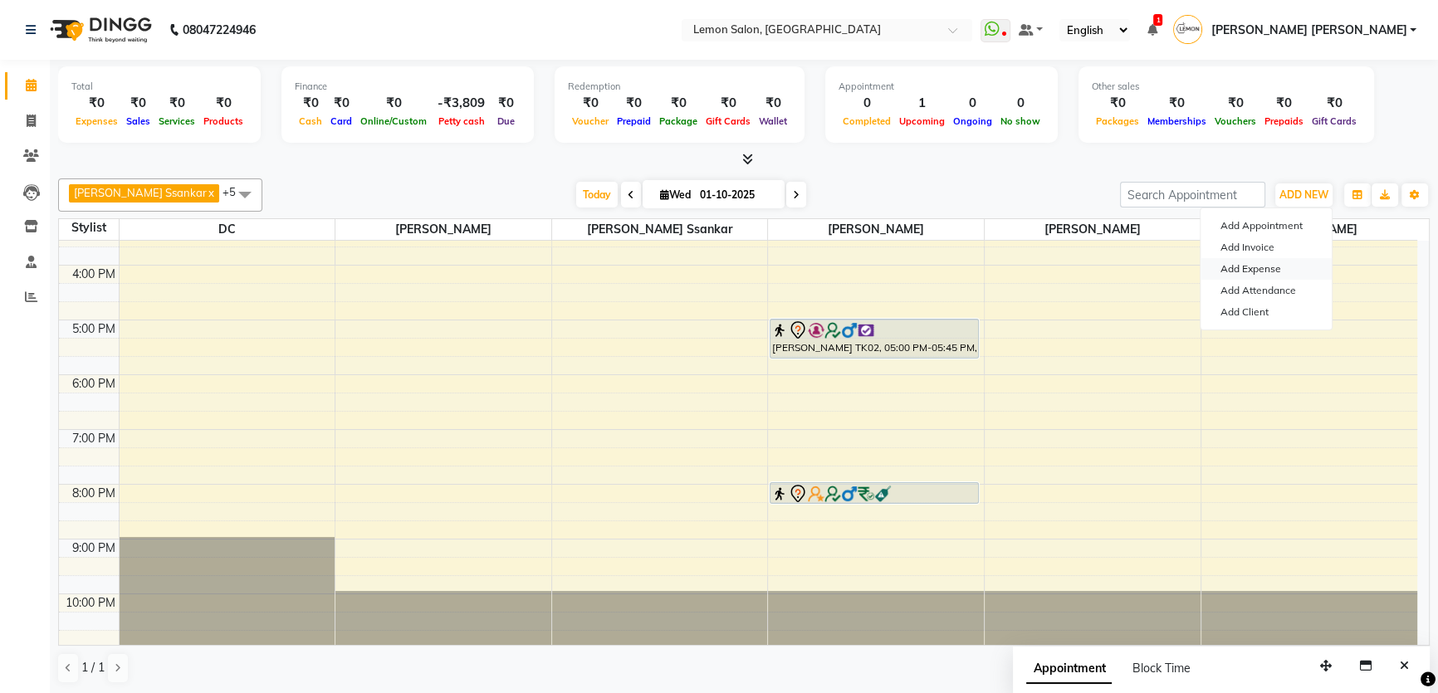
click at [1274, 272] on link "Add Expense" at bounding box center [1266, 269] width 131 height 22
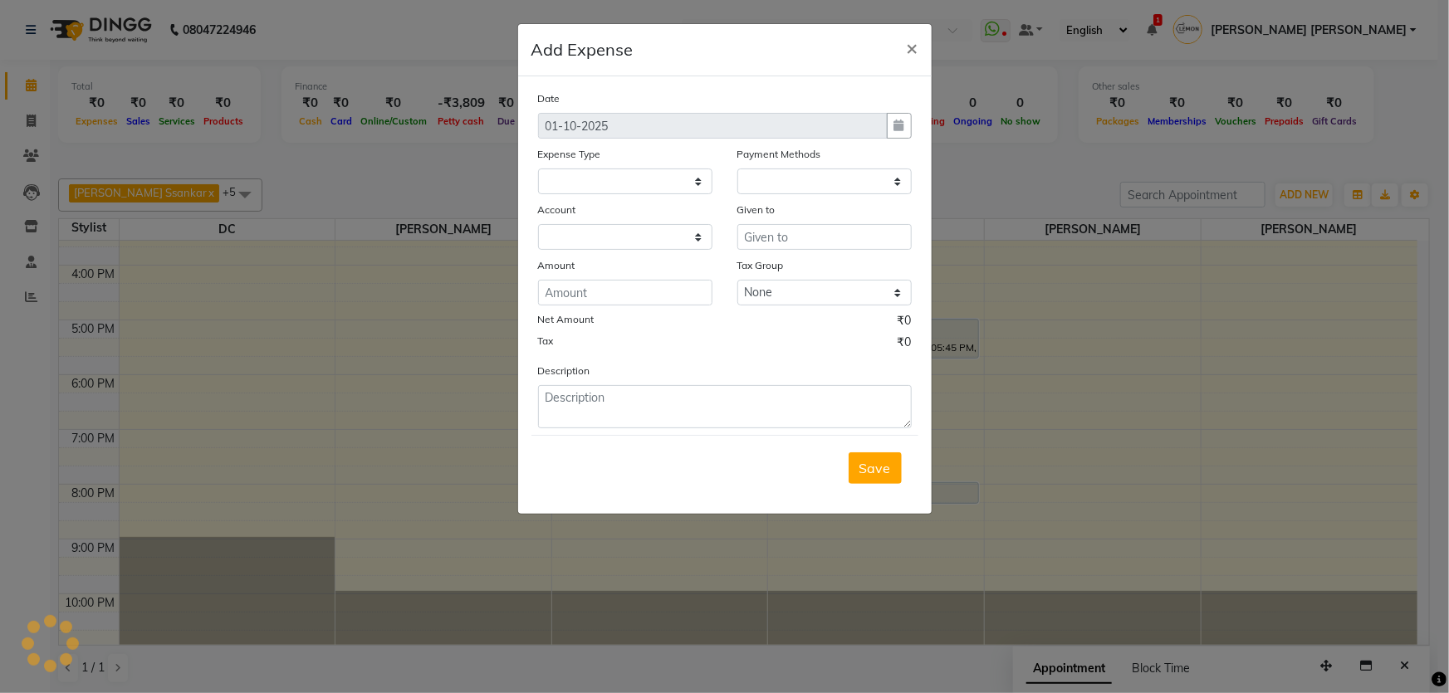
select select "1"
select select "1939"
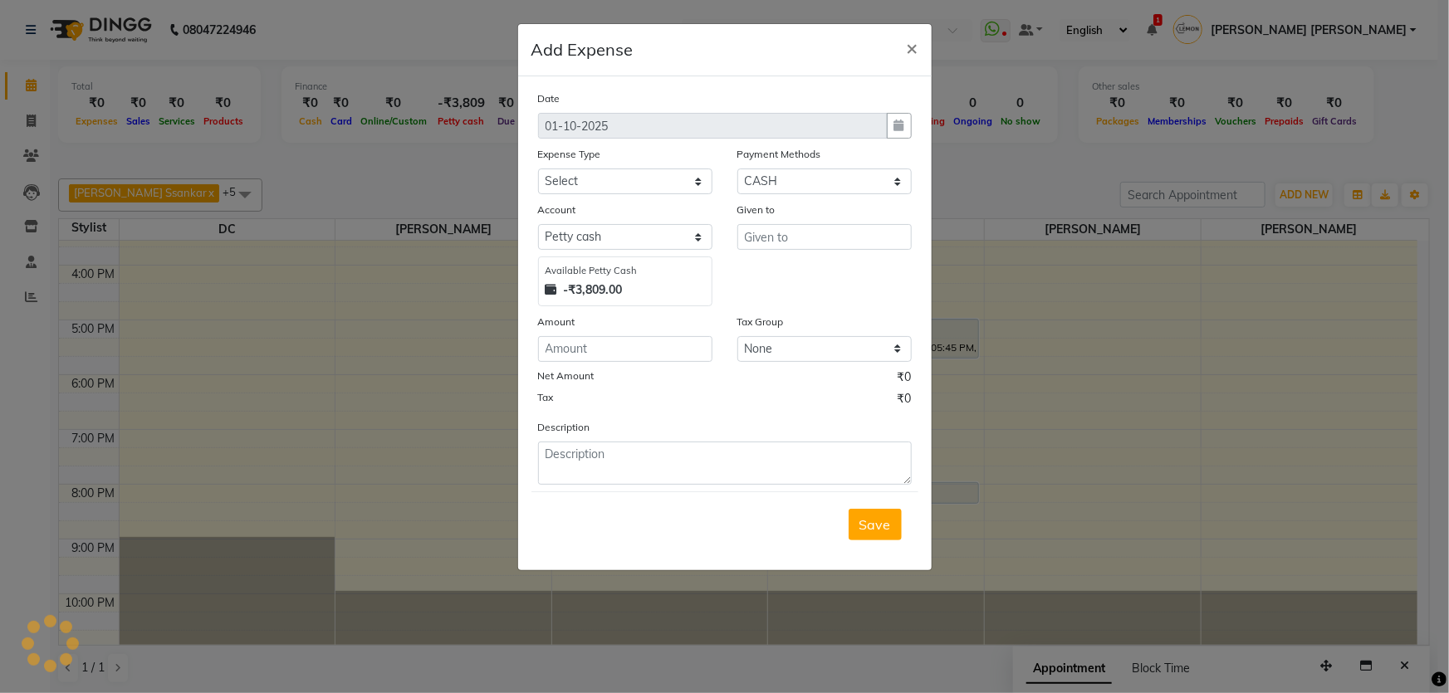
click at [1024, 225] on ngb-modal-window "Add Expense × Date [DATE] Expense Type Select Advance Cash transfer to hub Laun…" at bounding box center [724, 346] width 1449 height 693
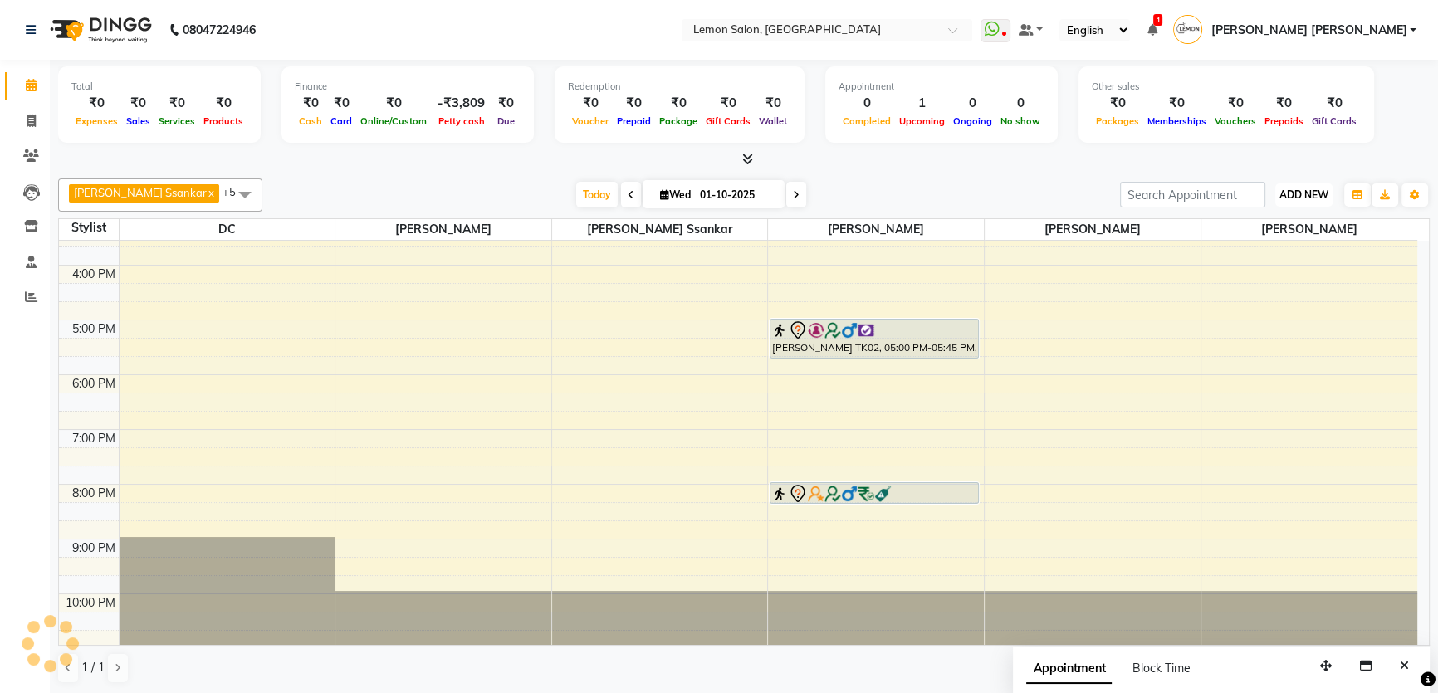
click at [1309, 197] on span "ADD NEW" at bounding box center [1304, 195] width 49 height 12
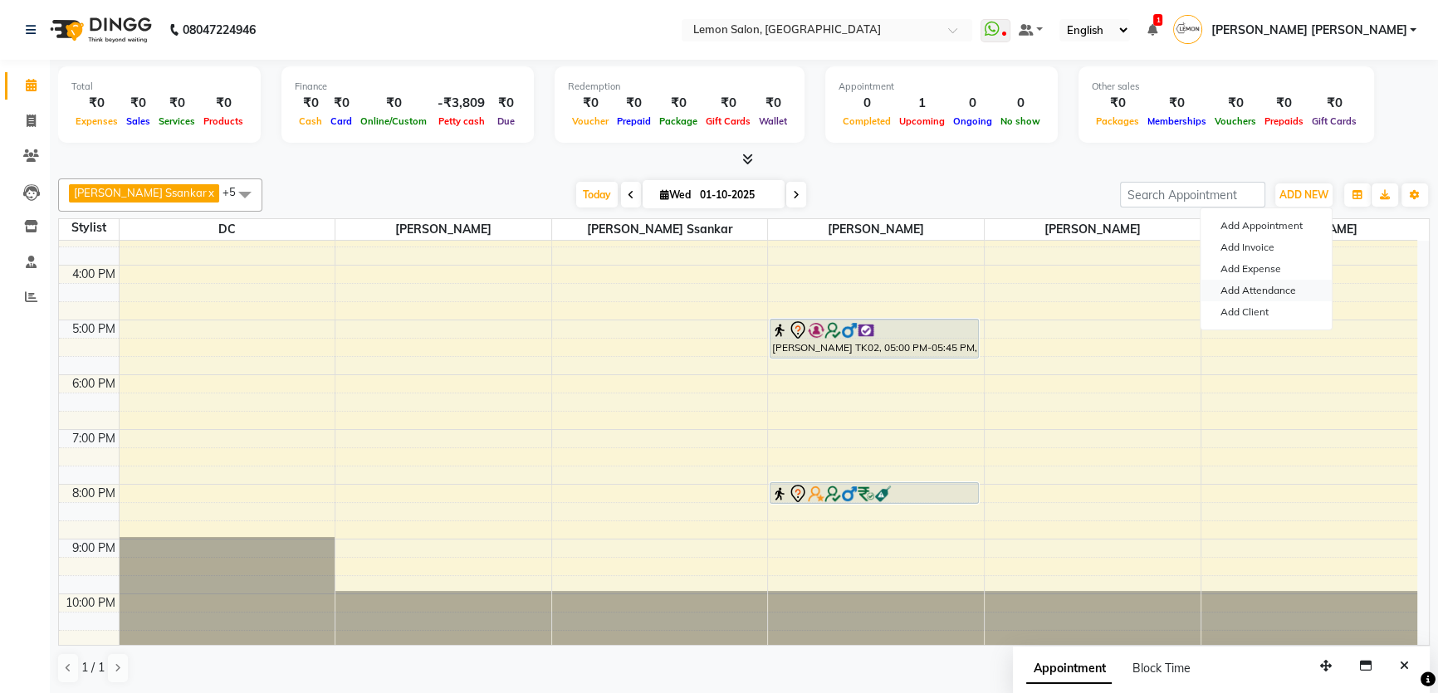
click at [1280, 291] on link "Add Attendance" at bounding box center [1266, 291] width 131 height 22
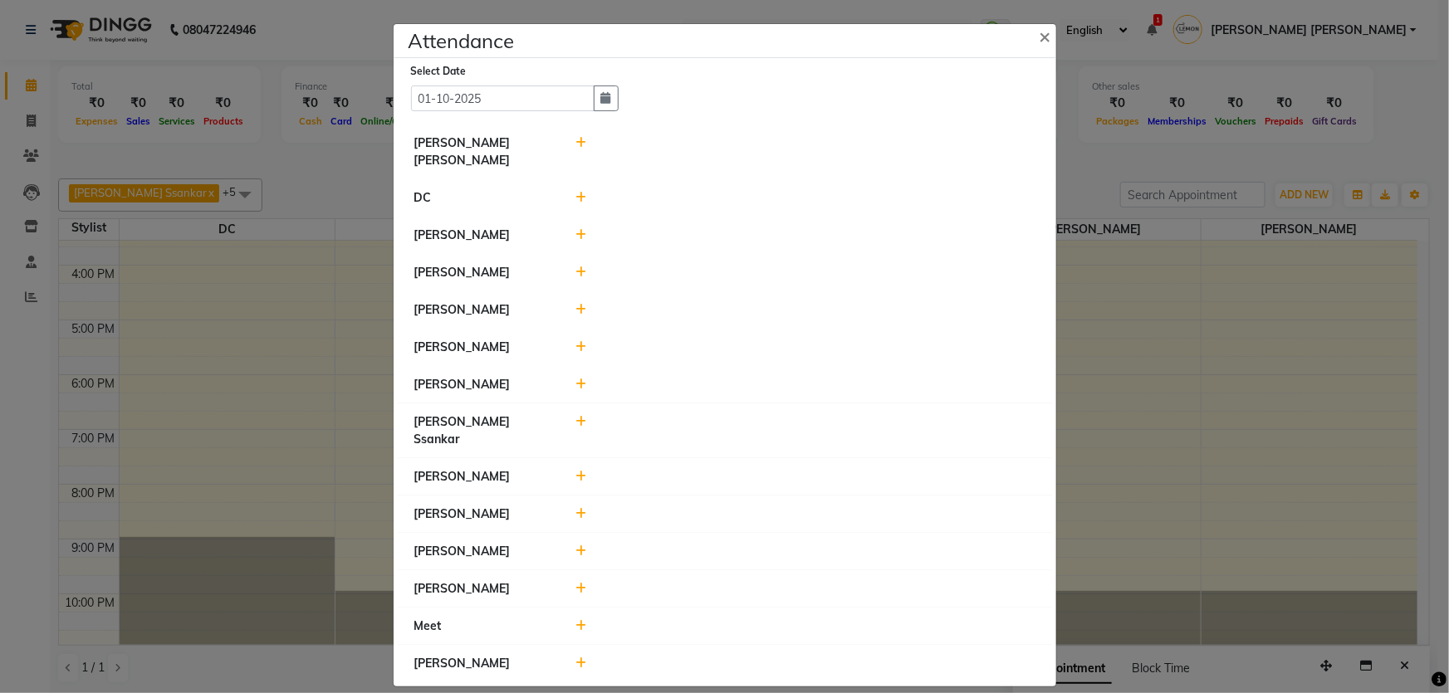
click at [585, 149] on icon at bounding box center [581, 143] width 11 height 12
click at [674, 154] on input "13:24" at bounding box center [710, 151] width 93 height 26
type input "09:55"
click at [790, 143] on button "Check-In" at bounding box center [783, 151] width 50 height 23
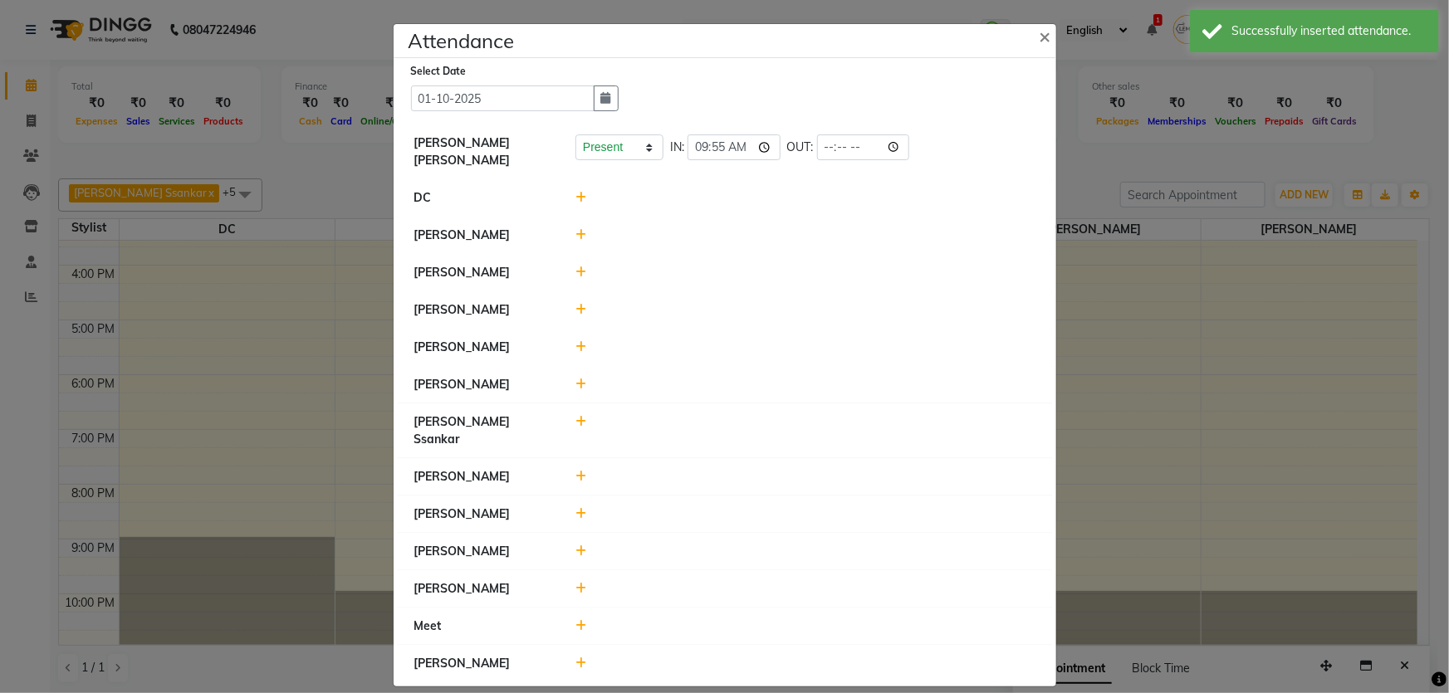
click at [582, 229] on icon at bounding box center [581, 235] width 11 height 12
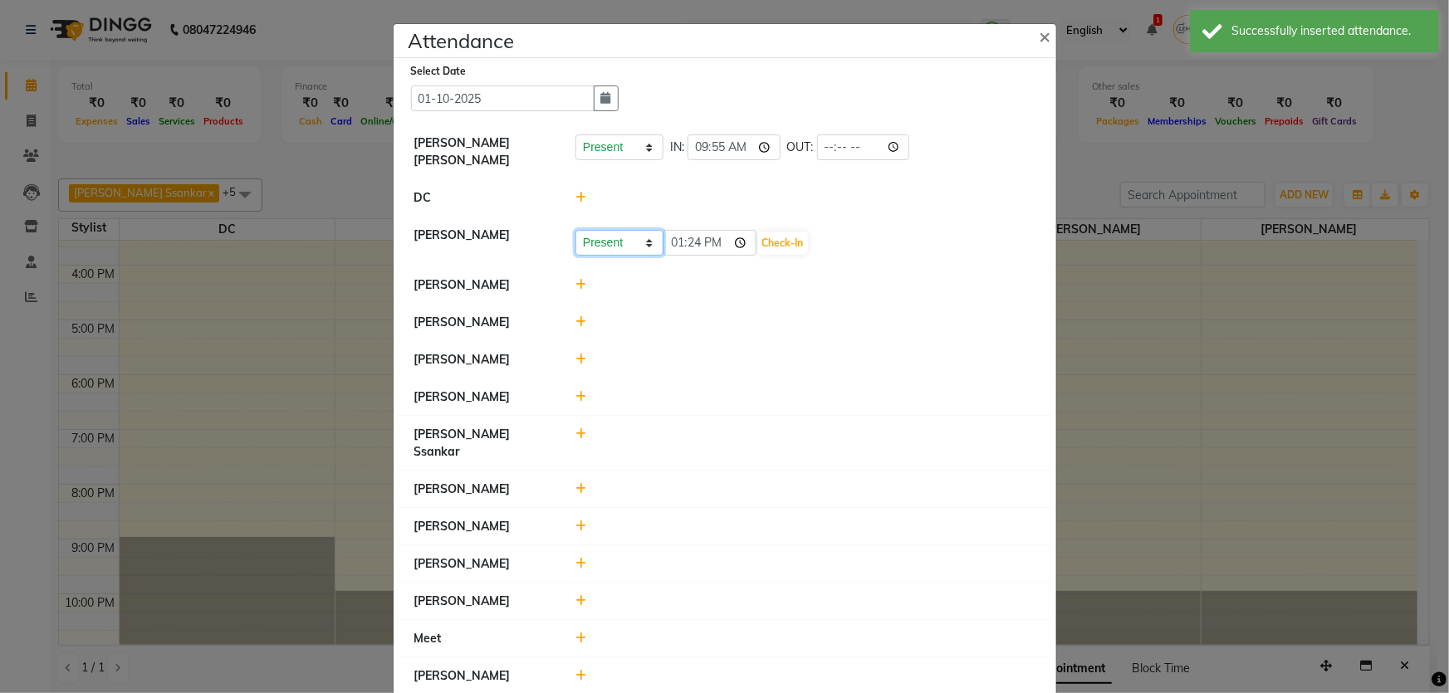
click at [625, 236] on select "Present Absent Late Half Day Weekly Off" at bounding box center [620, 243] width 88 height 26
select select "W"
click at [576, 230] on select "Present Absent Late Half Day Weekly Off" at bounding box center [620, 243] width 88 height 26
click at [688, 232] on button "Save" at bounding box center [681, 243] width 32 height 23
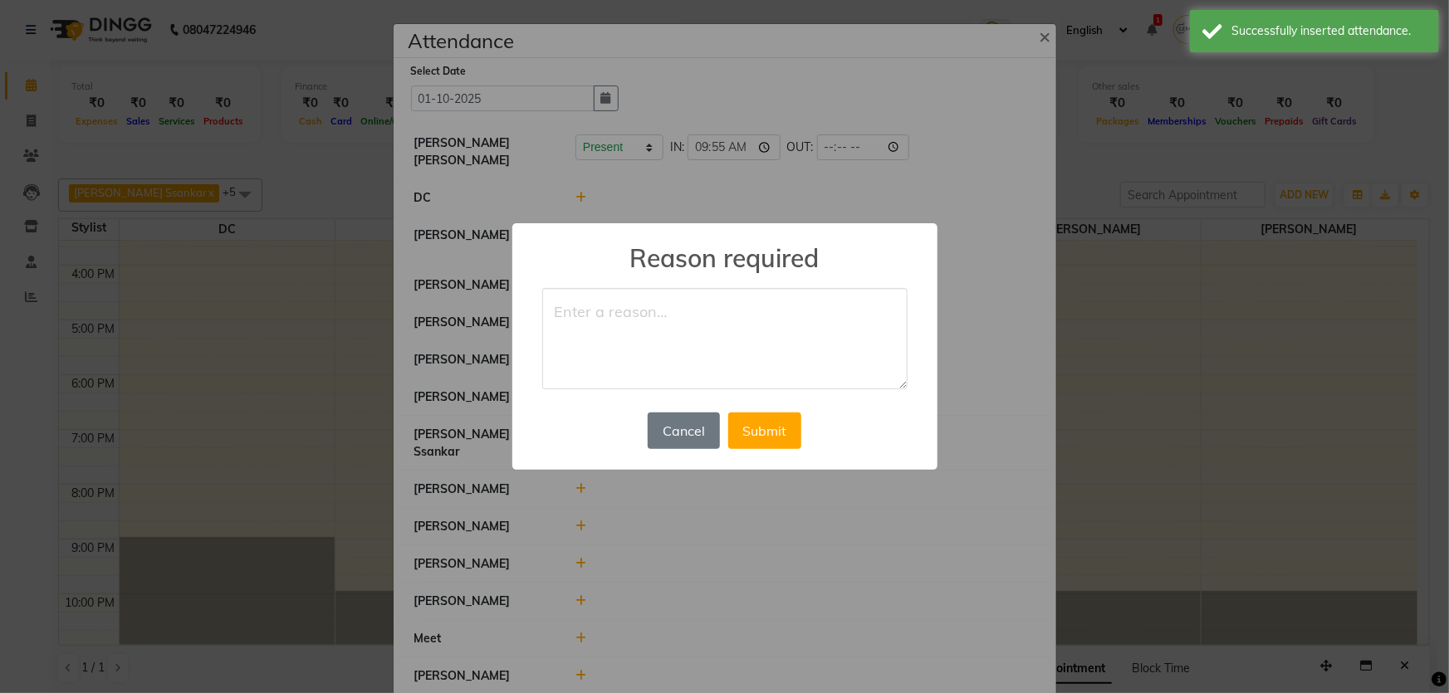
click at [627, 311] on textarea at bounding box center [724, 338] width 365 height 101
type textarea "WO"
click at [771, 436] on button "Submit" at bounding box center [764, 431] width 73 height 37
select select "W"
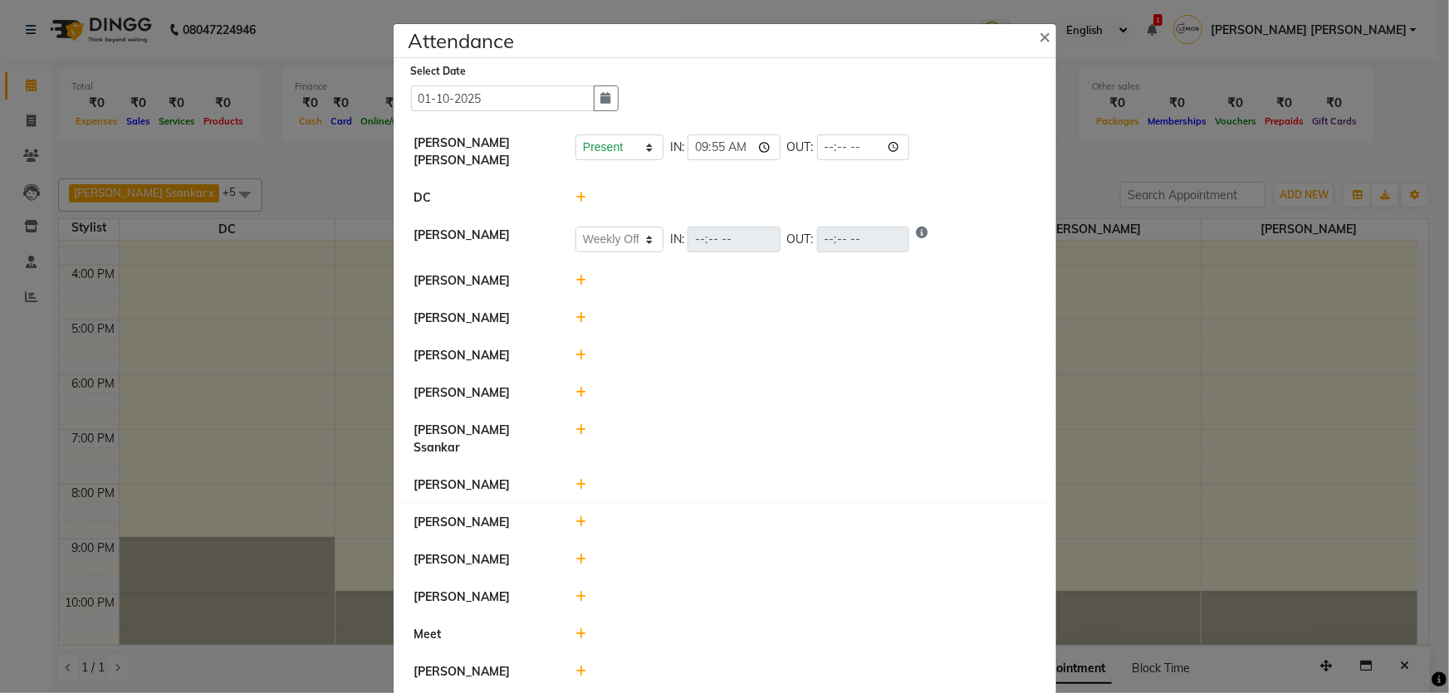
click at [577, 275] on icon at bounding box center [581, 281] width 11 height 12
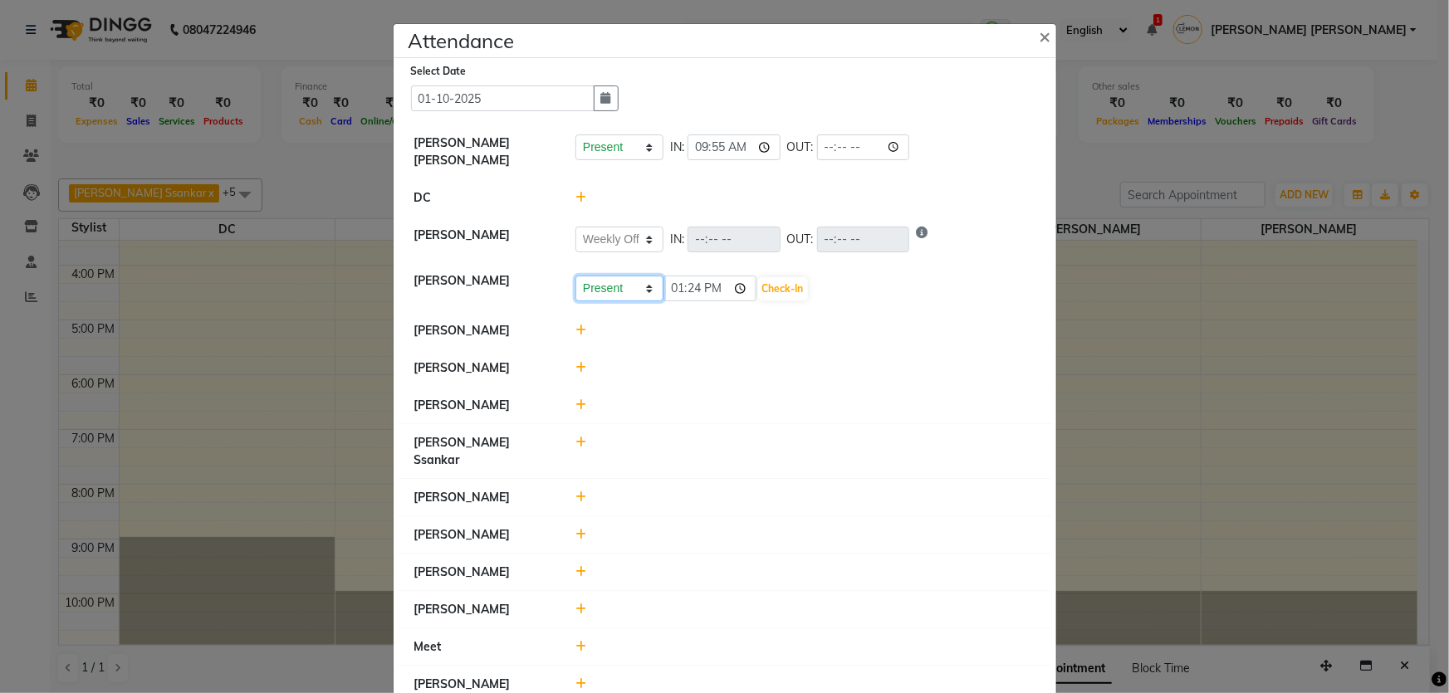
click at [614, 283] on select "Present Absent Late Half Day Weekly Off" at bounding box center [620, 289] width 88 height 26
select select "H"
click at [576, 276] on select "Present Absent Late Half Day Weekly Off" at bounding box center [620, 289] width 88 height 26
click at [669, 280] on input "13:24" at bounding box center [710, 289] width 93 height 26
type input "15:00"
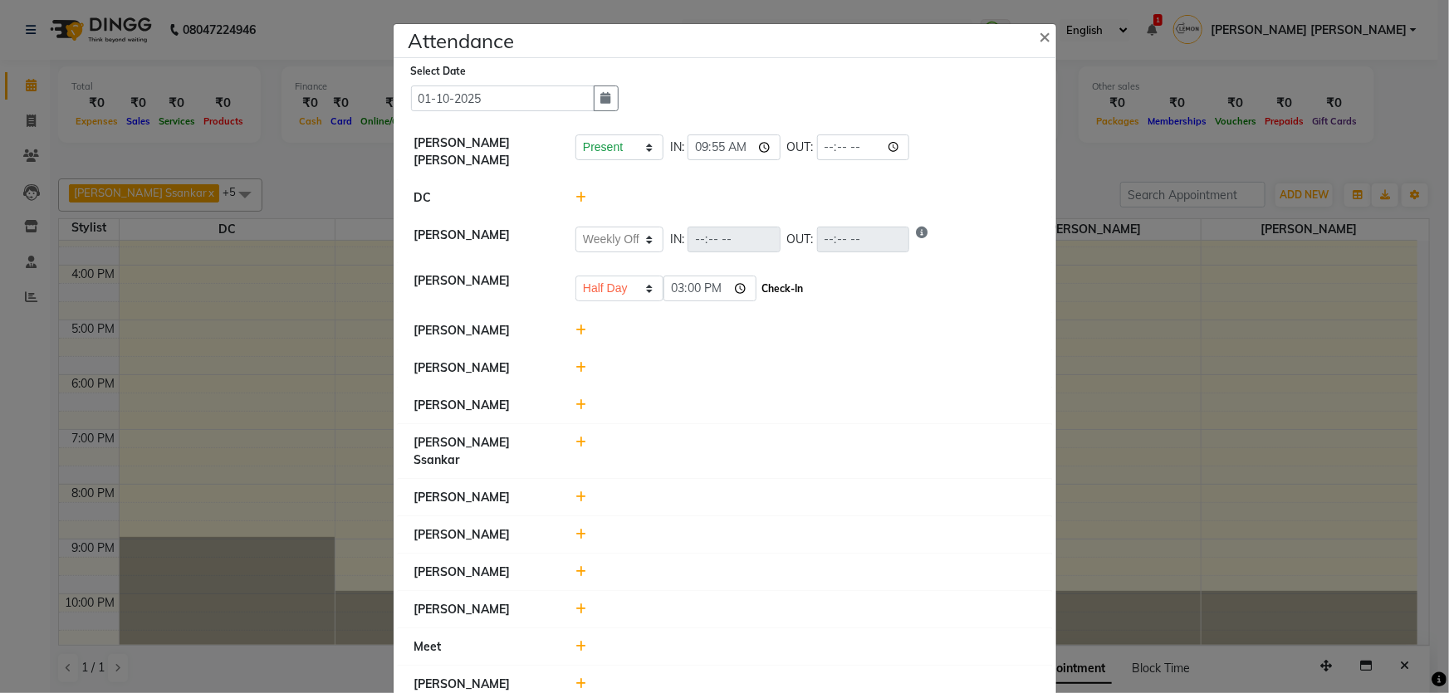
click at [796, 277] on button "Check-In" at bounding box center [783, 288] width 50 height 23
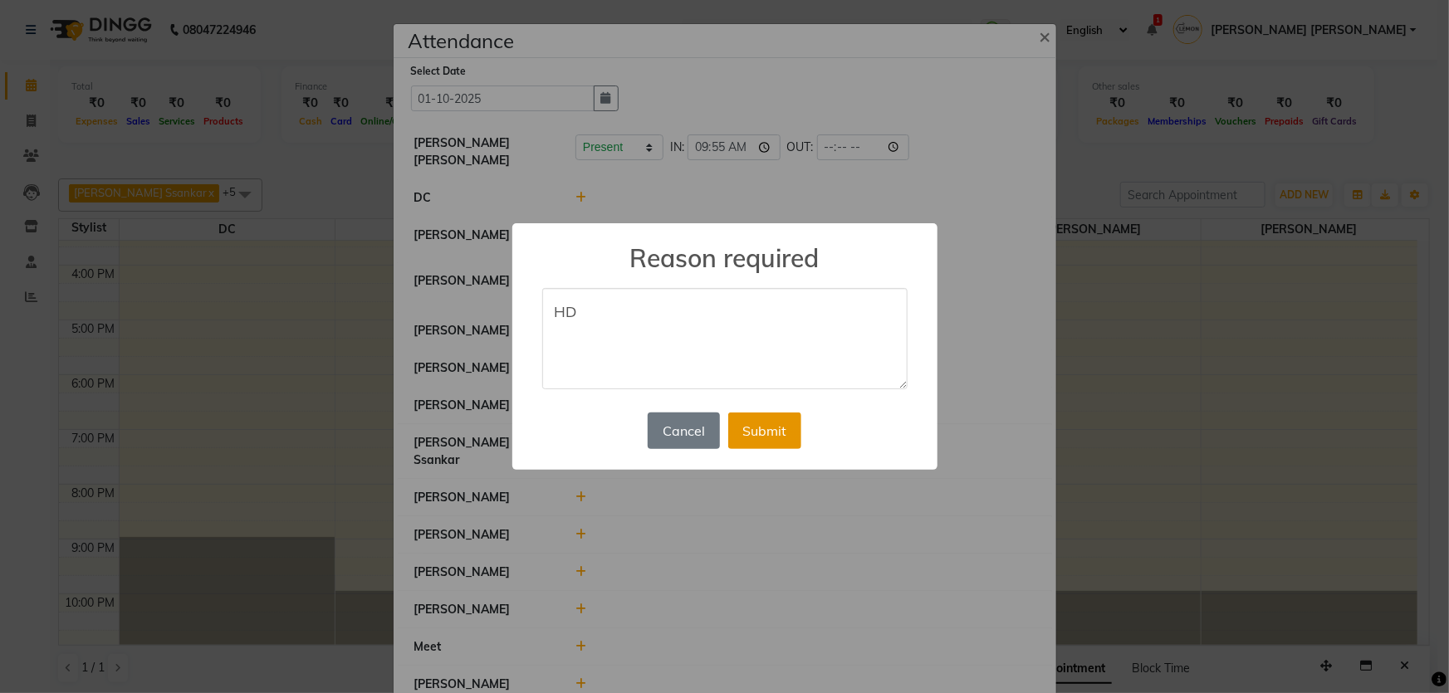
type textarea "HD"
click at [766, 426] on button "Submit" at bounding box center [764, 431] width 73 height 37
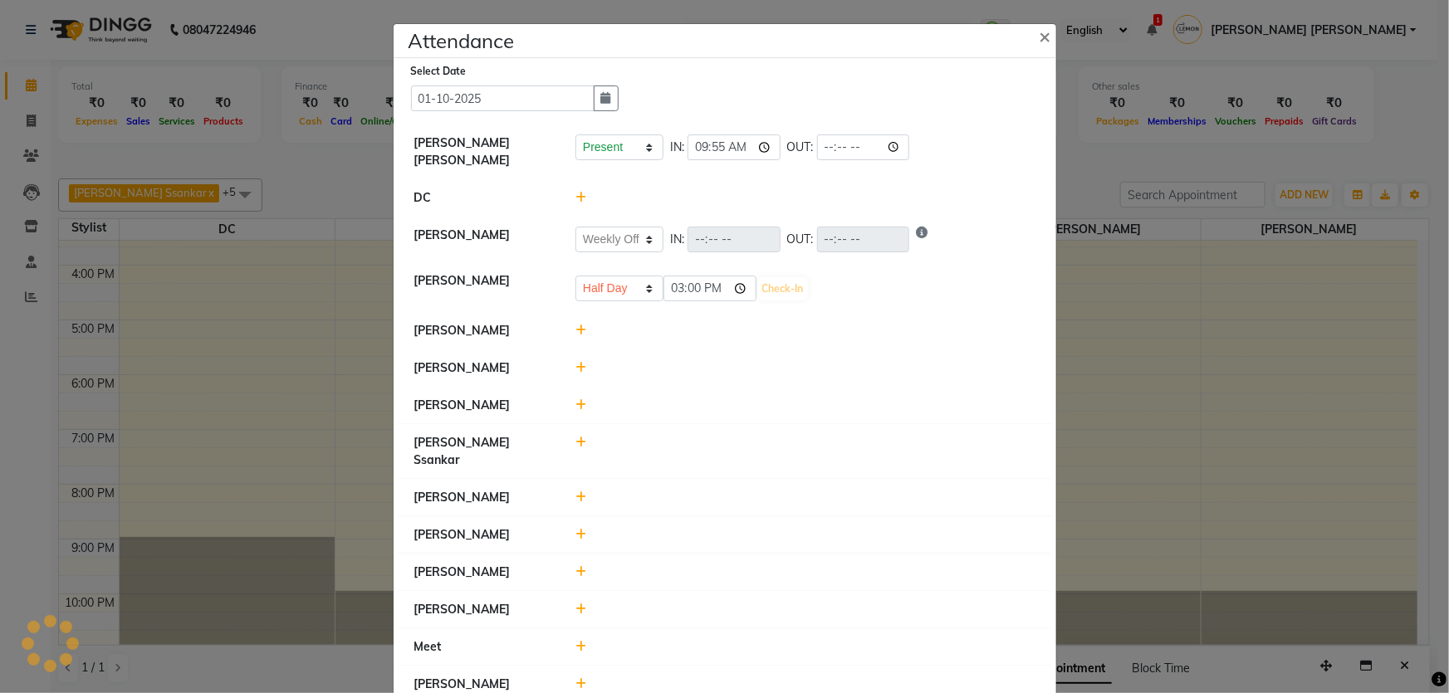
select select "W"
select select "H"
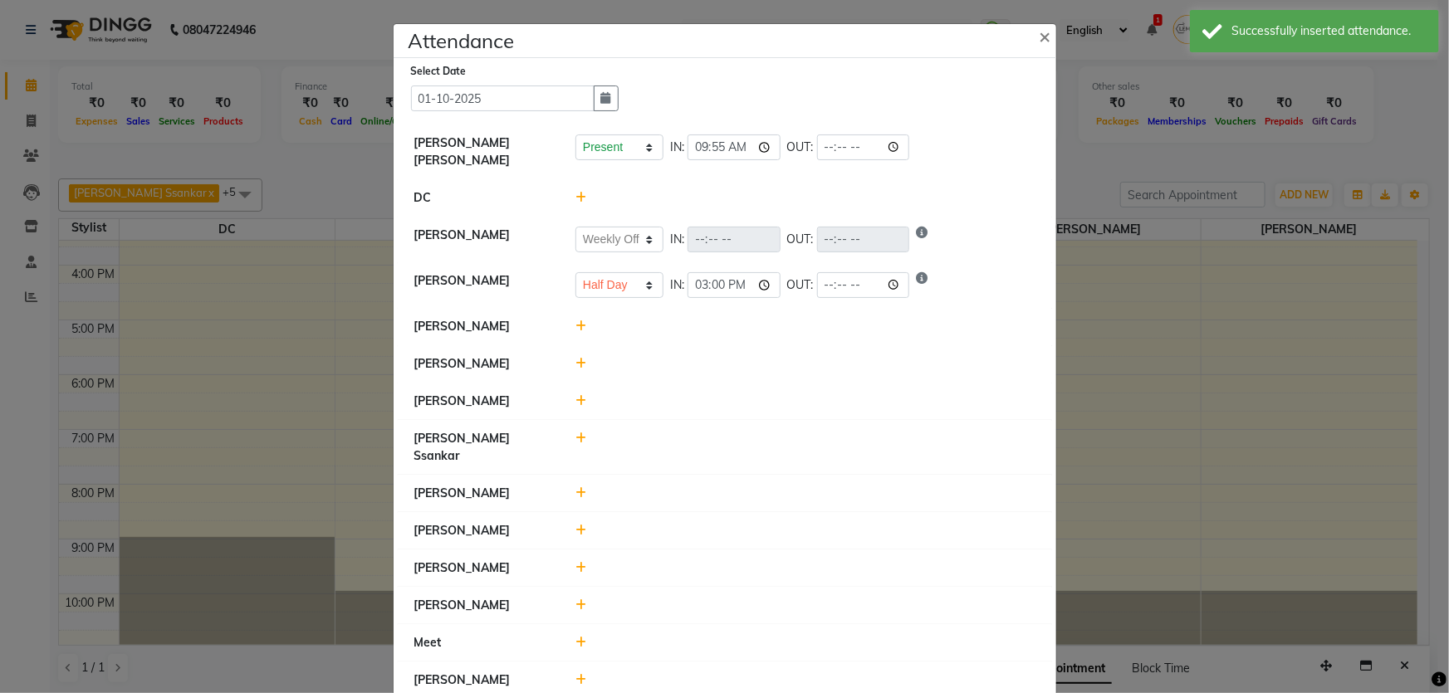
click at [581, 319] on div at bounding box center [805, 326] width 485 height 17
click at [578, 321] on icon at bounding box center [581, 327] width 11 height 12
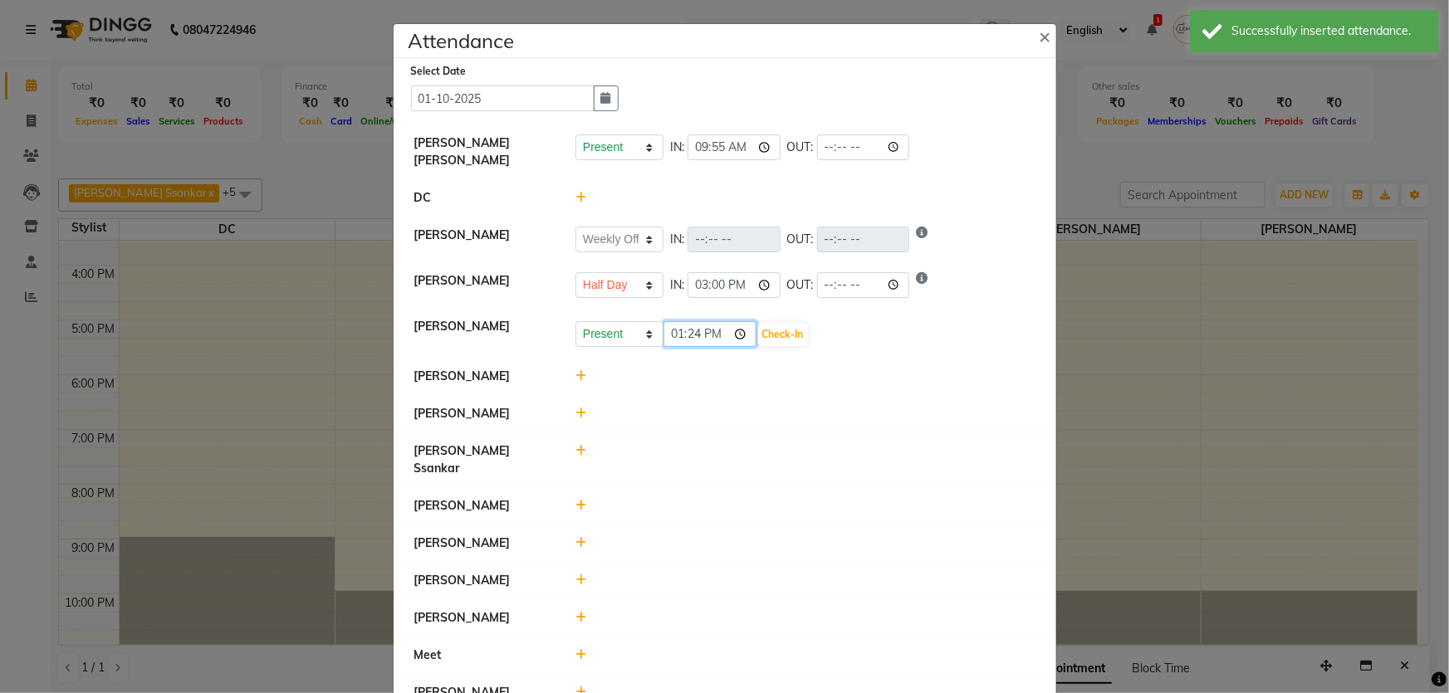
click at [665, 324] on input "13:24" at bounding box center [710, 334] width 93 height 26
type input "10:55"
click at [767, 329] on button "Check-In" at bounding box center [783, 334] width 50 height 23
select select "W"
select select "H"
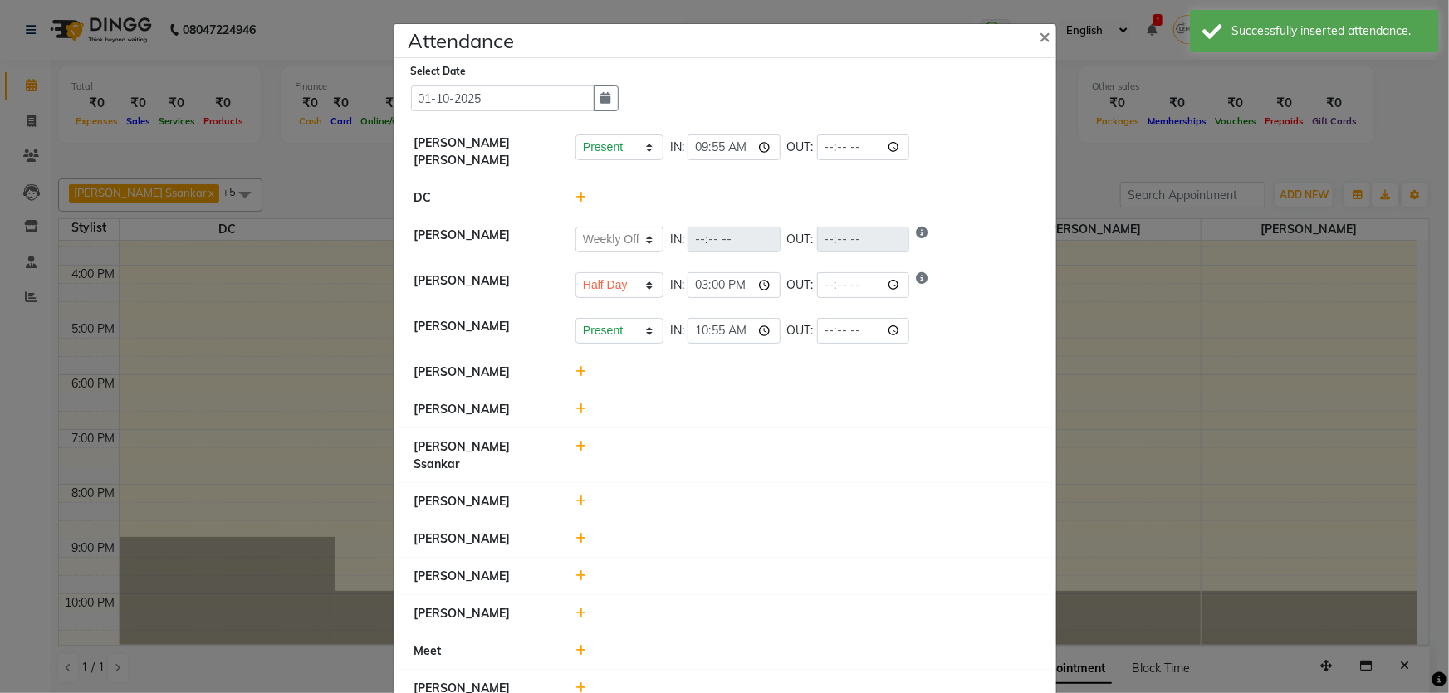
click at [576, 366] on icon at bounding box center [581, 372] width 11 height 12
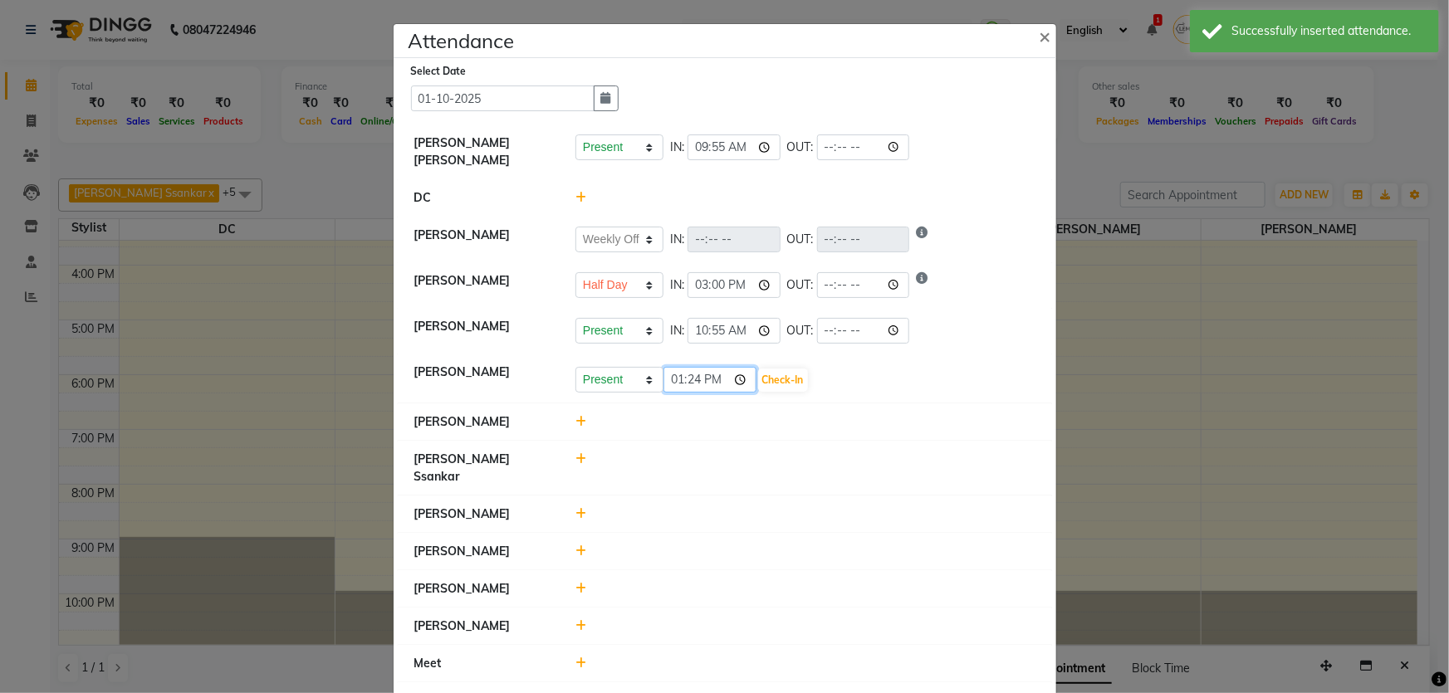
click at [669, 368] on input "13:24" at bounding box center [710, 380] width 93 height 26
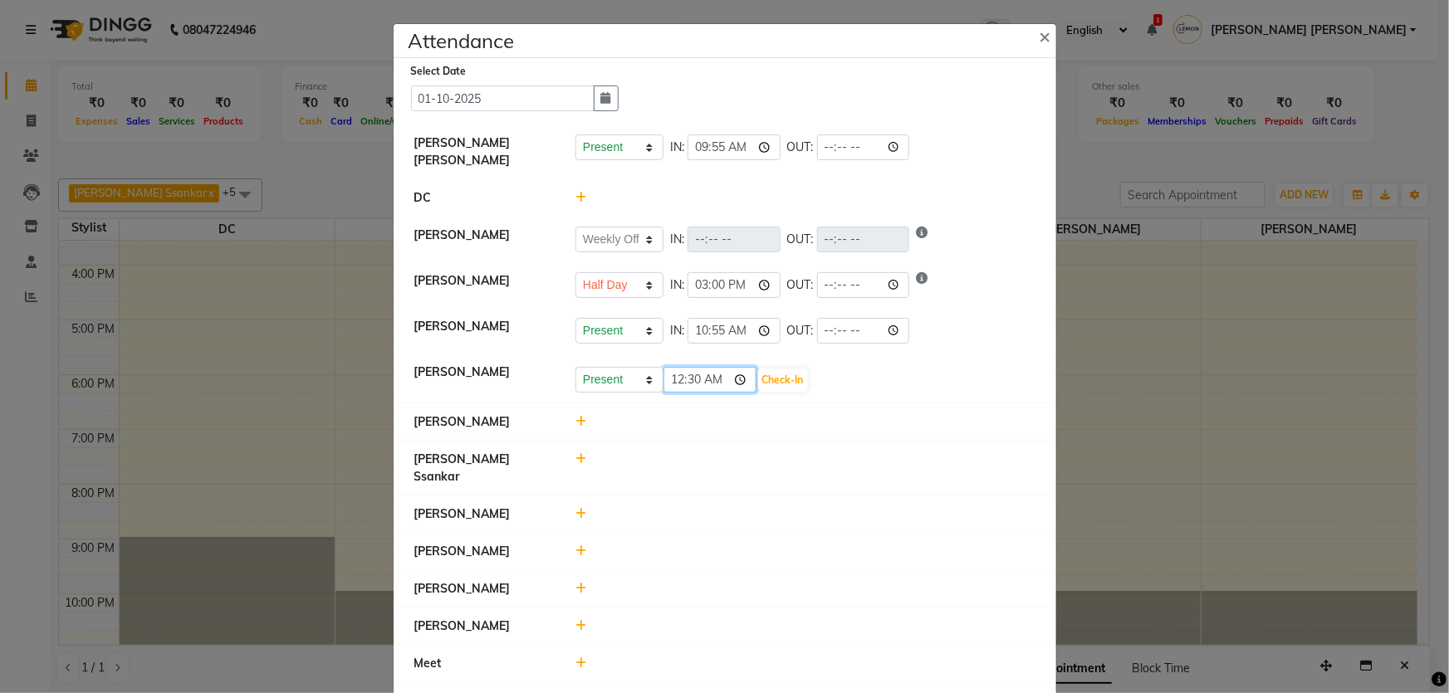
type input "12:30"
click at [762, 369] on button "Check-In" at bounding box center [783, 380] width 50 height 23
select select "W"
select select "H"
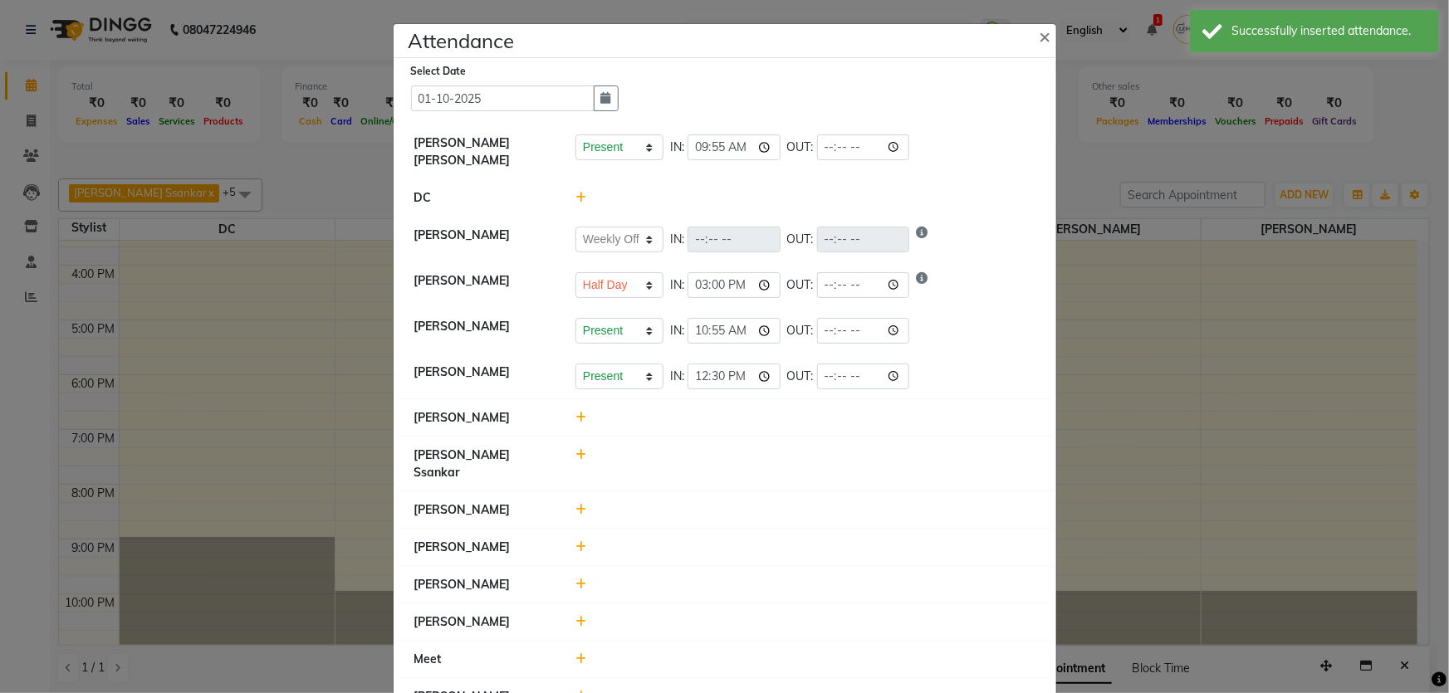
click at [576, 412] on icon at bounding box center [581, 418] width 11 height 12
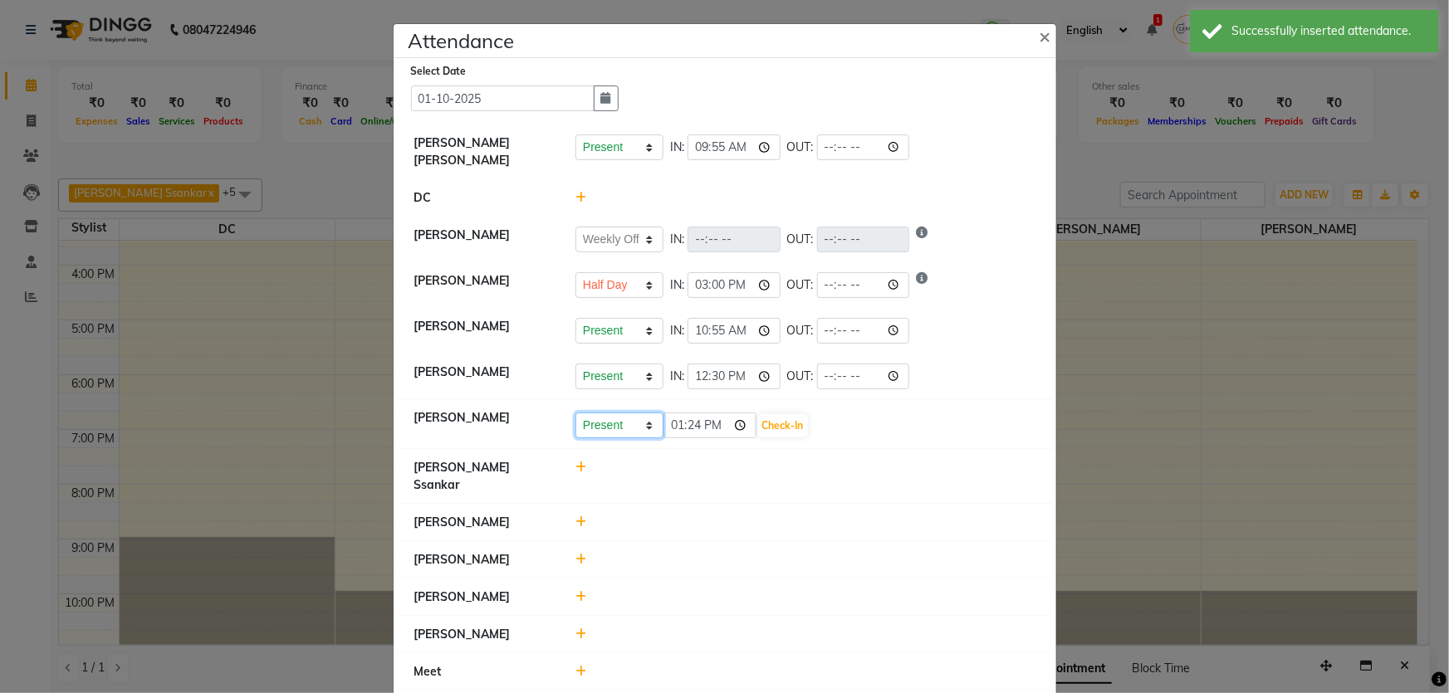
drag, startPoint x: 574, startPoint y: 411, endPoint x: 639, endPoint y: 414, distance: 64.9
click at [639, 414] on select "Present Absent Late Half Day Weekly Off" at bounding box center [620, 426] width 88 height 26
click at [576, 413] on select "Present Absent Late Half Day Weekly Off" at bounding box center [620, 426] width 88 height 26
drag, startPoint x: 610, startPoint y: 408, endPoint x: 621, endPoint y: 427, distance: 21.9
click at [610, 413] on select "Present Absent Late Half Day Weekly Off" at bounding box center [620, 426] width 88 height 26
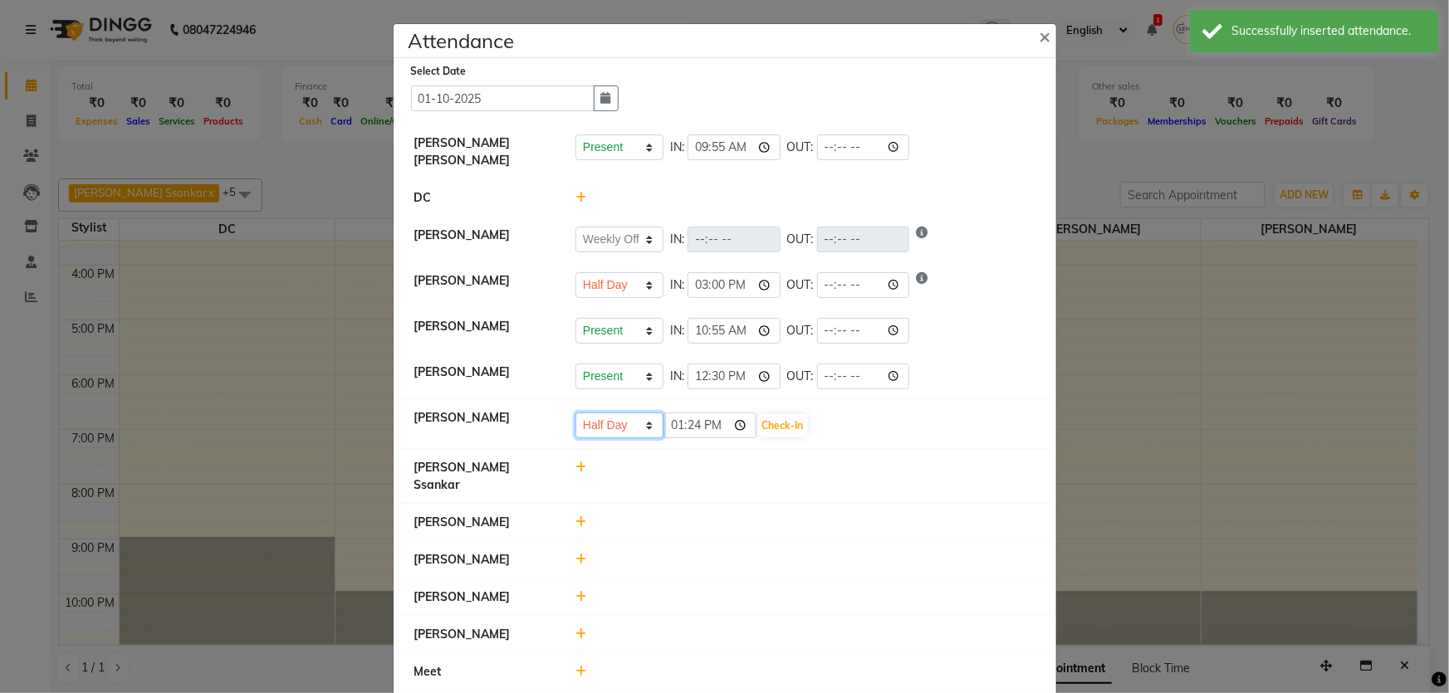
select select "W"
click at [576, 413] on select "Present Absent Late Half Day Weekly Off" at bounding box center [620, 426] width 88 height 26
click at [666, 414] on button "Save" at bounding box center [681, 425] width 32 height 23
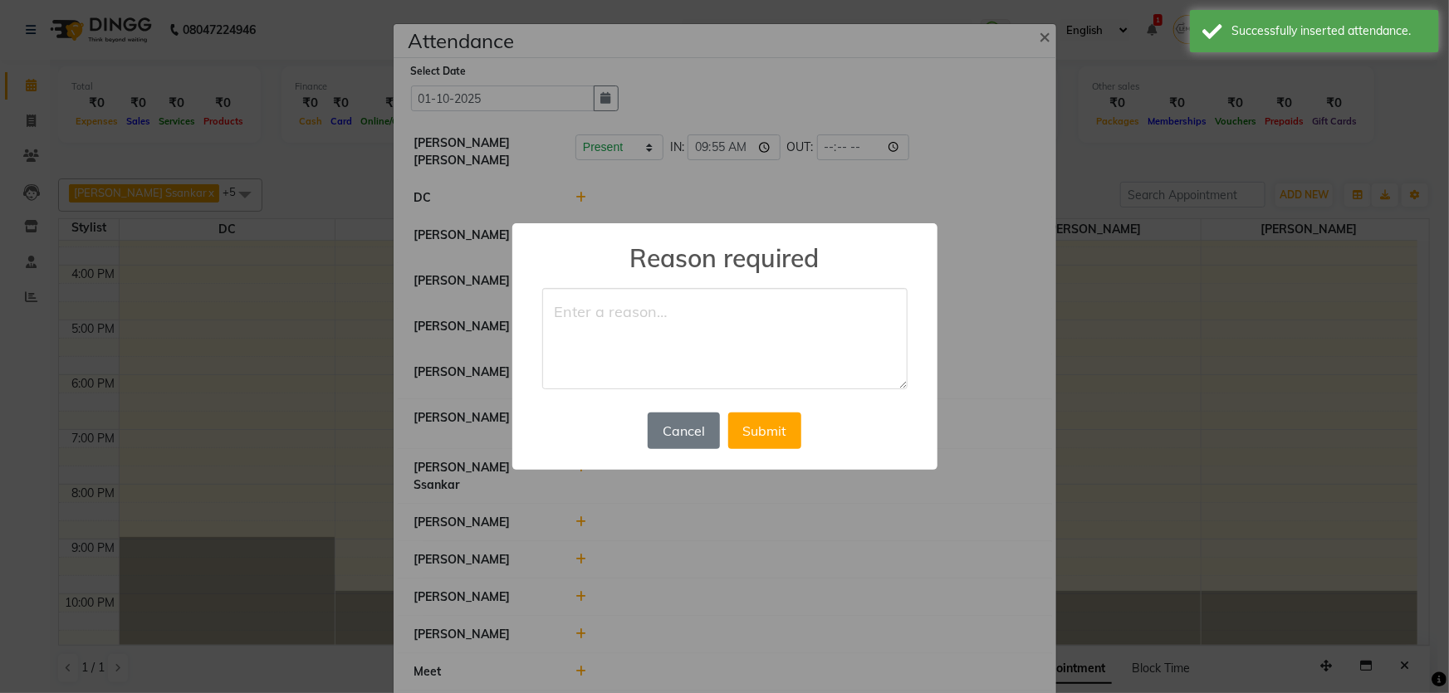
click at [673, 339] on textarea at bounding box center [724, 338] width 365 height 101
type textarea "WO"
click at [766, 425] on button "Submit" at bounding box center [764, 431] width 73 height 37
select select "W"
select select "H"
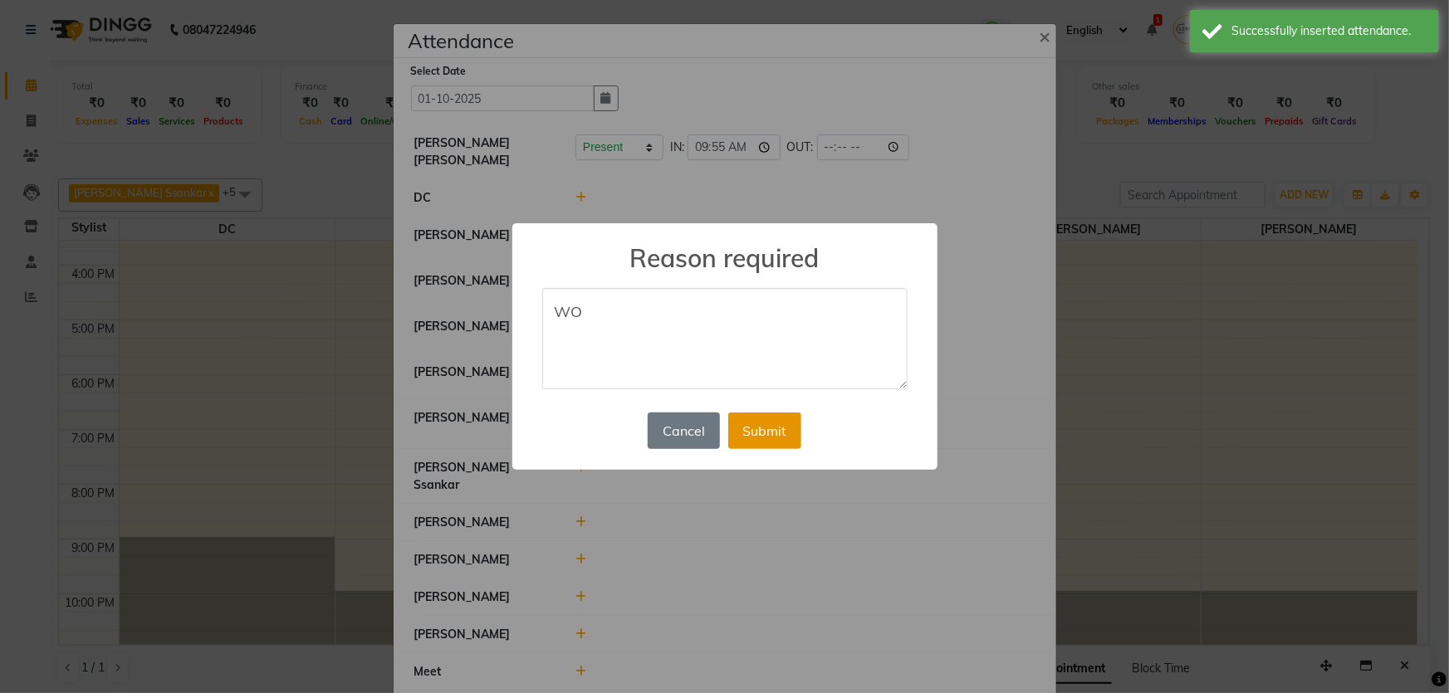
select select "W"
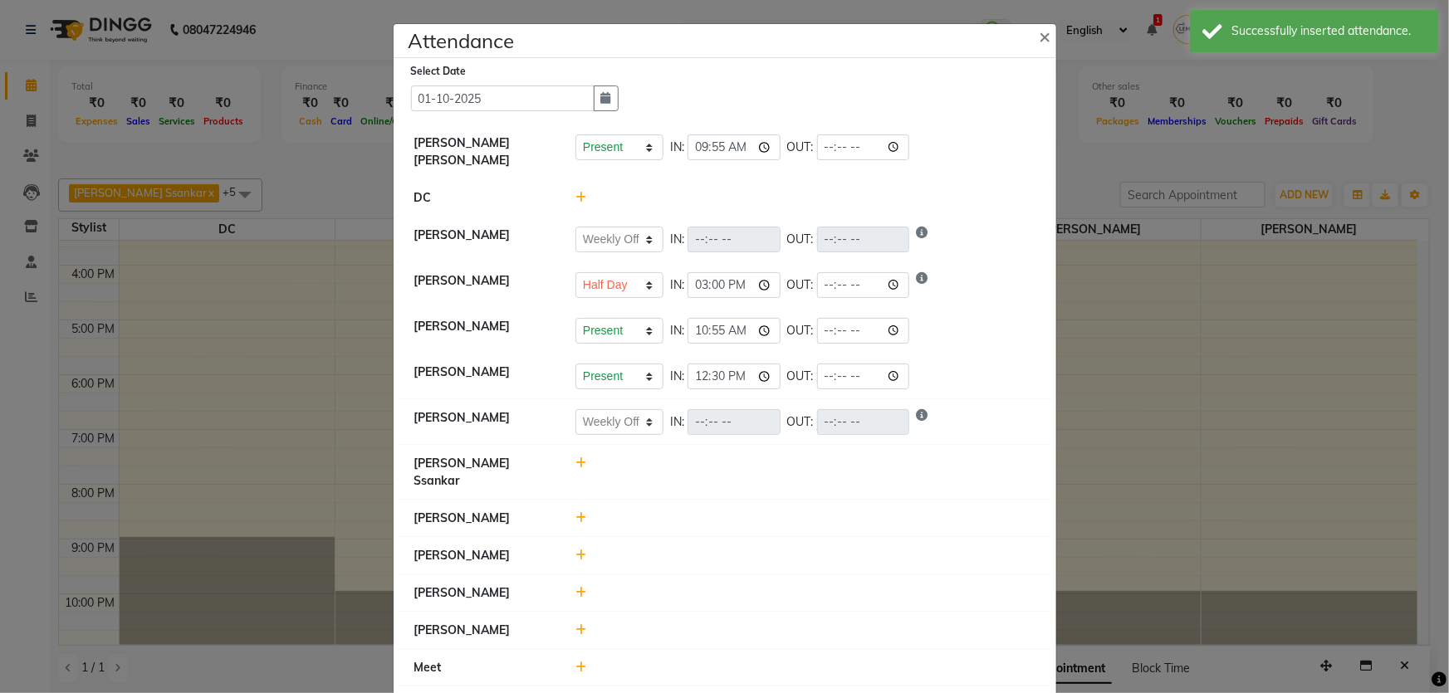
click at [576, 458] on icon at bounding box center [581, 464] width 11 height 12
click at [674, 463] on input "13:25" at bounding box center [710, 471] width 93 height 26
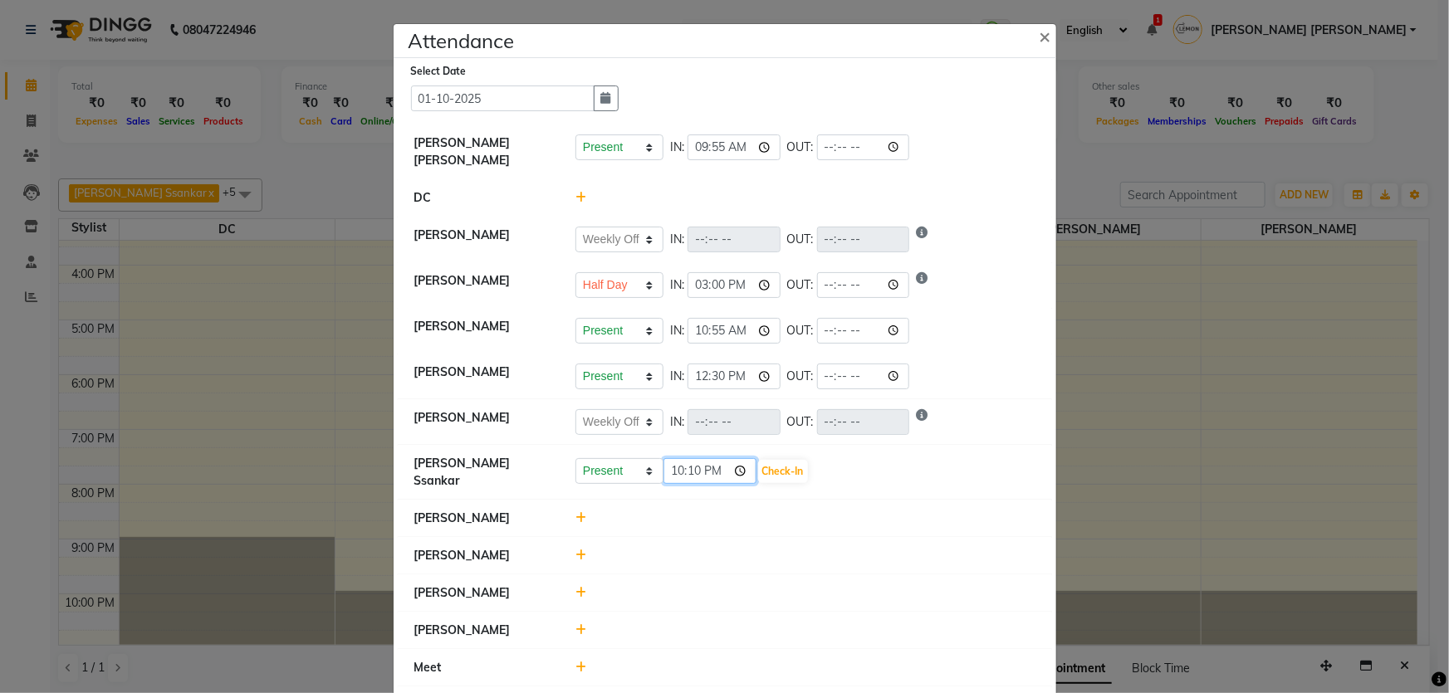
type input "10:10"
click at [778, 460] on button "Check-In" at bounding box center [783, 471] width 50 height 23
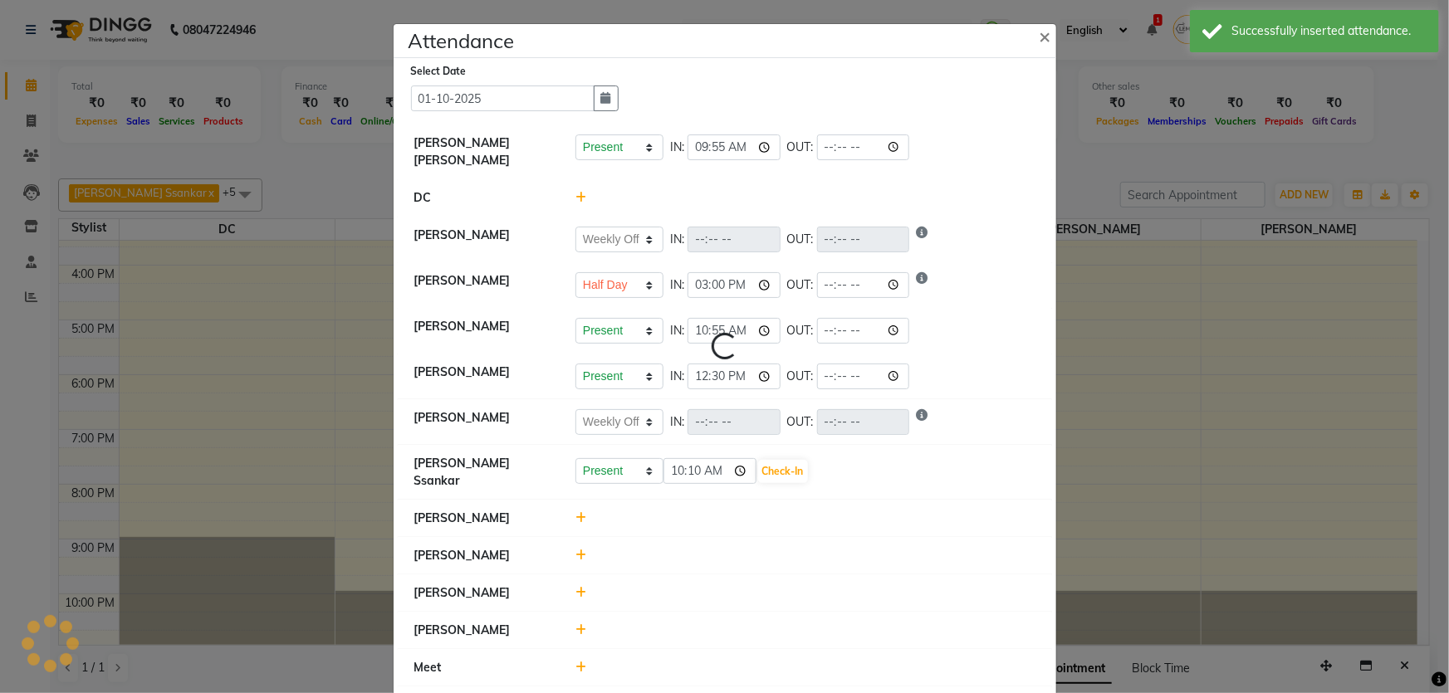
select select "W"
select select "H"
select select "W"
click at [576, 512] on icon at bounding box center [581, 518] width 11 height 12
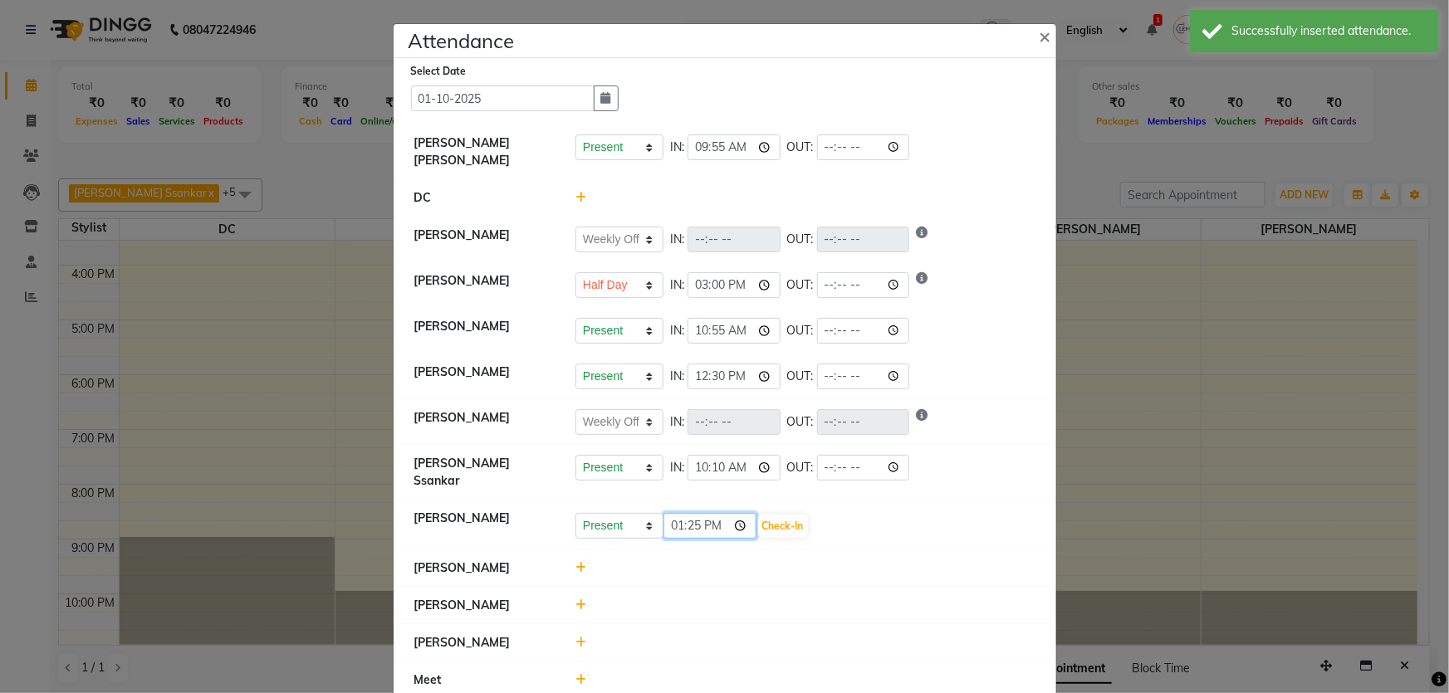
click at [672, 513] on input "13:25" at bounding box center [710, 526] width 93 height 26
type input "10:01"
click at [792, 515] on button "Check-In" at bounding box center [783, 526] width 50 height 23
select select "W"
select select "H"
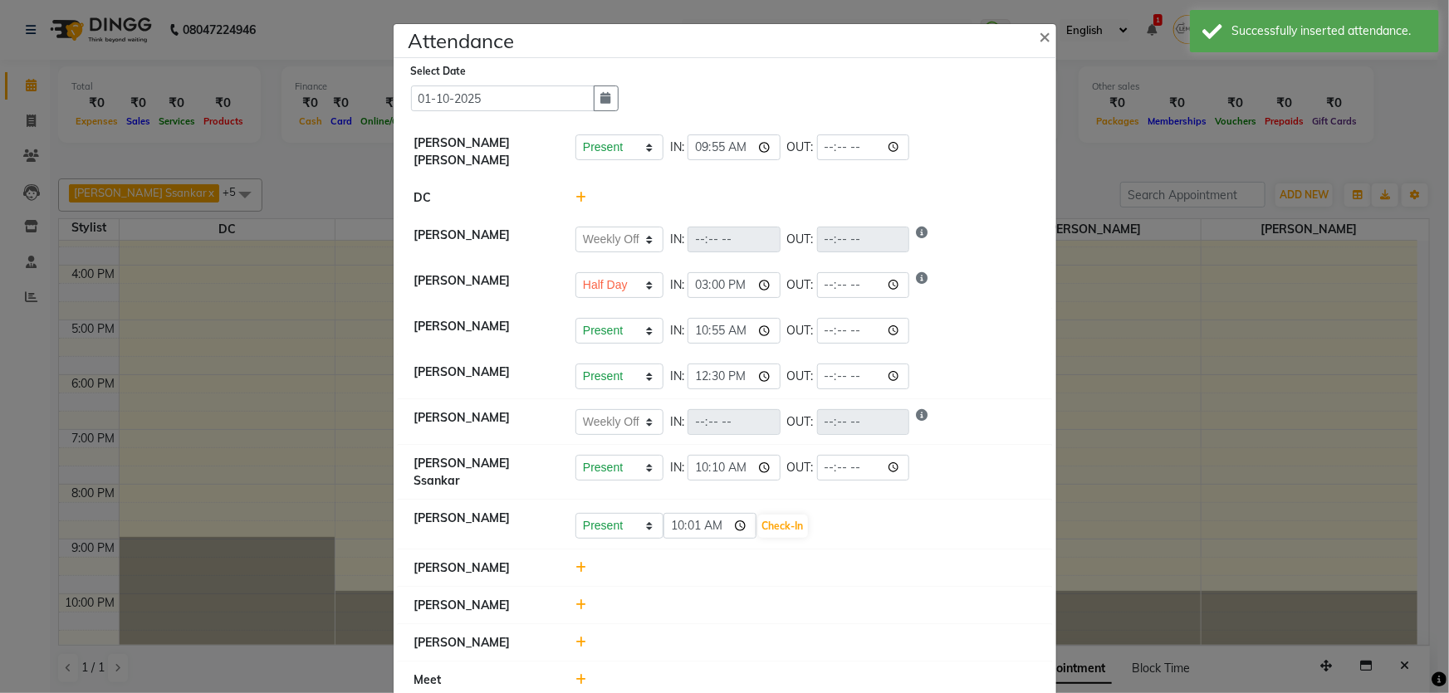
select select "W"
click at [577, 558] on icon at bounding box center [581, 564] width 11 height 12
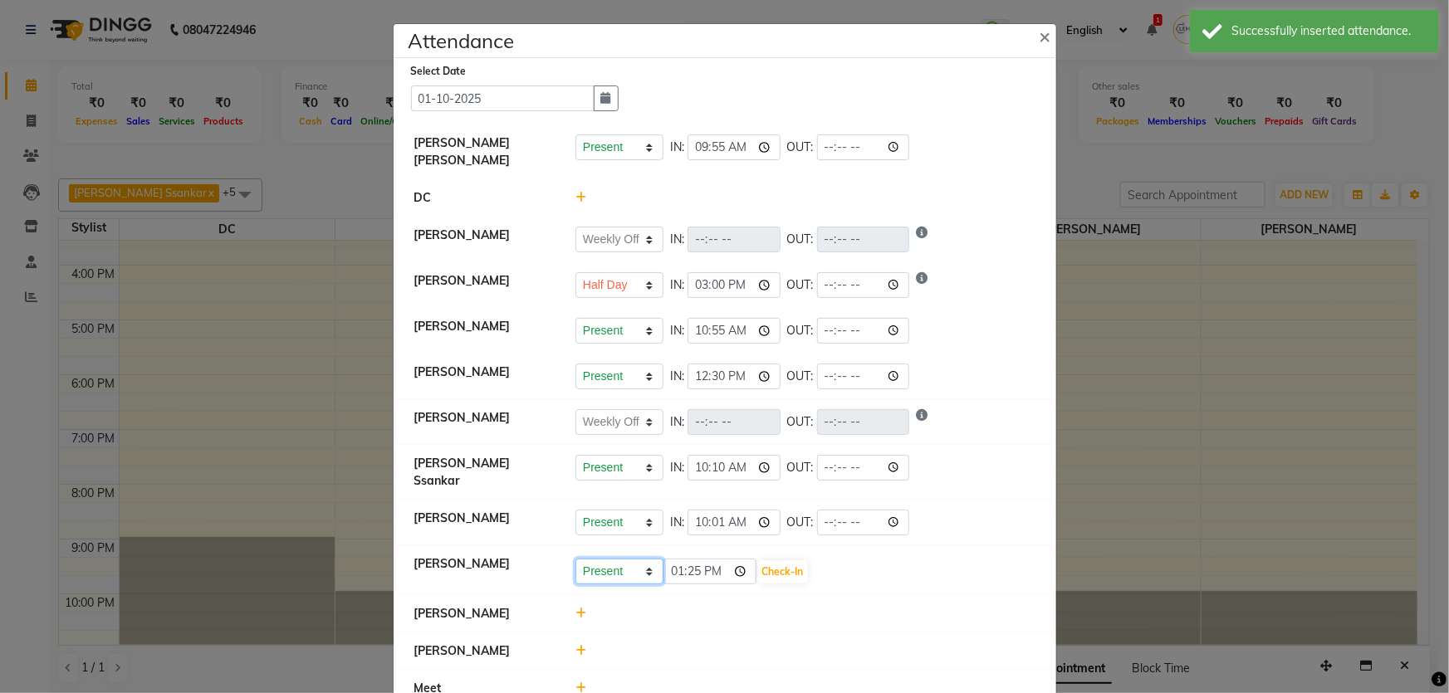
click at [615, 559] on select "Present Absent Late Half Day Weekly Off" at bounding box center [620, 572] width 88 height 26
select select "W"
click at [576, 559] on select "Present Absent Late Half Day Weekly Off" at bounding box center [620, 572] width 88 height 26
click at [667, 561] on button "Save" at bounding box center [681, 572] width 32 height 23
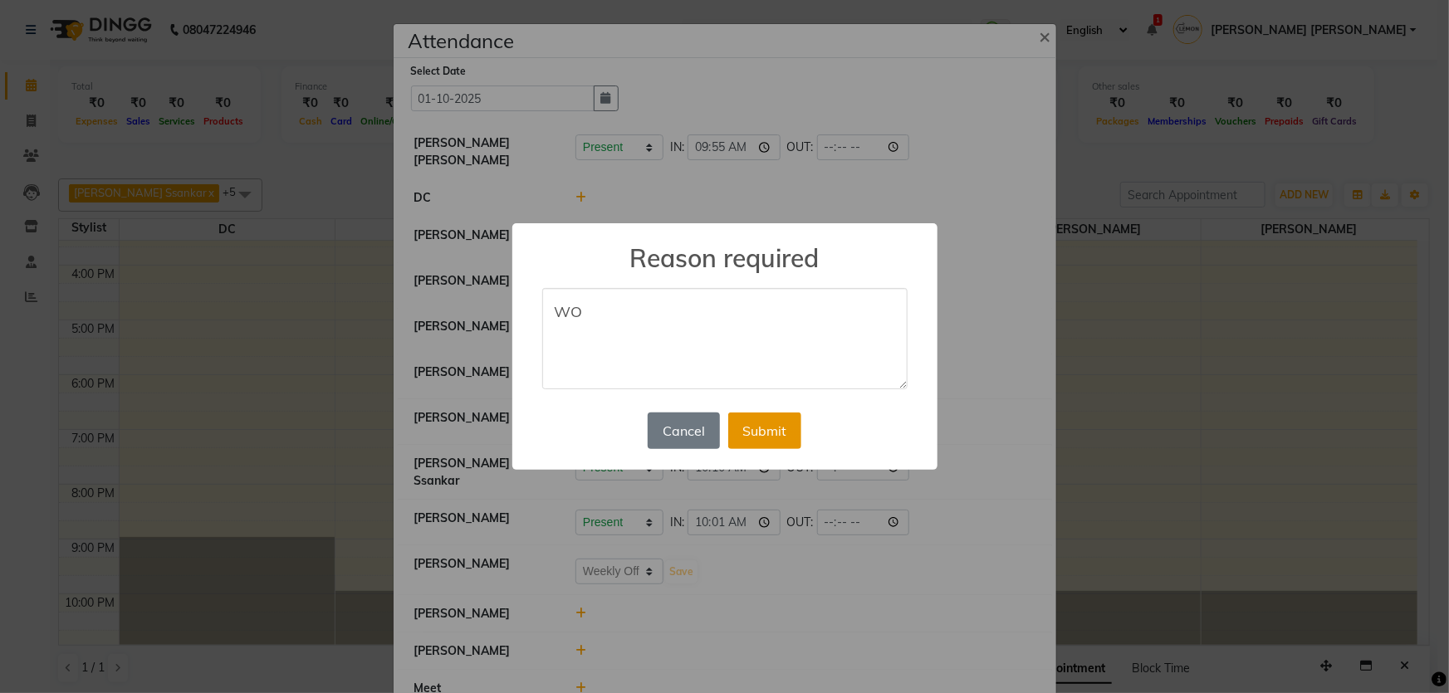
type textarea "WO"
click at [774, 418] on button "Submit" at bounding box center [764, 431] width 73 height 37
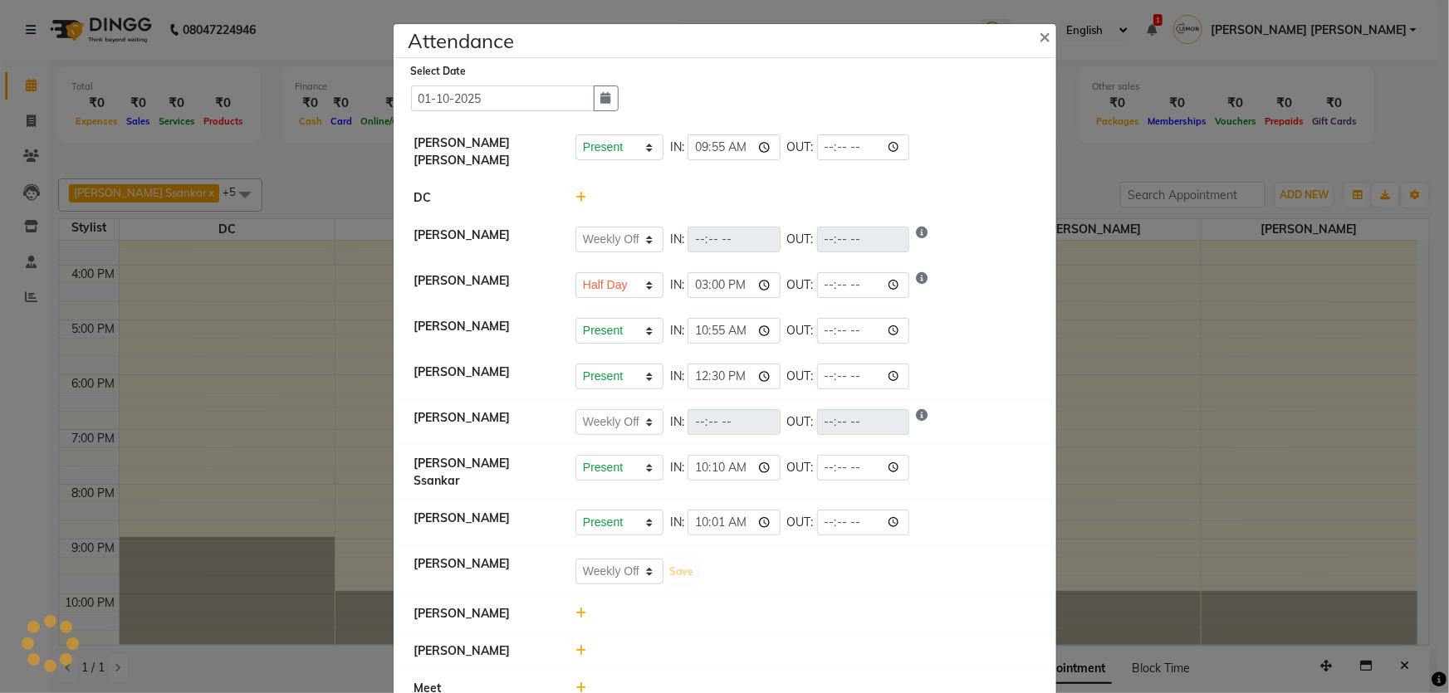
select select "W"
select select "H"
select select "W"
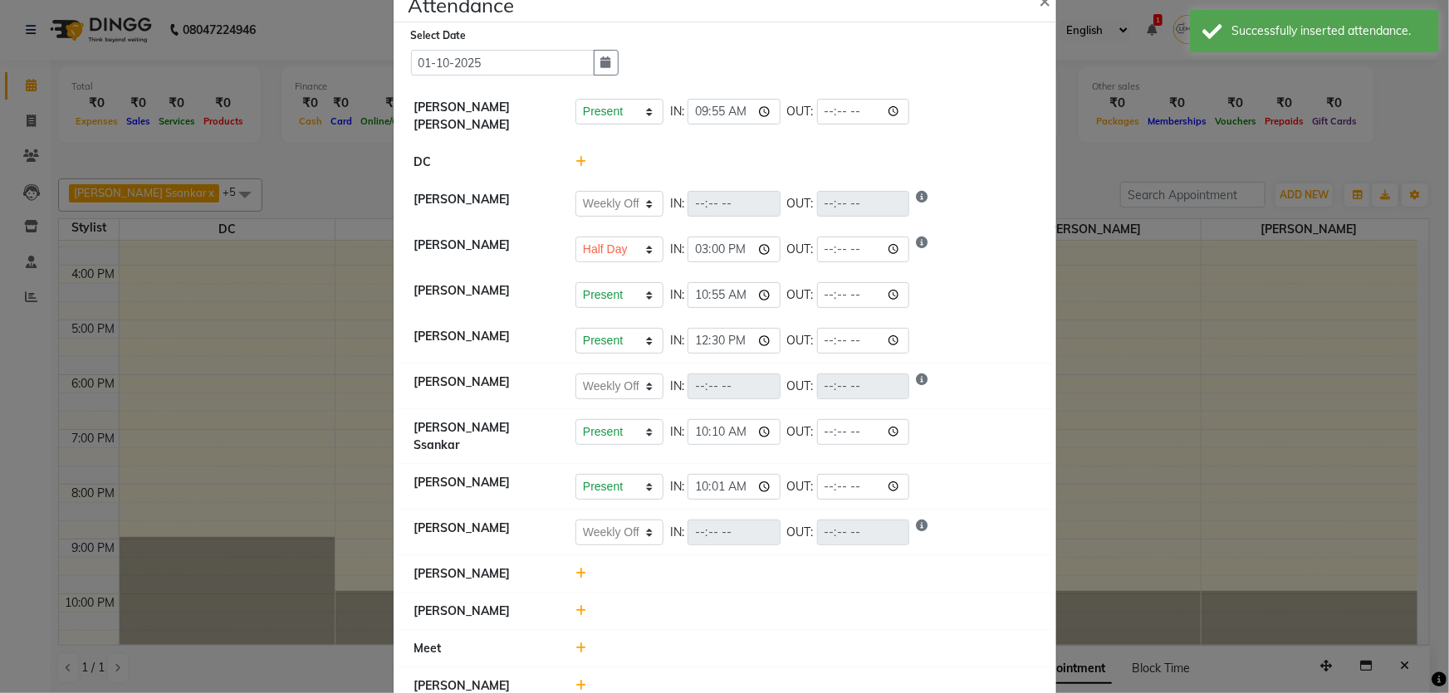
scroll to position [56, 0]
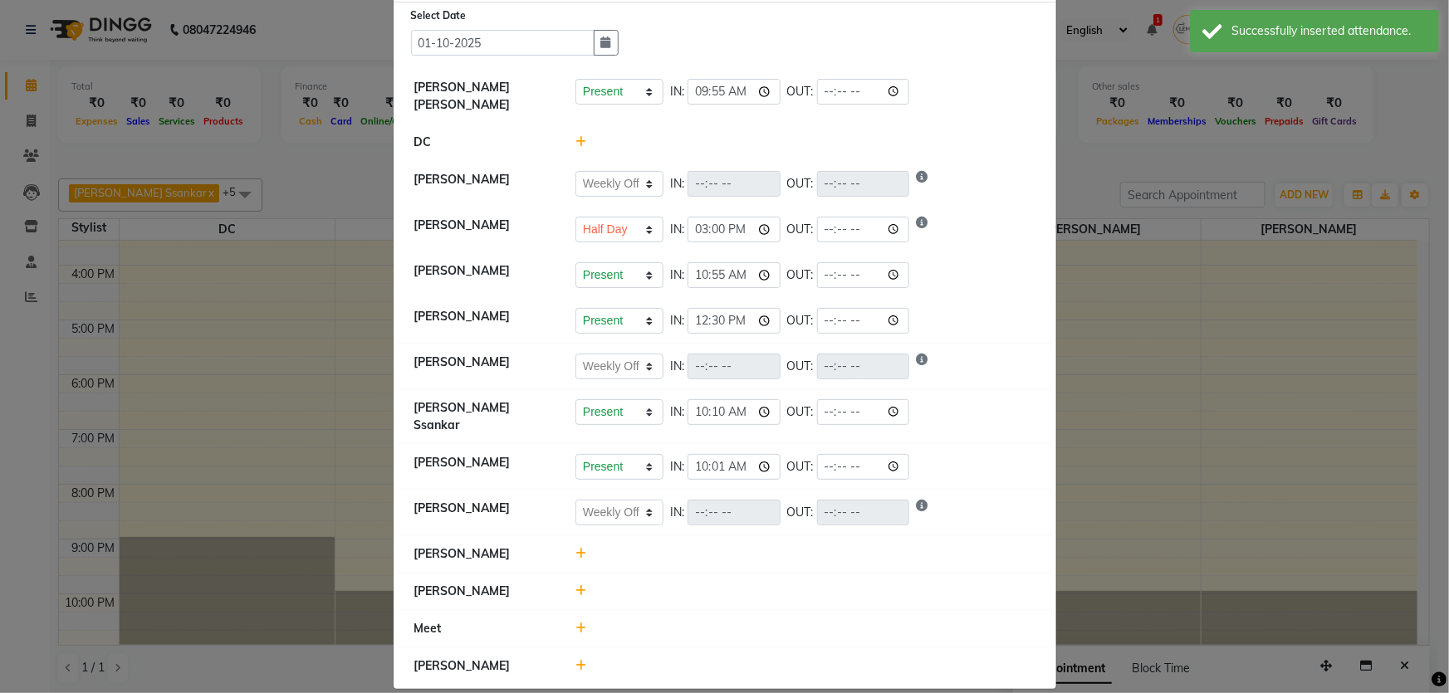
click at [576, 548] on icon at bounding box center [581, 554] width 11 height 12
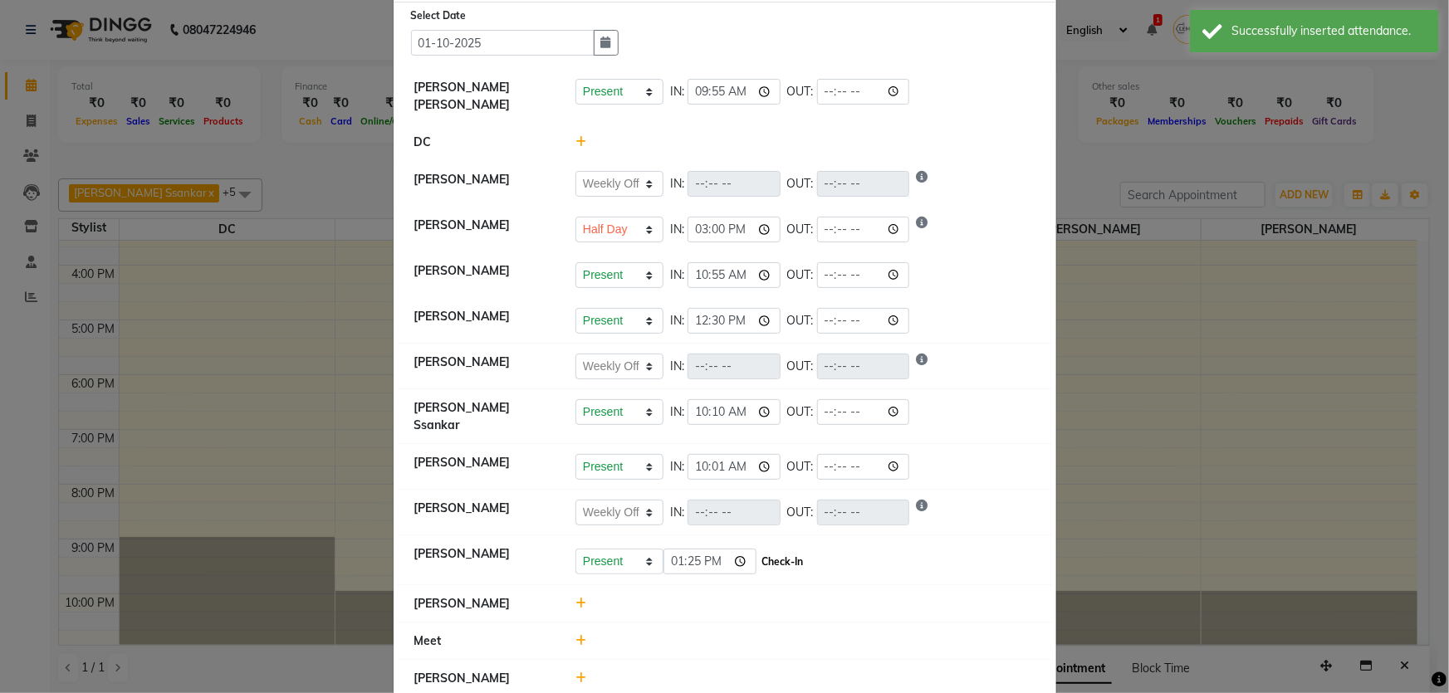
click at [777, 551] on button "Check-In" at bounding box center [783, 562] width 50 height 23
select select "W"
select select "H"
select select "W"
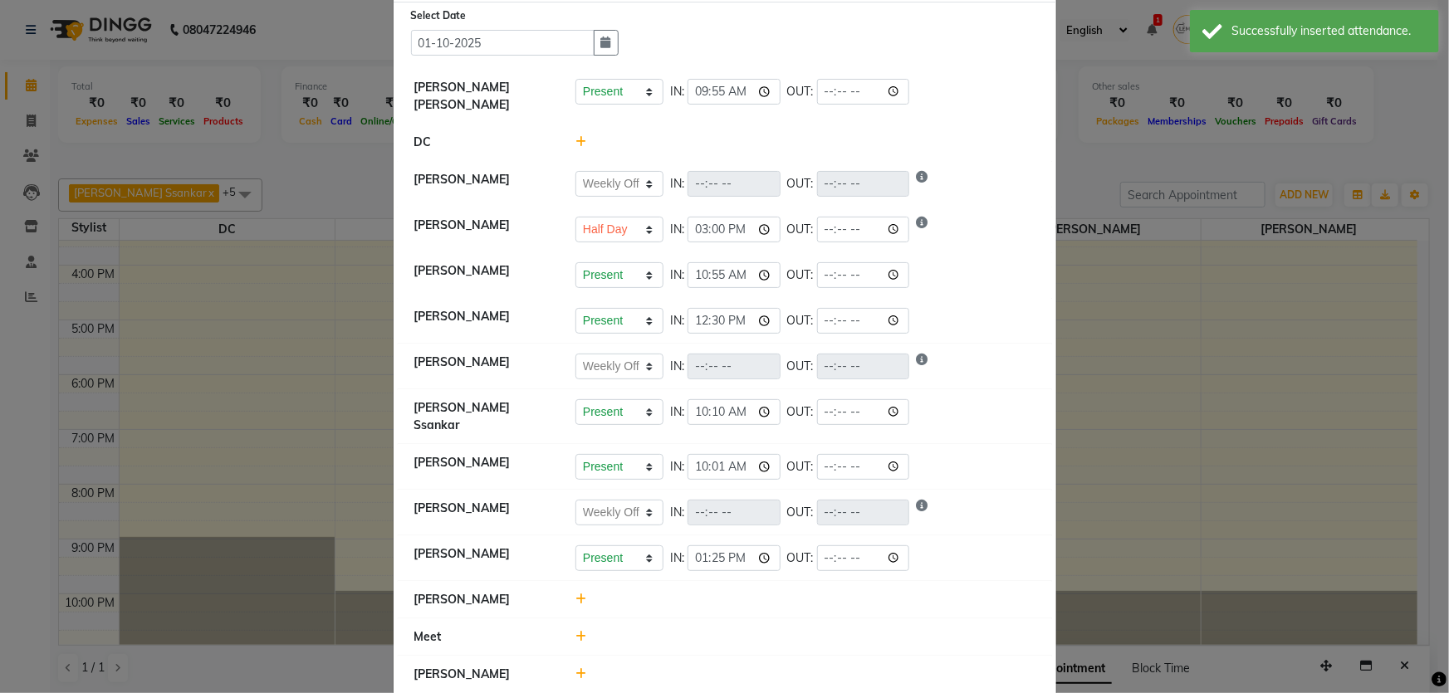
click at [578, 594] on icon at bounding box center [581, 600] width 11 height 12
drag, startPoint x: 629, startPoint y: 590, endPoint x: 628, endPoint y: 605, distance: 15.0
click at [629, 595] on select "Present Absent Late Half Day Weekly Off" at bounding box center [620, 608] width 88 height 26
select select "W"
click at [576, 595] on select "Present Absent Late Half Day Weekly Off" at bounding box center [620, 608] width 88 height 26
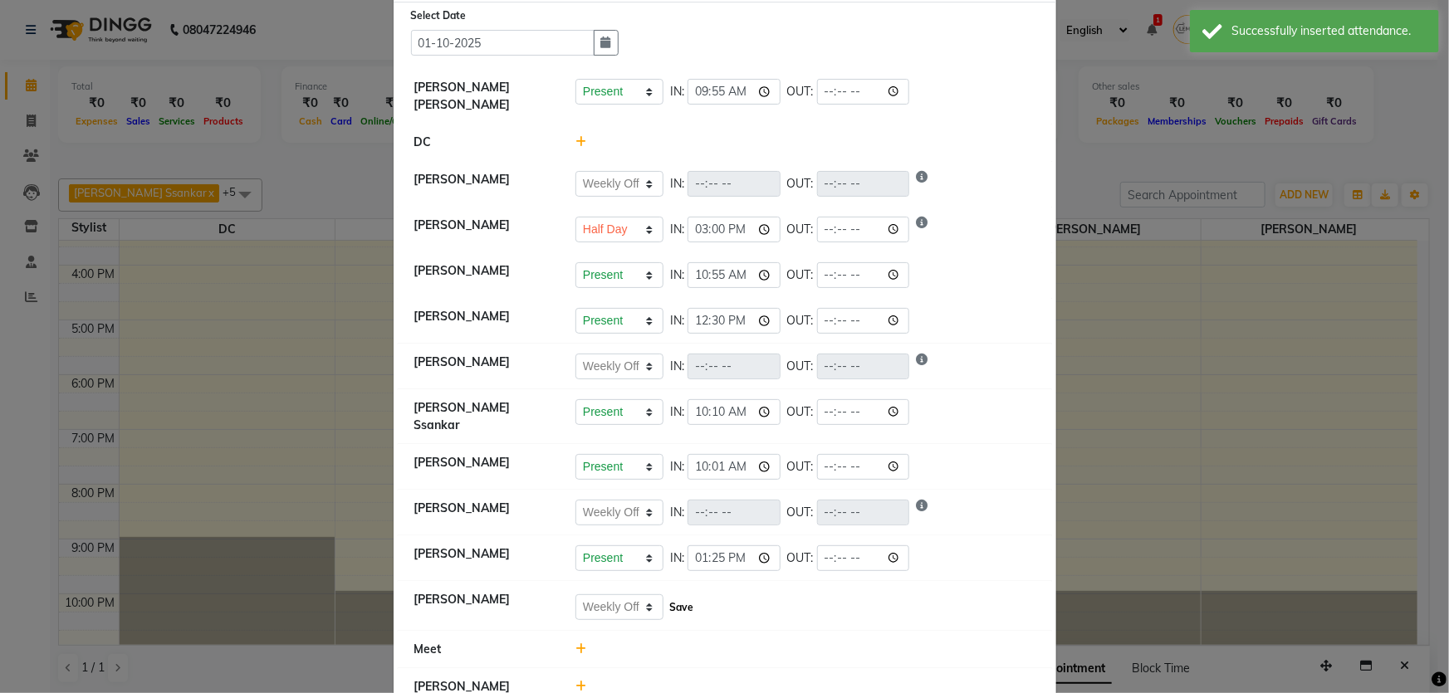
click at [686, 596] on button "Save" at bounding box center [681, 607] width 32 height 23
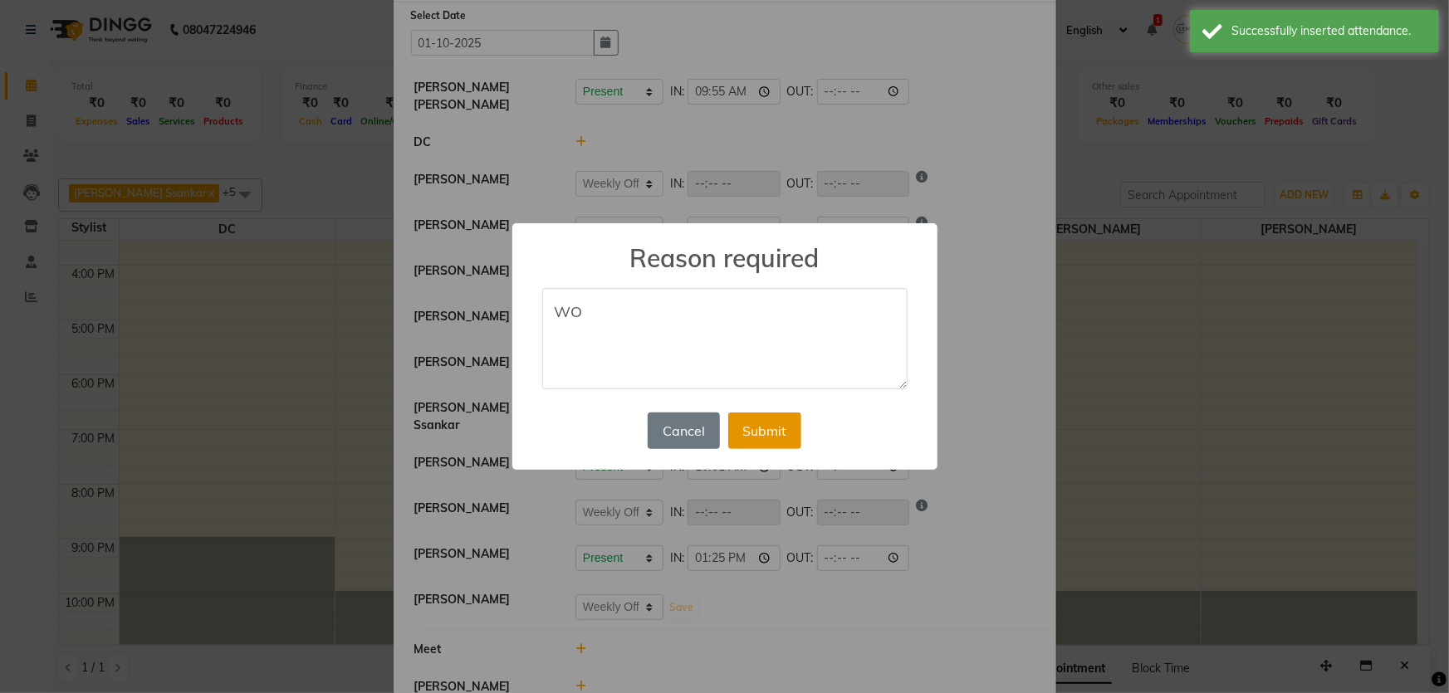
type textarea "WO"
click at [780, 424] on button "Submit" at bounding box center [764, 431] width 73 height 37
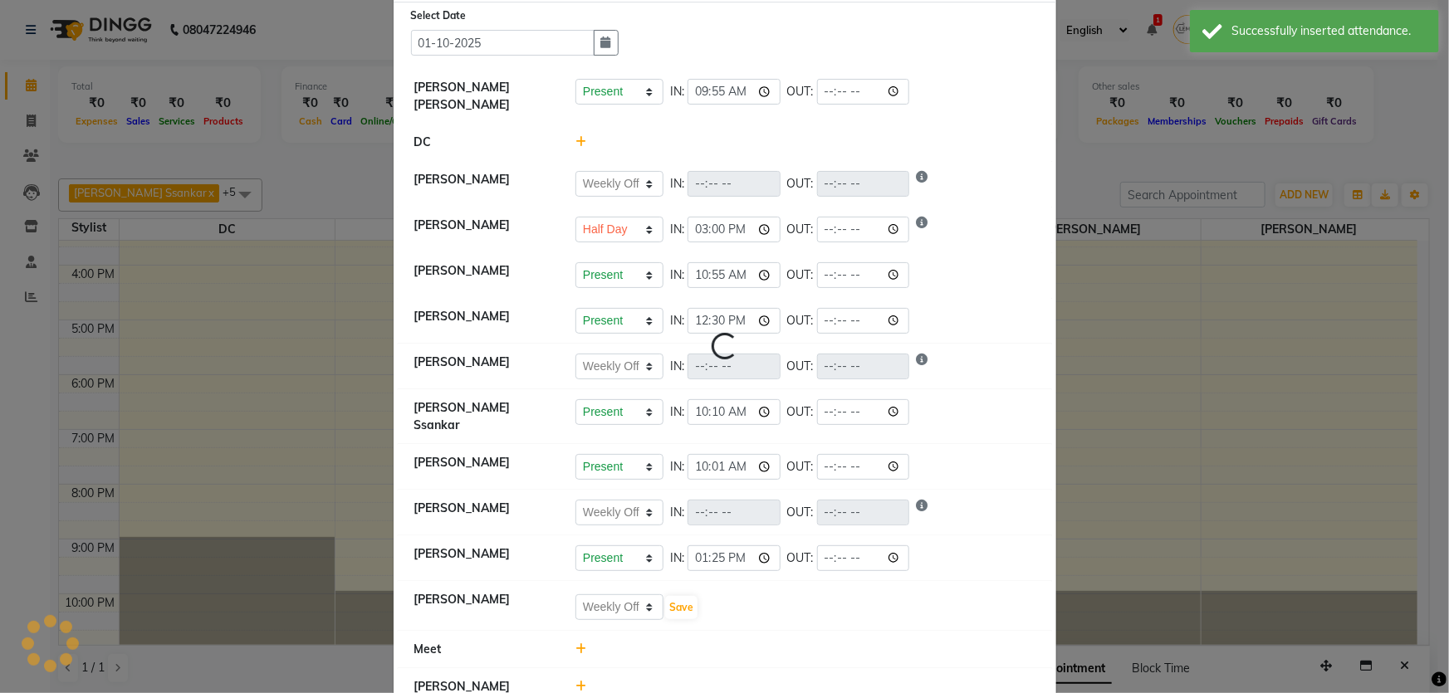
select select "W"
select select "H"
select select "W"
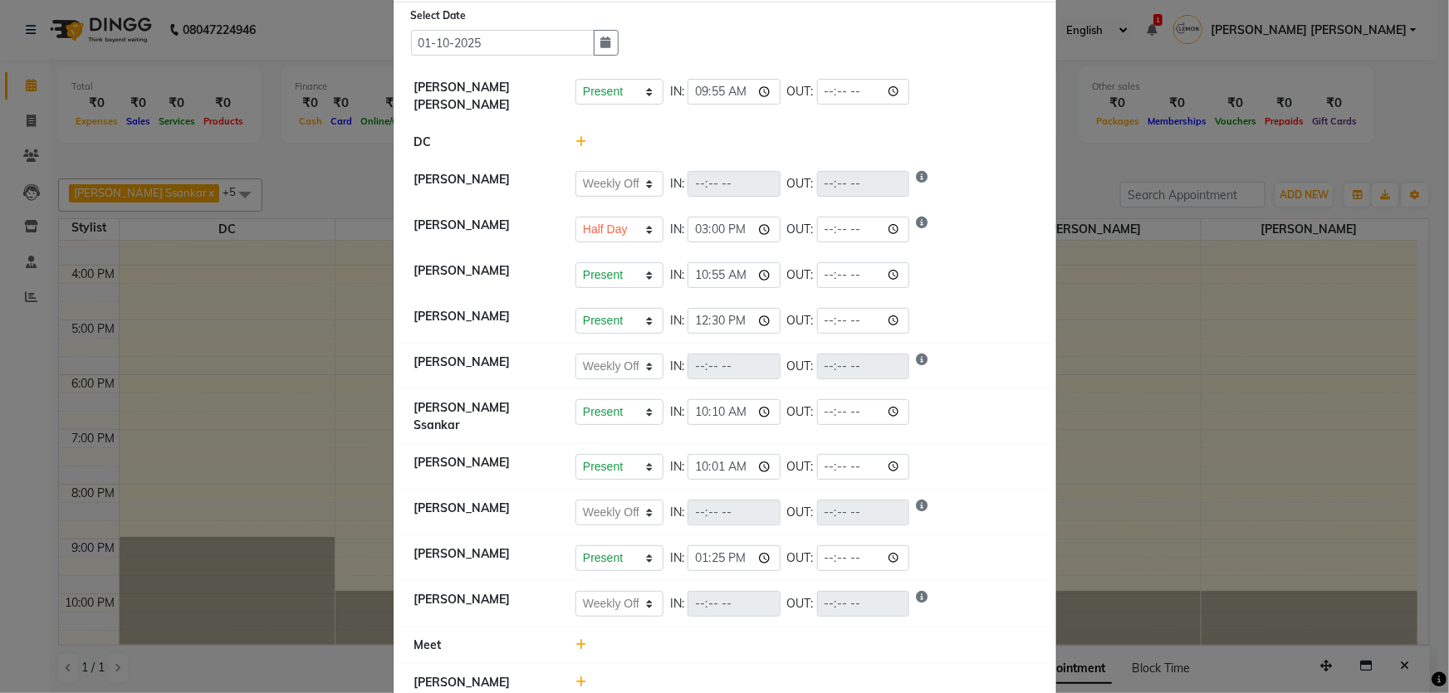
scroll to position [72, 0]
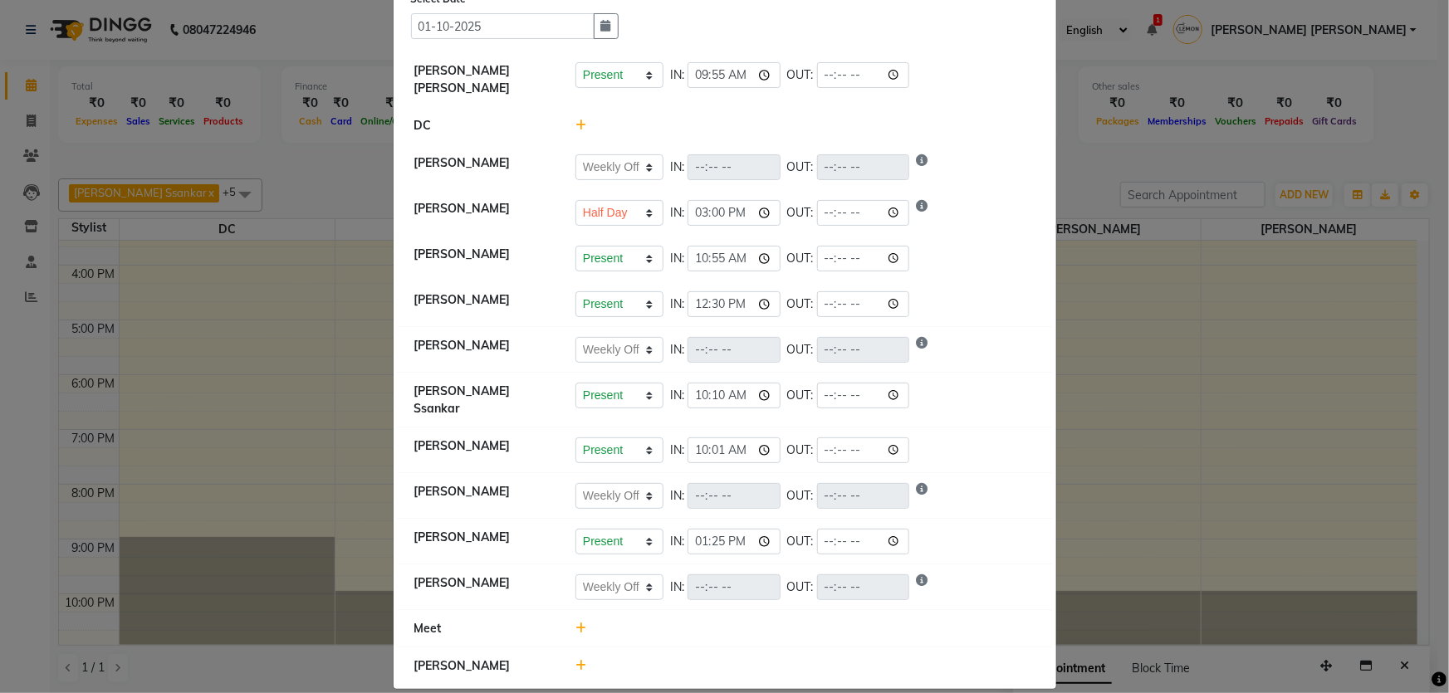
click at [581, 620] on div at bounding box center [805, 628] width 485 height 17
click at [576, 623] on icon at bounding box center [581, 629] width 11 height 12
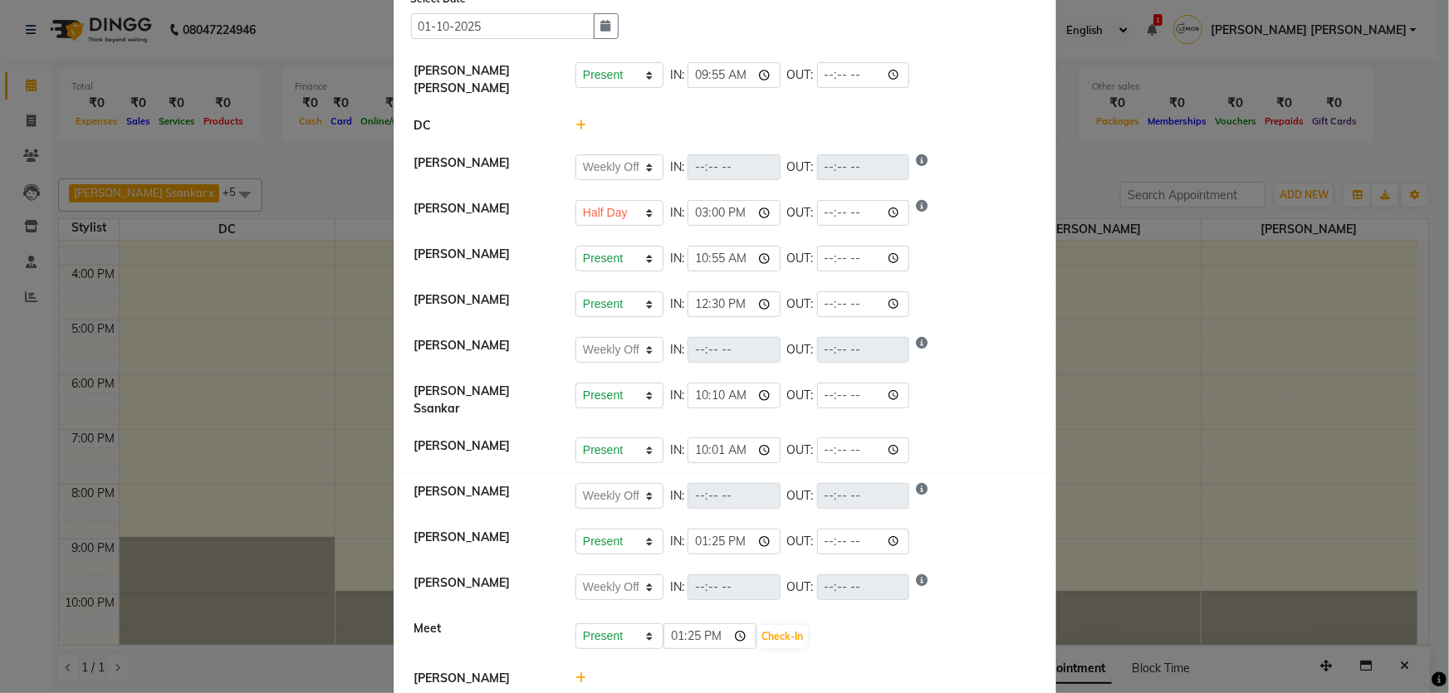
click at [609, 620] on div "Present Absent Late Half Day Weekly Off 13:25 Check-In" at bounding box center [805, 635] width 485 height 30
click at [606, 624] on select "Present Absent Late Half Day Weekly Off" at bounding box center [620, 637] width 88 height 26
select select "W"
click at [576, 624] on select "Present Absent Late Half Day Weekly Off" at bounding box center [620, 637] width 88 height 26
click at [665, 625] on button "Save" at bounding box center [681, 636] width 32 height 23
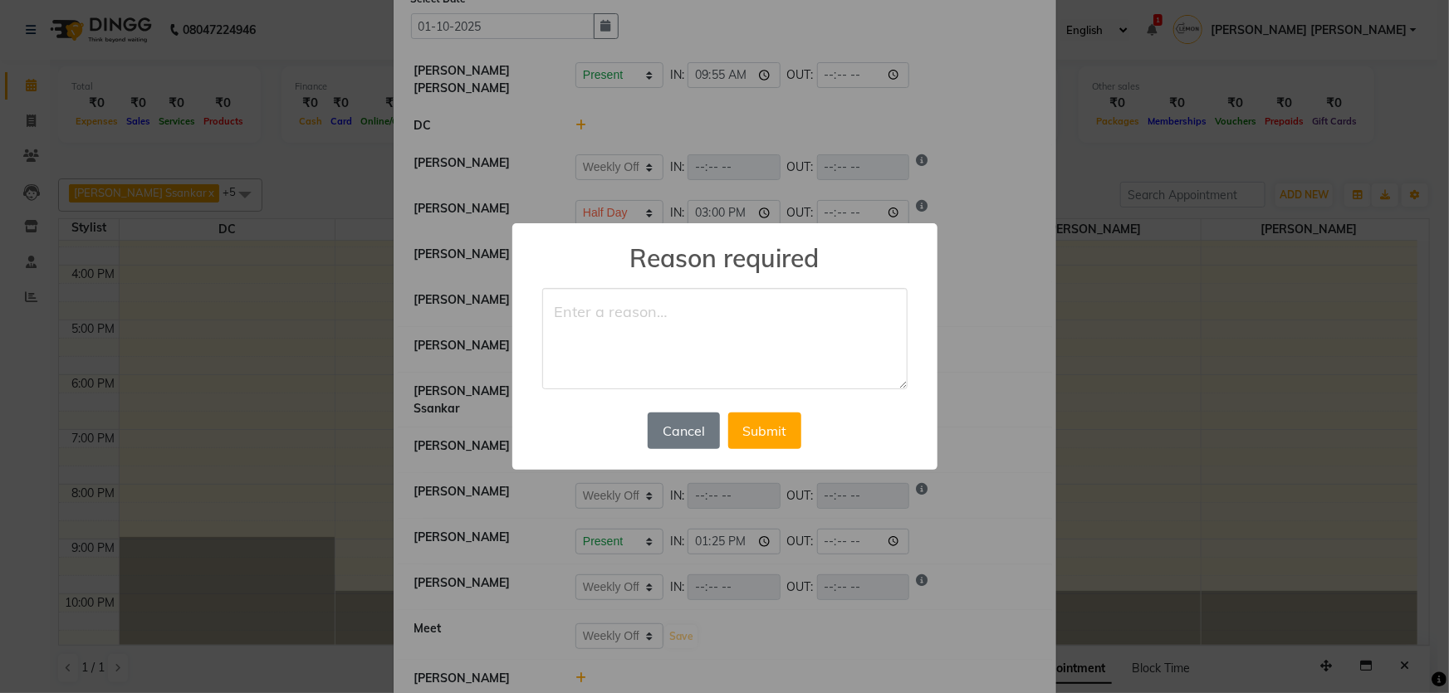
click at [615, 336] on textarea at bounding box center [724, 338] width 365 height 101
type textarea "WO"
click at [750, 447] on button "Submit" at bounding box center [764, 431] width 73 height 37
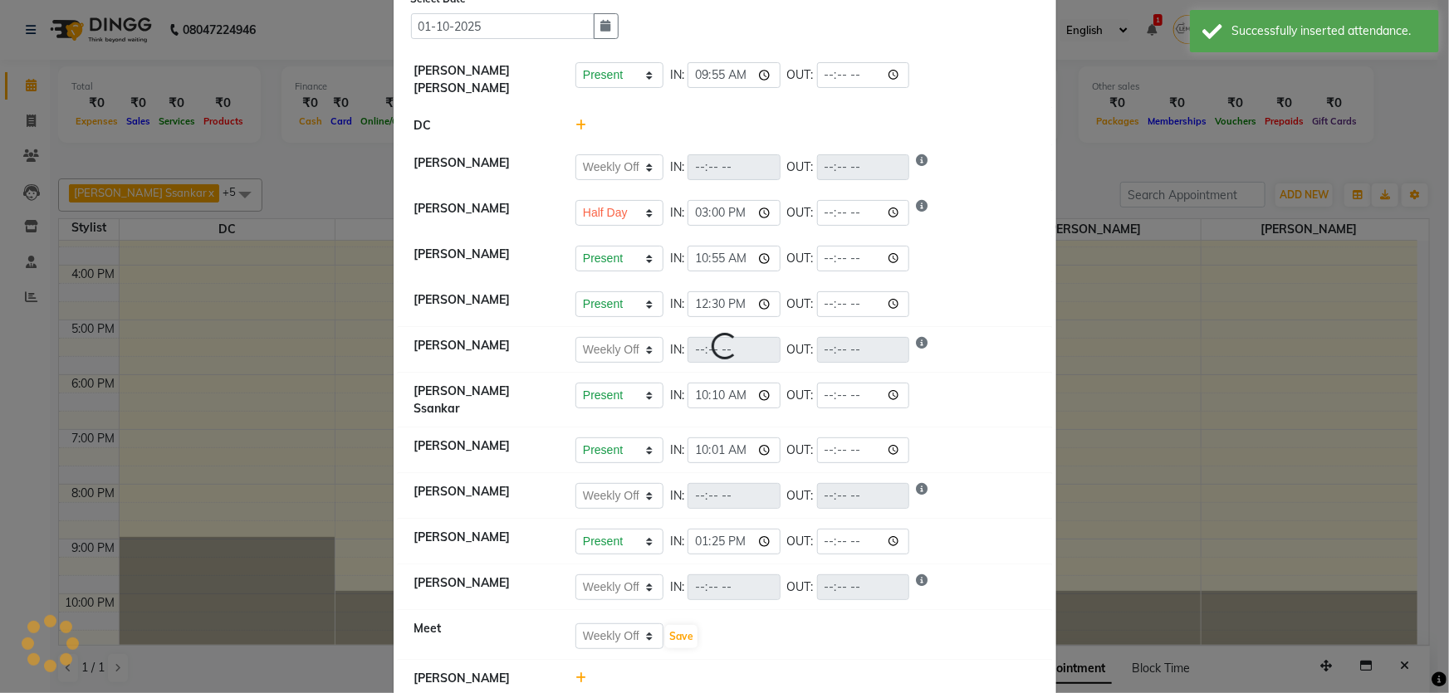
select select "W"
select select "H"
select select "W"
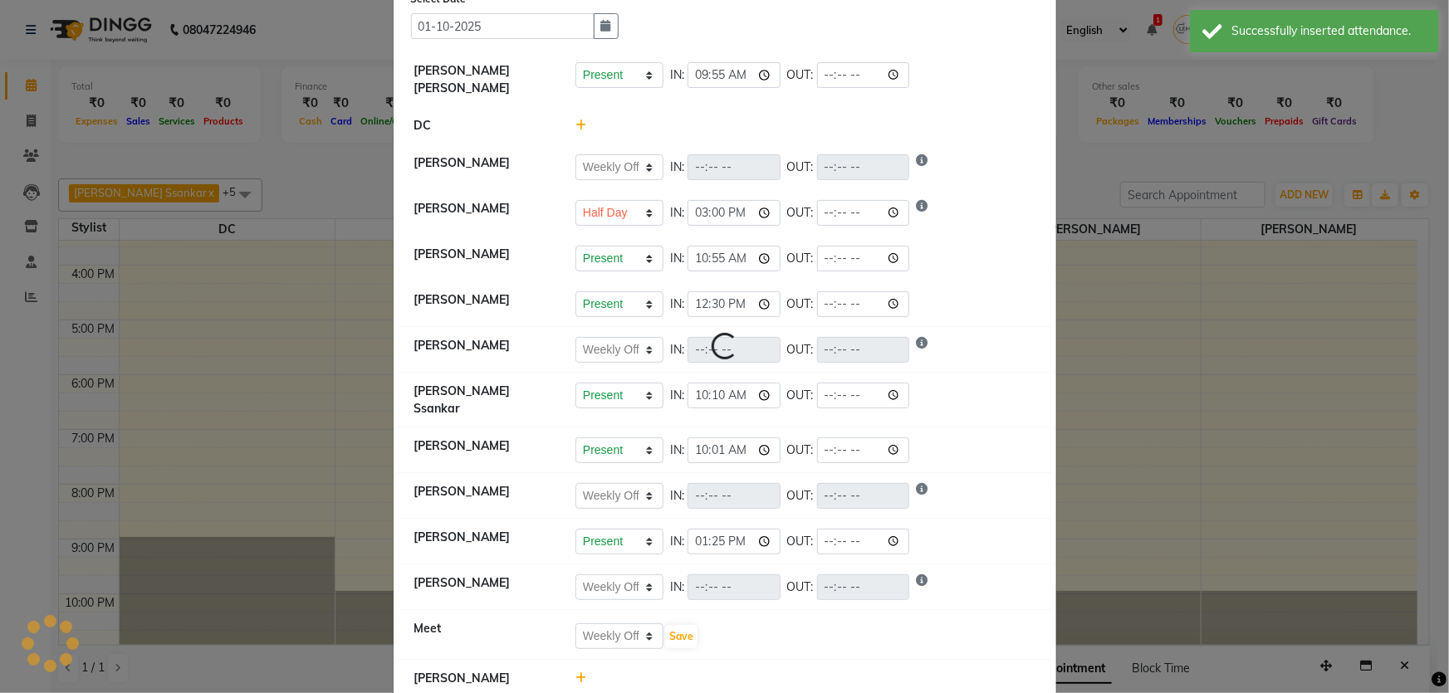
select select "W"
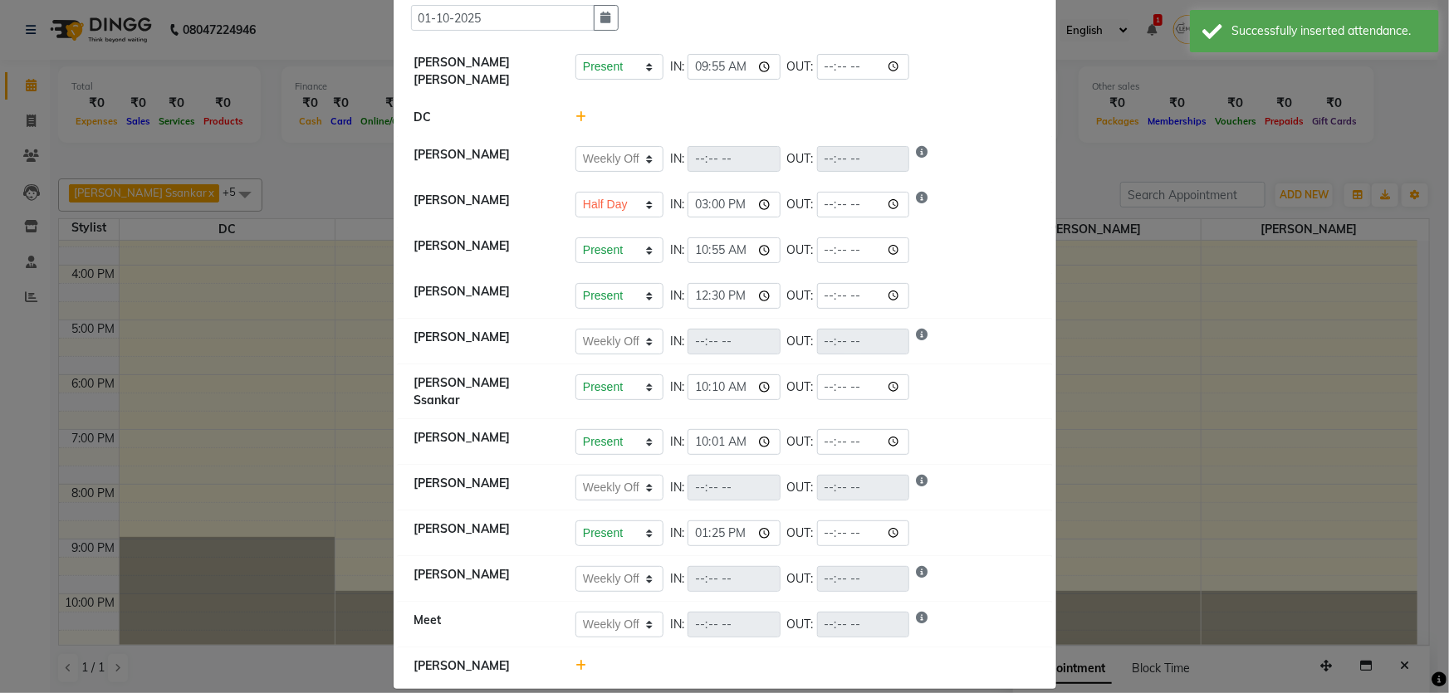
click at [576, 660] on icon at bounding box center [581, 666] width 11 height 12
click at [669, 661] on input "13:25" at bounding box center [710, 674] width 93 height 26
type input "10:14"
click at [783, 663] on button "Check-In" at bounding box center [783, 674] width 50 height 23
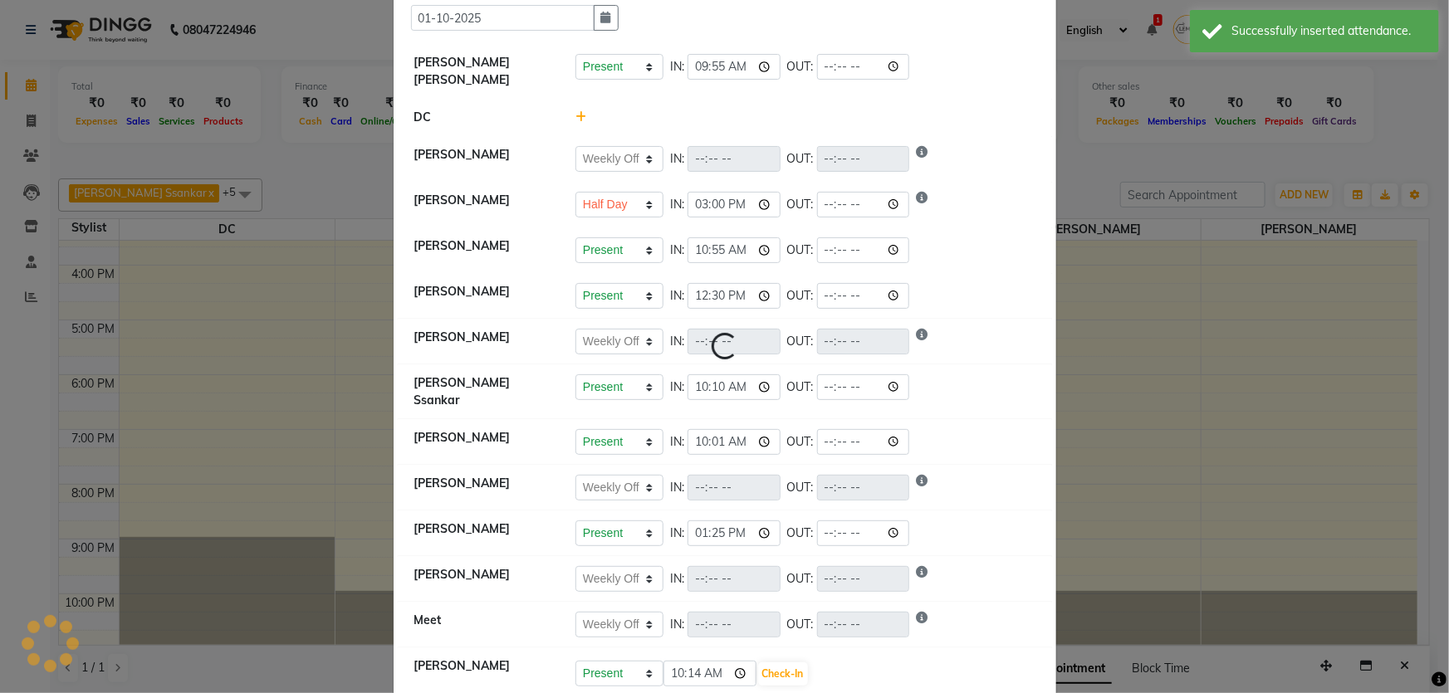
select select "W"
select select "H"
select select "W"
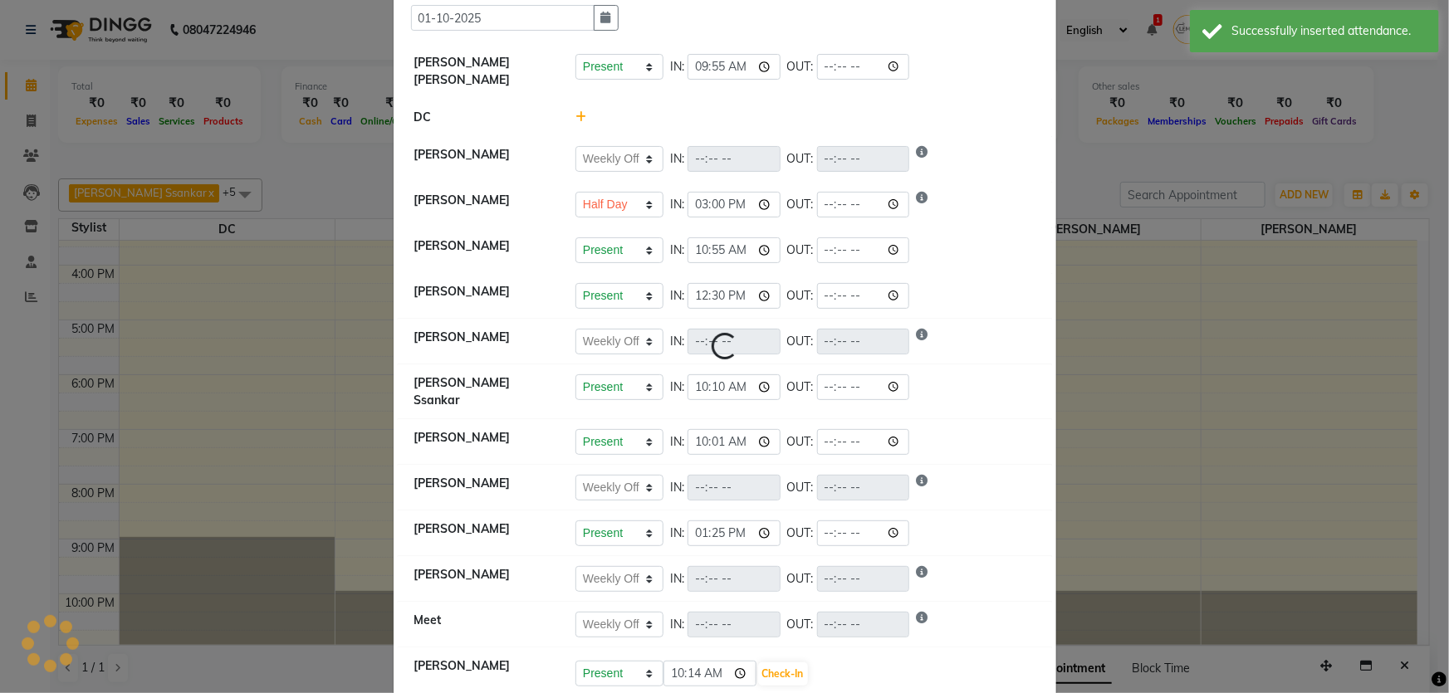
select select "W"
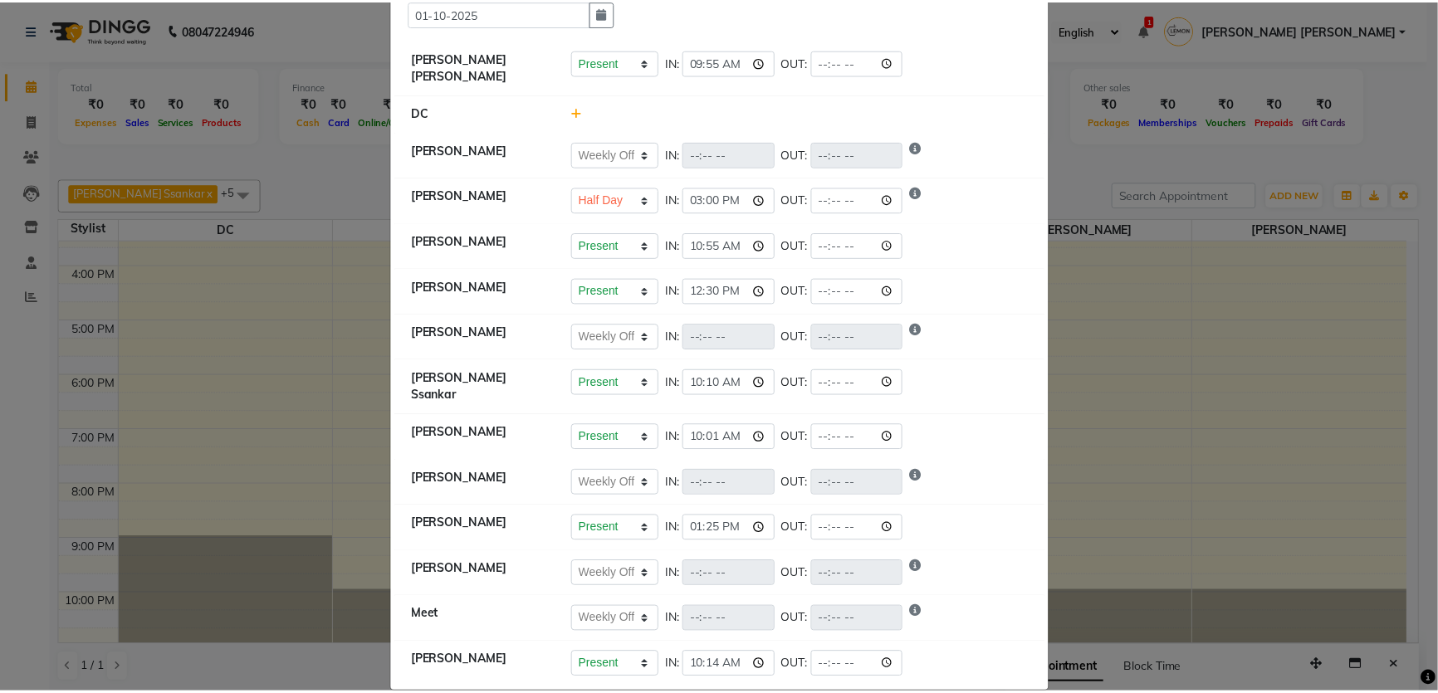
scroll to position [89, 0]
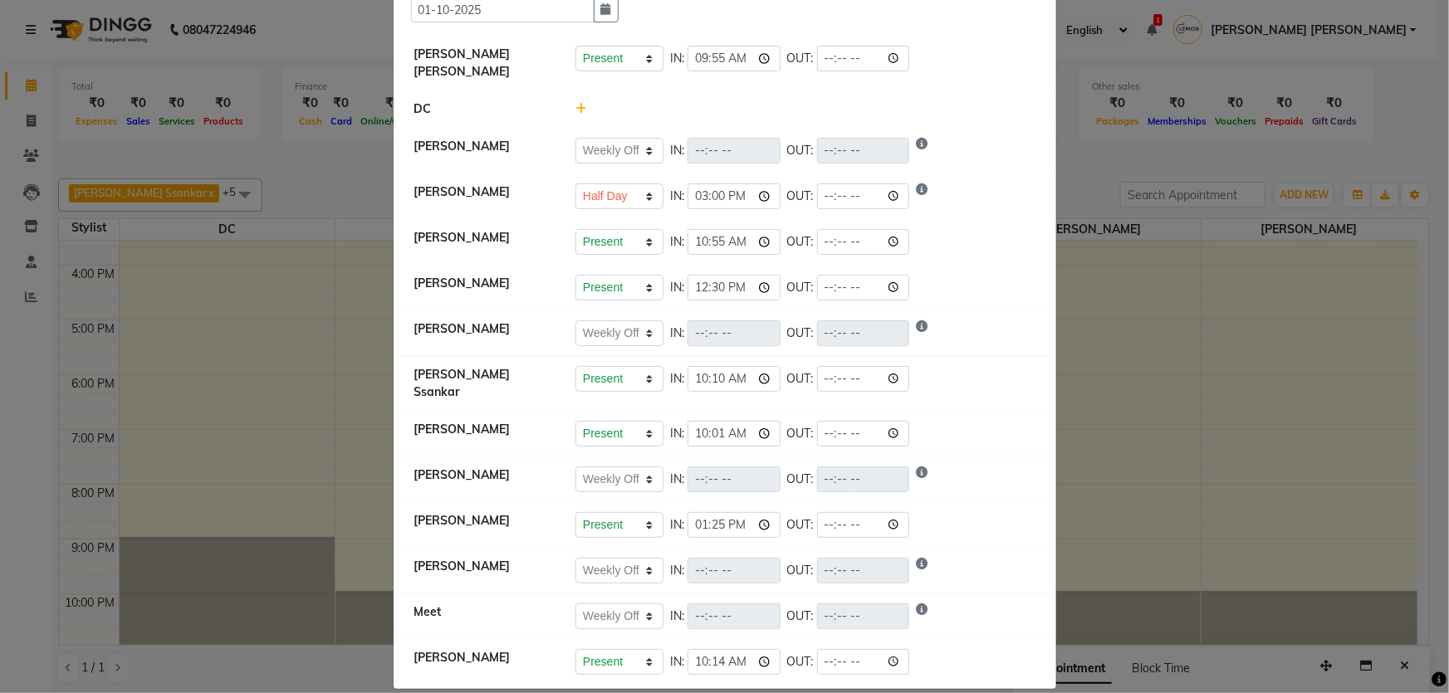
click at [1070, 389] on ngb-modal-window "Attendance × Select Date 01-10-2025 Varsha Bittu Karmakar Present Absent Late H…" at bounding box center [724, 346] width 1449 height 693
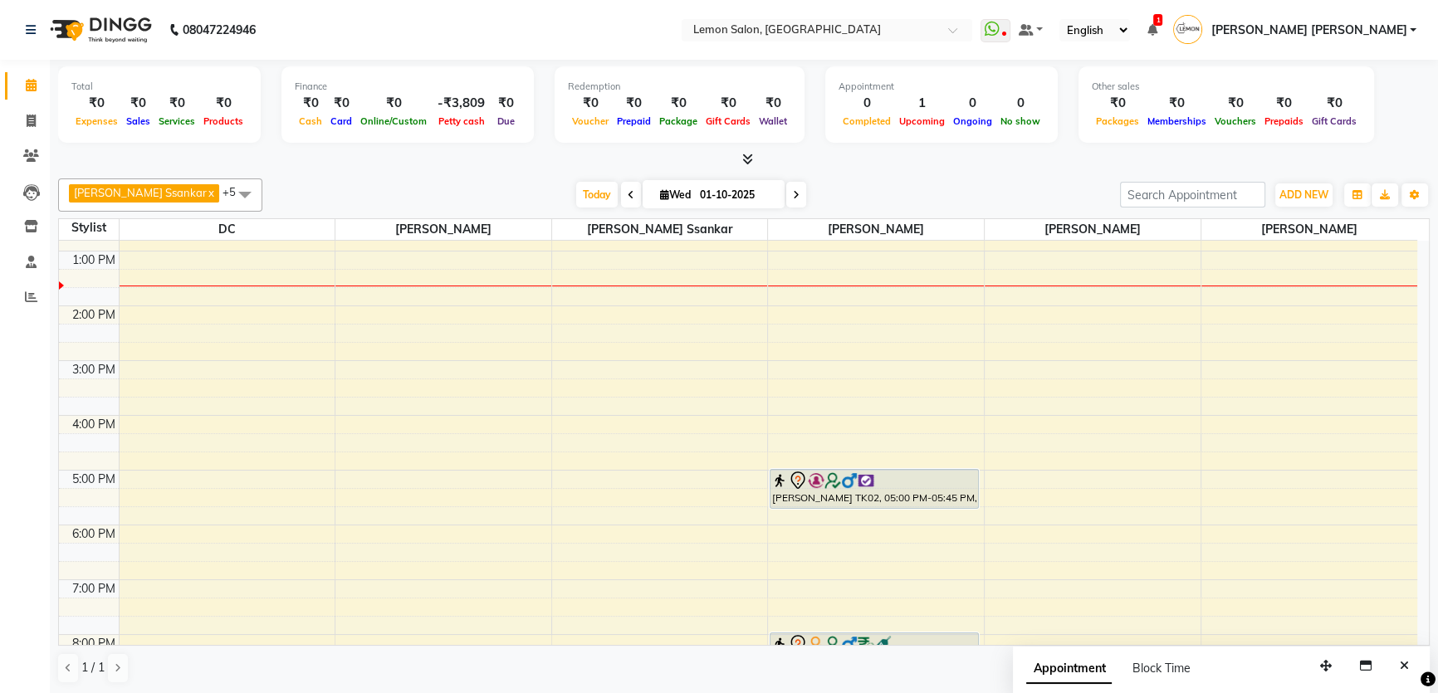
scroll to position [208, 0]
click at [576, 189] on span "Today" at bounding box center [597, 195] width 42 height 26
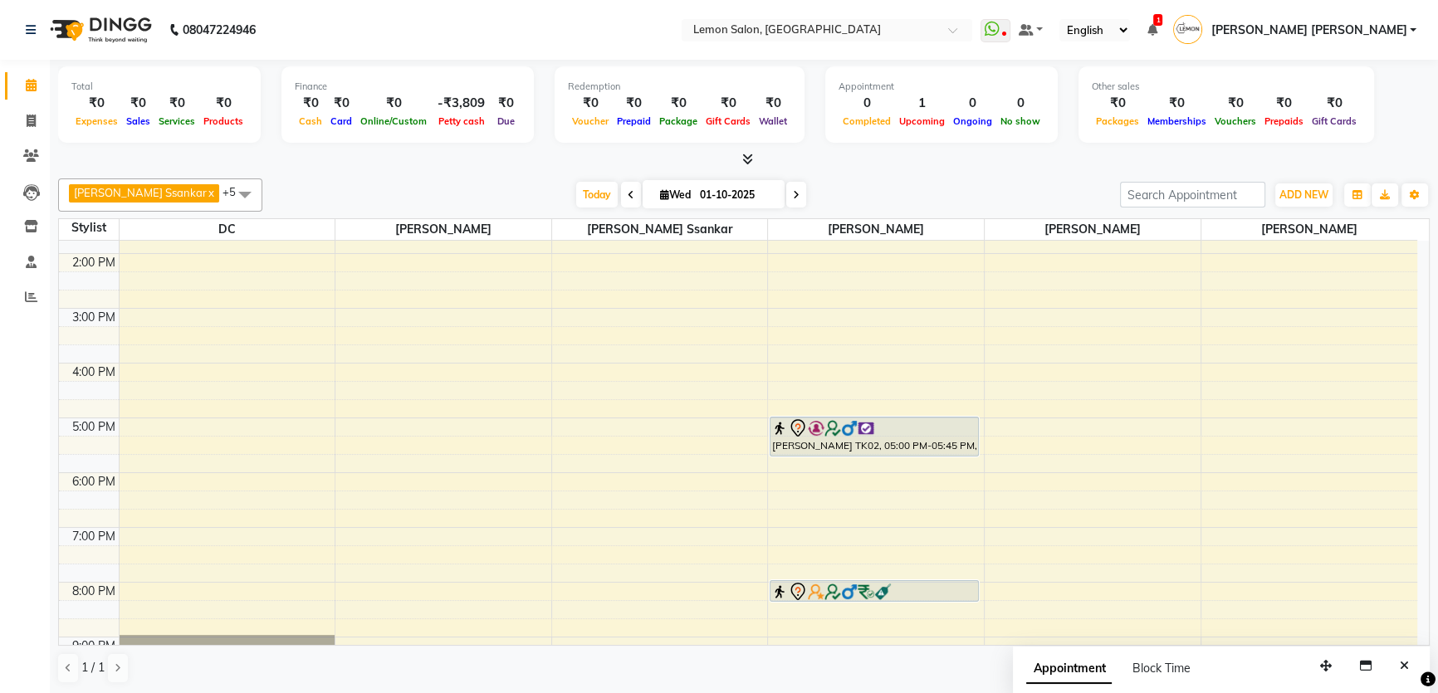
scroll to position [294, 0]
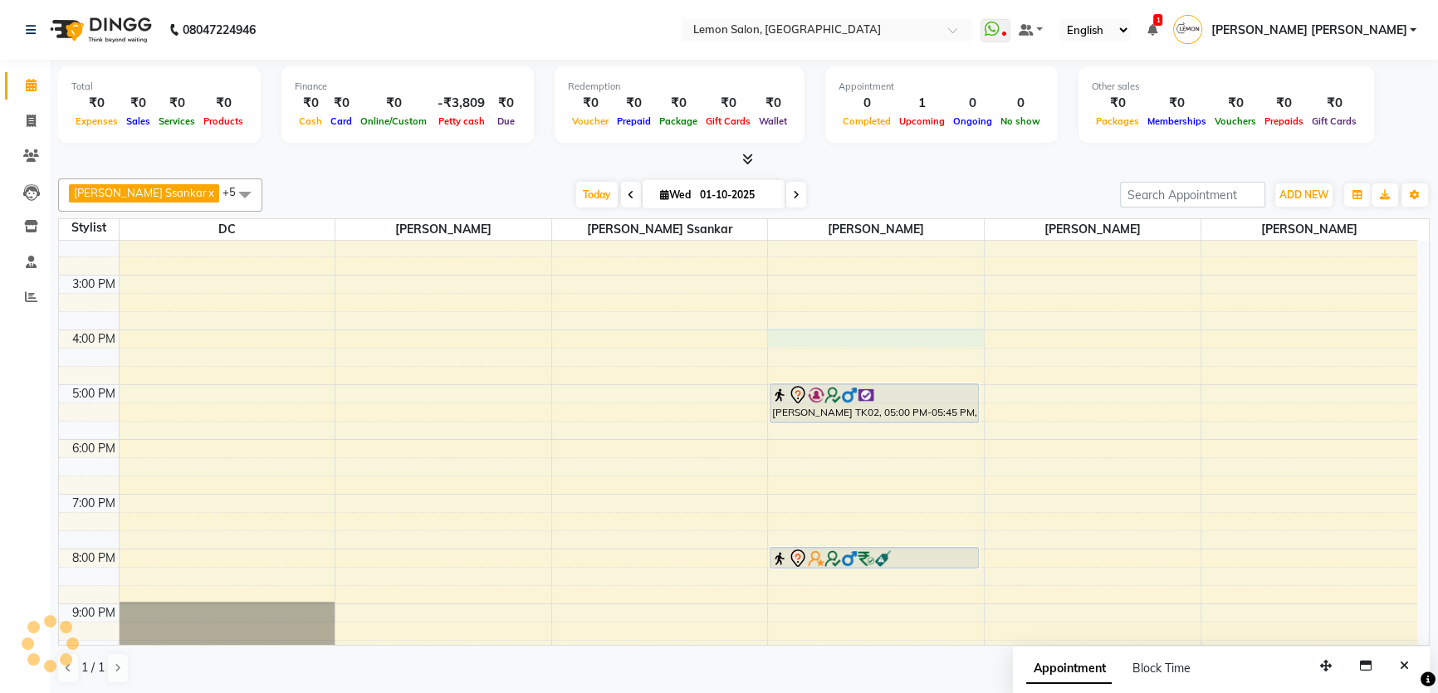
click at [805, 331] on div "9:00 AM 10:00 AM 11:00 AM 12:00 PM 1:00 PM 2:00 PM 3:00 PM 4:00 PM 5:00 PM 6:00…" at bounding box center [738, 330] width 1359 height 767
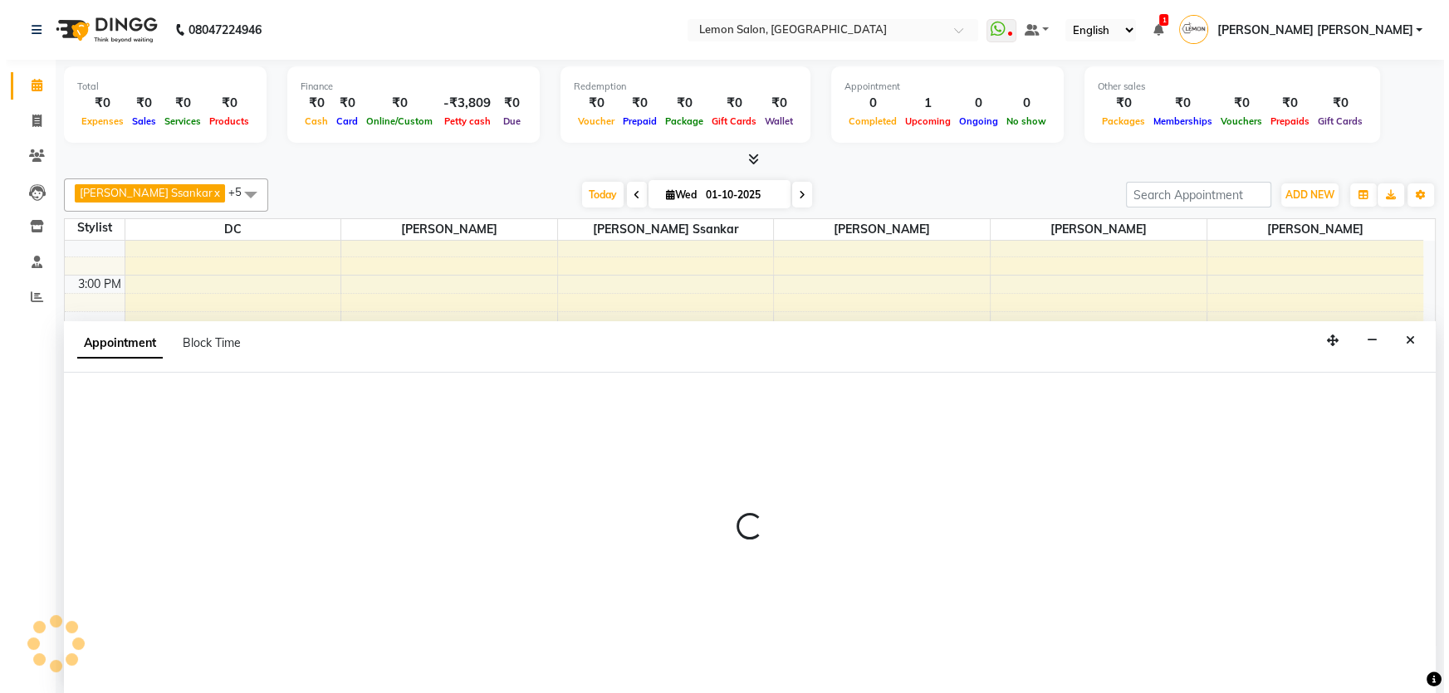
scroll to position [0, 0]
select select "28907"
select select "tentative"
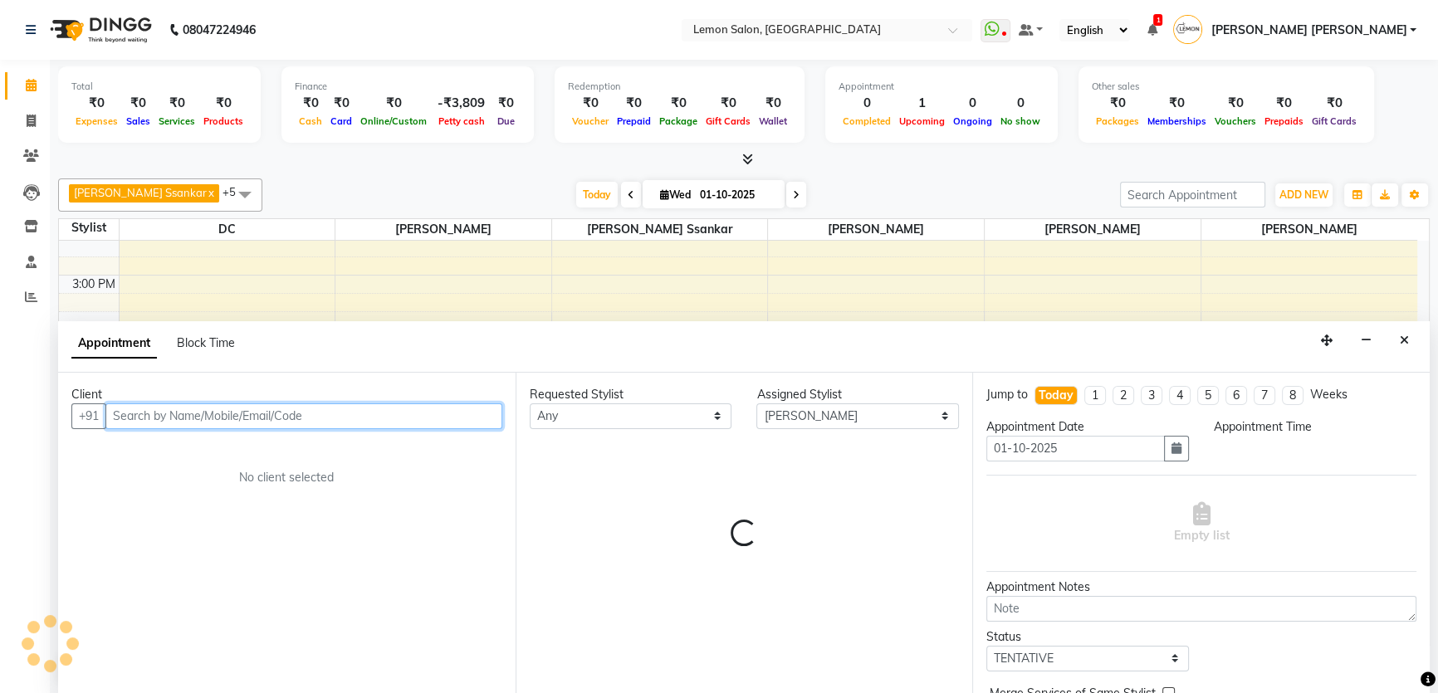
select select "960"
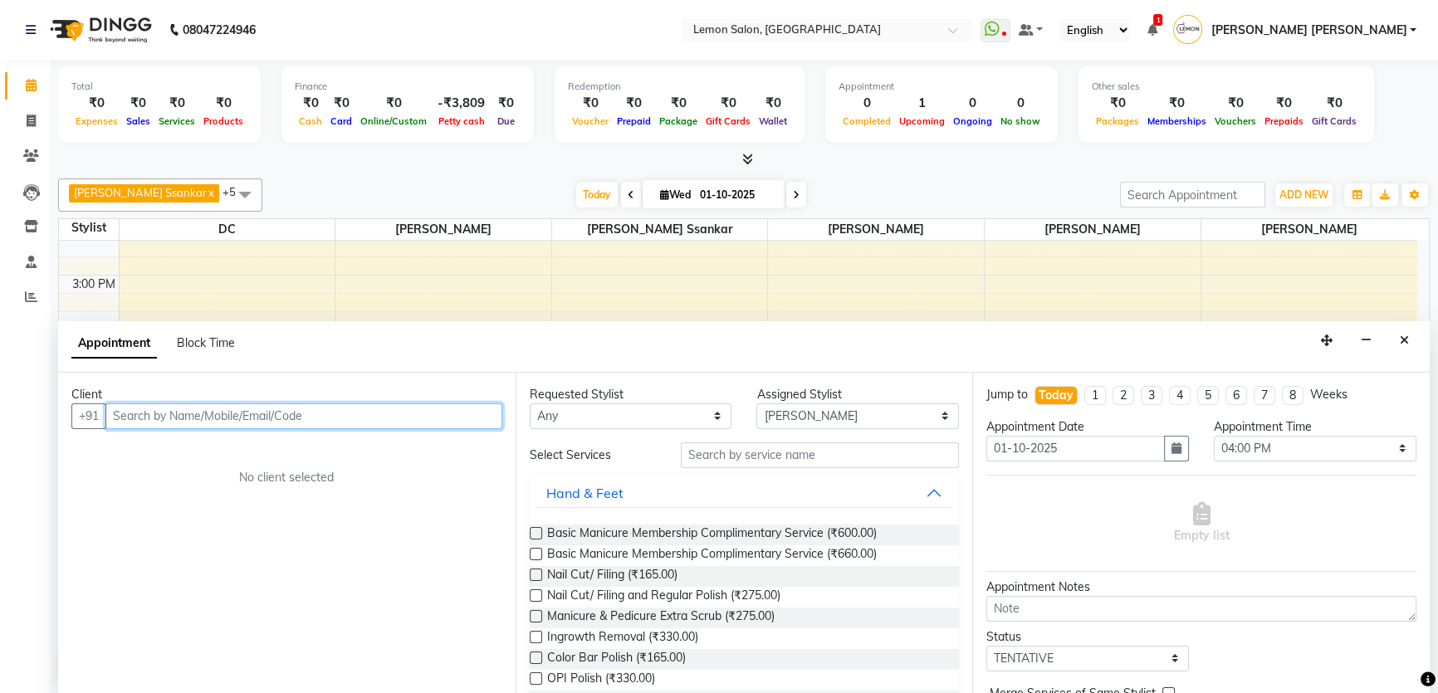
click at [139, 406] on input "text" at bounding box center [303, 417] width 397 height 26
type input "7208590356"
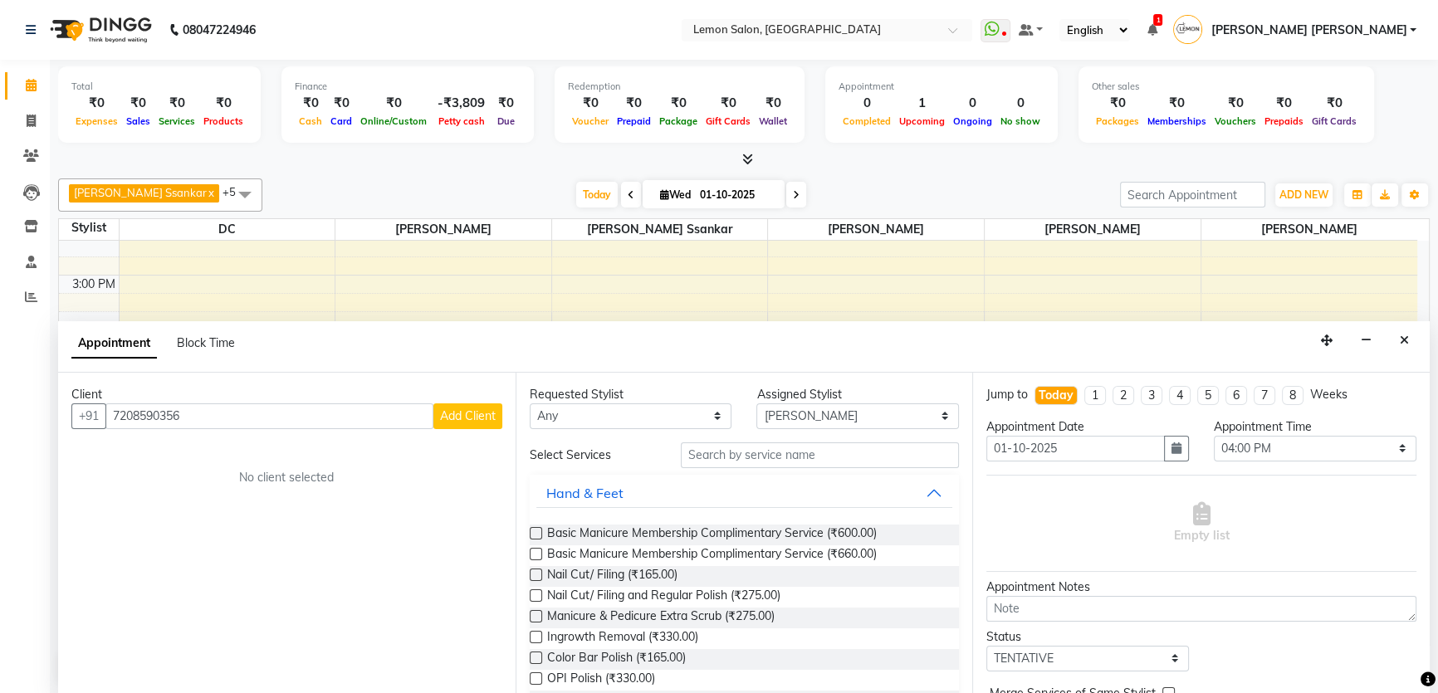
click at [468, 406] on button "Add Client" at bounding box center [468, 417] width 69 height 26
select select "22"
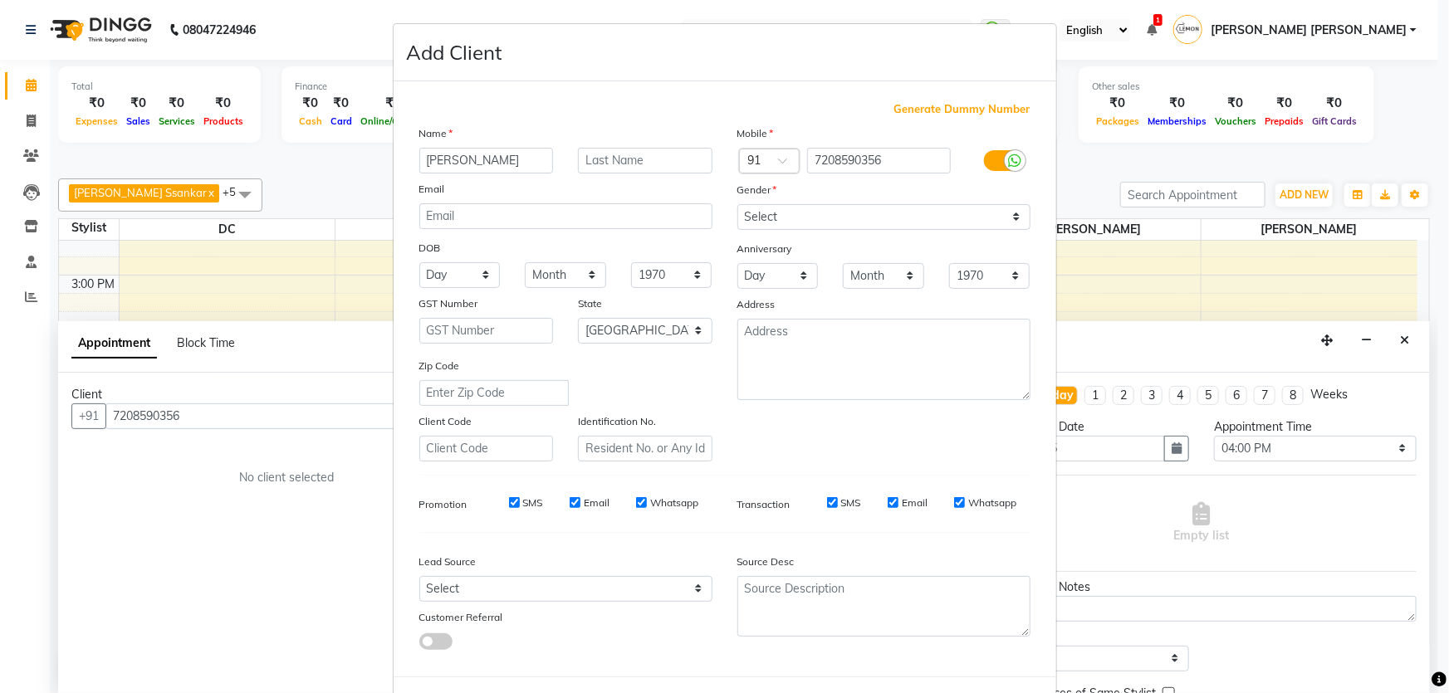
type input "Rehbar khan"
click at [830, 219] on select "Select Male Female Other Prefer Not To Say" at bounding box center [883, 217] width 293 height 26
click at [737, 204] on select "Select Male Female Other Prefer Not To Say" at bounding box center [883, 217] width 293 height 26
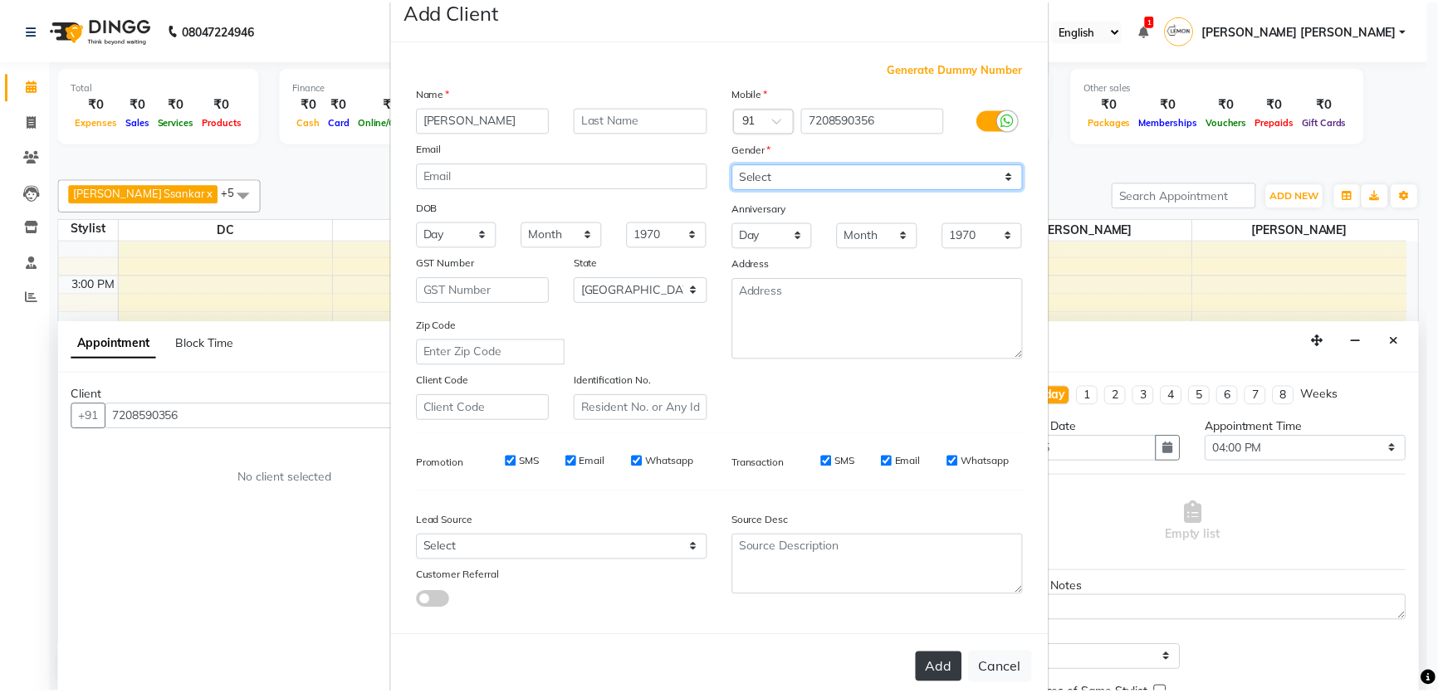
scroll to position [77, 0]
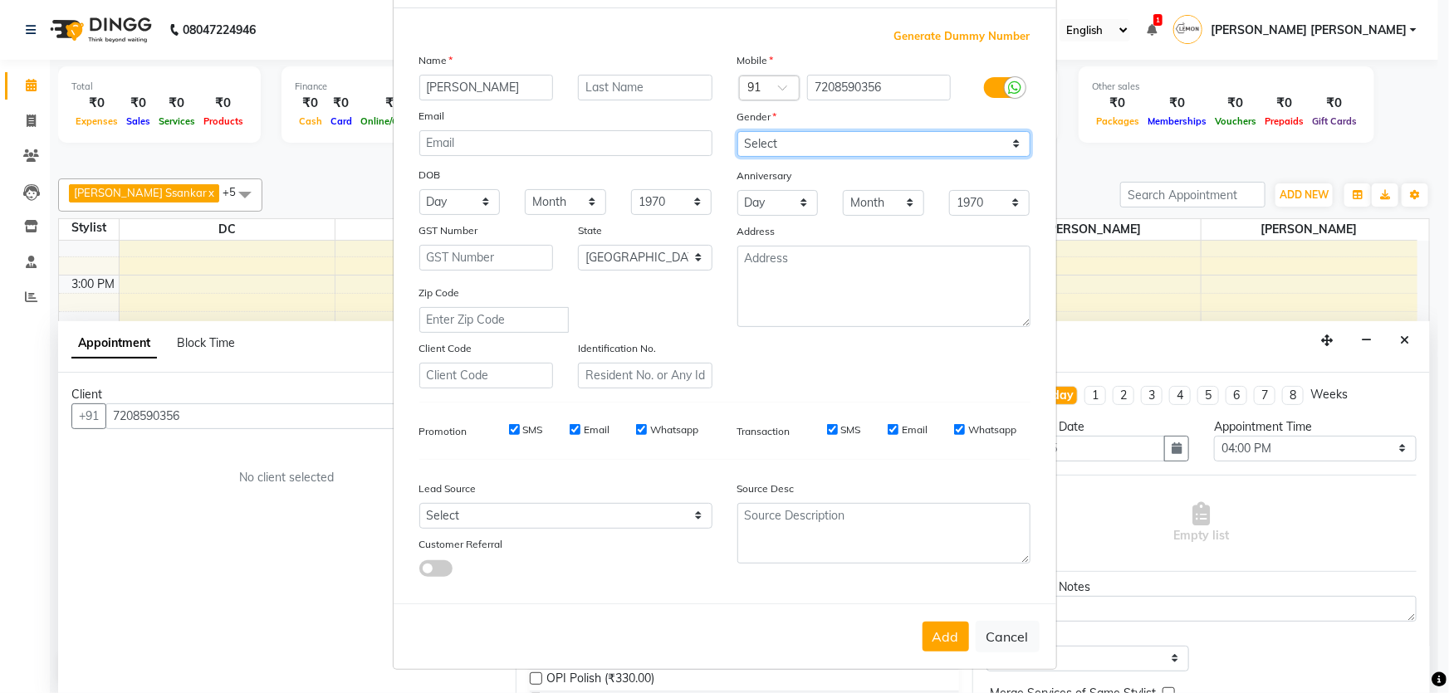
click at [855, 140] on select "Select Male Female Other Prefer Not To Say" at bounding box center [883, 144] width 293 height 26
select select "male"
click at [737, 131] on select "Select Male Female Other Prefer Not To Say" at bounding box center [883, 144] width 293 height 26
click at [953, 646] on button "Add" at bounding box center [946, 637] width 47 height 30
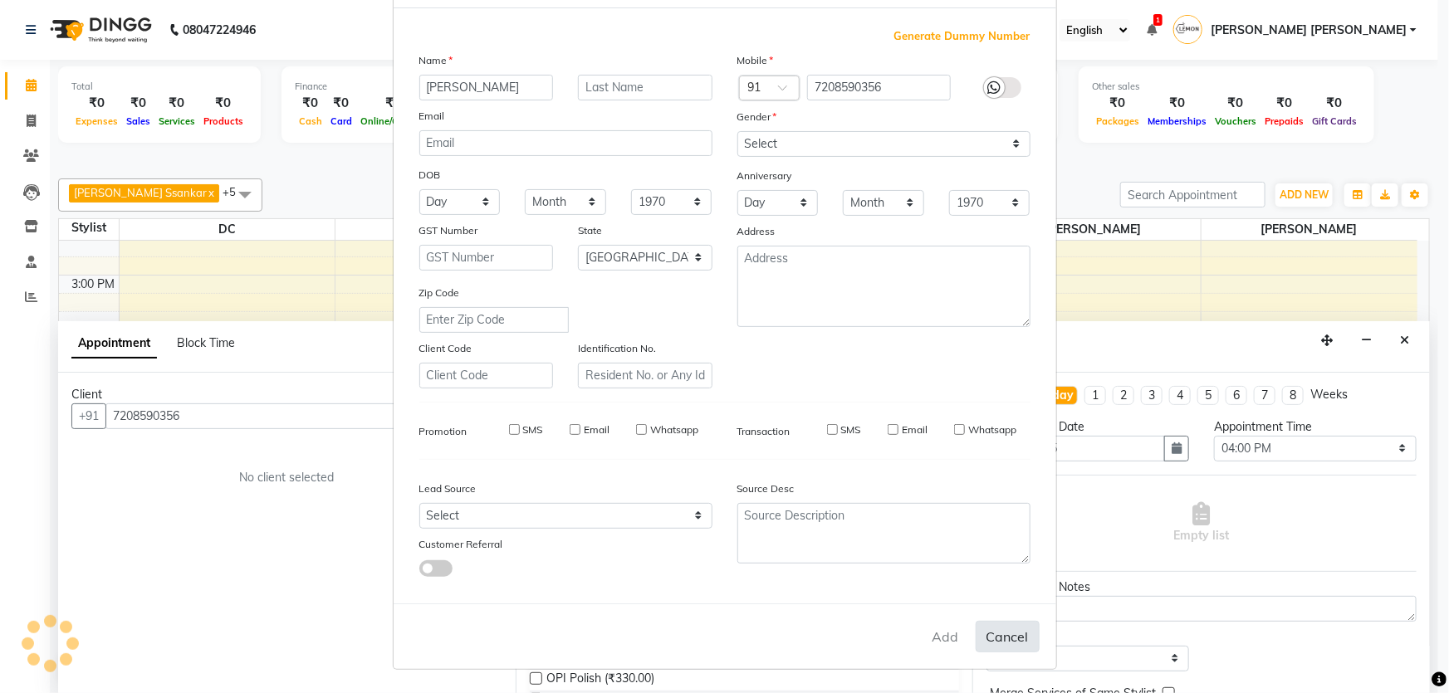
select select
select select "null"
select select
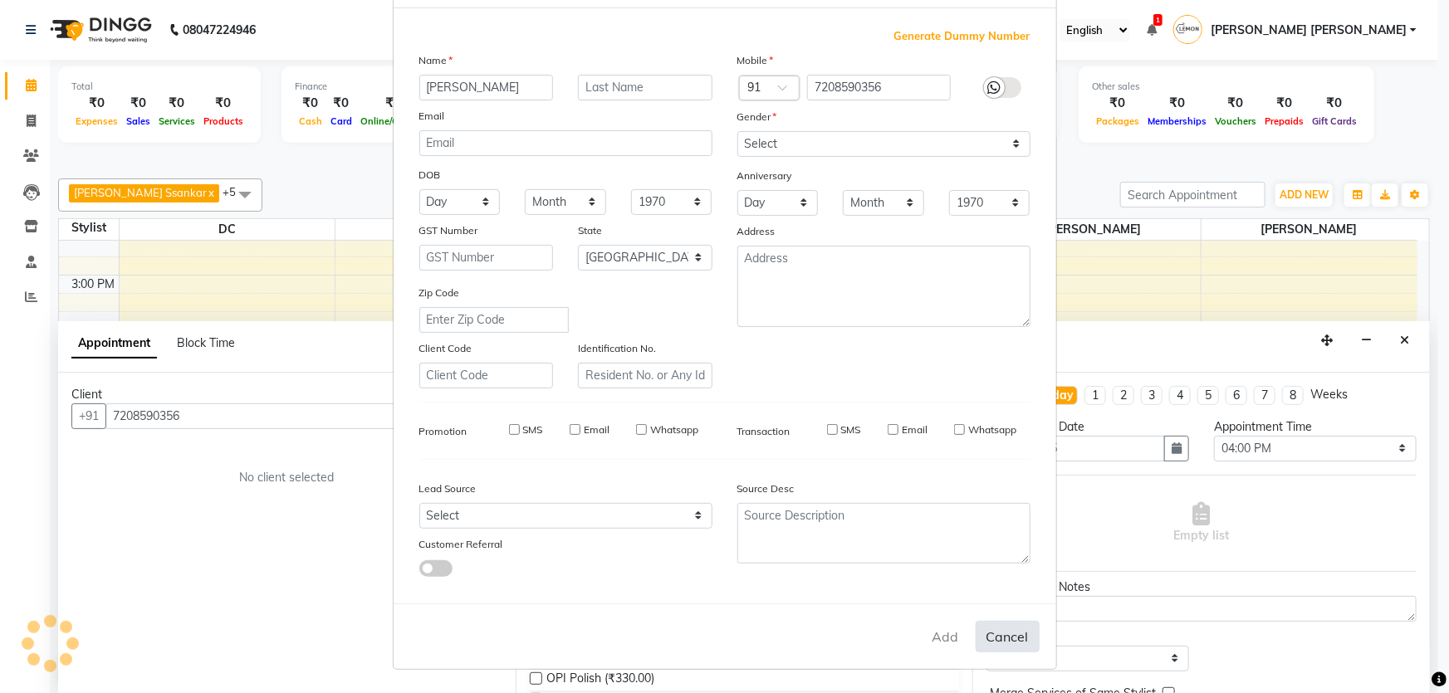
select select
checkbox input "false"
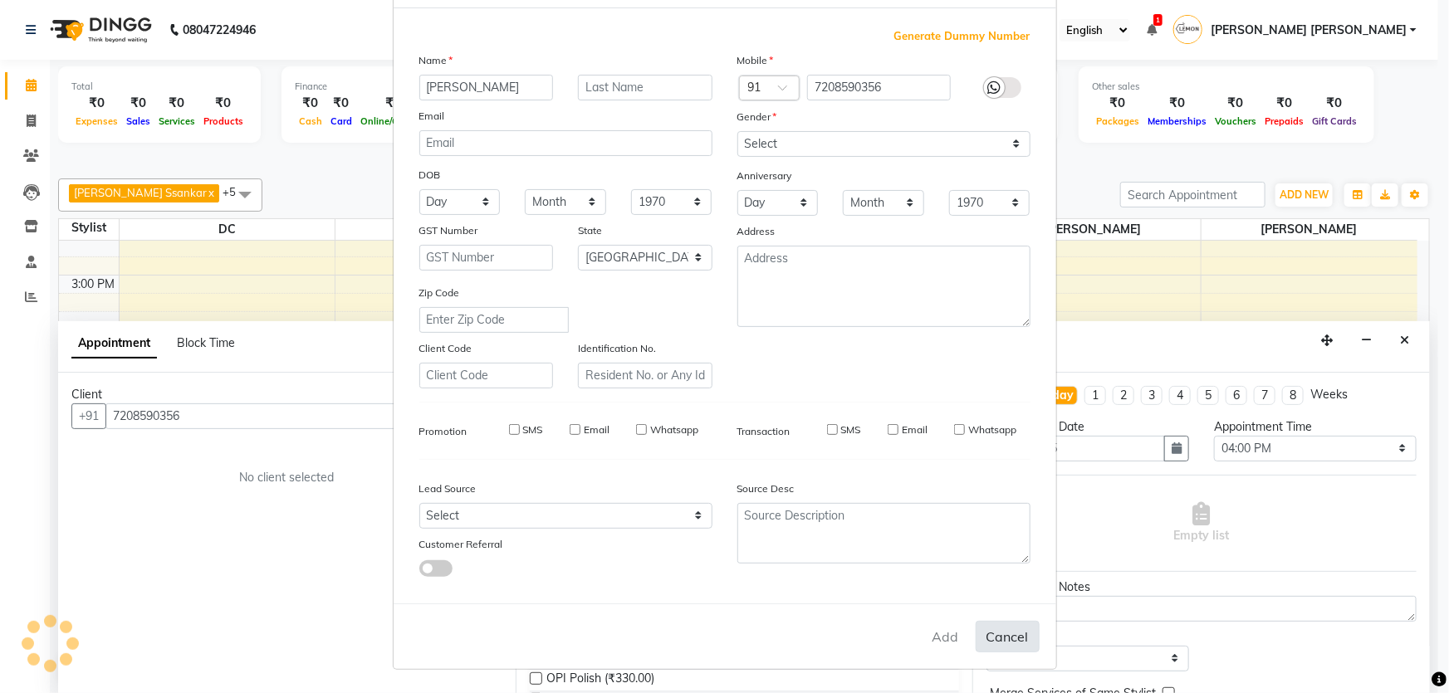
checkbox input "false"
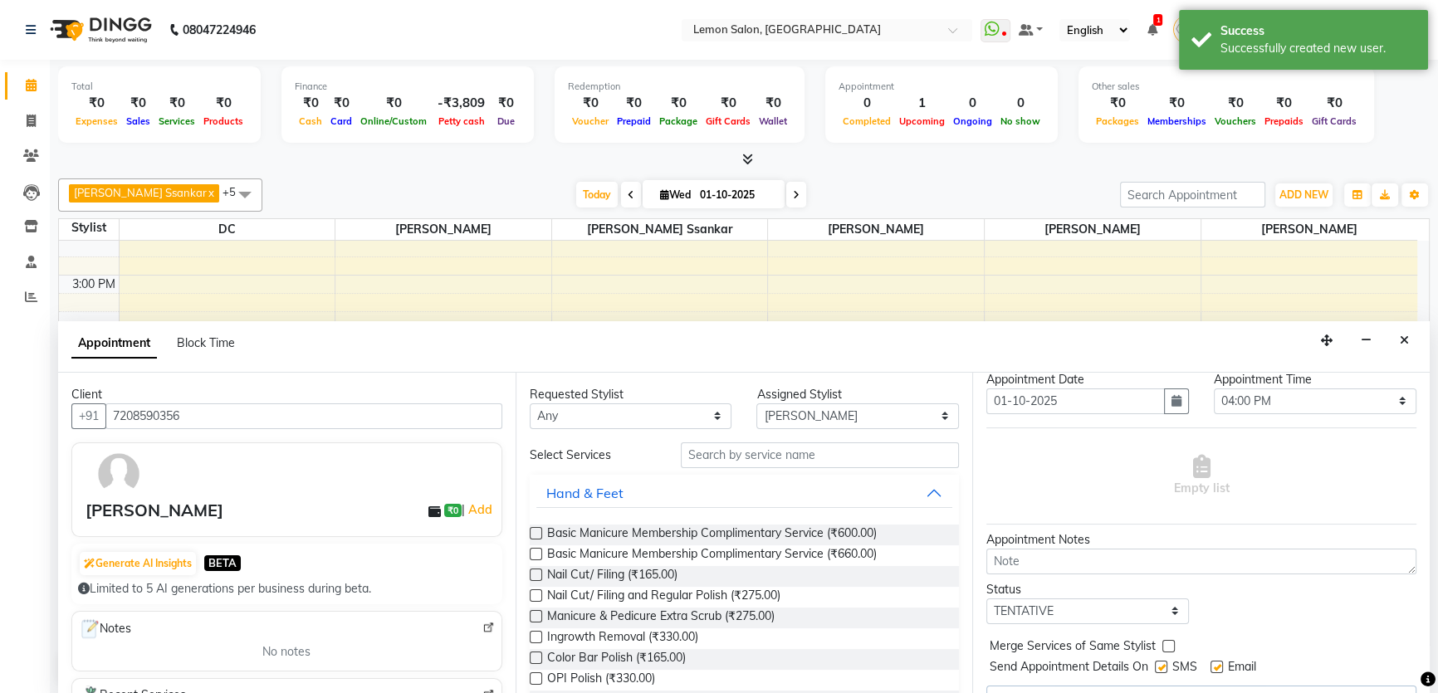
scroll to position [81, 0]
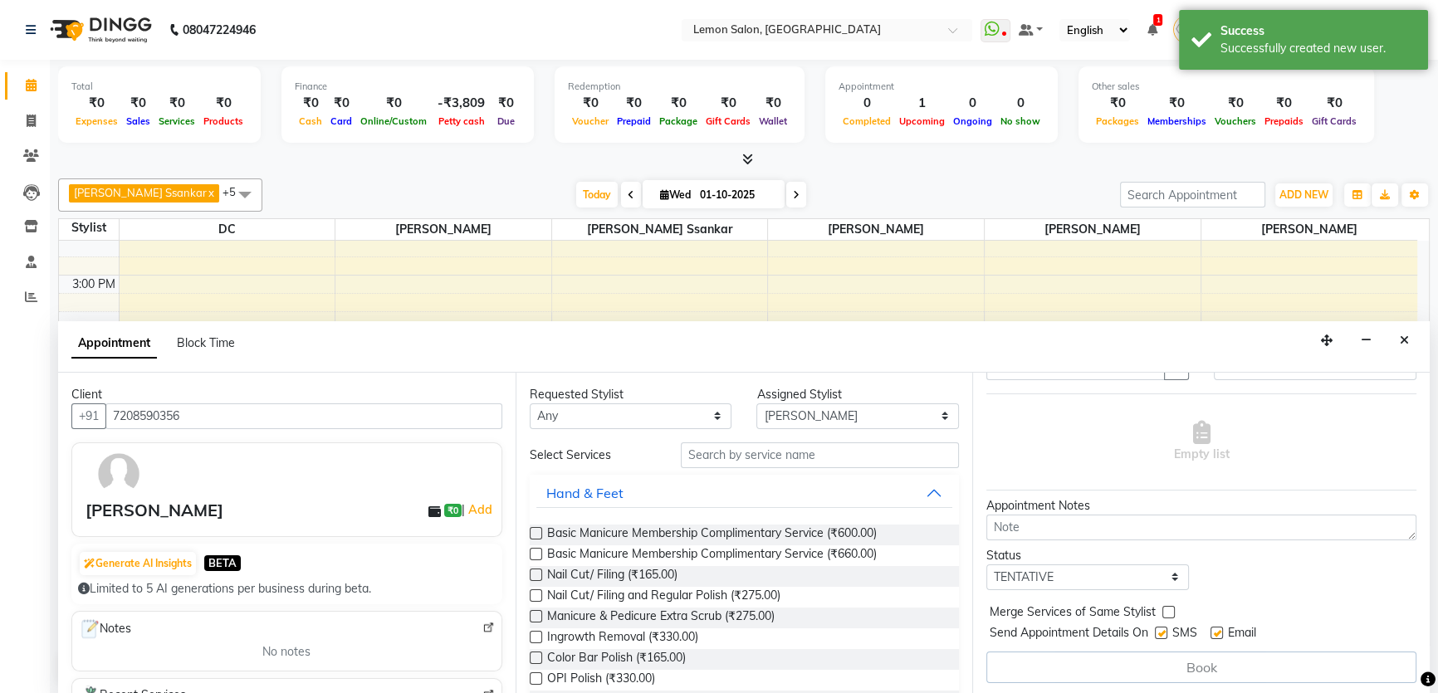
click at [796, 437] on div "Requested Stylist Any Adnan Shaikh Anamta Sayyed Apoorva Ssankar Arshad Shaikh …" at bounding box center [745, 534] width 458 height 322
click at [799, 453] on input "text" at bounding box center [820, 456] width 278 height 26
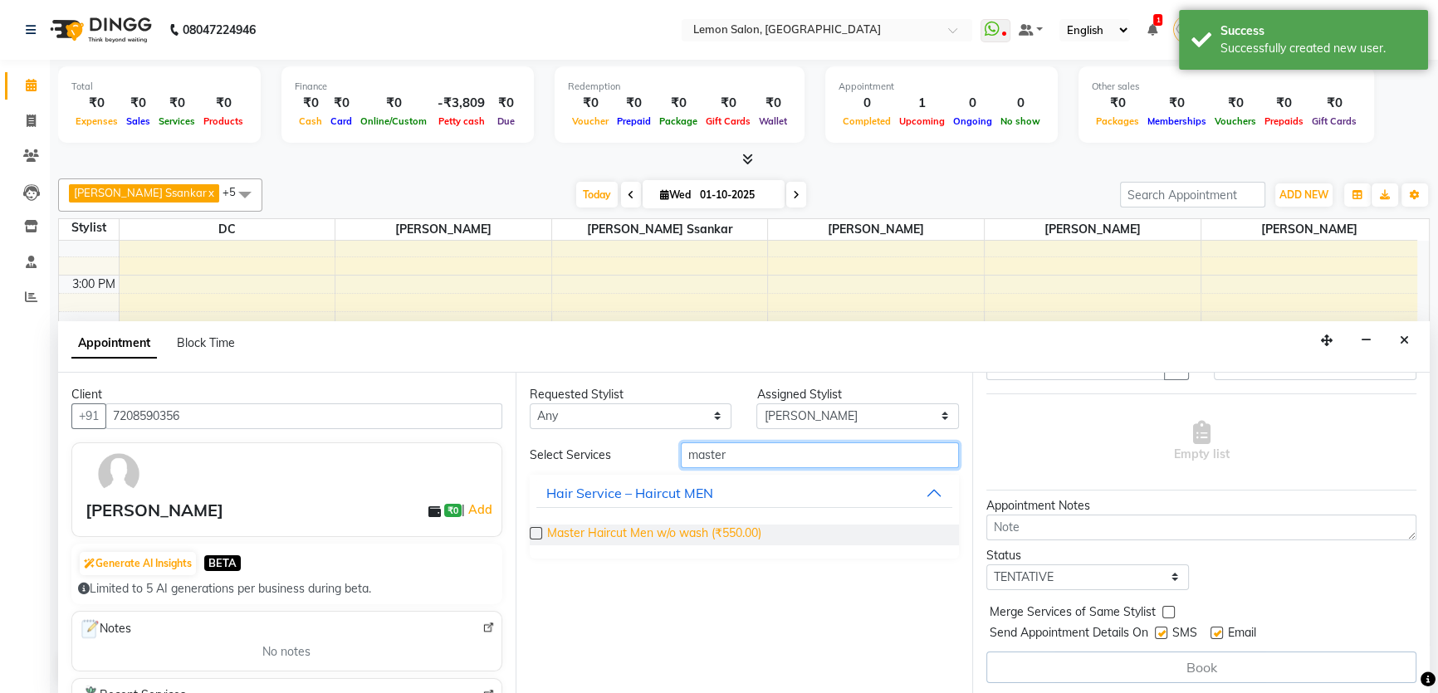
type input "master"
click at [713, 530] on span "Master Haircut Men w/o wash (₹550.00)" at bounding box center [654, 535] width 214 height 21
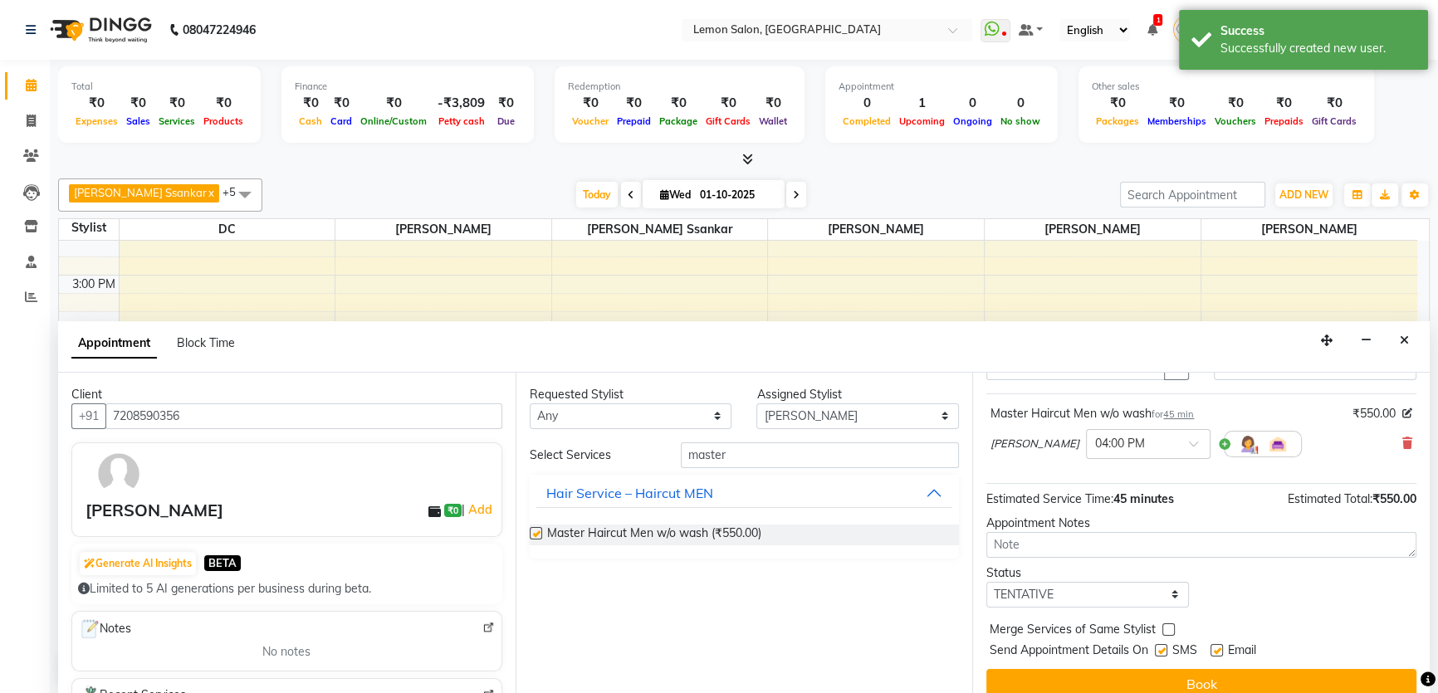
checkbox input "false"
click at [774, 459] on input "master" at bounding box center [820, 456] width 278 height 26
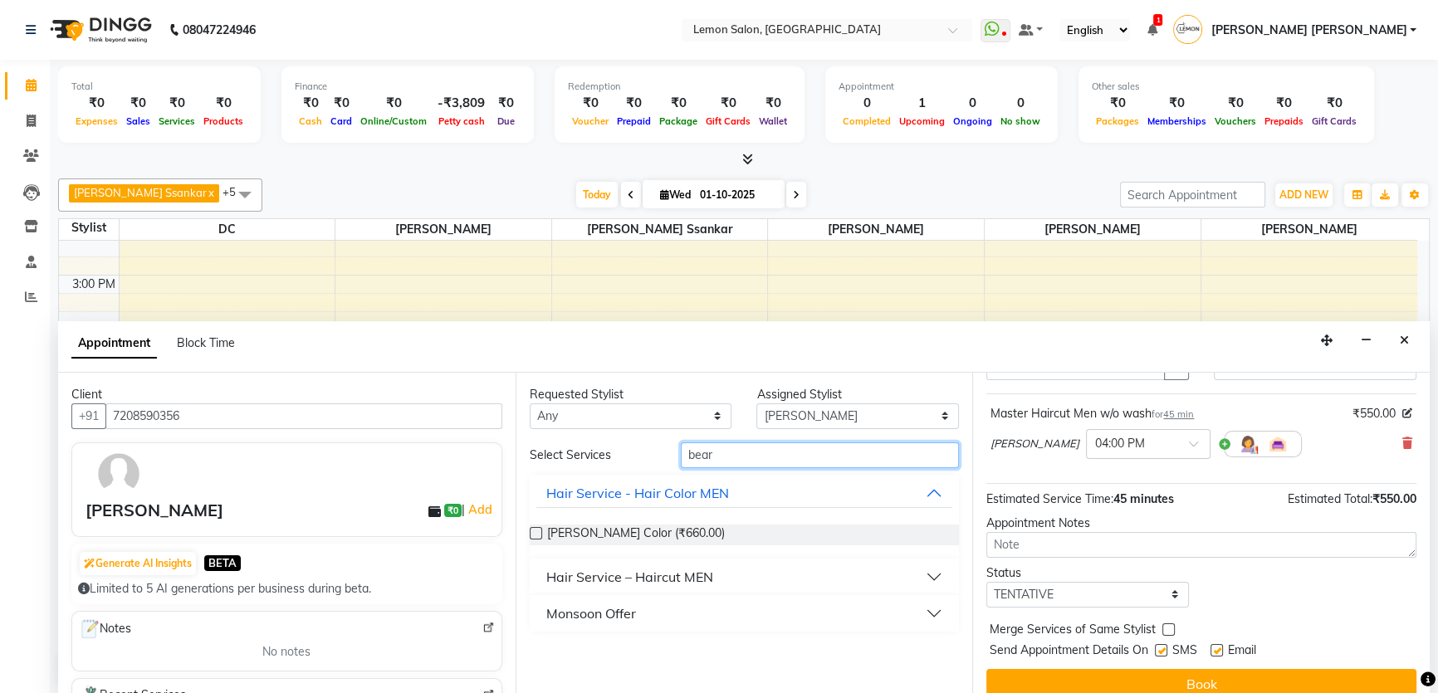
type input "bear"
click at [642, 567] on div "Hair Service – Haircut MEN" at bounding box center [629, 577] width 167 height 20
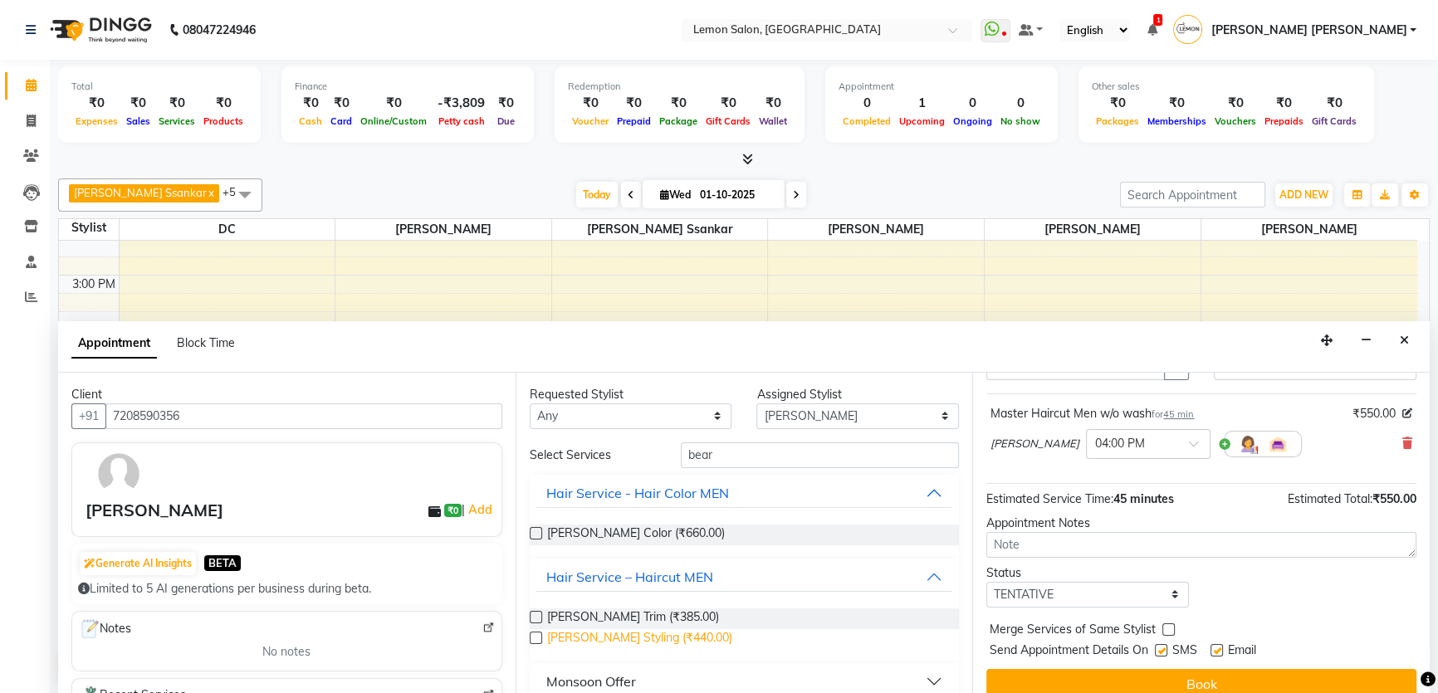
click at [613, 632] on span "Beard Styling (₹440.00)" at bounding box center [639, 640] width 185 height 21
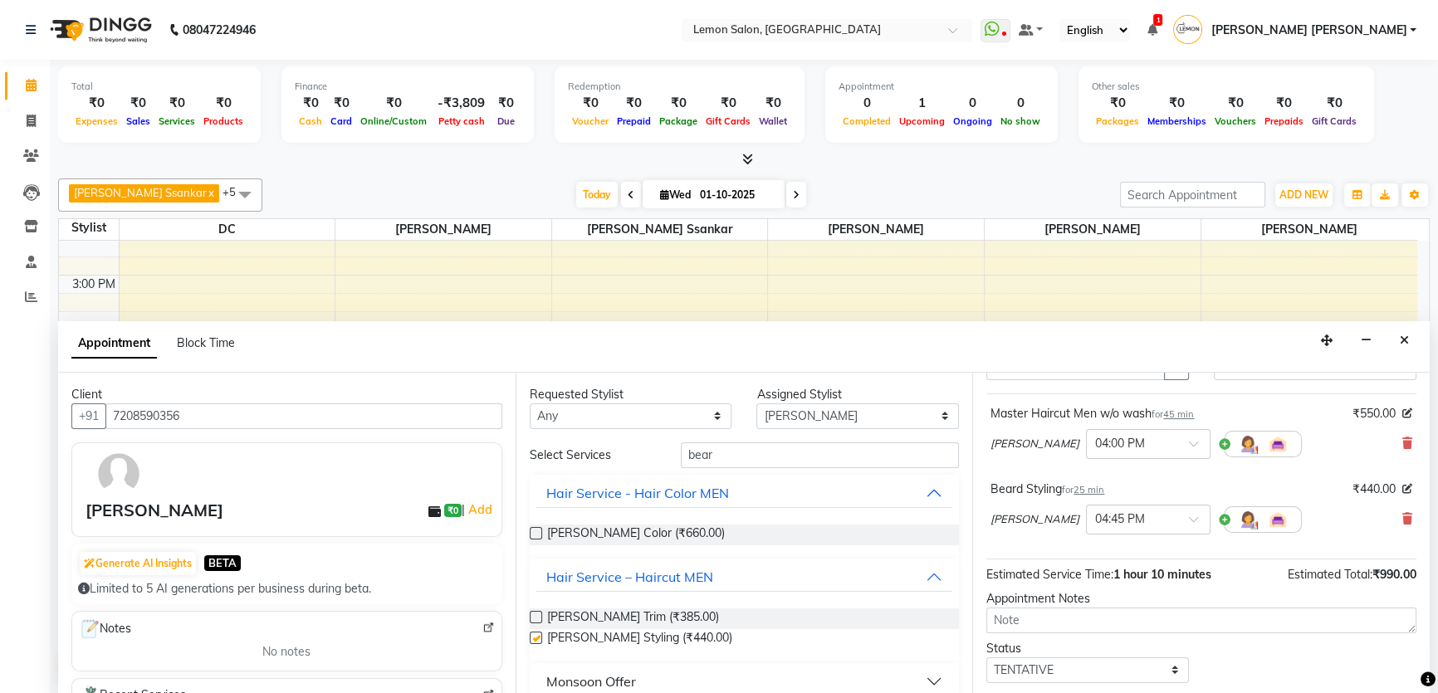
checkbox input "false"
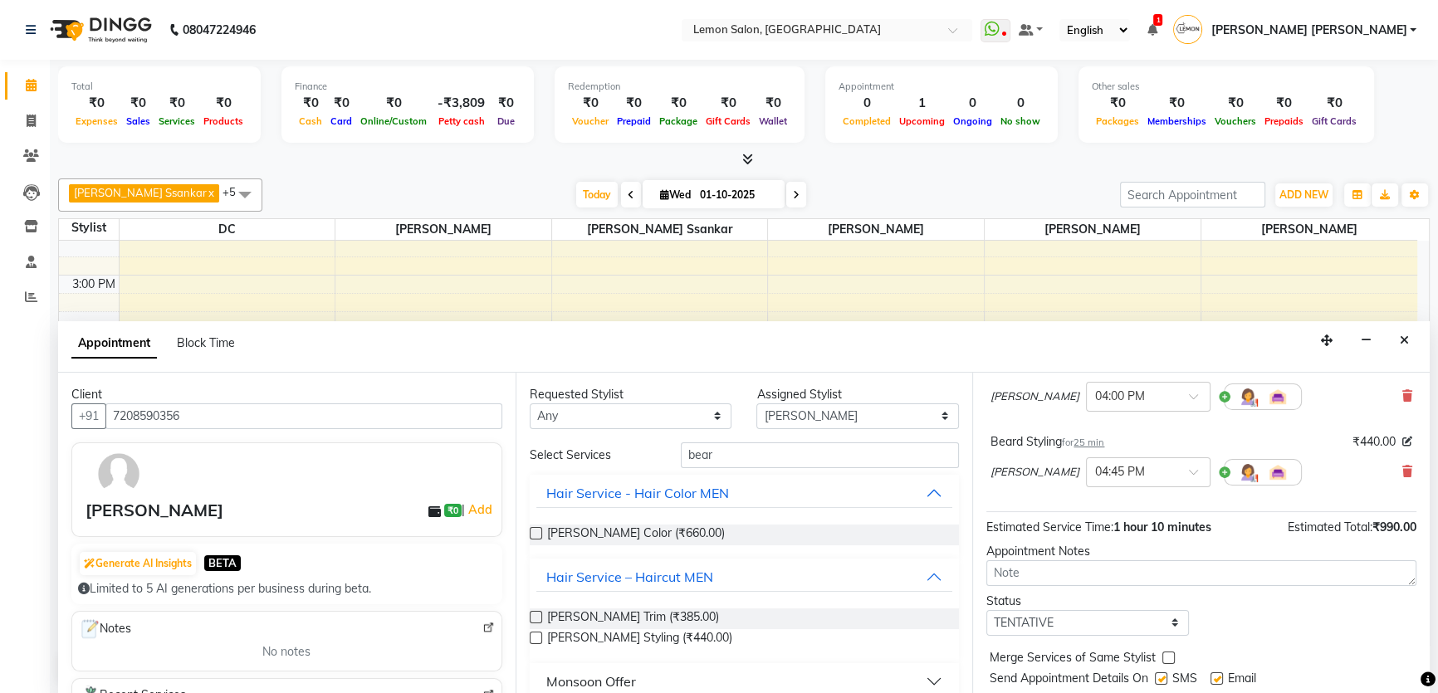
scroll to position [174, 0]
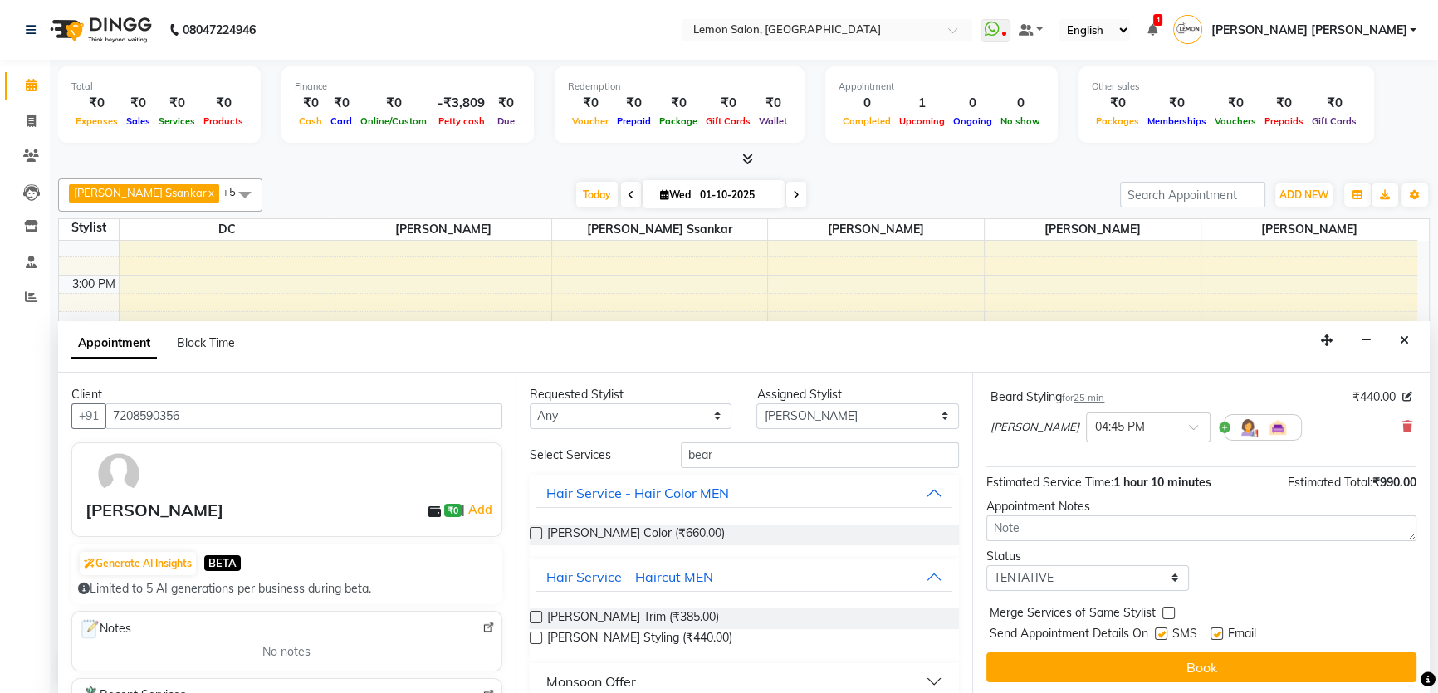
click at [1100, 683] on div "Jump to Today 1 2 3 4 5 6 7 8 Weeks Appointment Date 01-10-2025 Appointment Tim…" at bounding box center [1201, 534] width 458 height 322
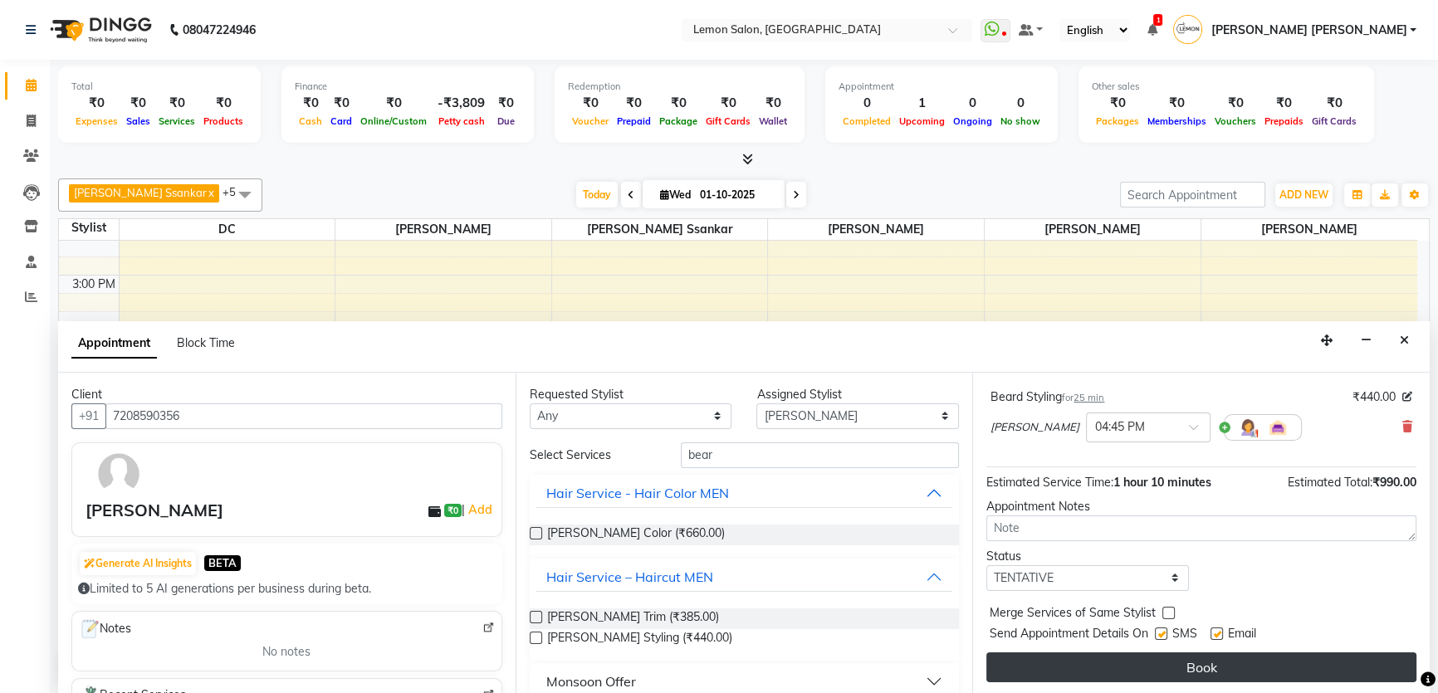
click at [1104, 677] on button "Book" at bounding box center [1202, 668] width 430 height 30
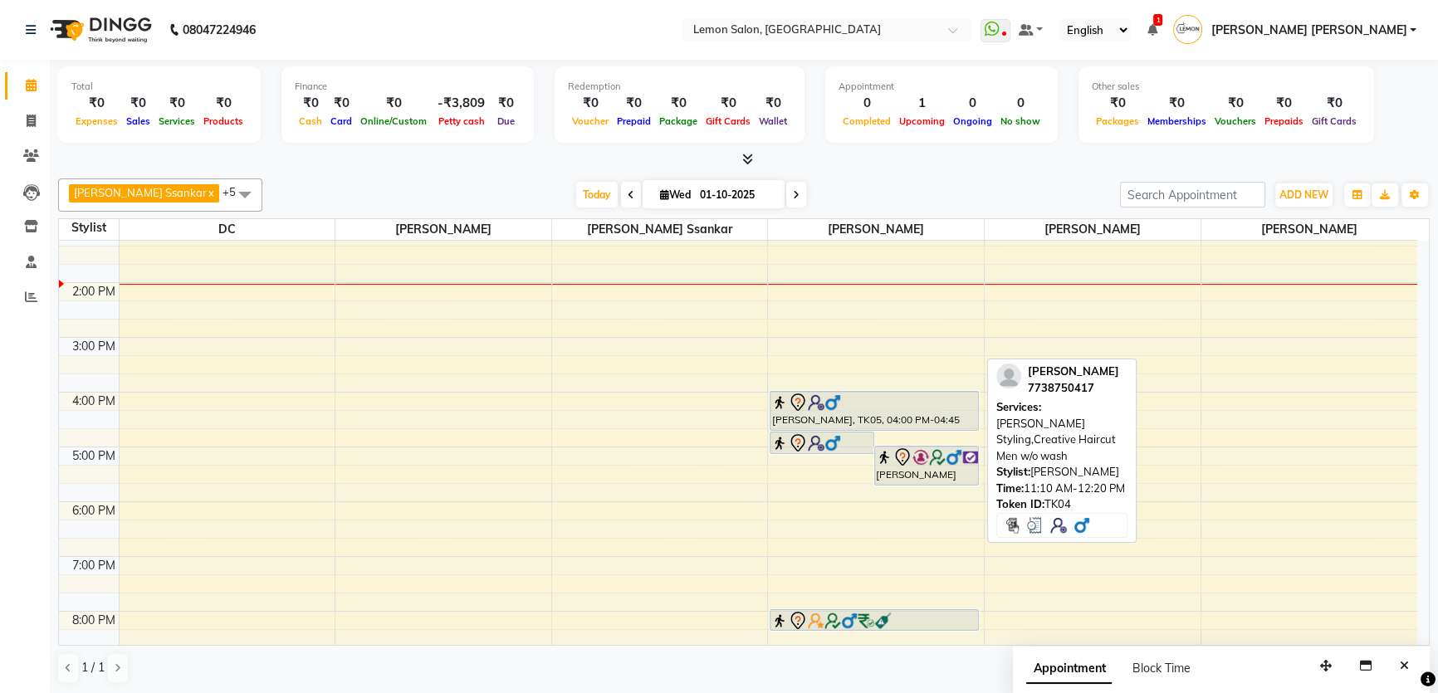
scroll to position [0, 0]
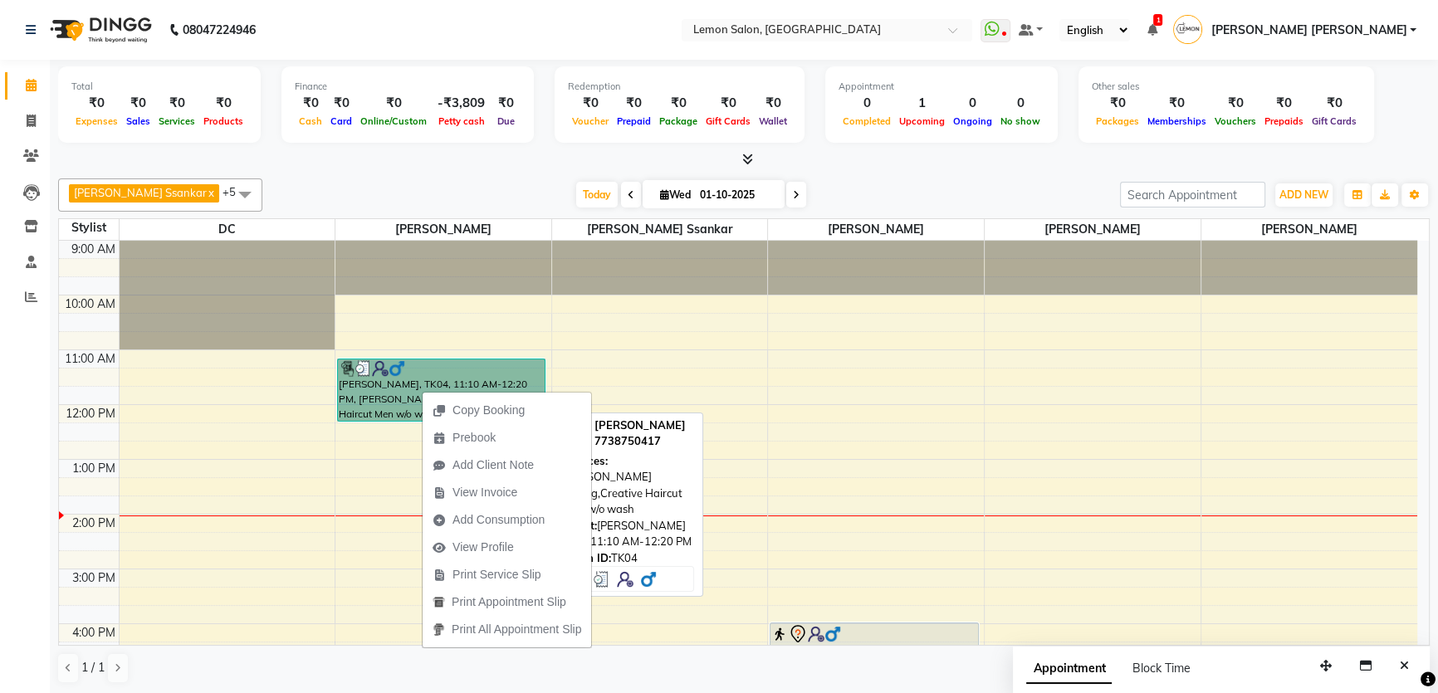
click at [409, 378] on link "Heena, TK04, 11:10 AM-12:20 PM, Beard Styling,Creative Haircut Men w/o wash" at bounding box center [441, 390] width 208 height 63
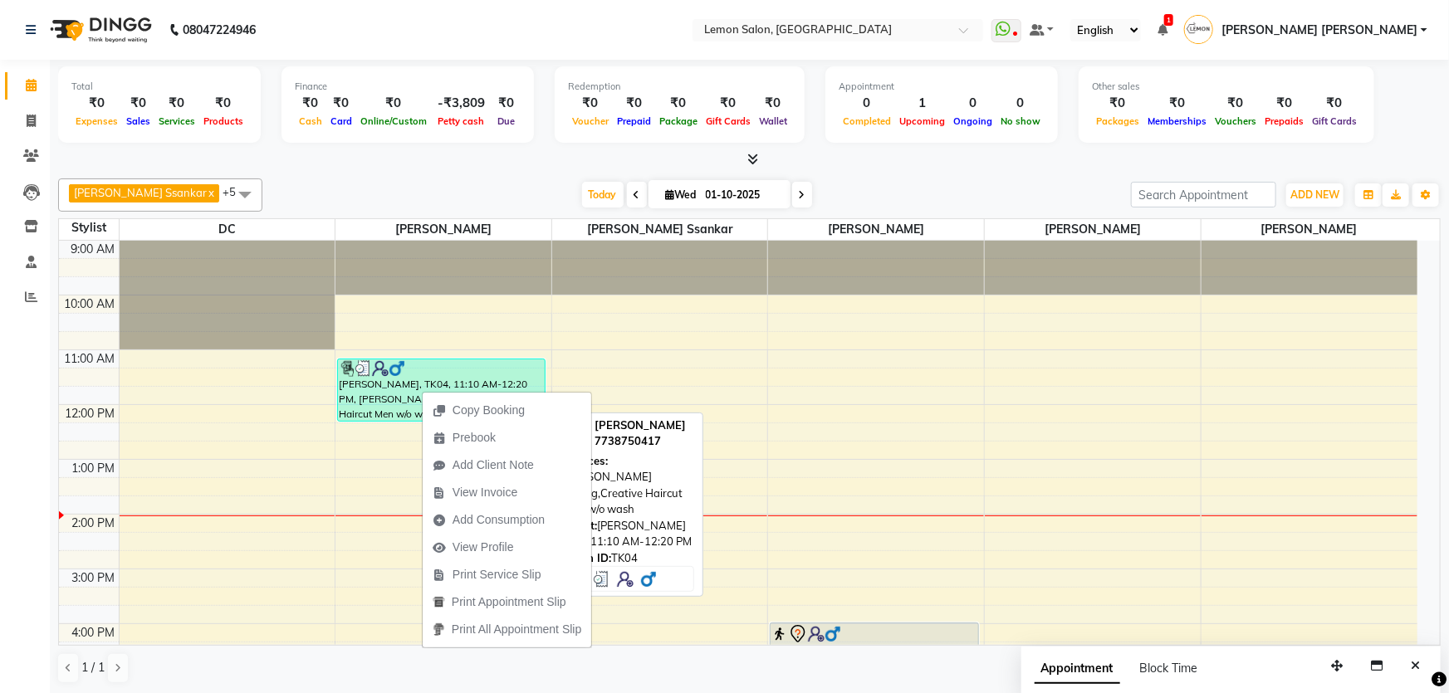
select select "3"
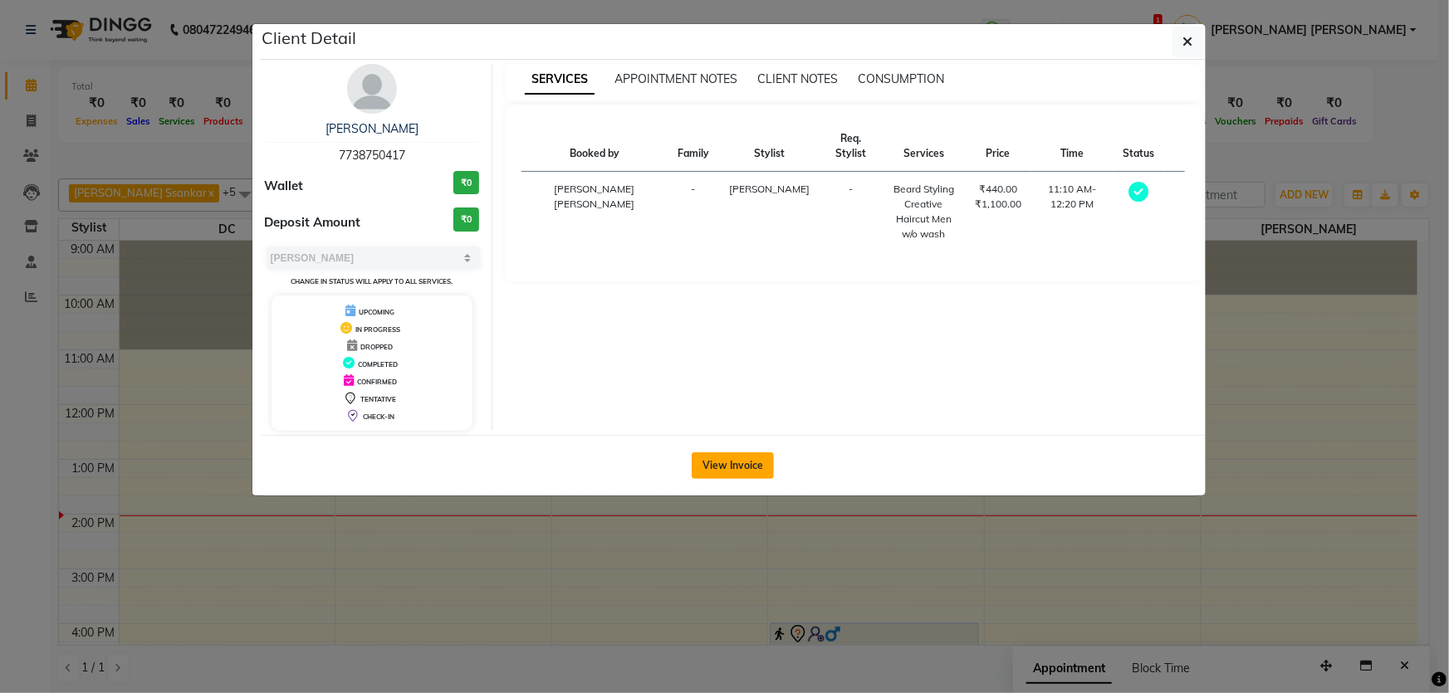
click at [745, 457] on button "View Invoice" at bounding box center [733, 466] width 82 height 27
